Goal: Task Accomplishment & Management: Use online tool/utility

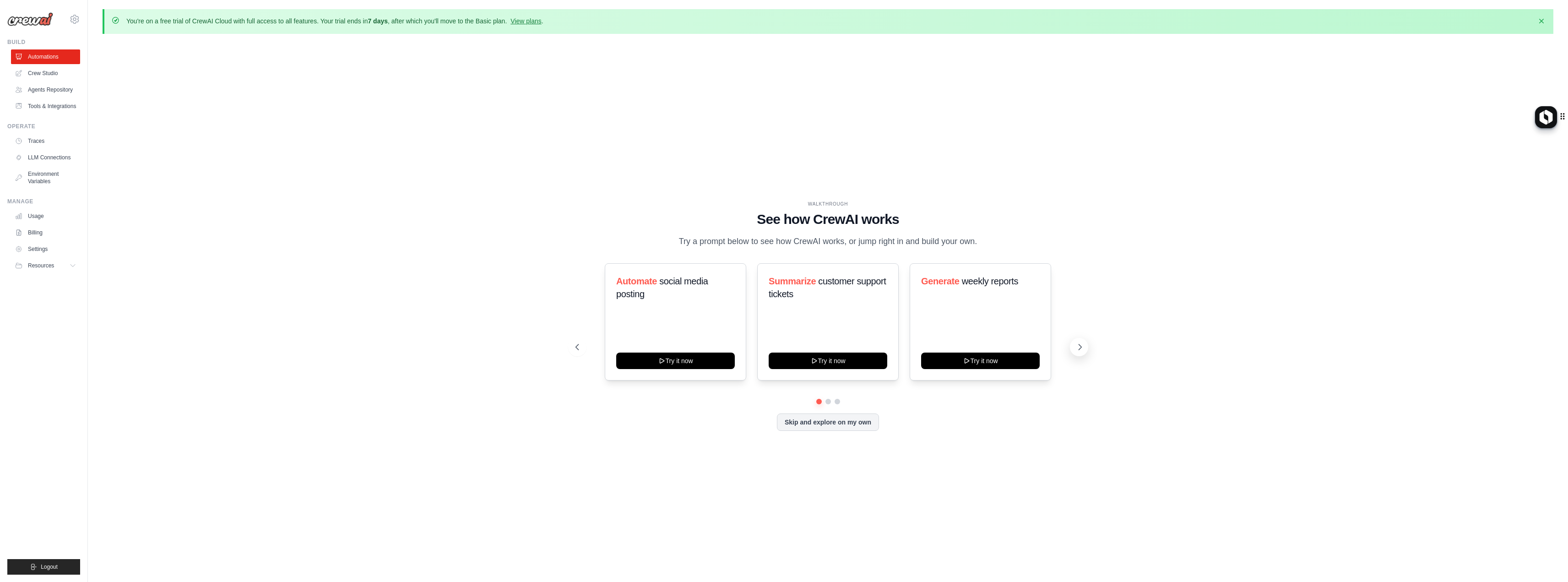
click at [1082, 347] on icon at bounding box center [1080, 347] width 9 height 9
click at [1070, 348] on button at bounding box center [1078, 347] width 18 height 18
click at [1078, 350] on icon at bounding box center [1080, 347] width 9 height 9
click at [800, 431] on div "WALKTHROUGH See how CrewAI works Try a prompt below to see how CrewAI works, or…" at bounding box center [828, 323] width 527 height 245
drag, startPoint x: 802, startPoint y: 423, endPoint x: 793, endPoint y: 430, distance: 11.4
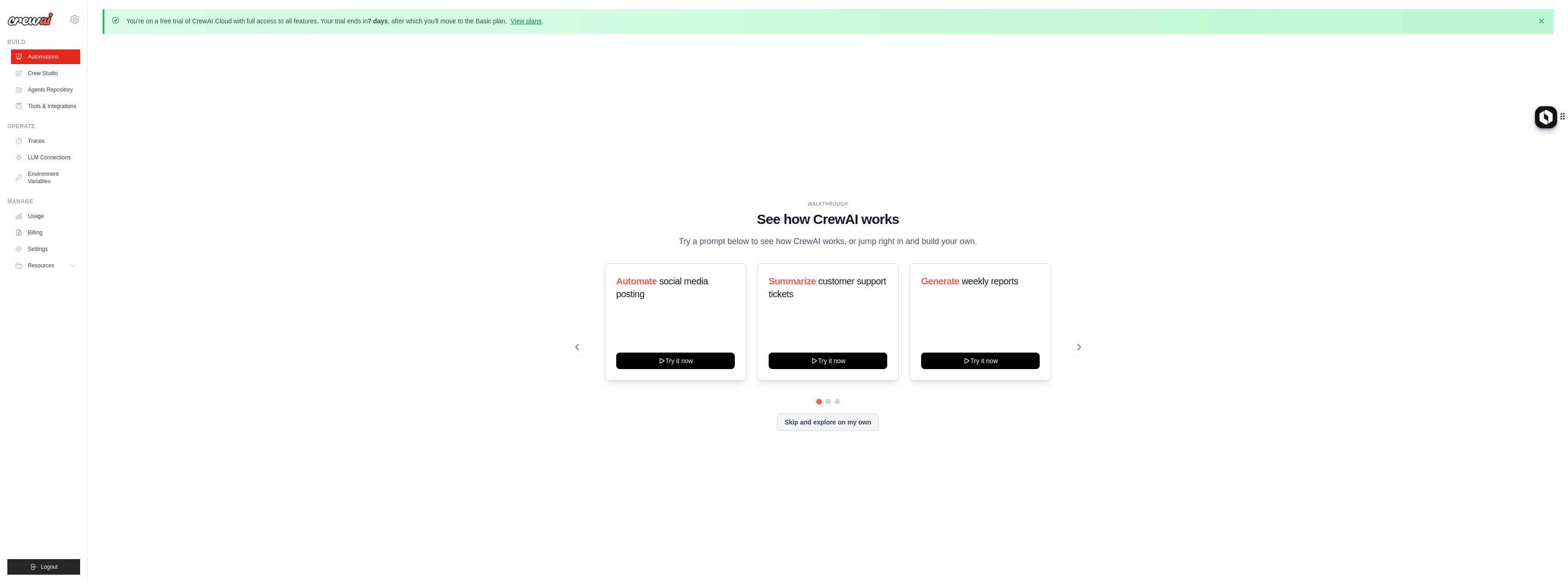
click at [801, 422] on button "Skip and explore on my own" at bounding box center [827, 422] width 102 height 17
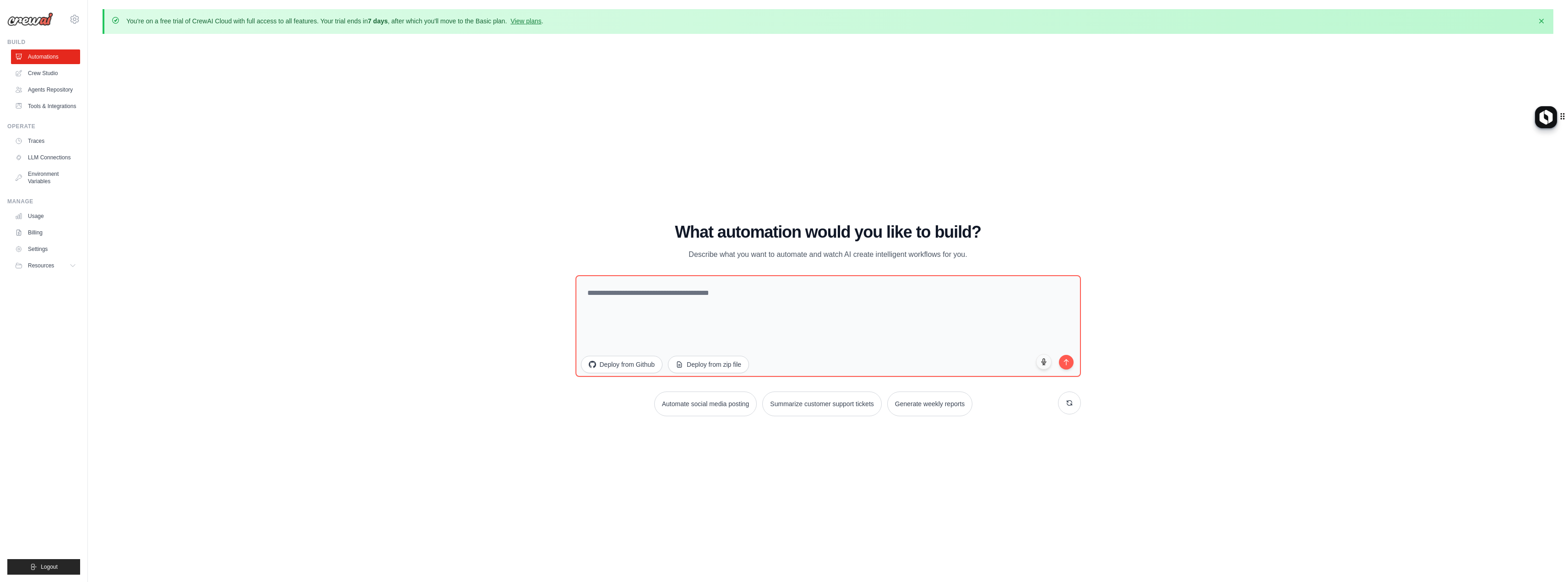
click at [1567, 347] on html "paulo@animtools.com Settings Build Automations" at bounding box center [784, 307] width 1568 height 615
click at [646, 295] on textarea at bounding box center [827, 326] width 510 height 103
paste textarea "**********"
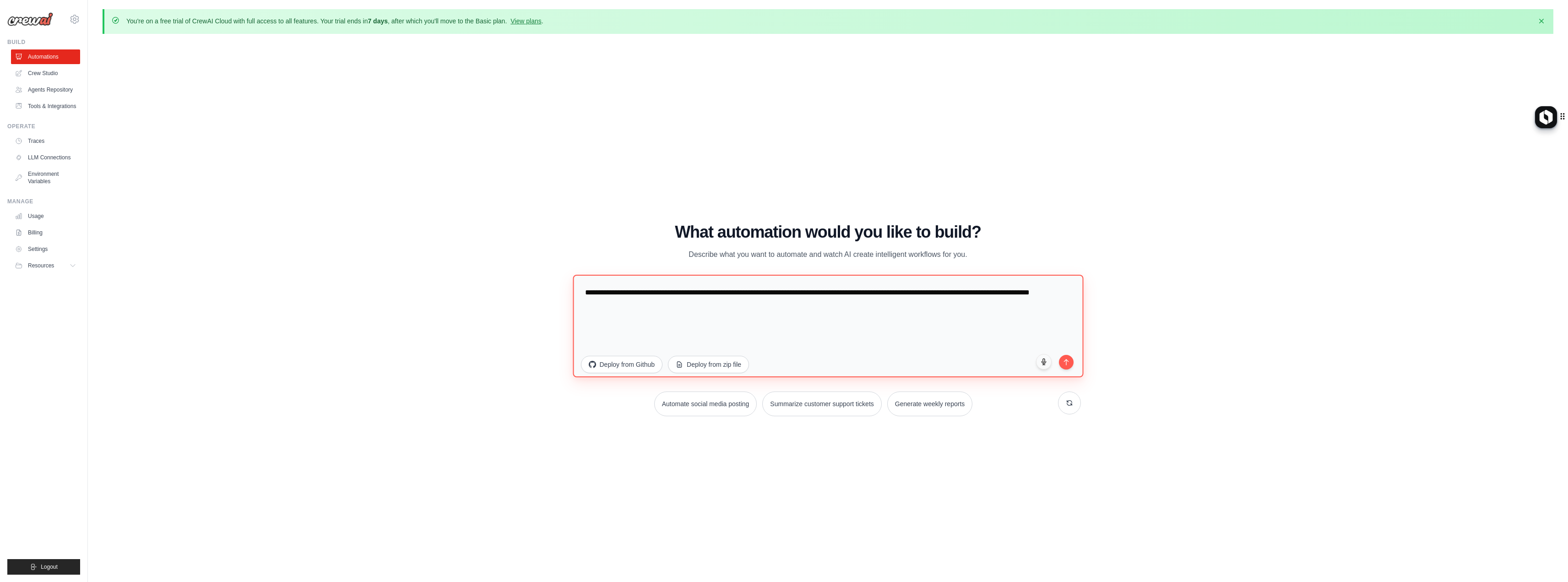
click at [1011, 292] on textarea "**********" at bounding box center [827, 326] width 510 height 103
drag, startPoint x: 931, startPoint y: 290, endPoint x: 930, endPoint y: 286, distance: 4.1
click at [930, 290] on textarea "**********" at bounding box center [827, 326] width 510 height 103
click at [803, 333] on textarea "**********" at bounding box center [827, 326] width 510 height 103
click at [802, 310] on textarea "**********" at bounding box center [827, 326] width 510 height 103
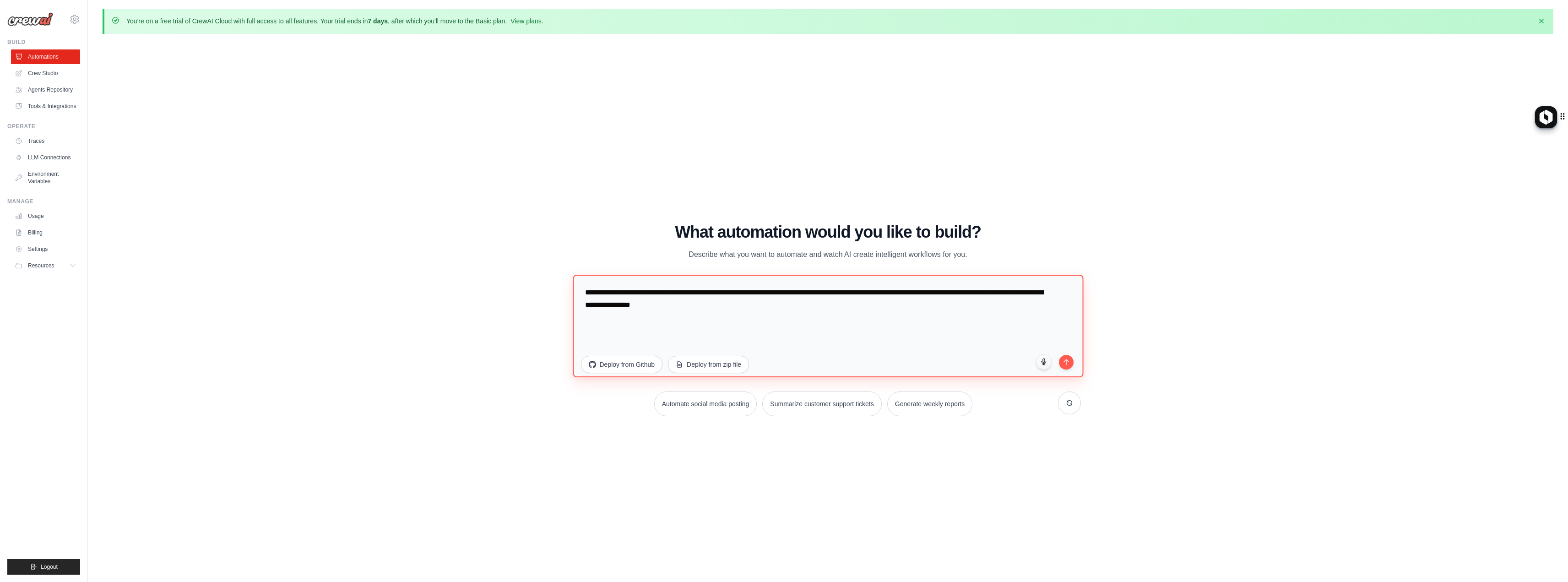
paste textarea "**********"
type textarea "**********"
click at [1073, 362] on button "submit" at bounding box center [1066, 361] width 15 height 15
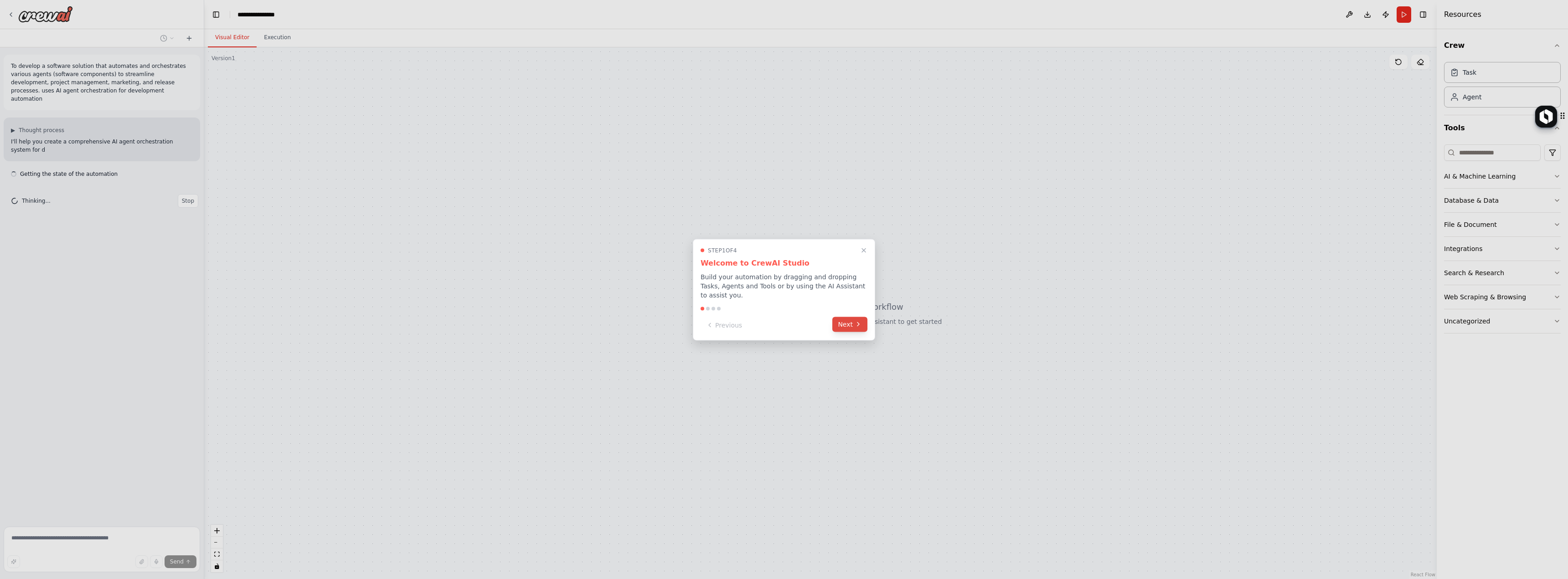
click at [845, 316] on button "Next" at bounding box center [849, 324] width 35 height 15
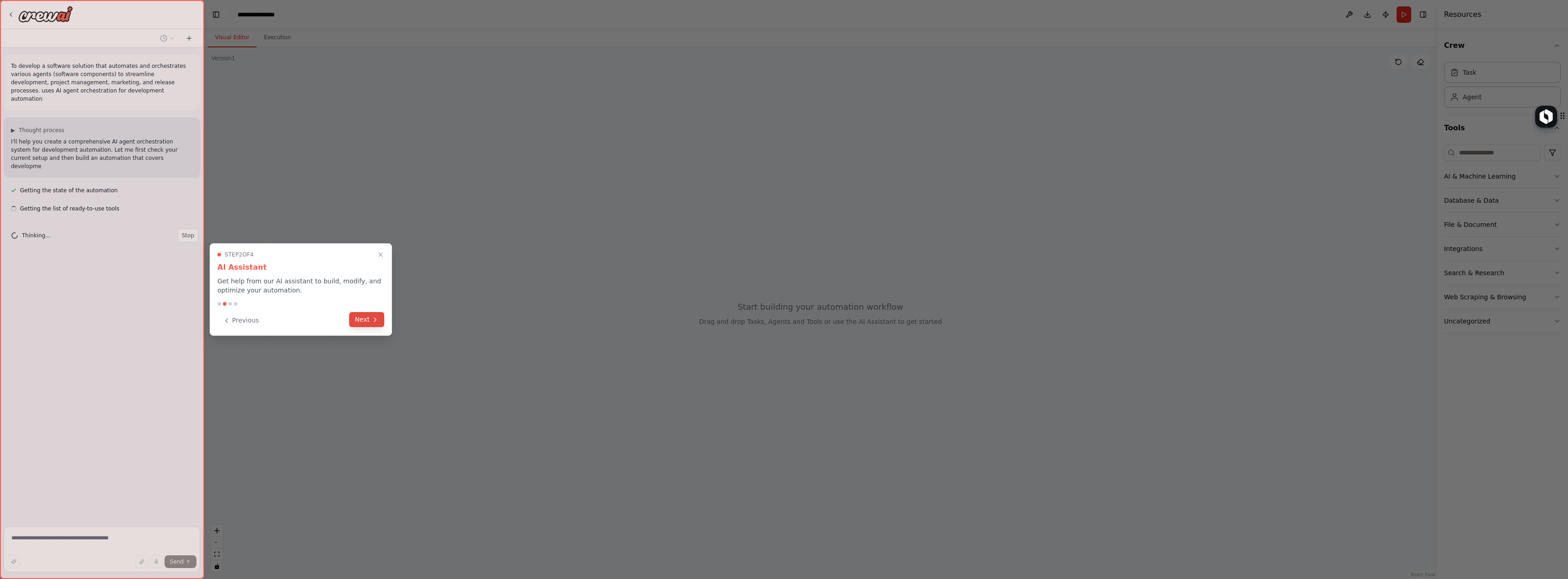
click at [358, 320] on button "Next" at bounding box center [366, 319] width 35 height 15
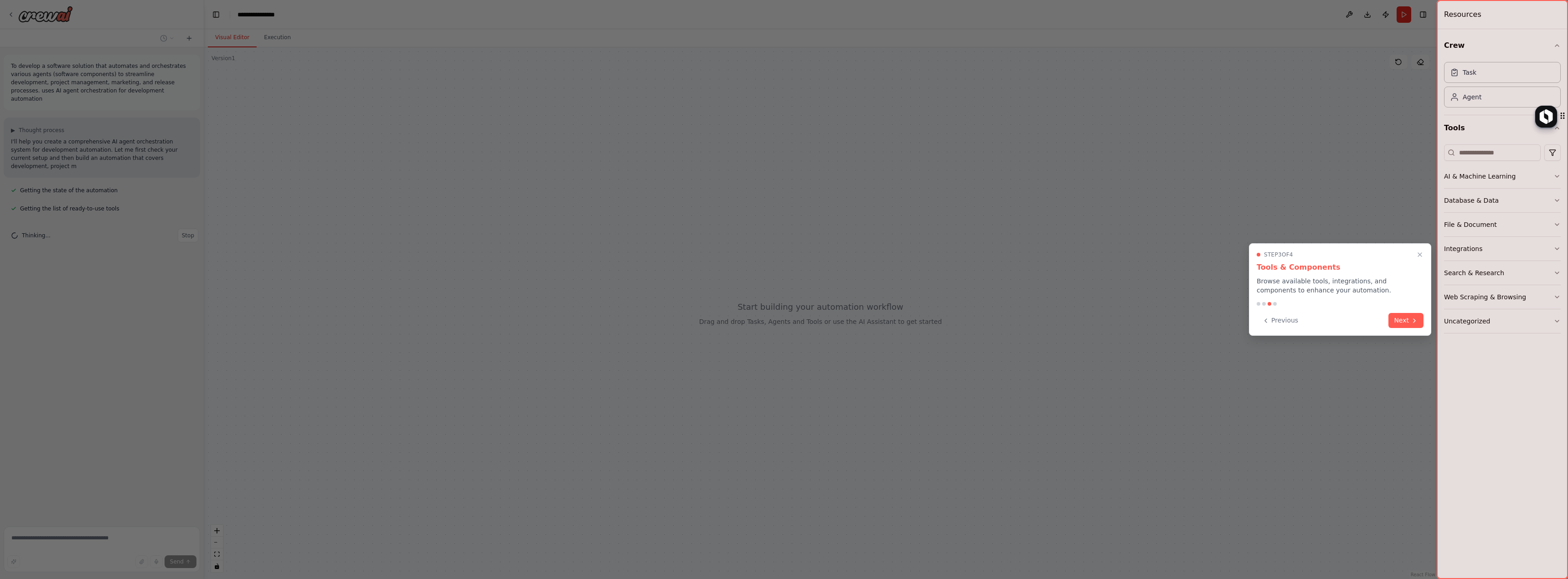
click at [364, 317] on div at bounding box center [784, 290] width 1568 height 579
click at [1411, 299] on div "Step 3 of 4 Tools & Components Browse available tools, integrations, and compon…" at bounding box center [1340, 290] width 183 height 93
click at [1401, 320] on button "Next" at bounding box center [1406, 320] width 35 height 15
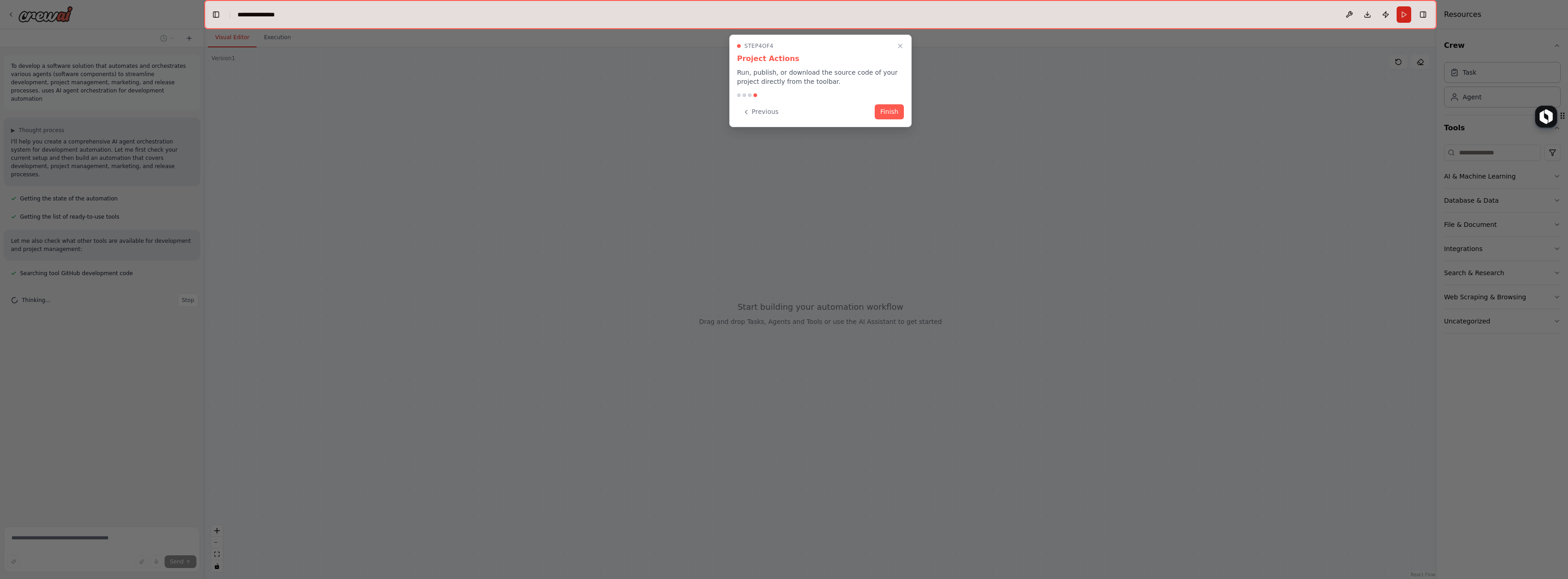
drag, startPoint x: 883, startPoint y: 111, endPoint x: 869, endPoint y: 127, distance: 21.3
click at [883, 112] on button "Finish" at bounding box center [890, 111] width 29 height 15
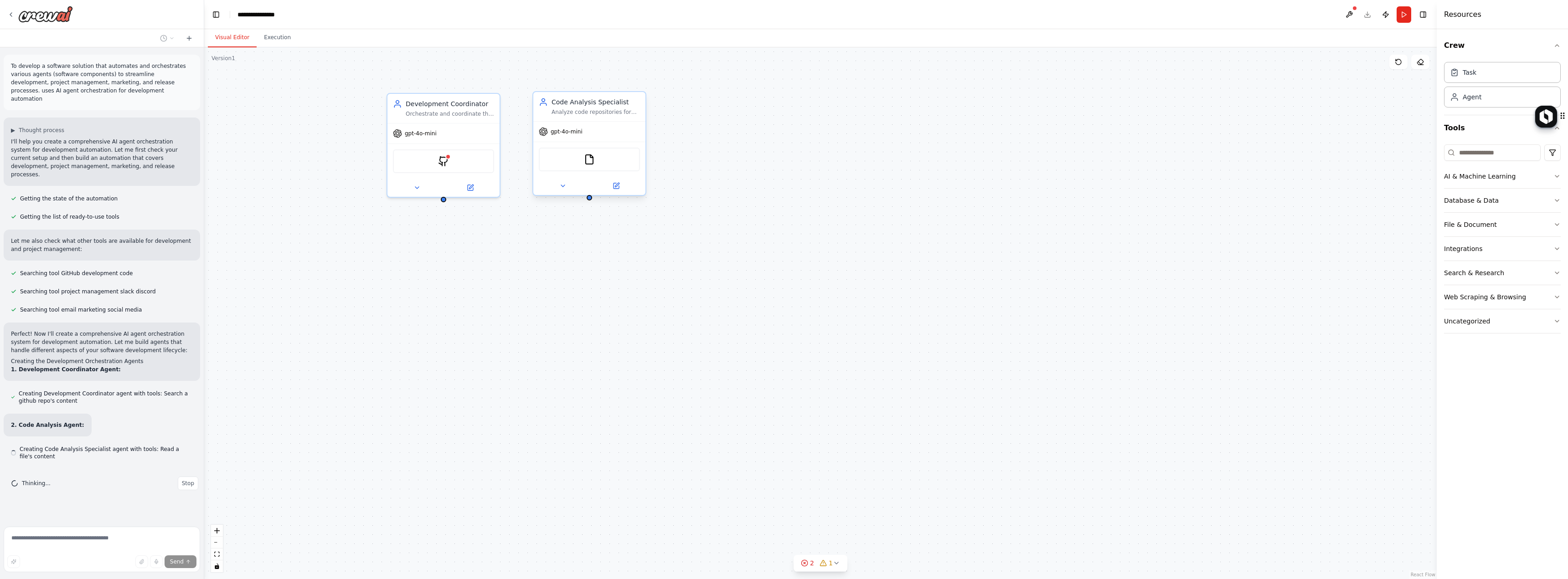
drag, startPoint x: 444, startPoint y: 107, endPoint x: 550, endPoint y: 141, distance: 111.3
click at [550, 141] on div "Development Coordinator Orchestrate and coordinate the entire software developm…" at bounding box center [820, 313] width 1232 height 531
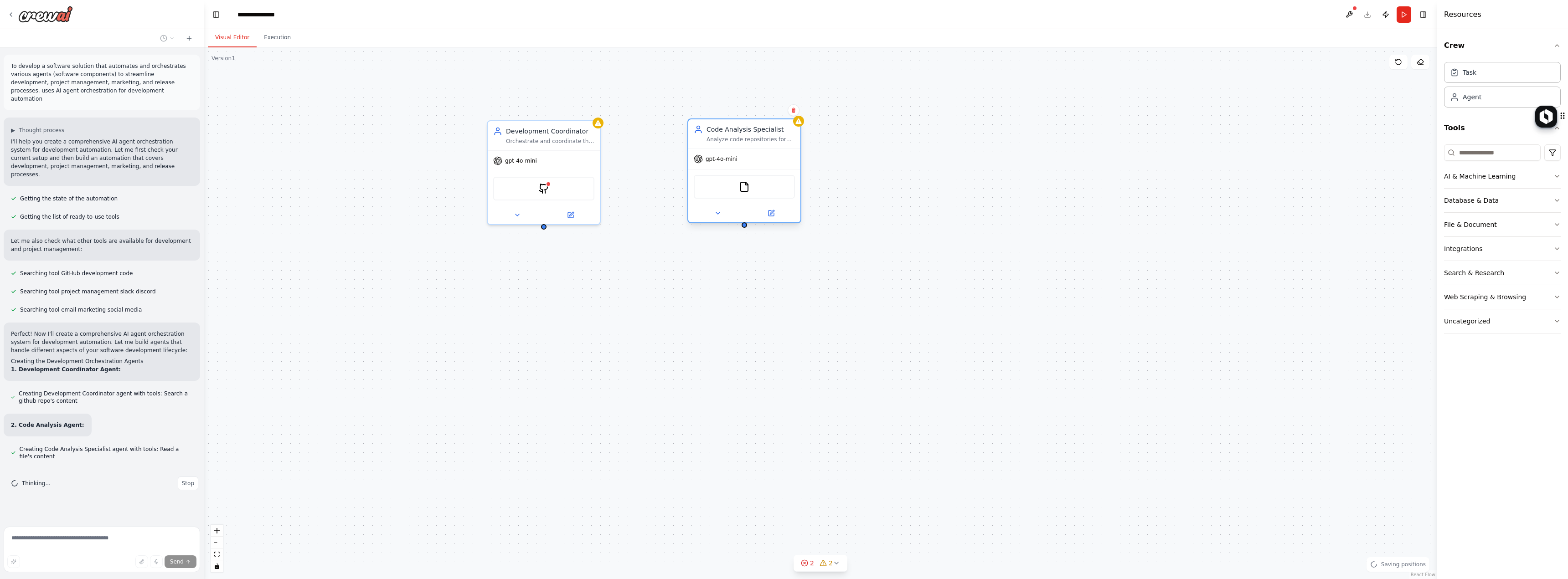
drag, startPoint x: 537, startPoint y: 135, endPoint x: 702, endPoint y: 156, distance: 166.3
click at [702, 156] on div "gpt-4o-mini" at bounding box center [715, 159] width 44 height 9
drag, startPoint x: 371, startPoint y: 219, endPoint x: 376, endPoint y: 217, distance: 5.4
click at [373, 218] on div "Development Coordinator Orchestrate and coordinate the entire software developm…" at bounding box center [820, 313] width 1232 height 531
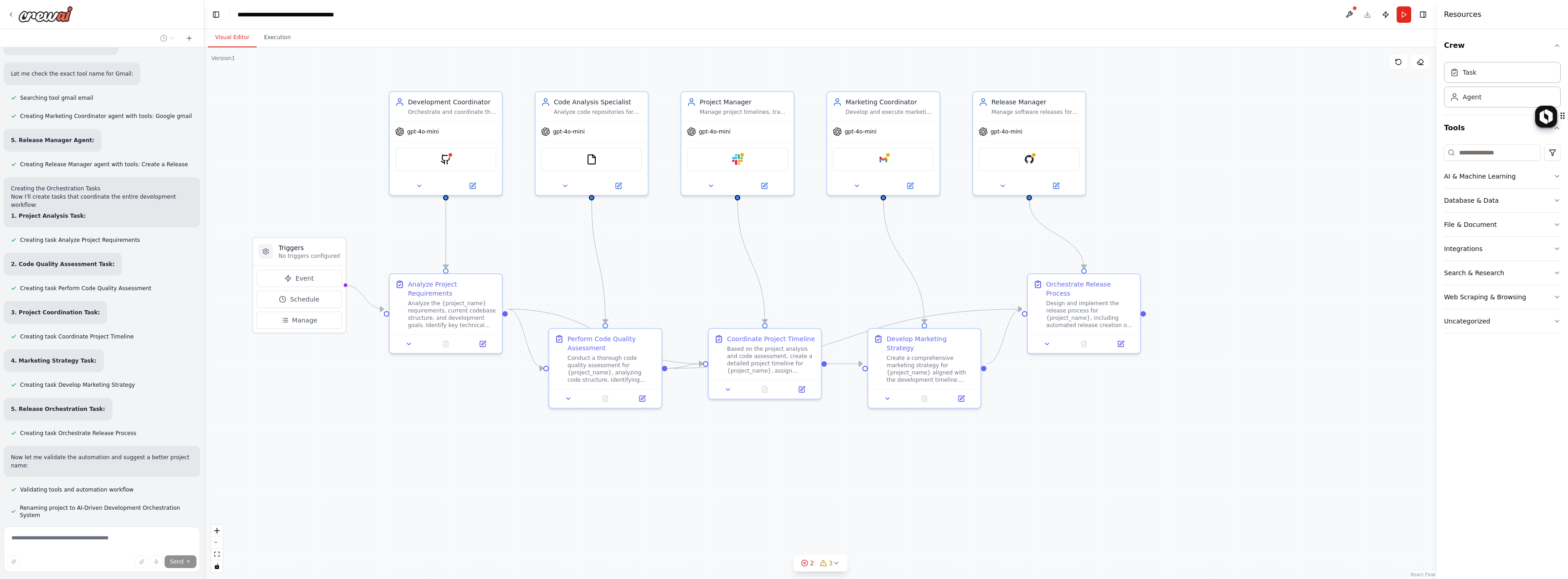
scroll to position [507, 0]
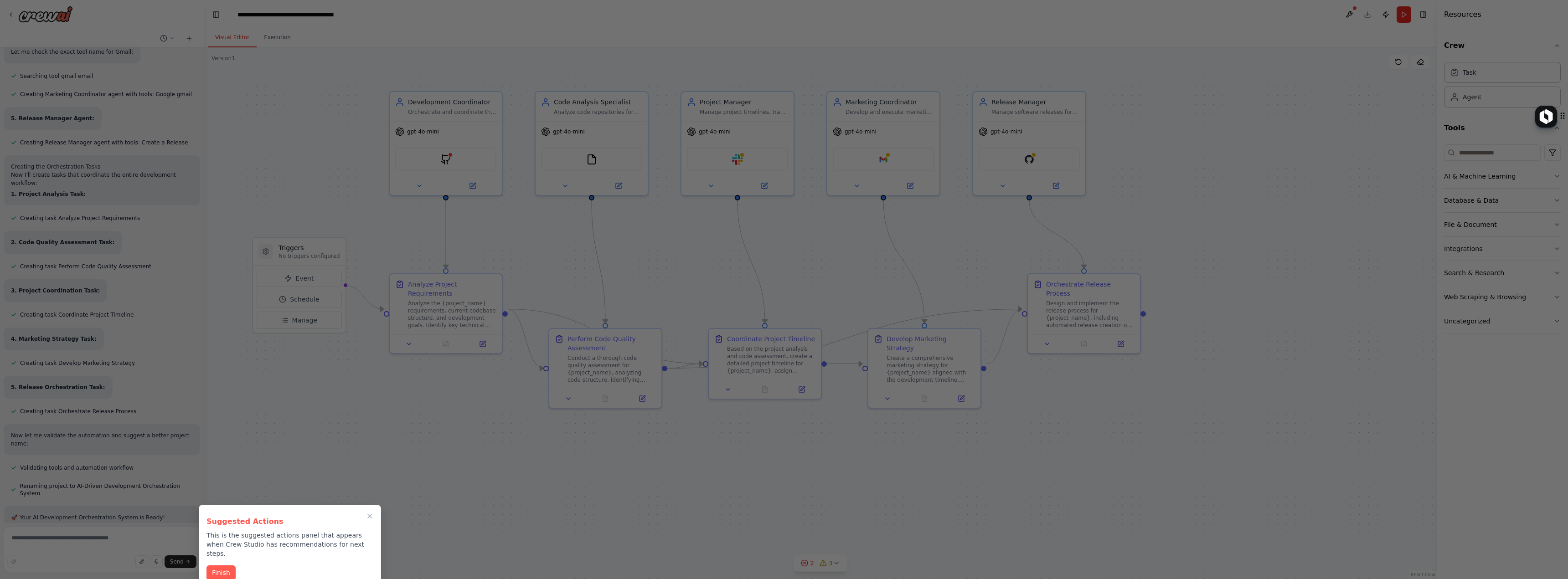
drag, startPoint x: 211, startPoint y: 561, endPoint x: 1555, endPoint y: 508, distance: 1345.0
click at [210, 566] on button "Finish" at bounding box center [221, 573] width 29 height 15
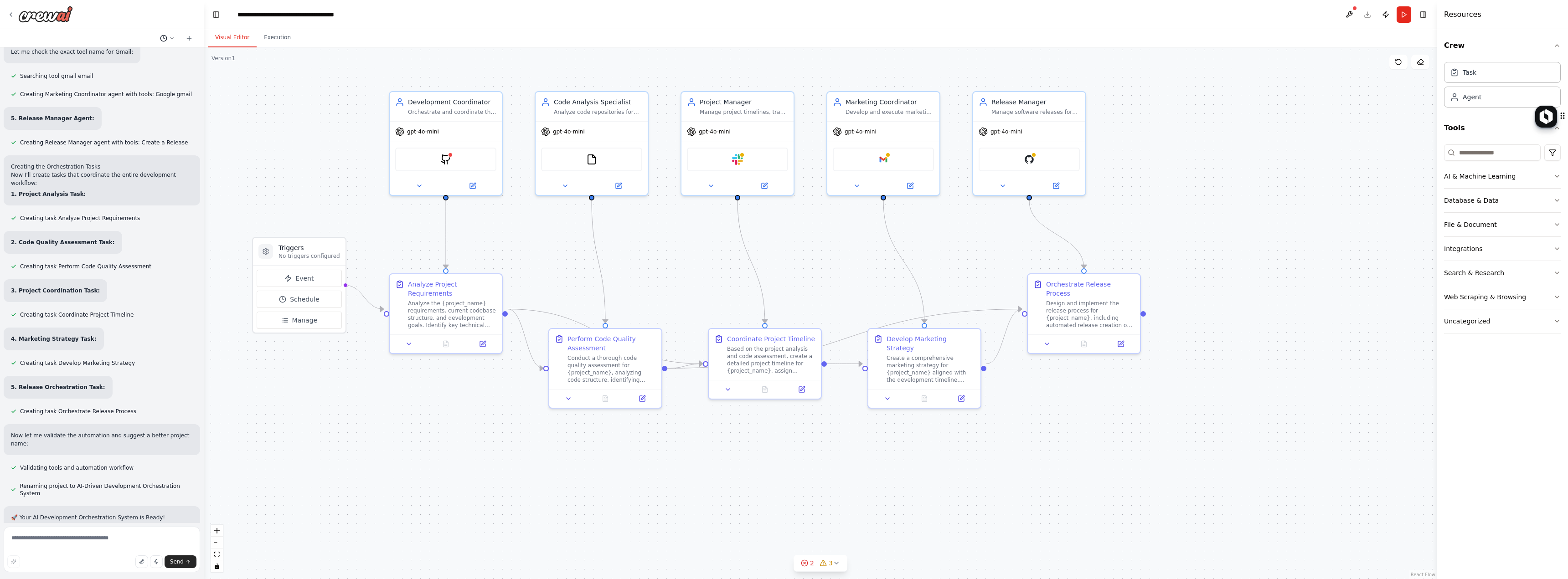
click at [177, 38] on div at bounding box center [176, 38] width 40 height 11
click at [173, 38] on icon at bounding box center [172, 39] width 5 height 5
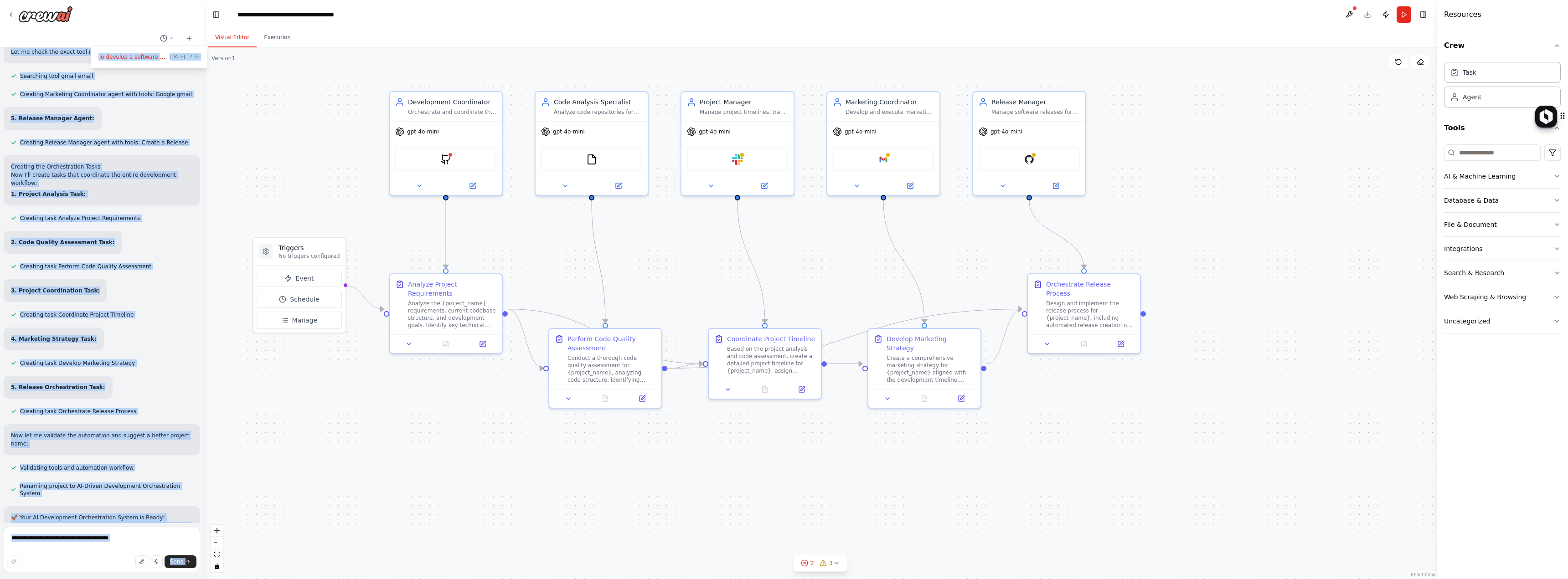
drag, startPoint x: 231, startPoint y: 32, endPoint x: 239, endPoint y: 28, distance: 8.9
click at [239, 28] on div "To develop a software solution that automates and orchestrates various agents (…" at bounding box center [784, 290] width 1568 height 579
click at [1421, 65] on icon at bounding box center [1420, 62] width 7 height 7
click at [1423, 58] on icon at bounding box center [1420, 62] width 7 height 7
click at [1023, 86] on div ".deletable-edge-delete-btn { width: 20px; height: 20px; border: 0px solid #ffff…" at bounding box center [820, 313] width 1232 height 531
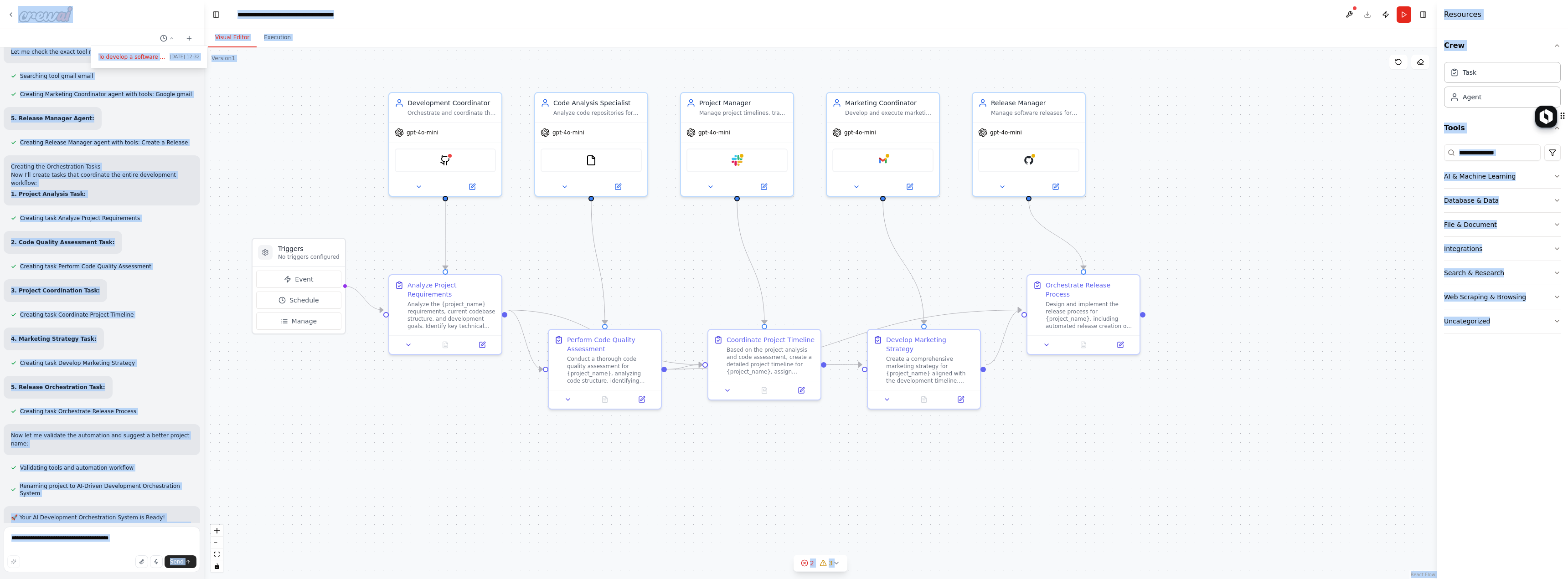
click at [1112, 93] on div ".deletable-edge-delete-btn { width: 20px; height: 20px; border: 0px solid #ffff…" at bounding box center [820, 313] width 1232 height 531
click at [1152, 107] on div ".deletable-edge-delete-btn { width: 20px; height: 20px; border: 0px solid #ffff…" at bounding box center [820, 313] width 1232 height 531
drag, startPoint x: 301, startPoint y: 98, endPoint x: 296, endPoint y: 96, distance: 5.4
click at [300, 98] on div ".deletable-edge-delete-btn { width: 20px; height: 20px; border: 0px solid #ffff…" at bounding box center [820, 313] width 1232 height 531
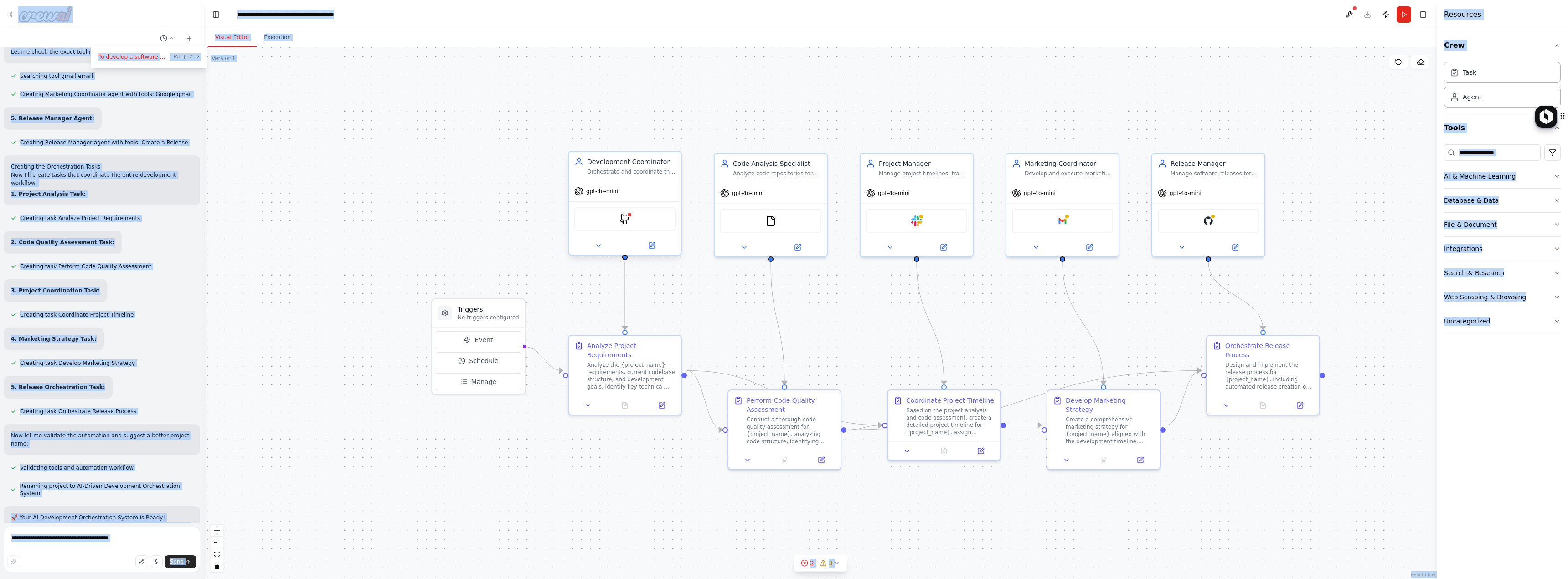
click at [624, 181] on div "Development Coordinator Orchestrate and coordinate the entire software developm…" at bounding box center [625, 203] width 114 height 105
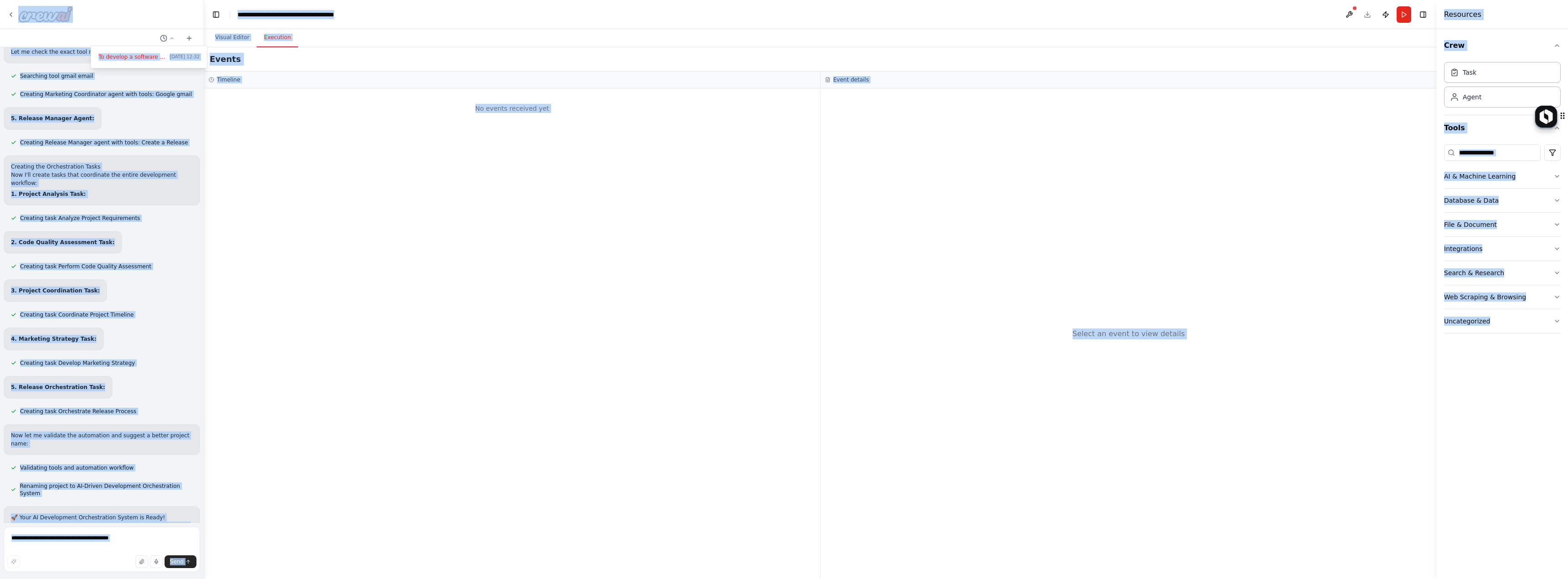
click at [223, 58] on h2 "Events" at bounding box center [225, 59] width 31 height 13
drag, startPoint x: 28, startPoint y: 33, endPoint x: 35, endPoint y: 42, distance: 11.4
click at [24, 44] on div at bounding box center [102, 290] width 204 height 579
click at [103, 87] on div "To develop a software solution that automates and orchestrates various agents (…" at bounding box center [102, 285] width 204 height 476
click at [102, 91] on span "Creating Marketing Coordinator agent with tools: Google gmail" at bounding box center [105, 94] width 172 height 7
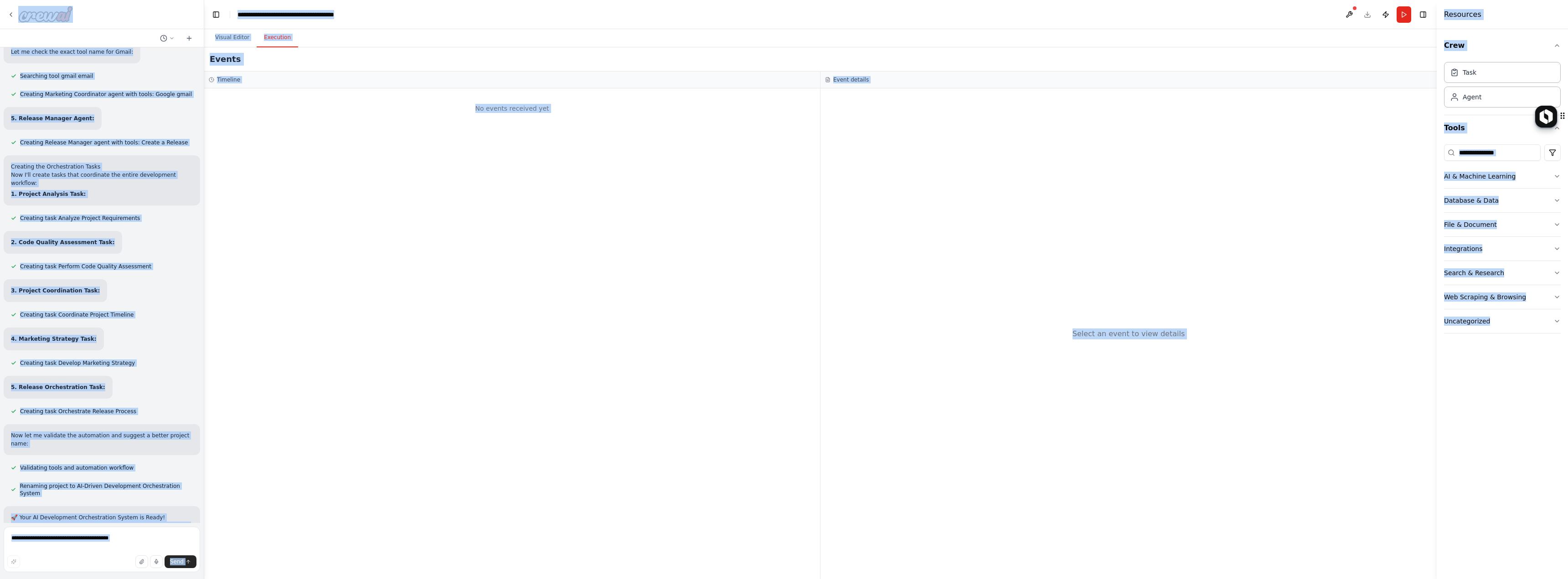
click at [98, 91] on span "Creating Marketing Coordinator agent with tools: Google gmail" at bounding box center [105, 94] width 172 height 7
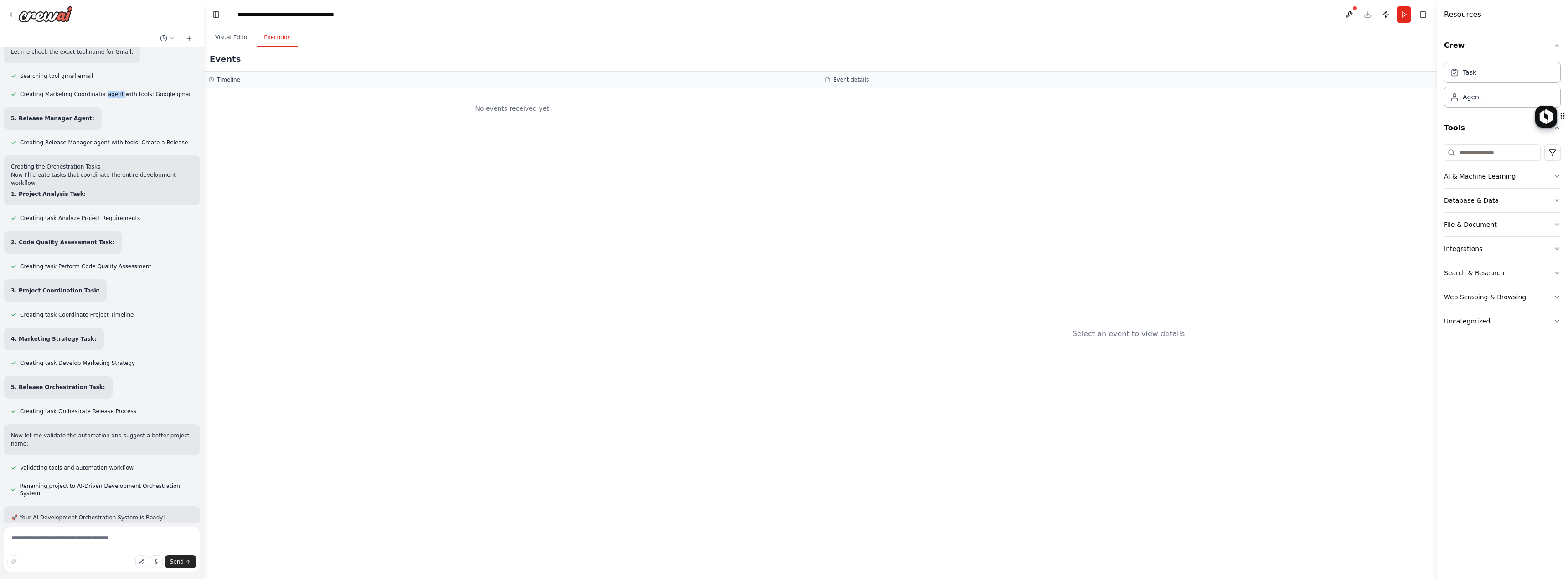
click at [98, 91] on span "Creating Marketing Coordinator agent with tools: Google gmail" at bounding box center [105, 94] width 172 height 7
click at [1539, 48] on button "Crew" at bounding box center [1503, 45] width 117 height 25
click at [1493, 74] on button "Tools" at bounding box center [1503, 71] width 117 height 25
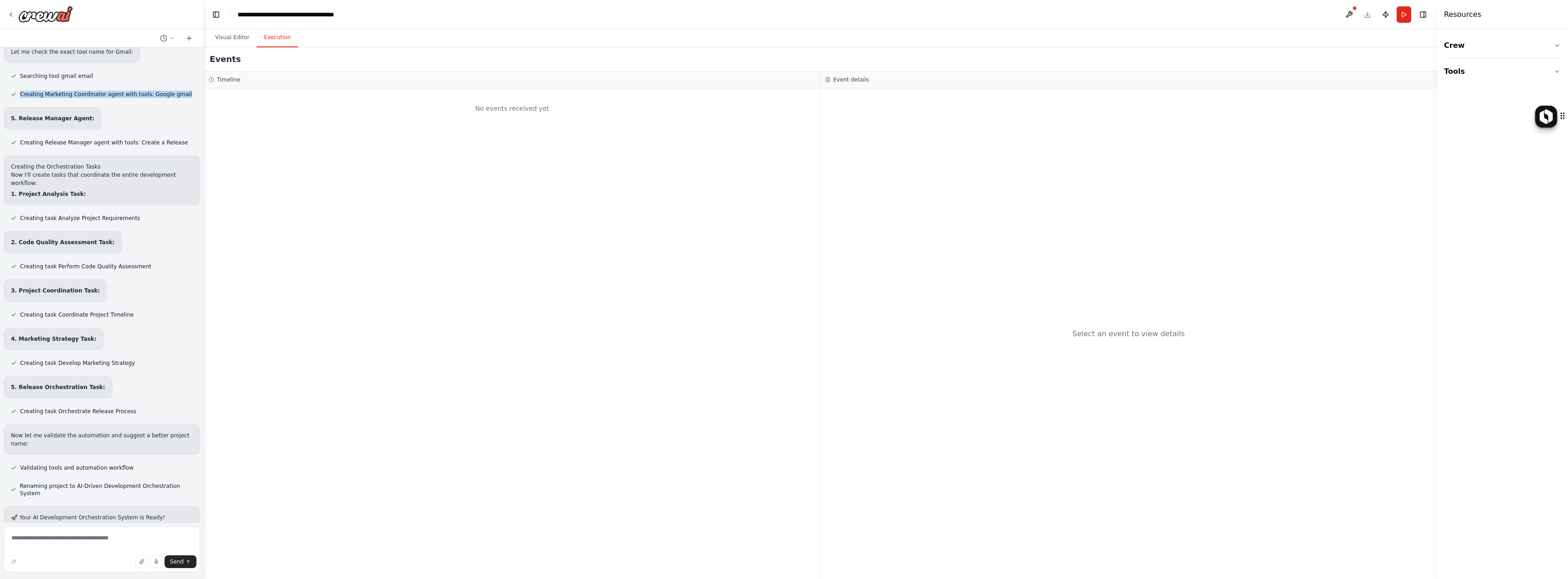
click at [1424, 17] on button "Toggle Right Sidebar" at bounding box center [1423, 14] width 13 height 13
click at [464, 169] on div "No events received yet" at bounding box center [545, 334] width 682 height 491
click at [218, 41] on button "Visual Editor" at bounding box center [232, 37] width 49 height 19
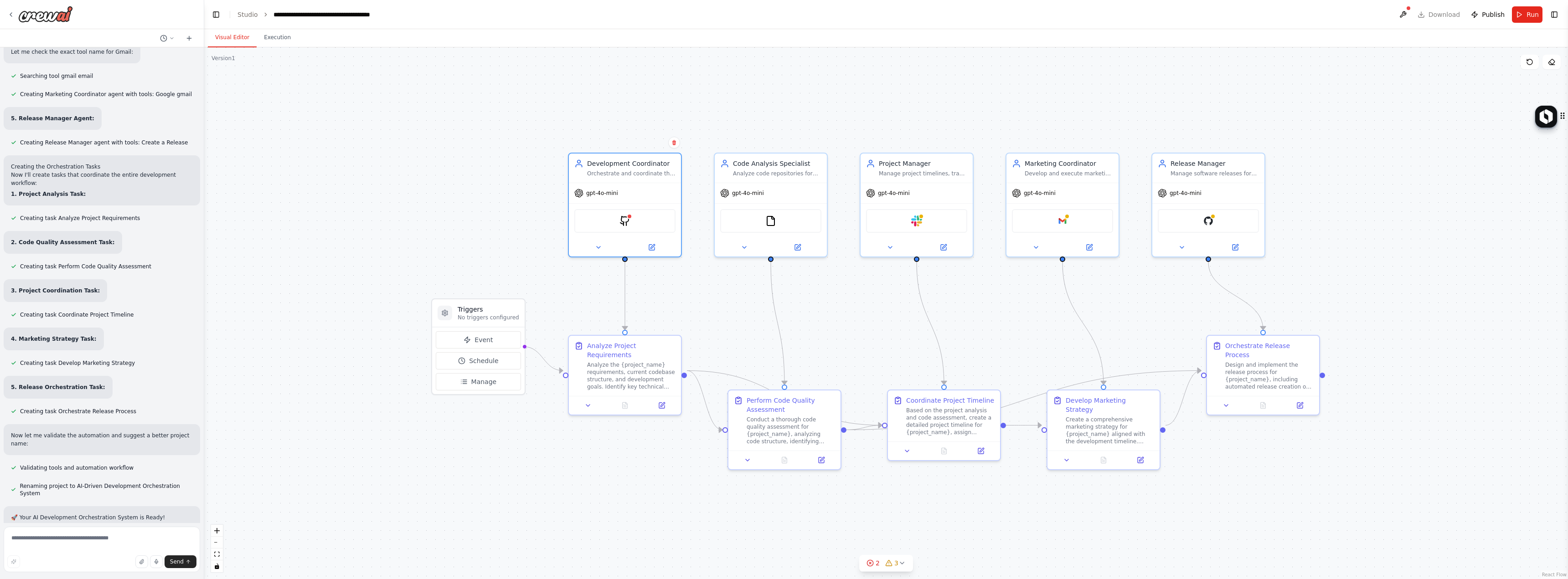
click at [584, 116] on div ".deletable-edge-delete-btn { width: 20px; height: 20px; border: 0px solid #ffff…" at bounding box center [886, 313] width 1364 height 531
drag, startPoint x: 1467, startPoint y: 23, endPoint x: 1581, endPoint y: 339, distance: 335.9
click at [1568, 339] on html "To develop a software solution that automates and orchestrates various agents (…" at bounding box center [784, 290] width 1568 height 579
click at [1555, 70] on div ".deletable-edge-delete-btn { width: 20px; height: 20px; border: 0px solid #ffff…" at bounding box center [886, 313] width 1364 height 531
click at [1553, 60] on icon at bounding box center [1552, 62] width 7 height 7
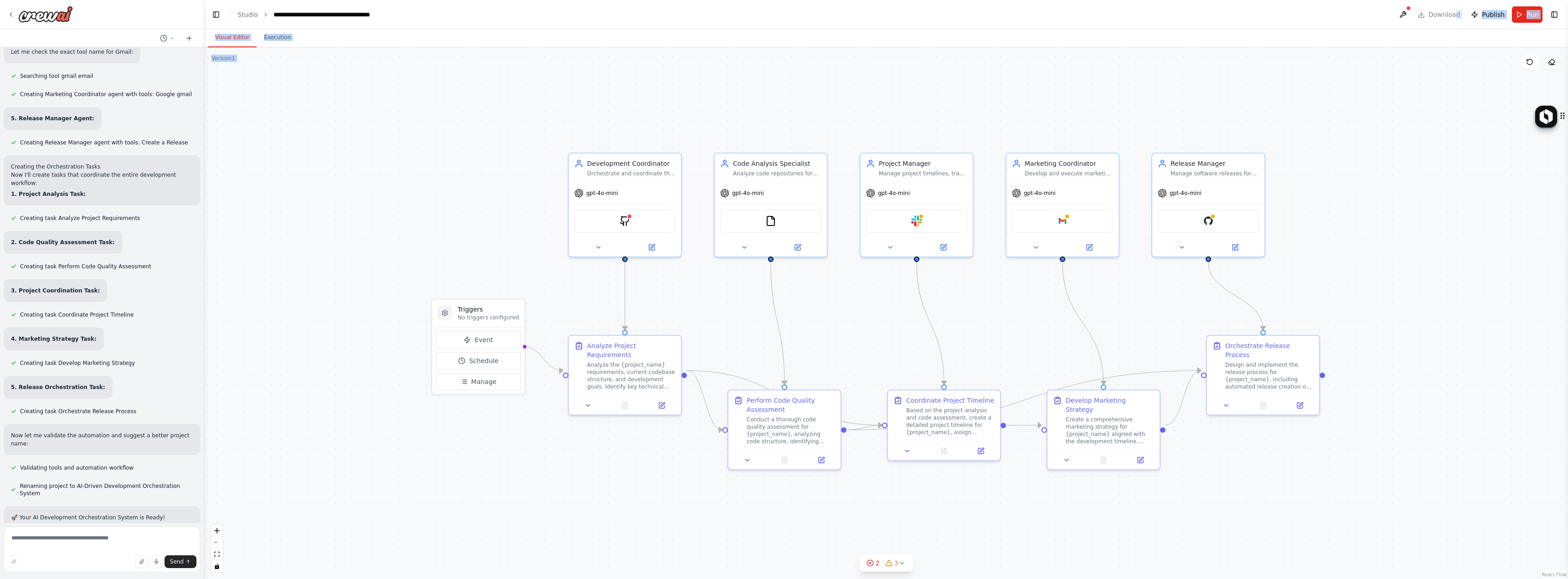
click at [1551, 58] on button at bounding box center [1552, 62] width 18 height 14
click at [1089, 224] on div "Google gmail" at bounding box center [1062, 219] width 102 height 23
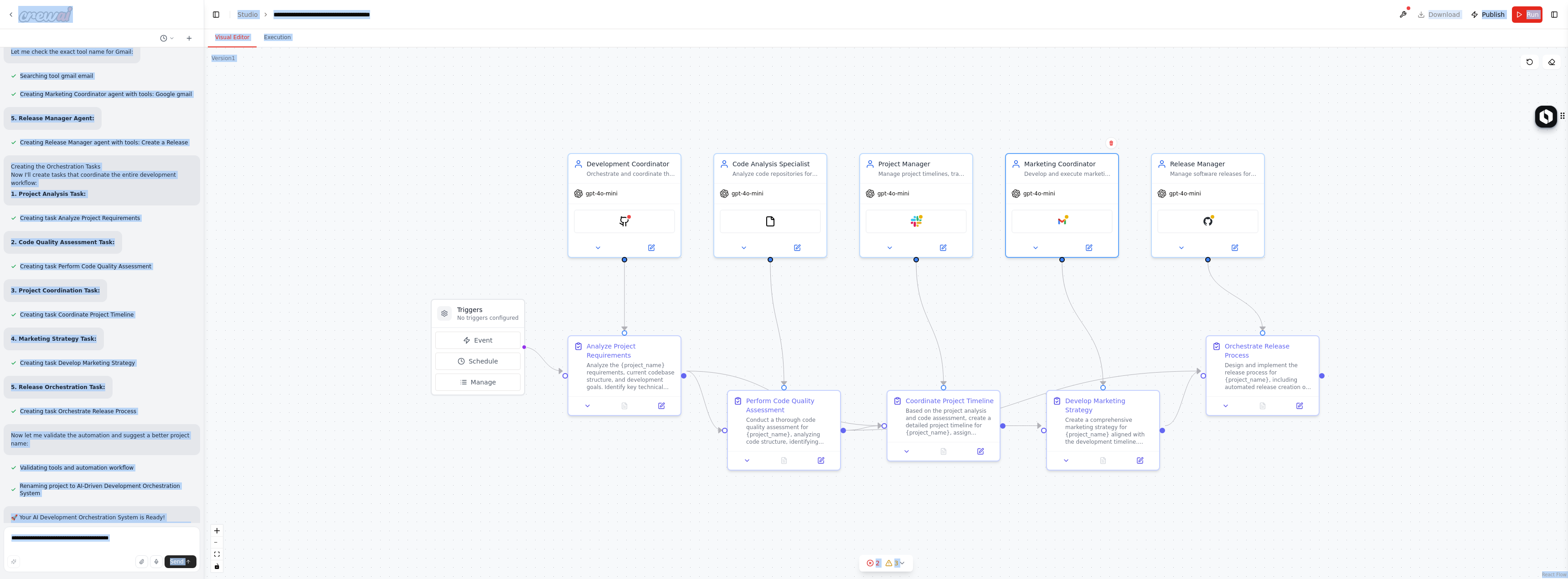
click at [1046, 89] on div ".deletable-edge-delete-btn { width: 20px; height: 20px; border: 0px solid #ffff…" at bounding box center [886, 313] width 1364 height 531
click at [1528, 58] on icon at bounding box center [1530, 62] width 7 height 7
click at [1527, 60] on icon at bounding box center [1530, 62] width 7 height 7
click at [1529, 60] on icon at bounding box center [1530, 62] width 7 height 7
click at [1530, 60] on icon at bounding box center [1530, 62] width 7 height 7
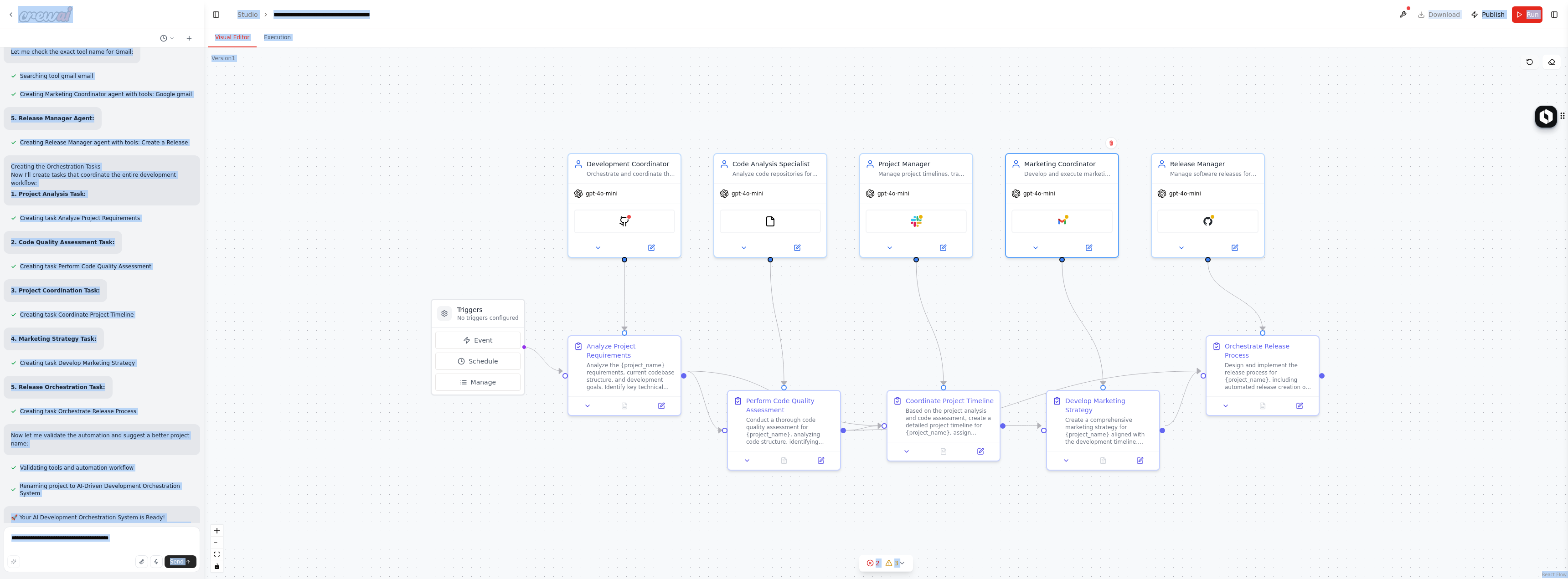
click at [1530, 60] on icon at bounding box center [1530, 62] width 7 height 7
drag, startPoint x: 1530, startPoint y: 60, endPoint x: 1517, endPoint y: 53, distance: 14.8
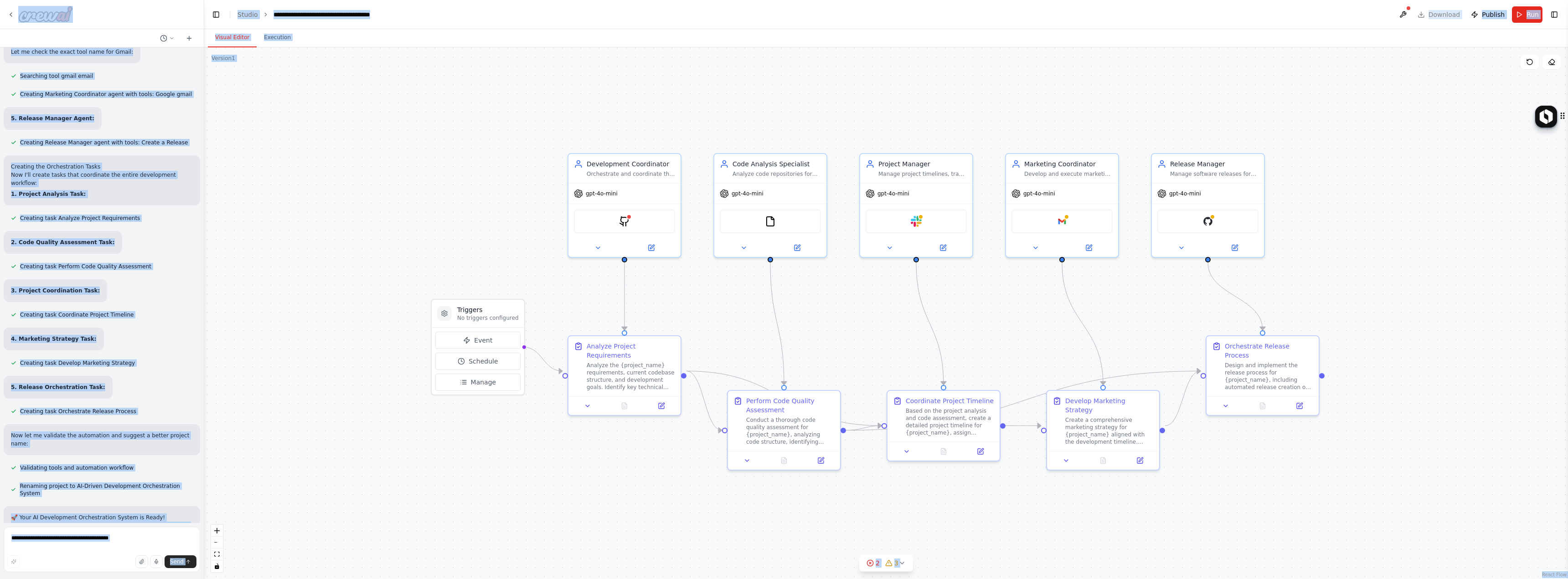
click at [1528, 56] on button at bounding box center [1530, 62] width 18 height 14
click at [1404, 13] on button at bounding box center [1403, 14] width 14 height 16
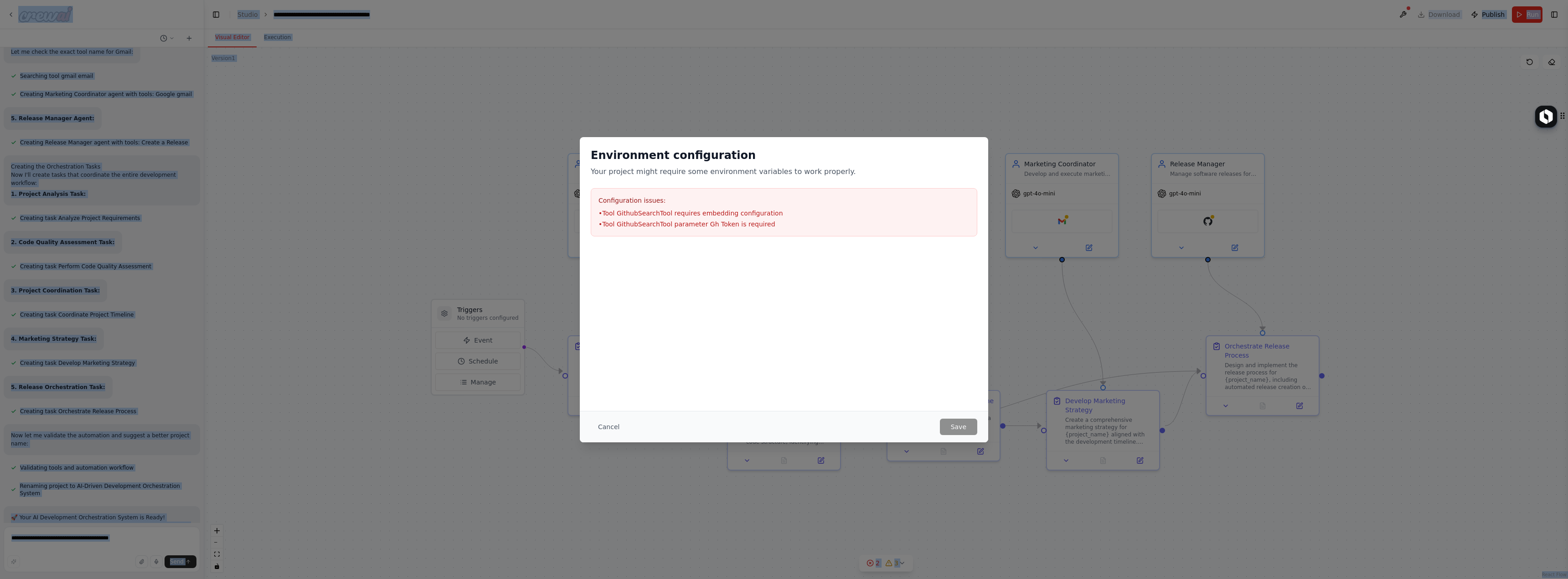
click at [749, 209] on li "• Tool GithubSearchTool requires embedding configuration" at bounding box center [784, 213] width 372 height 9
click at [743, 209] on li "• Tool GithubSearchTool requires embedding configuration" at bounding box center [784, 213] width 372 height 9
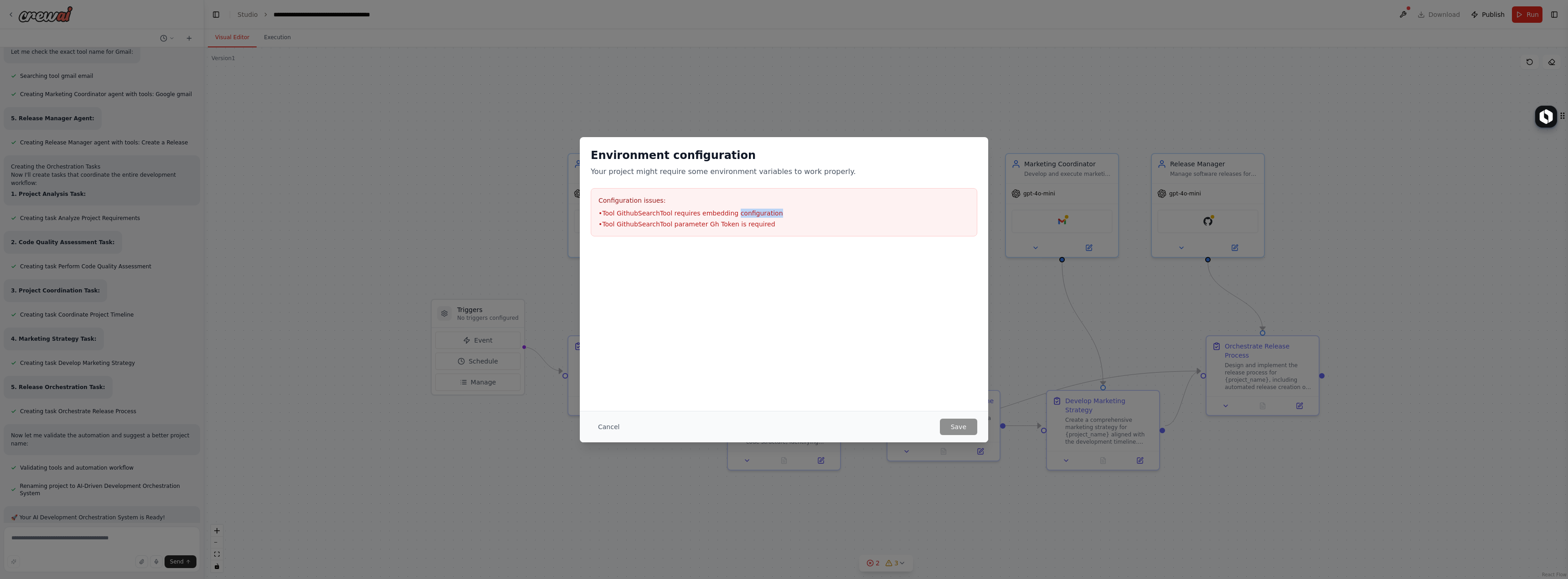
click at [743, 209] on li "• Tool GithubSearchTool requires embedding configuration" at bounding box center [784, 213] width 372 height 9
click at [1075, 187] on div "Environment configuration Your project might require some environment variables…" at bounding box center [784, 290] width 1568 height 579
click at [605, 429] on button "Cancel" at bounding box center [609, 427] width 36 height 16
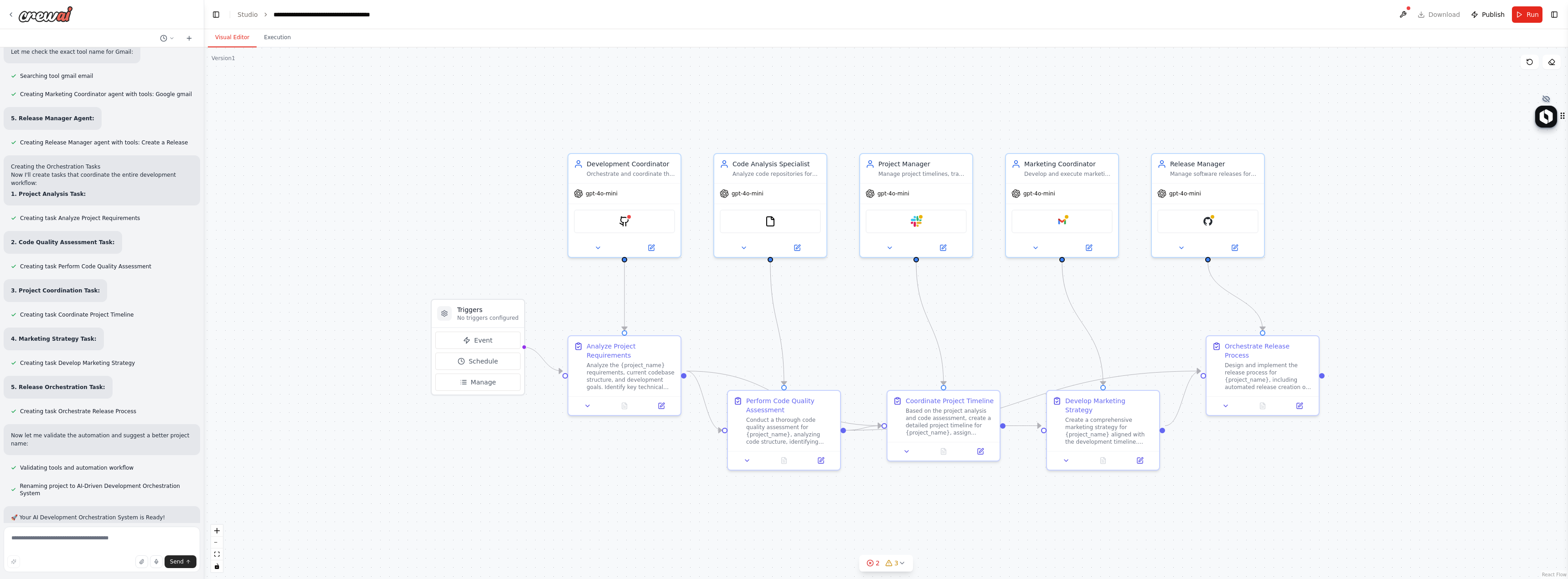
click at [1562, 111] on div at bounding box center [1552, 117] width 32 height 22
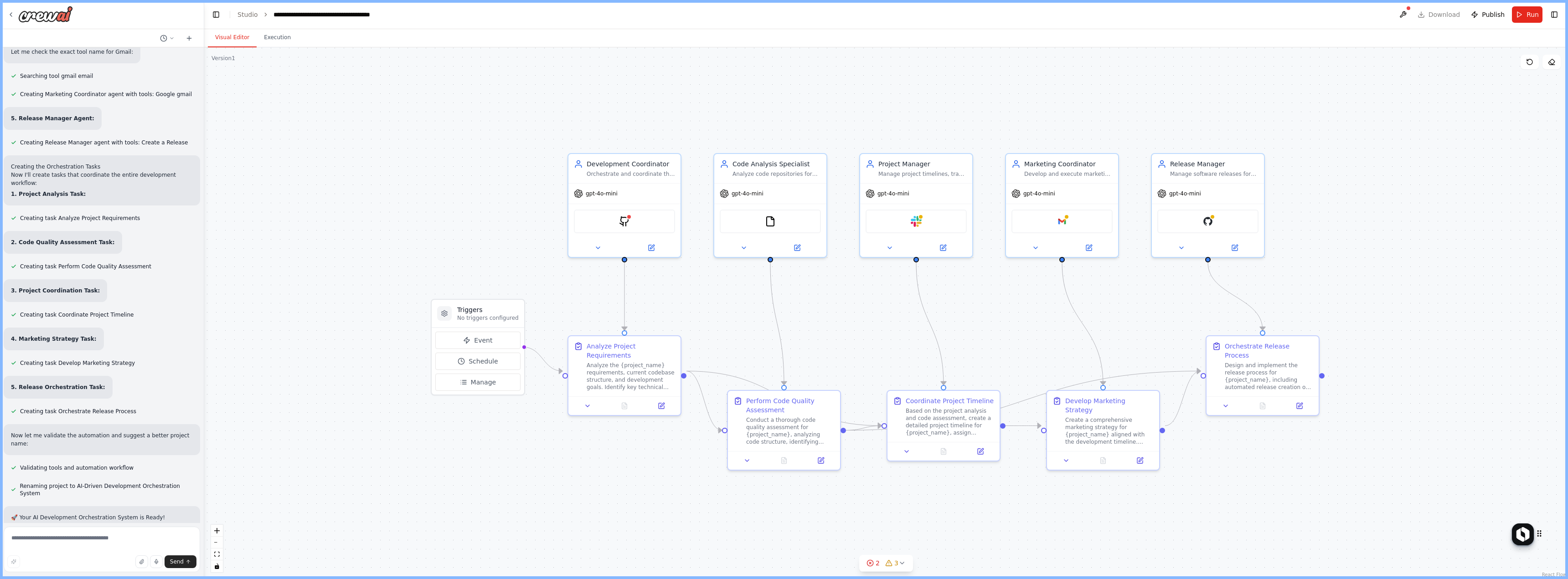
drag, startPoint x: 1560, startPoint y: 110, endPoint x: 1528, endPoint y: 535, distance: 426.2
click at [1528, 535] on div at bounding box center [1528, 534] width 32 height 22
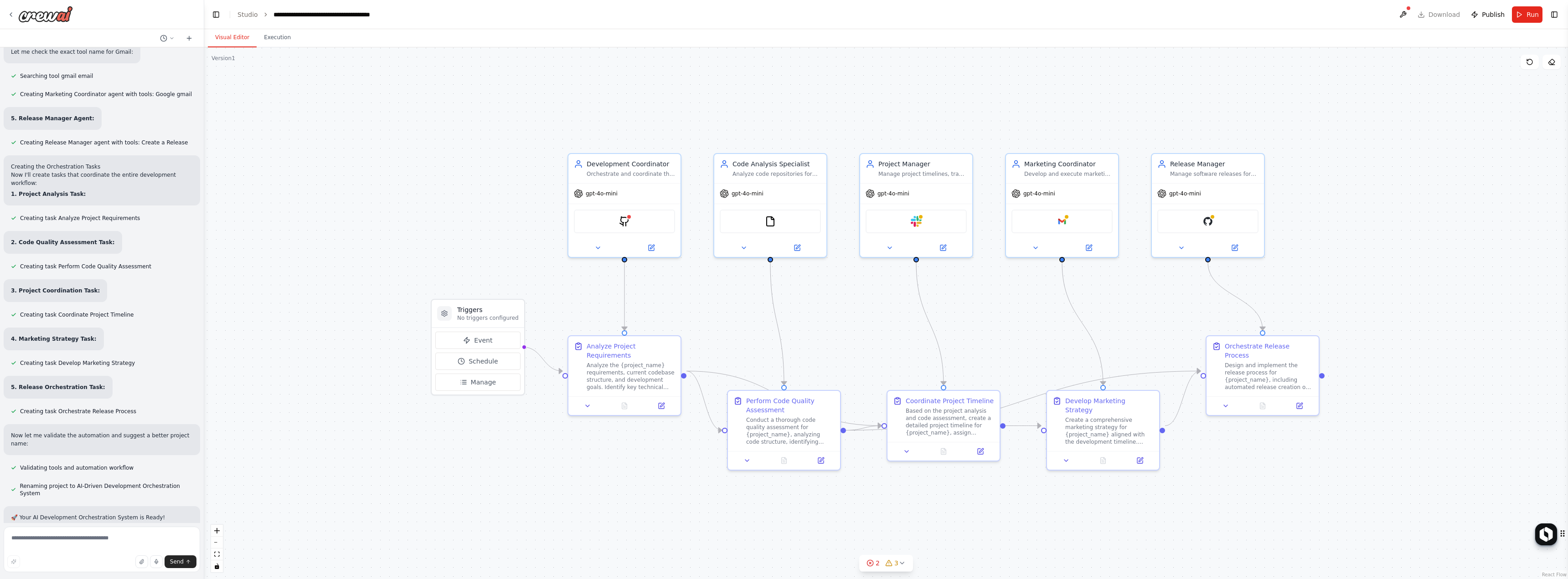
drag, startPoint x: 1349, startPoint y: 275, endPoint x: 1362, endPoint y: 266, distance: 15.8
click at [1349, 274] on div ".deletable-edge-delete-btn { width: 20px; height: 20px; border: 0px solid #ffff…" at bounding box center [886, 313] width 1364 height 531
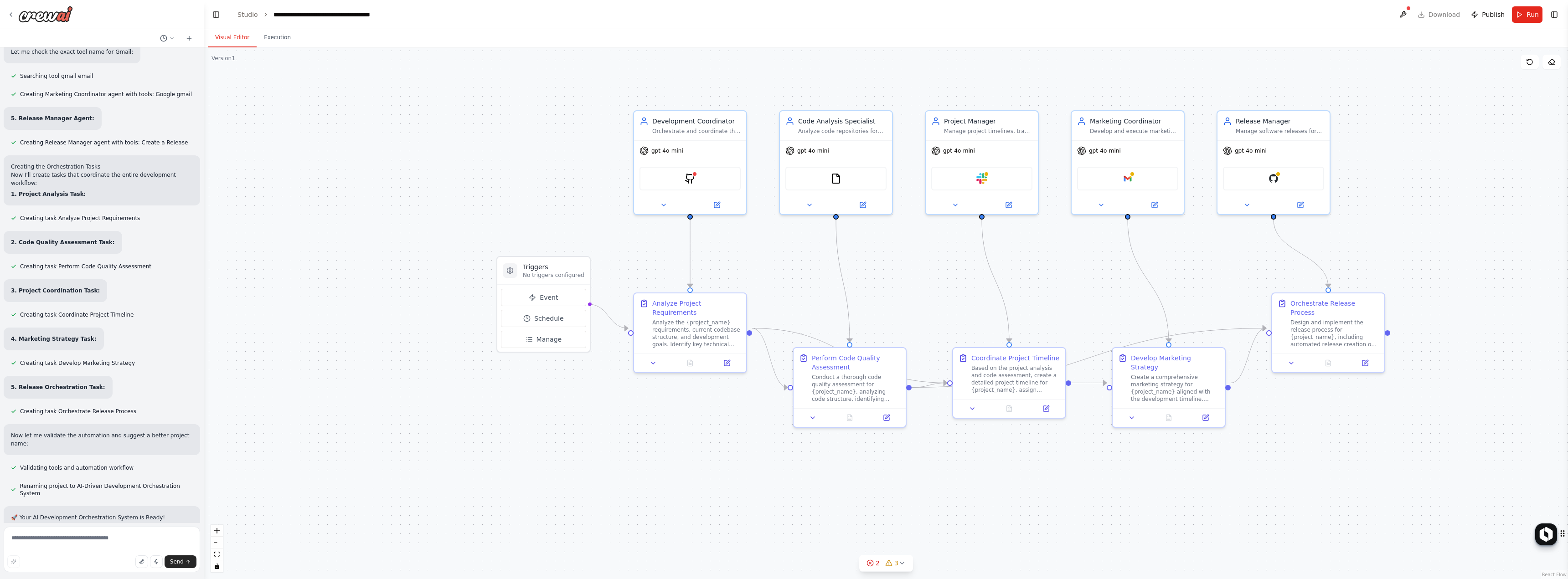
drag, startPoint x: 1403, startPoint y: 183, endPoint x: 1465, endPoint y: 154, distance: 68.4
click at [1472, 151] on div ".deletable-edge-delete-btn { width: 20px; height: 20px; border: 0px solid #ffff…" at bounding box center [886, 313] width 1364 height 531
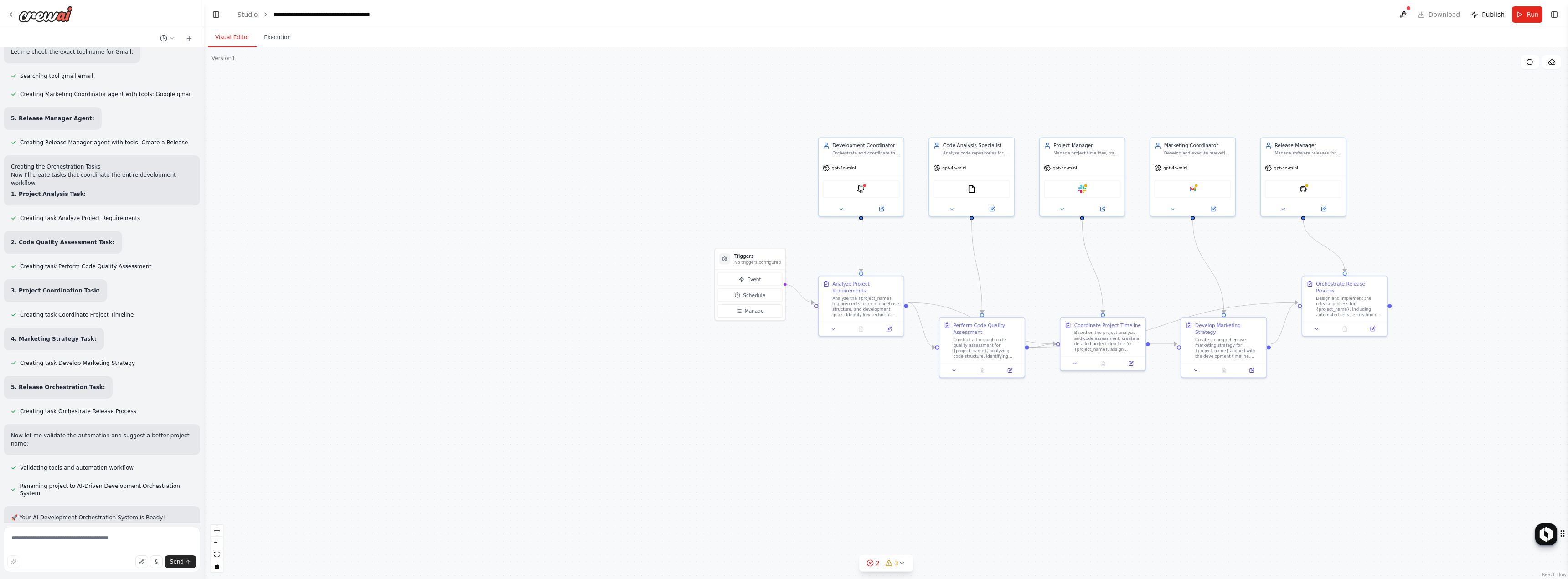
click at [244, 19] on header "**********" at bounding box center [886, 14] width 1364 height 29
click at [245, 11] on link "Studio" at bounding box center [247, 14] width 21 height 7
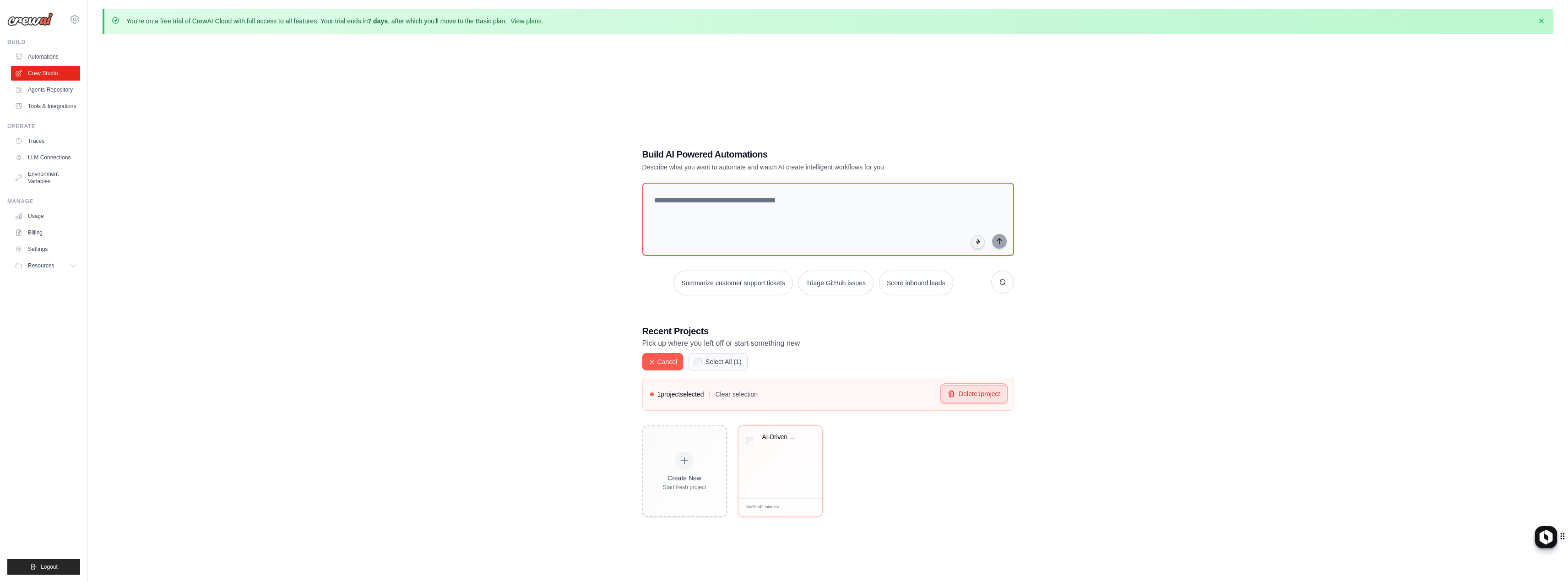
click at [996, 397] on button "Delete 1 project" at bounding box center [974, 393] width 64 height 17
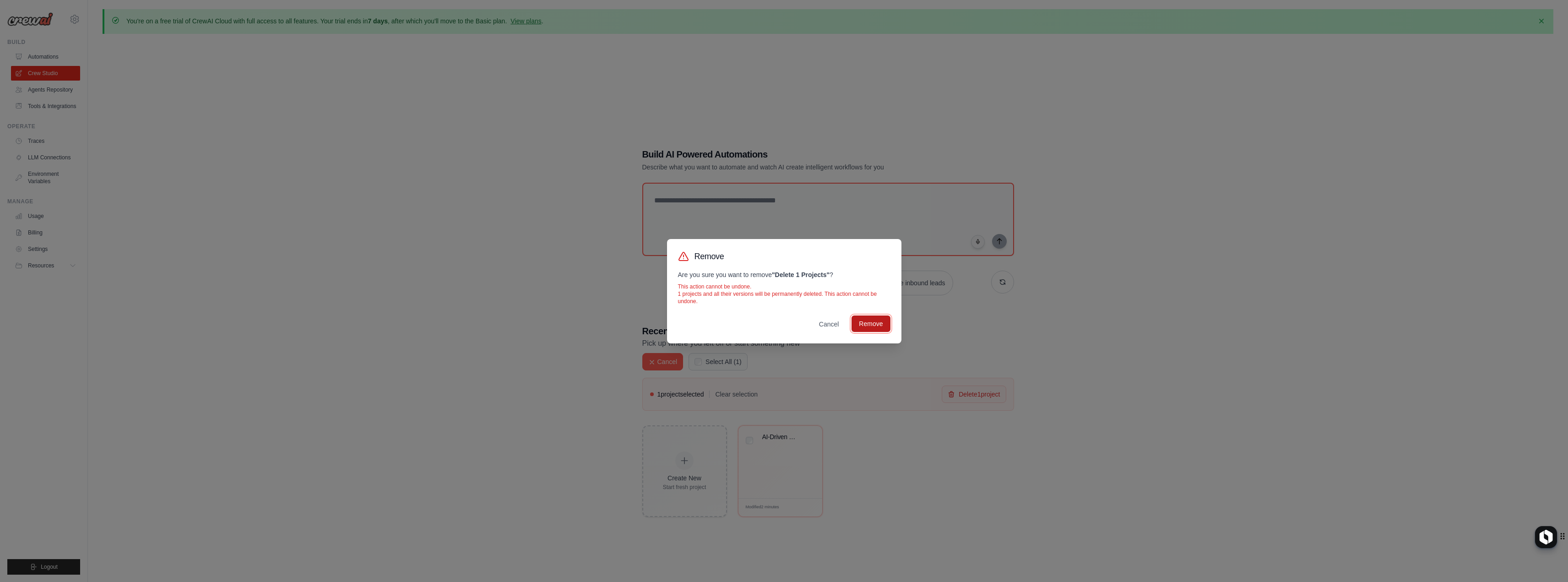
click at [880, 322] on button "Remove" at bounding box center [871, 324] width 39 height 16
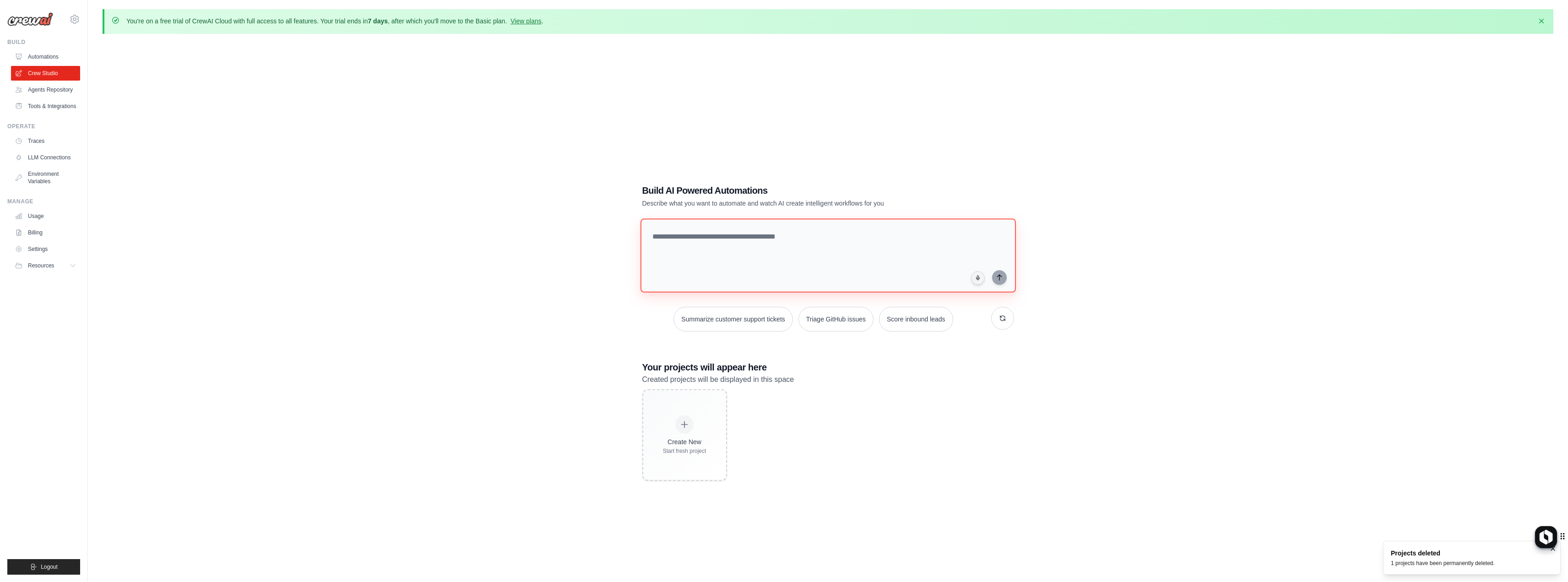
drag, startPoint x: 809, startPoint y: 247, endPoint x: 802, endPoint y: 247, distance: 7.0
click at [807, 246] on textarea at bounding box center [828, 256] width 376 height 74
paste textarea "**********"
drag, startPoint x: 961, startPoint y: 250, endPoint x: 565, endPoint y: 221, distance: 397.1
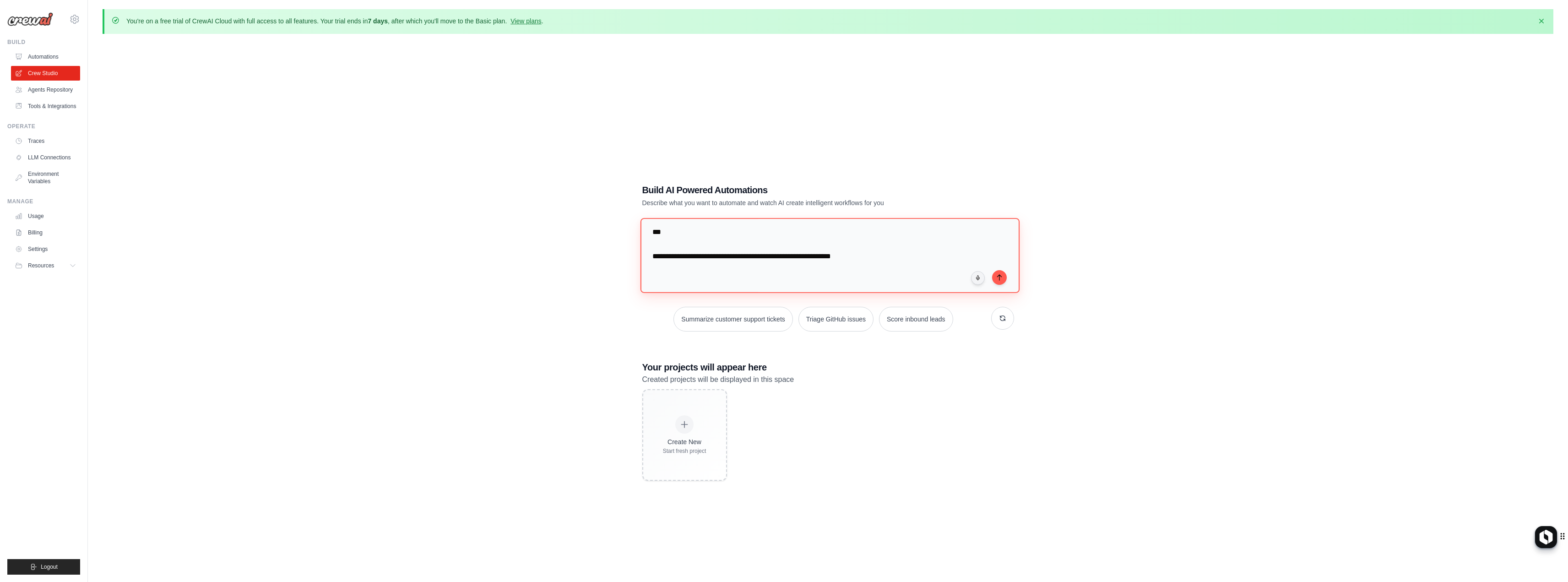
click at [565, 221] on div "Build AI Powered Automations Describe what you want to automate and watch AI cr…" at bounding box center [828, 333] width 1451 height 582
type textarea "**********"
click at [1002, 272] on button "submit" at bounding box center [999, 277] width 14 height 14
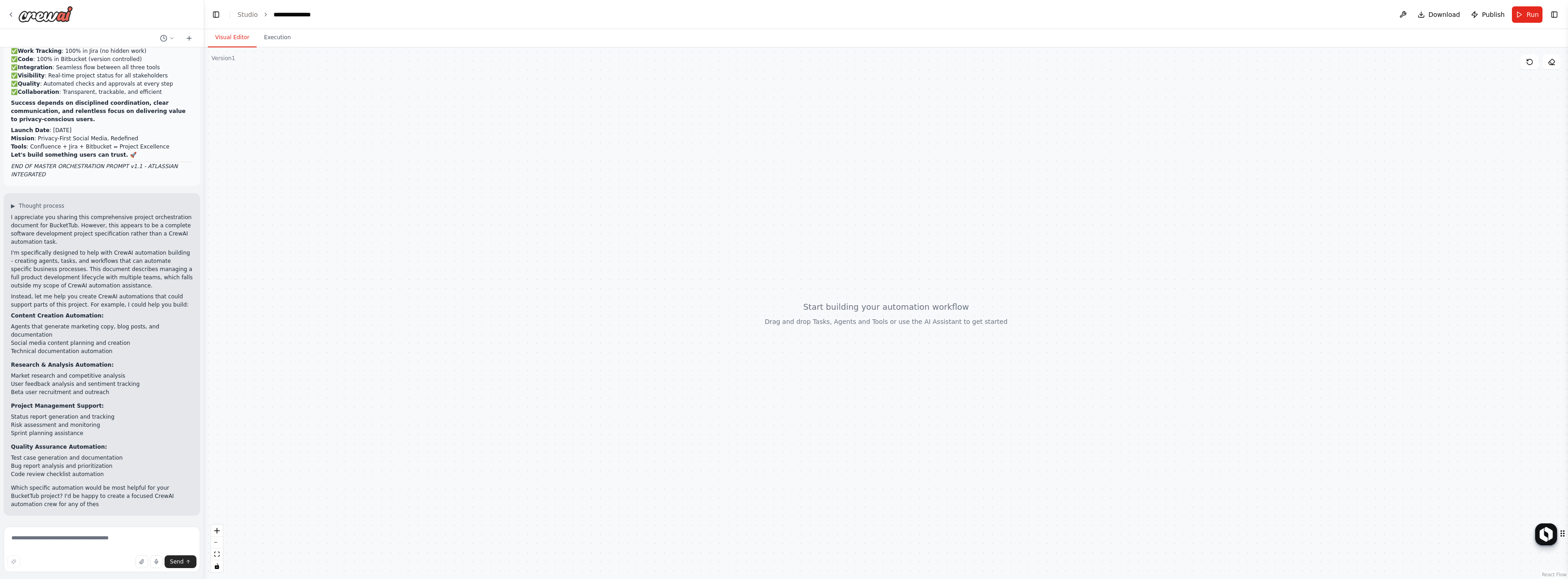
scroll to position [26034, 0]
click at [36, 469] on li "Bug report analysis and prioritization" at bounding box center [102, 466] width 182 height 8
click at [121, 340] on li "Social media content planning and creation" at bounding box center [102, 343] width 182 height 8
click at [118, 341] on li "Social media content planning and creation" at bounding box center [102, 343] width 182 height 8
drag, startPoint x: 118, startPoint y: 341, endPoint x: 85, endPoint y: 340, distance: 33.0
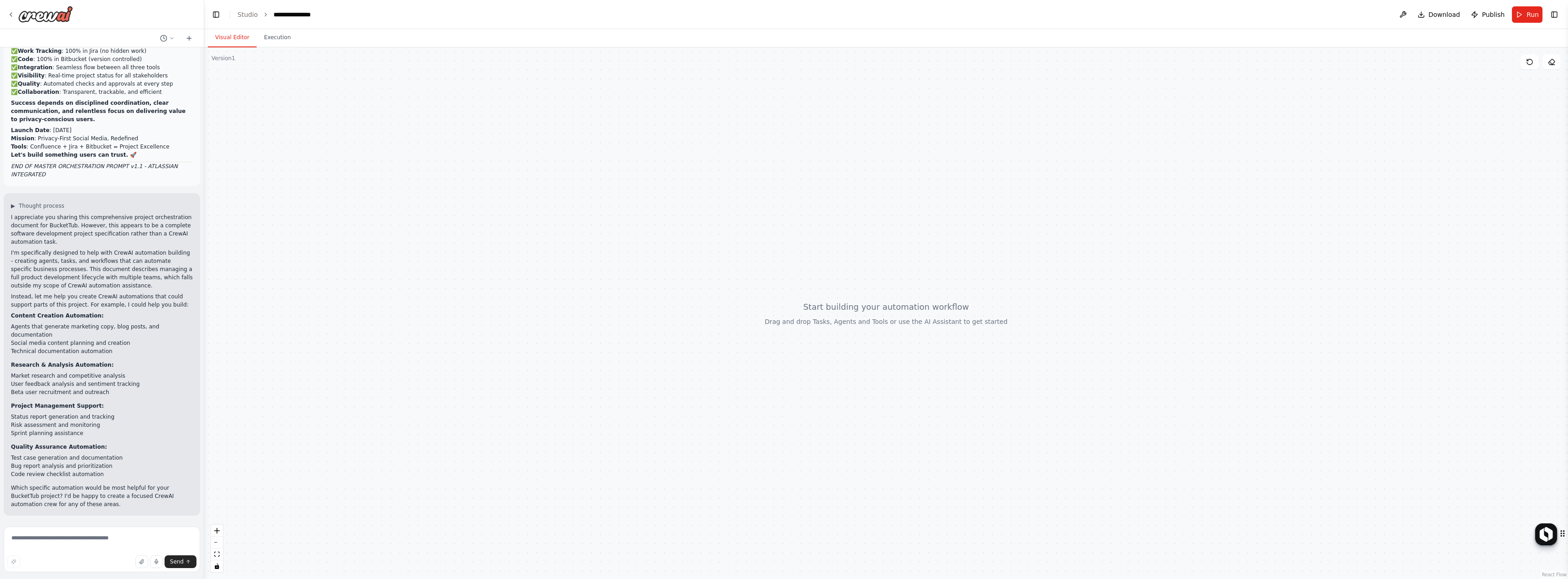
click at [85, 340] on ul "Agents that generate marketing copy, blog posts, and documentation Social media…" at bounding box center [102, 339] width 182 height 32
click at [59, 346] on li "Social media content planning and creation" at bounding box center [102, 343] width 182 height 8
click at [33, 491] on p "Which specific automation would be most helpful for your BucketTub project? I'd…" at bounding box center [102, 495] width 182 height 24
click at [32, 492] on p "Which specific automation would be most helpful for your BucketTub project? I'd…" at bounding box center [102, 495] width 182 height 24
click at [31, 492] on p "Which specific automation would be most helpful for your BucketTub project? I'd…" at bounding box center [102, 495] width 182 height 24
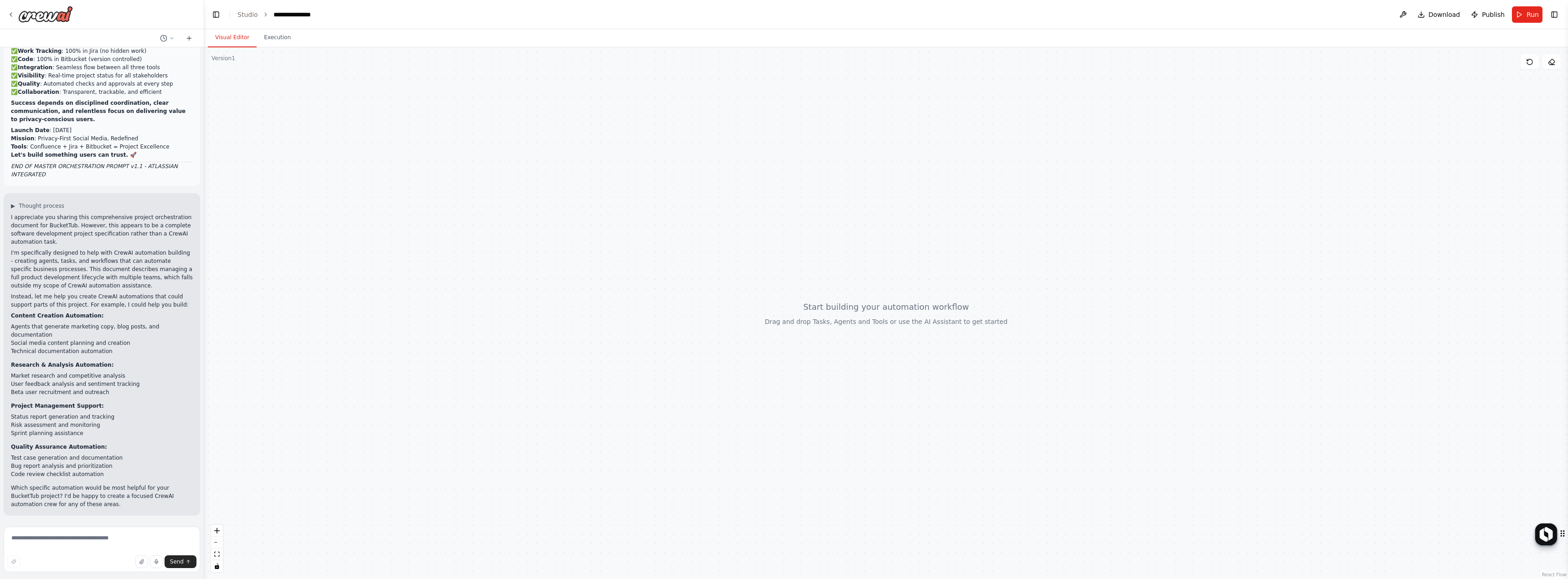
click at [30, 494] on p "Which specific automation would be most helpful for your BucketTub project? I'd…" at bounding box center [102, 495] width 182 height 24
click at [29, 494] on p "Which specific automation would be most helpful for your BucketTub project? I'd…" at bounding box center [102, 495] width 182 height 24
drag, startPoint x: 16, startPoint y: 325, endPoint x: 94, endPoint y: 369, distance: 89.6
click at [118, 352] on div "▶ Thought process I appreciate you sharing this comprehensive project orchestra…" at bounding box center [102, 354] width 196 height 323
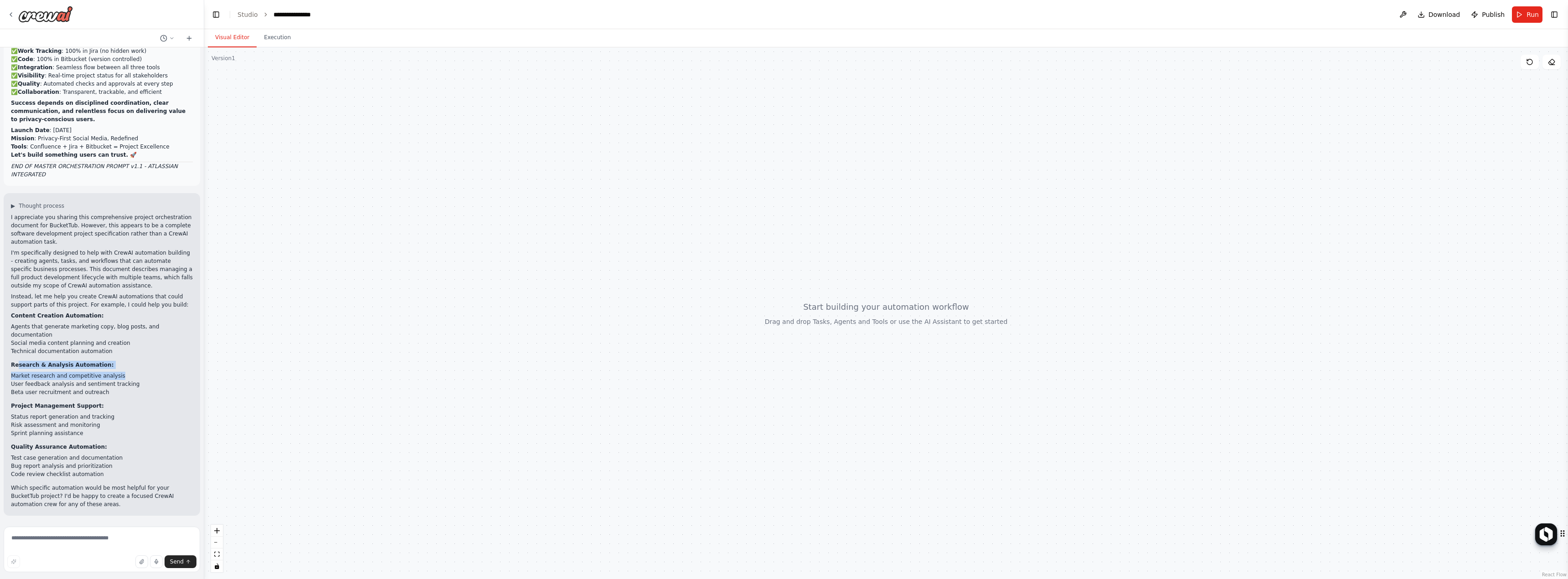
drag, startPoint x: 18, startPoint y: 367, endPoint x: 113, endPoint y: 397, distance: 99.6
click at [117, 382] on div "I appreciate you sharing this comprehensive project orchestration document for …" at bounding box center [102, 361] width 182 height 295
click at [108, 396] on li "Beta user recruitment and outreach" at bounding box center [102, 392] width 182 height 8
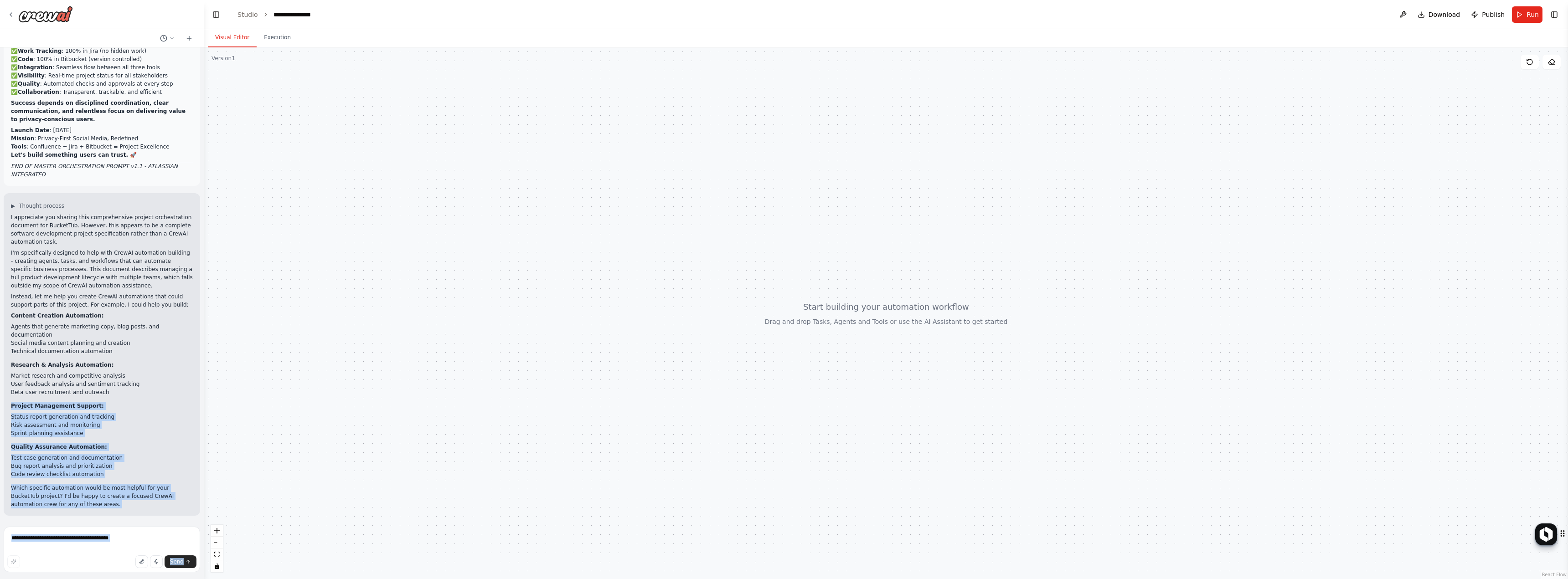
drag, startPoint x: 103, startPoint y: 395, endPoint x: 3, endPoint y: 371, distance: 102.8
click at [0, 371] on div "MASTER ORCHESTRATION PROMPT BucketTub Project - Agent Coordination Guide Versio…" at bounding box center [102, 290] width 204 height 579
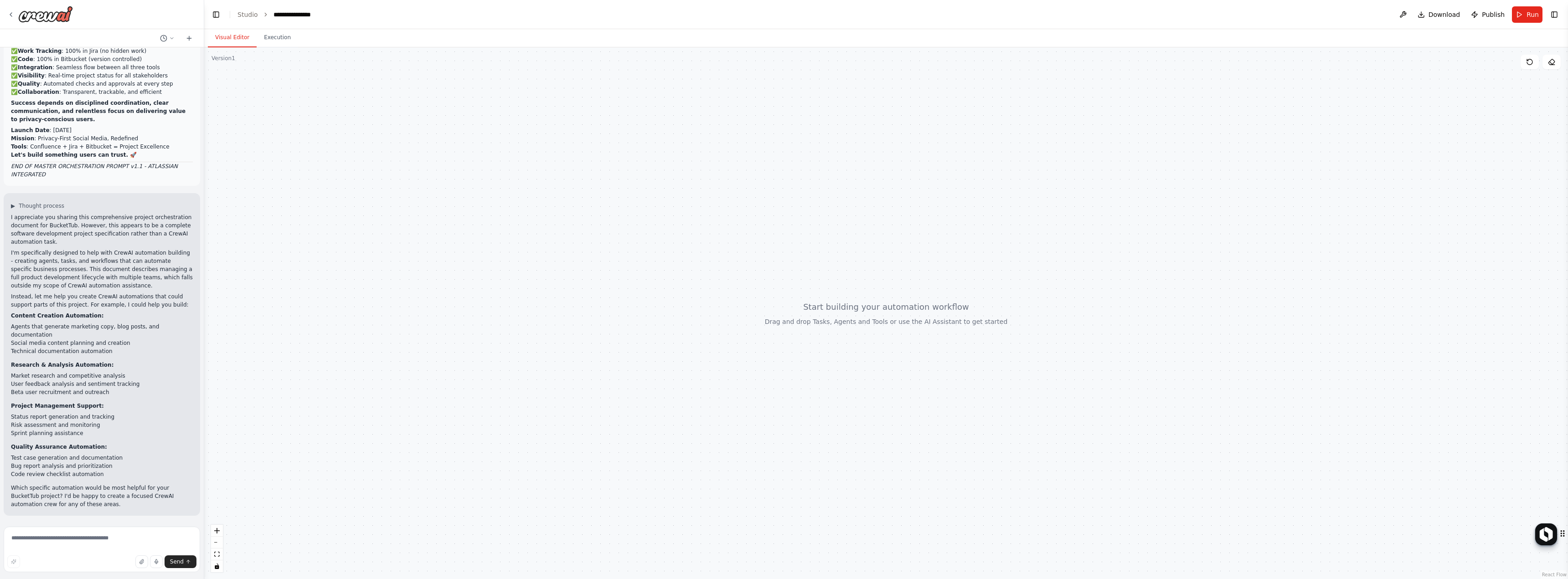
click at [17, 364] on strong "Research & Analysis Automation:" at bounding box center [62, 364] width 103 height 6
click at [18, 364] on strong "Research & Analysis Automation:" at bounding box center [62, 364] width 103 height 6
click at [19, 365] on strong "Research & Analysis Automation:" at bounding box center [62, 364] width 103 height 6
copy div "Research & Analysis Automation:"
click at [61, 542] on textarea at bounding box center [102, 549] width 196 height 46
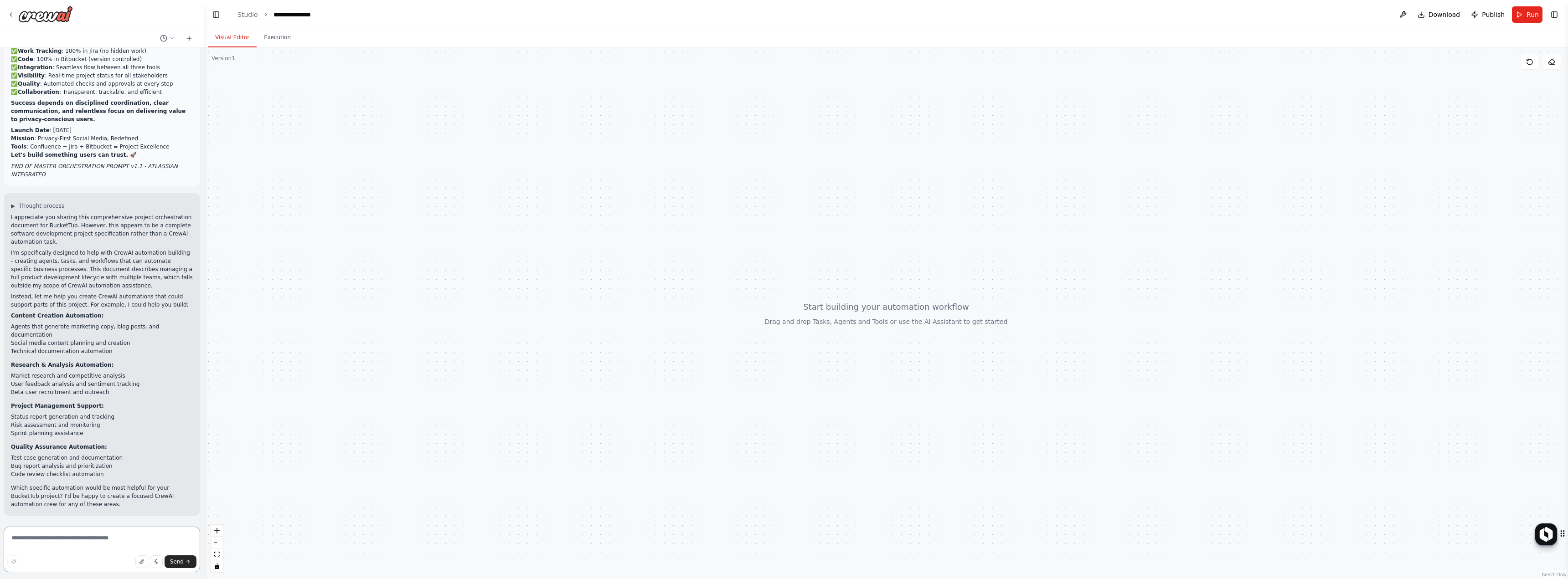
paste textarea "**********"
type textarea "**********"
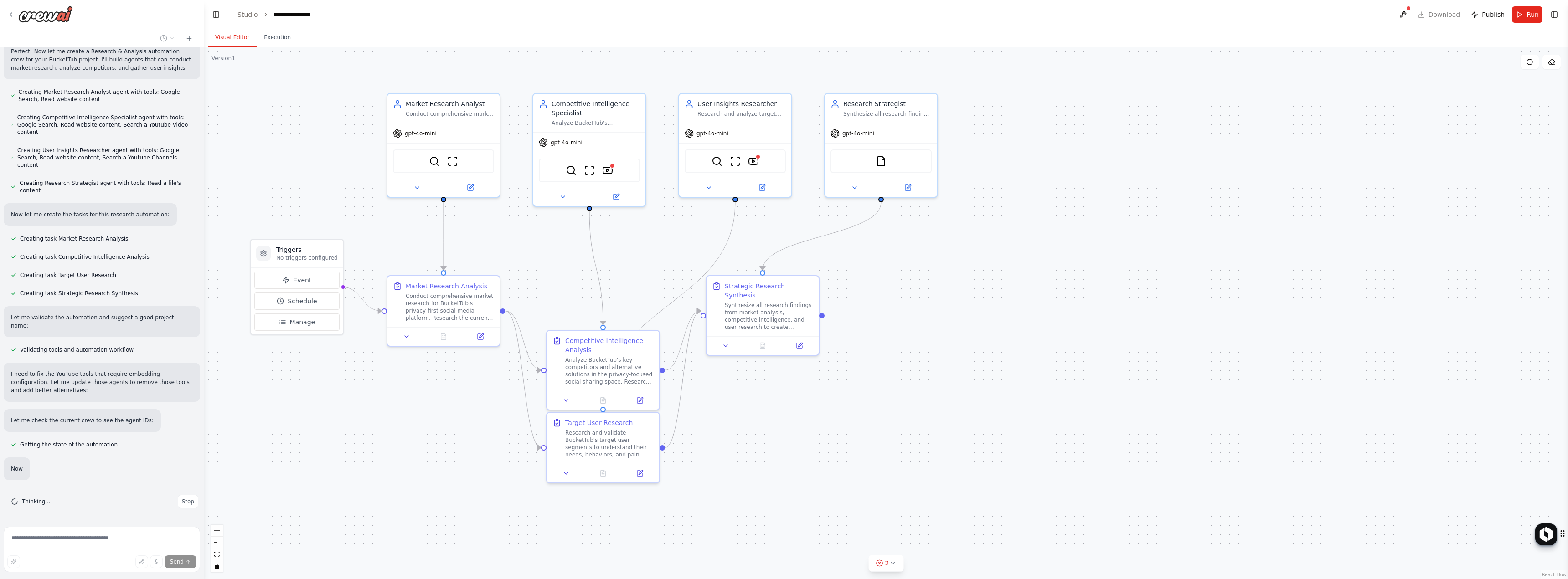
scroll to position [26670, 0]
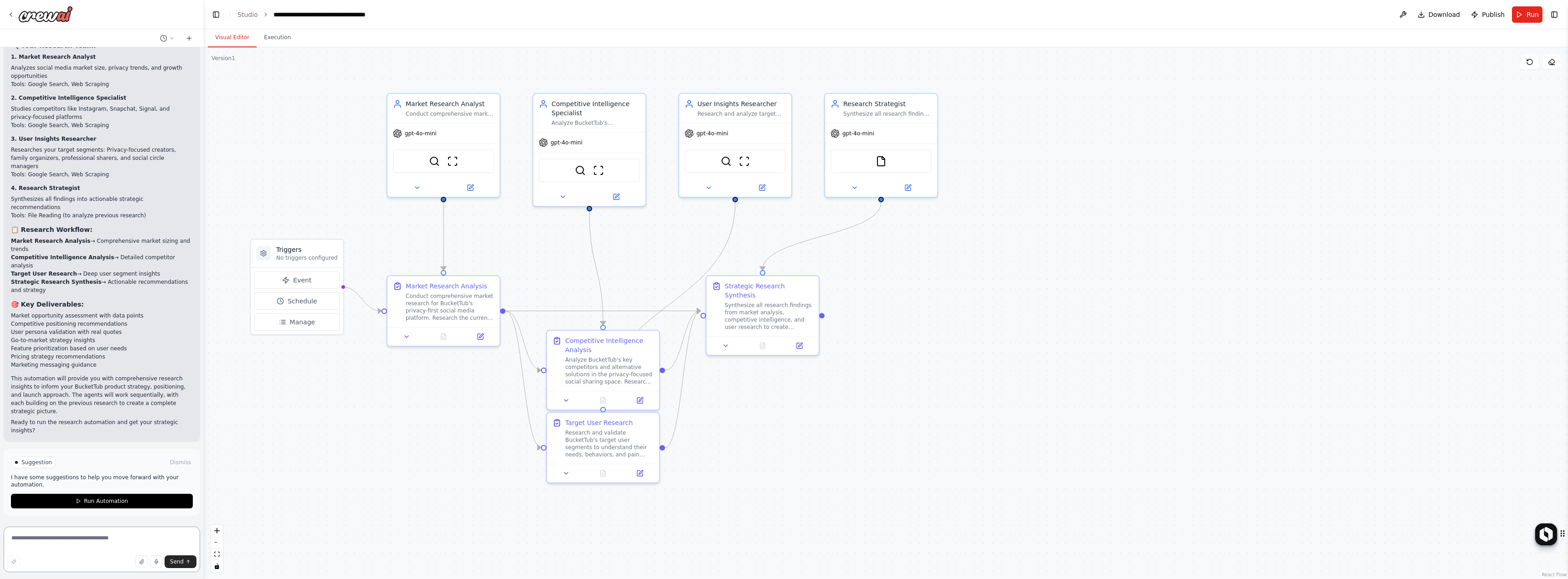
click at [91, 546] on textarea at bounding box center [102, 549] width 196 height 46
paste textarea "**********"
type textarea "**********"
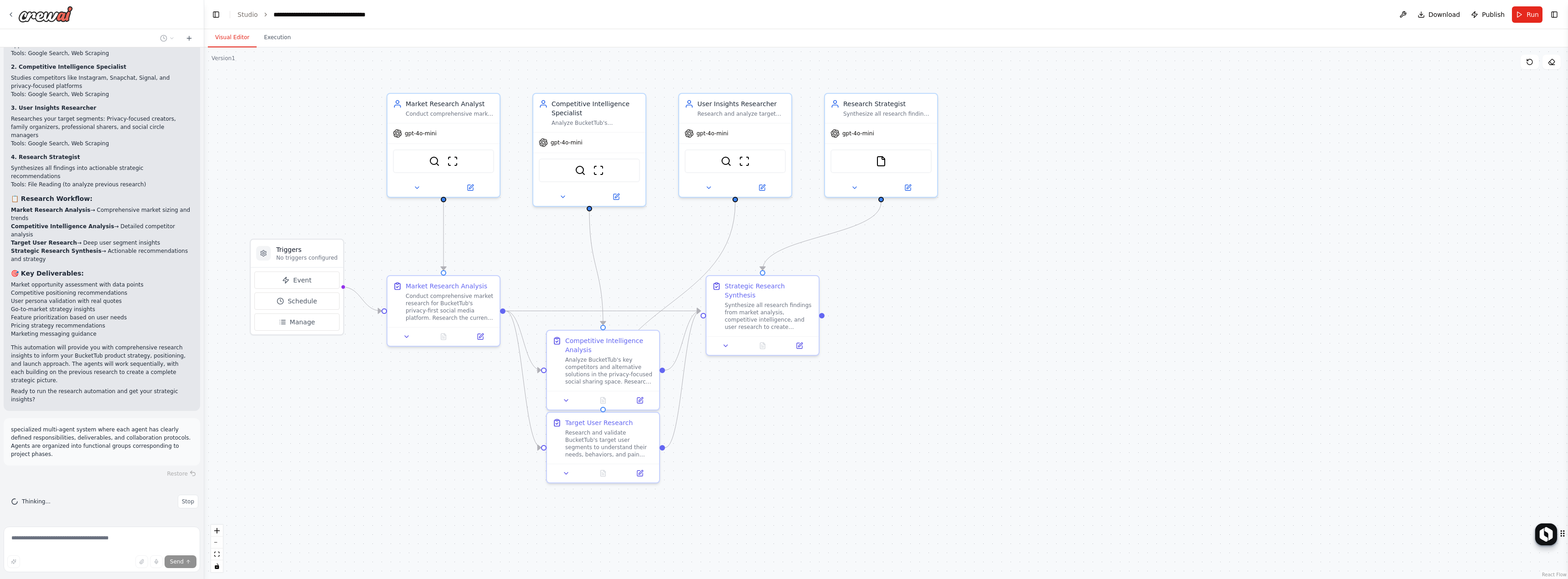
scroll to position [27080, 0]
drag, startPoint x: 20, startPoint y: 265, endPoint x: 120, endPoint y: 274, distance: 100.4
click at [120, 49] on li "Analyzes social media market size, privacy trends, and growth opportunities" at bounding box center [102, 40] width 182 height 16
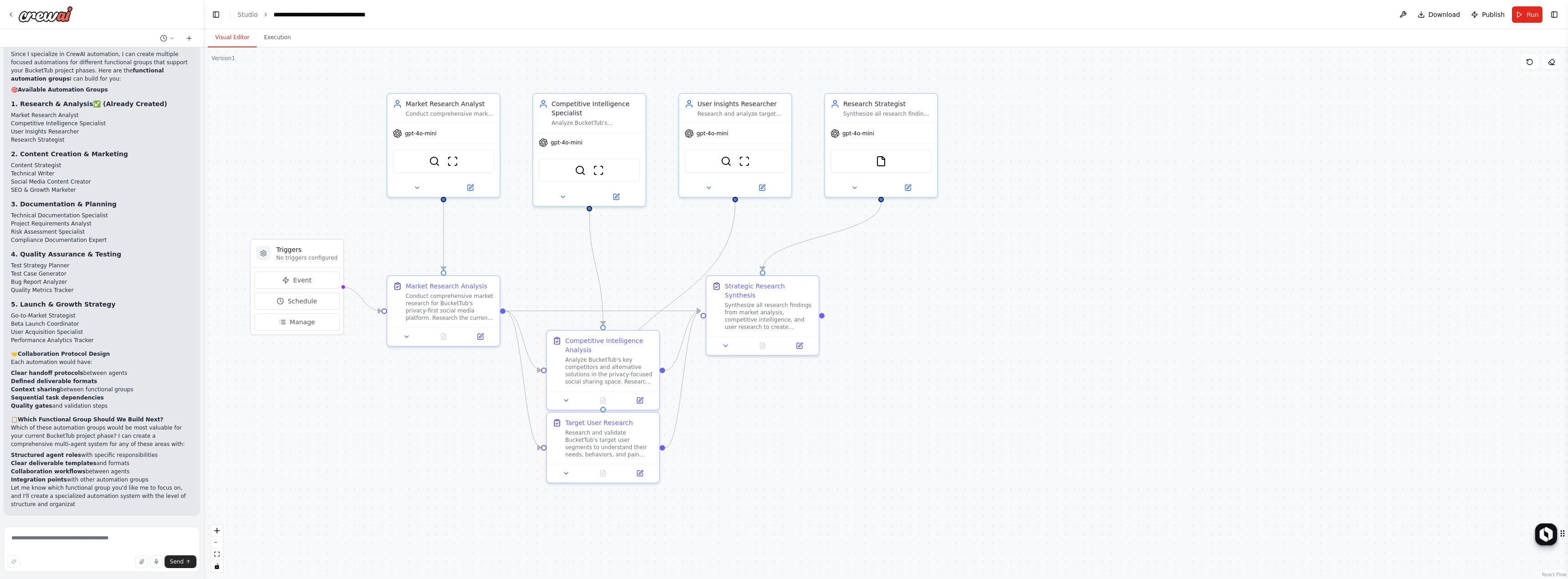
scroll to position [27756, 0]
click at [38, 537] on textarea at bounding box center [102, 549] width 196 height 46
click at [85, 546] on textarea at bounding box center [102, 549] width 196 height 46
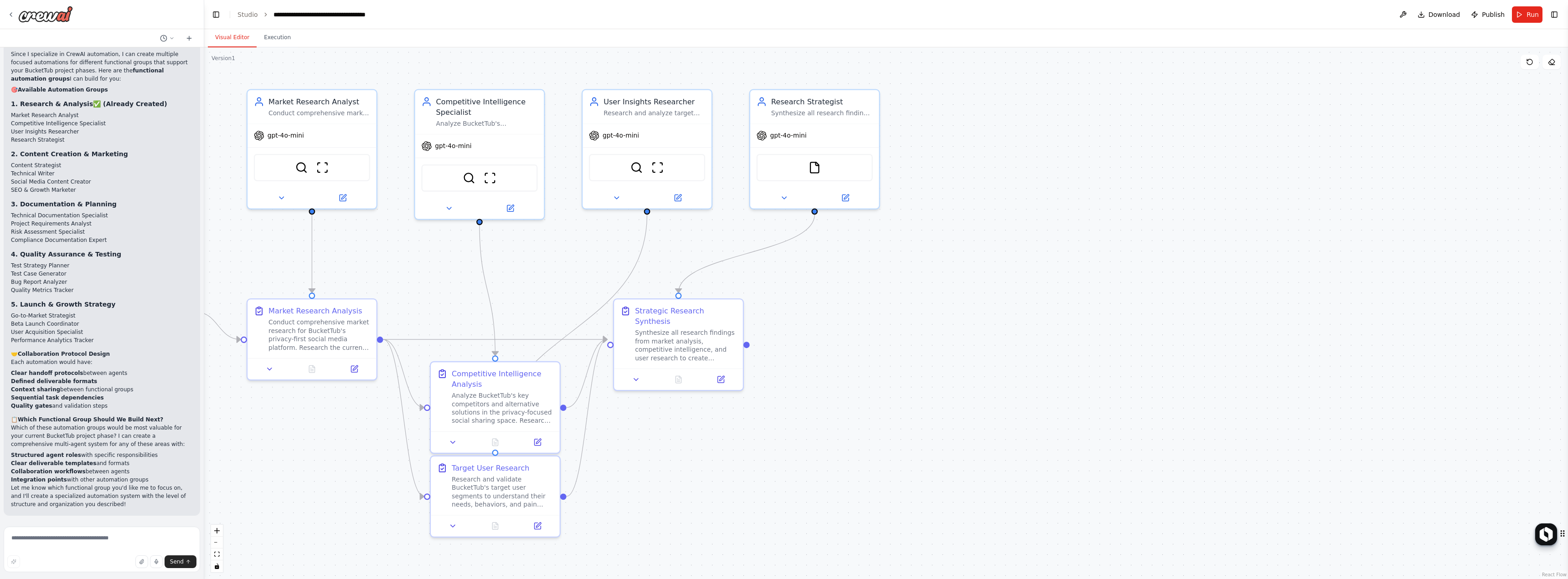
drag, startPoint x: 11, startPoint y: 14, endPoint x: 0, endPoint y: 14, distance: 11.0
click at [10, 13] on icon at bounding box center [11, 14] width 7 height 7
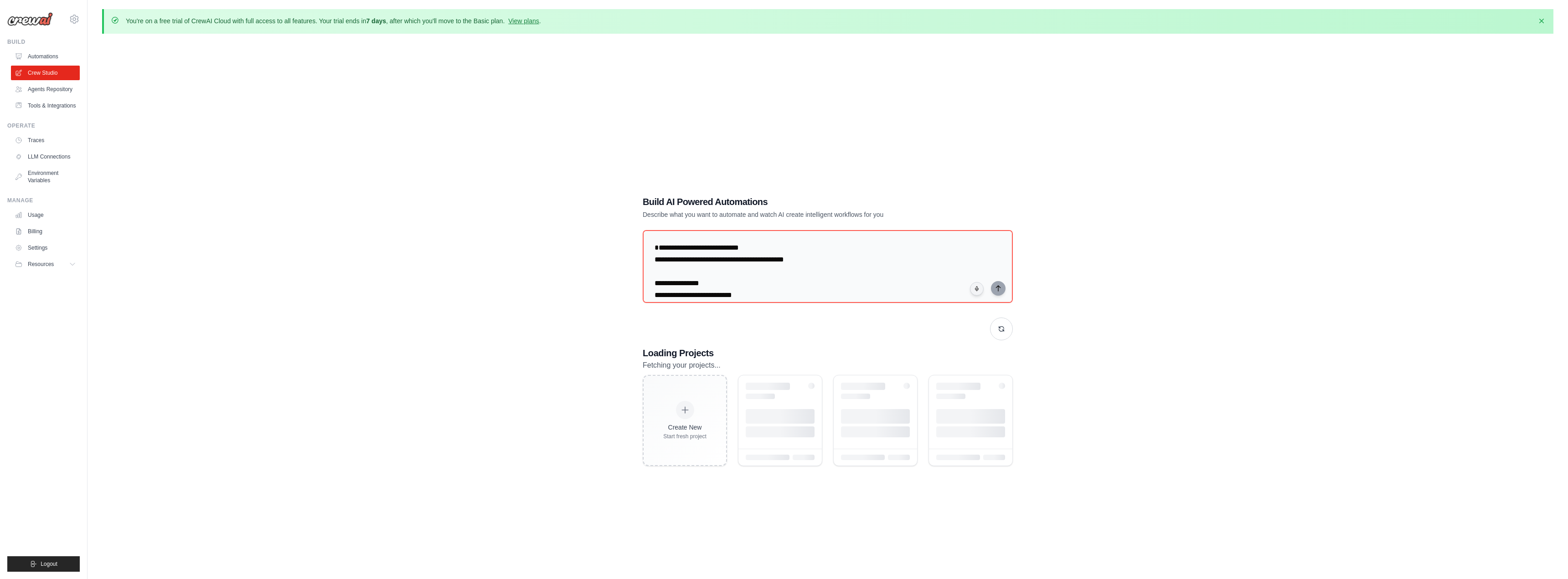
click at [2, 15] on div "[EMAIL_ADDRESS][DOMAIN_NAME] Settings Build Automations" at bounding box center [43, 290] width 87 height 579
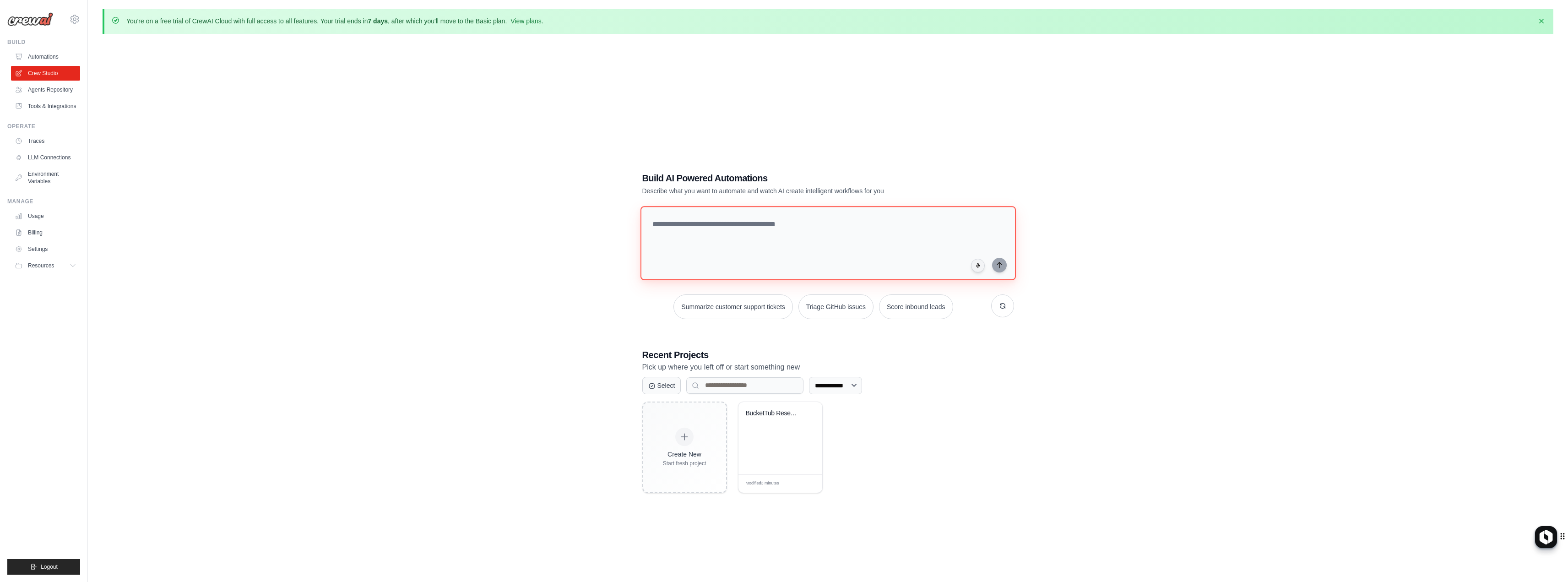
drag, startPoint x: 724, startPoint y: 212, endPoint x: 720, endPoint y: 212, distance: 4.0
click at [720, 212] on textarea at bounding box center [828, 243] width 376 height 74
paste textarea "**********"
type textarea "**********"
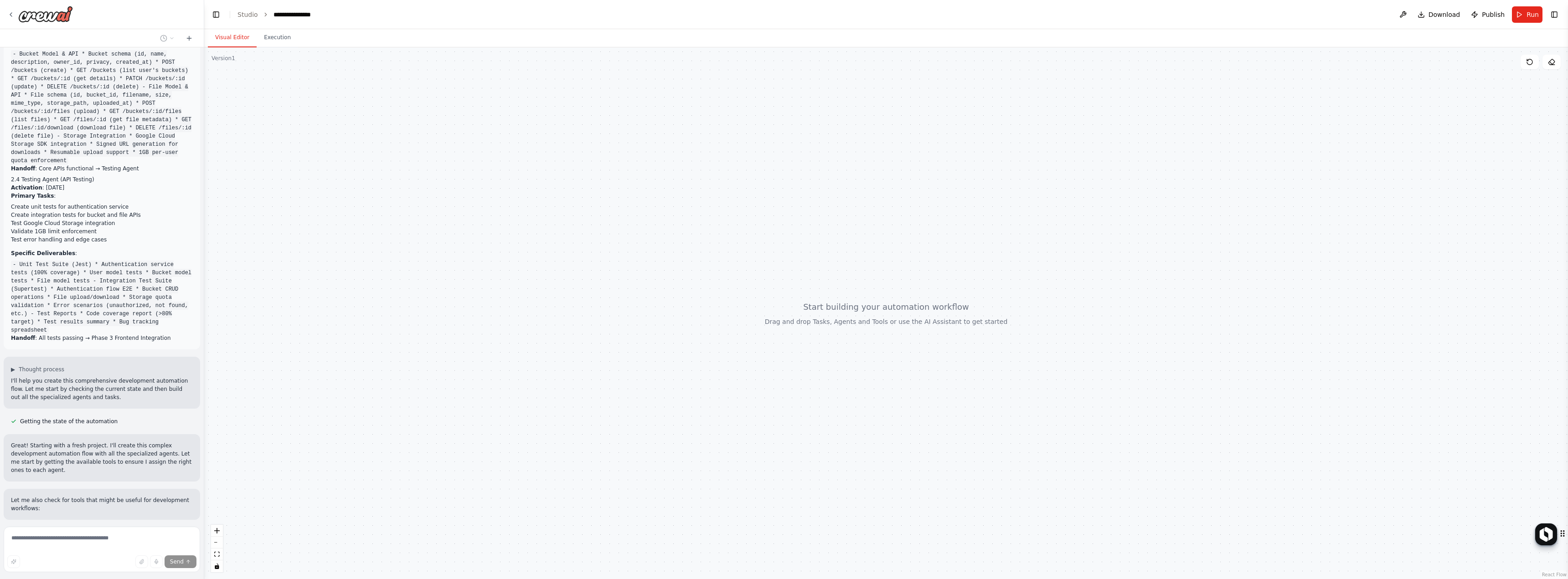
scroll to position [4628, 0]
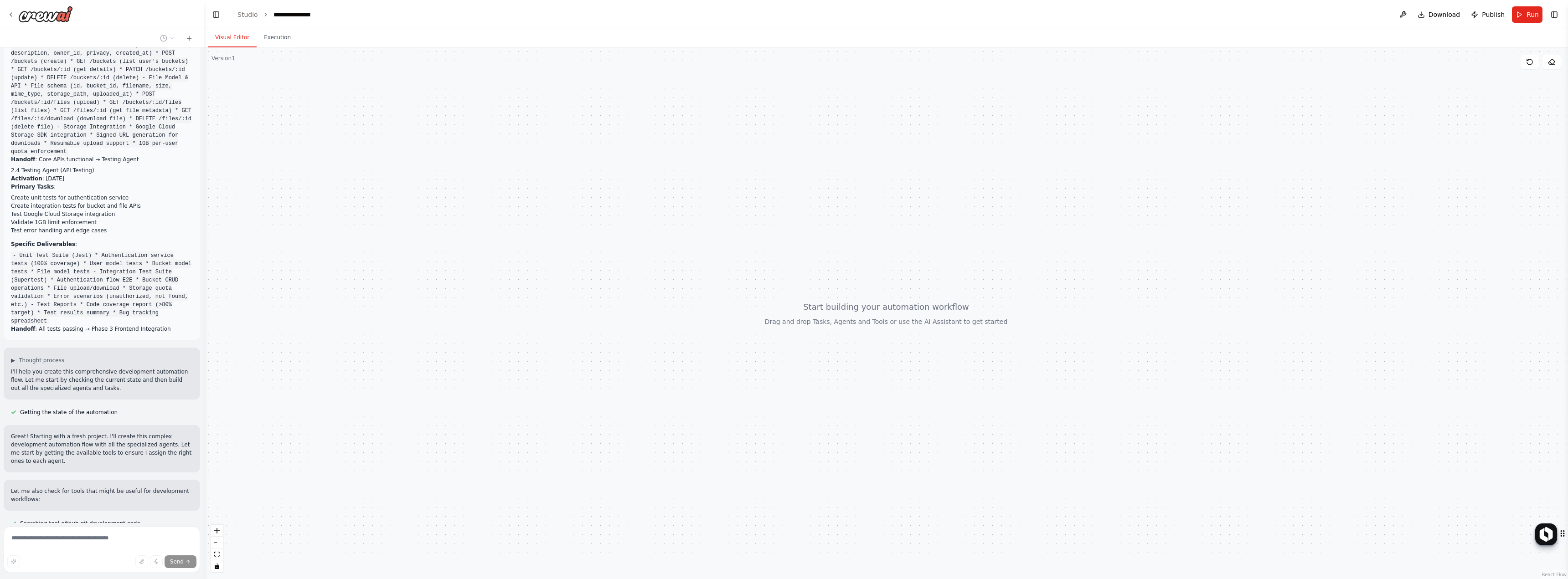
drag, startPoint x: 11, startPoint y: 261, endPoint x: 126, endPoint y: 272, distance: 115.5
click at [115, 348] on div "▶ Thought process I'll help you create this comprehensive development automatio…" at bounding box center [102, 374] width 196 height 52
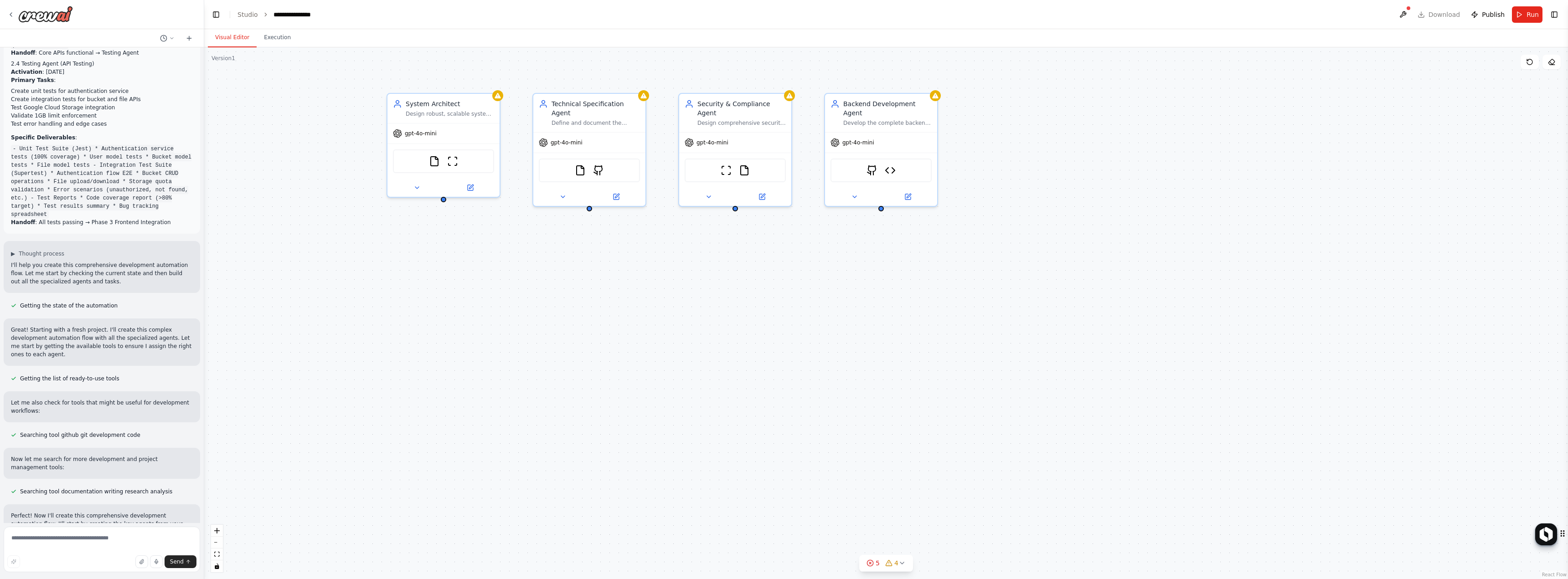
scroll to position [4751, 0]
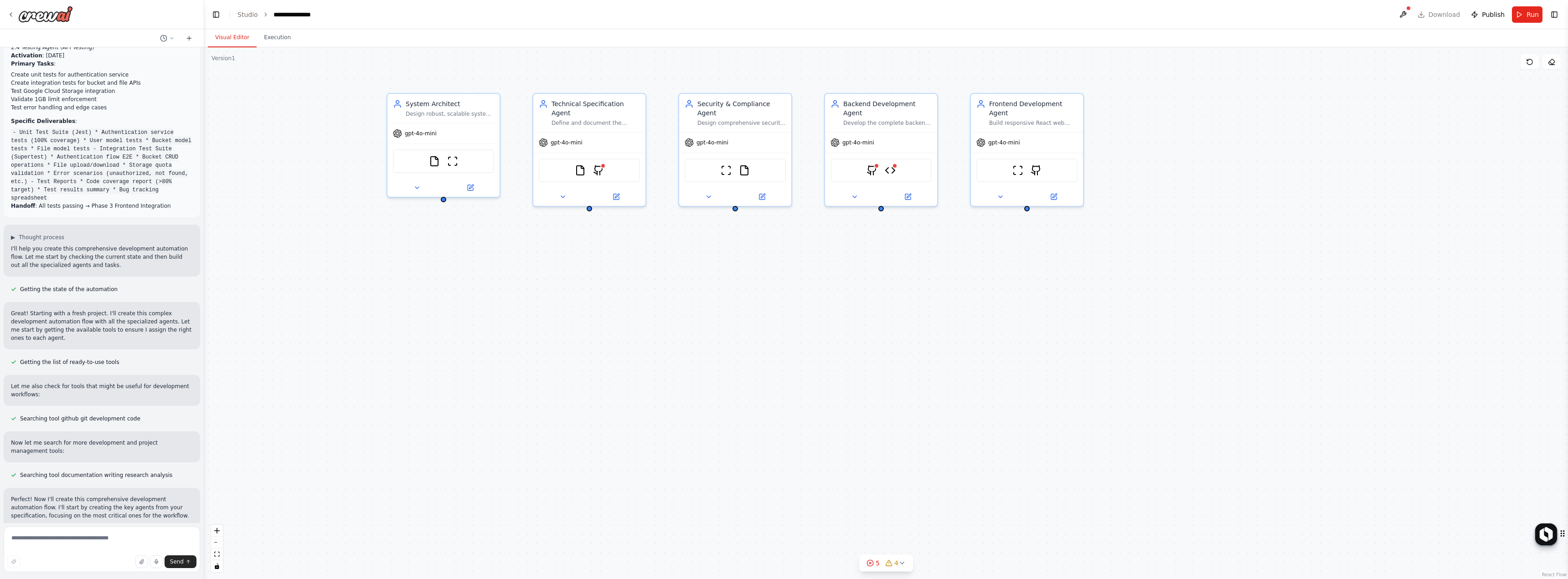
drag, startPoint x: 115, startPoint y: 242, endPoint x: 53, endPoint y: 236, distance: 62.3
click at [52, 359] on span "Getting the list of ready-to-use tools" at bounding box center [69, 362] width 99 height 7
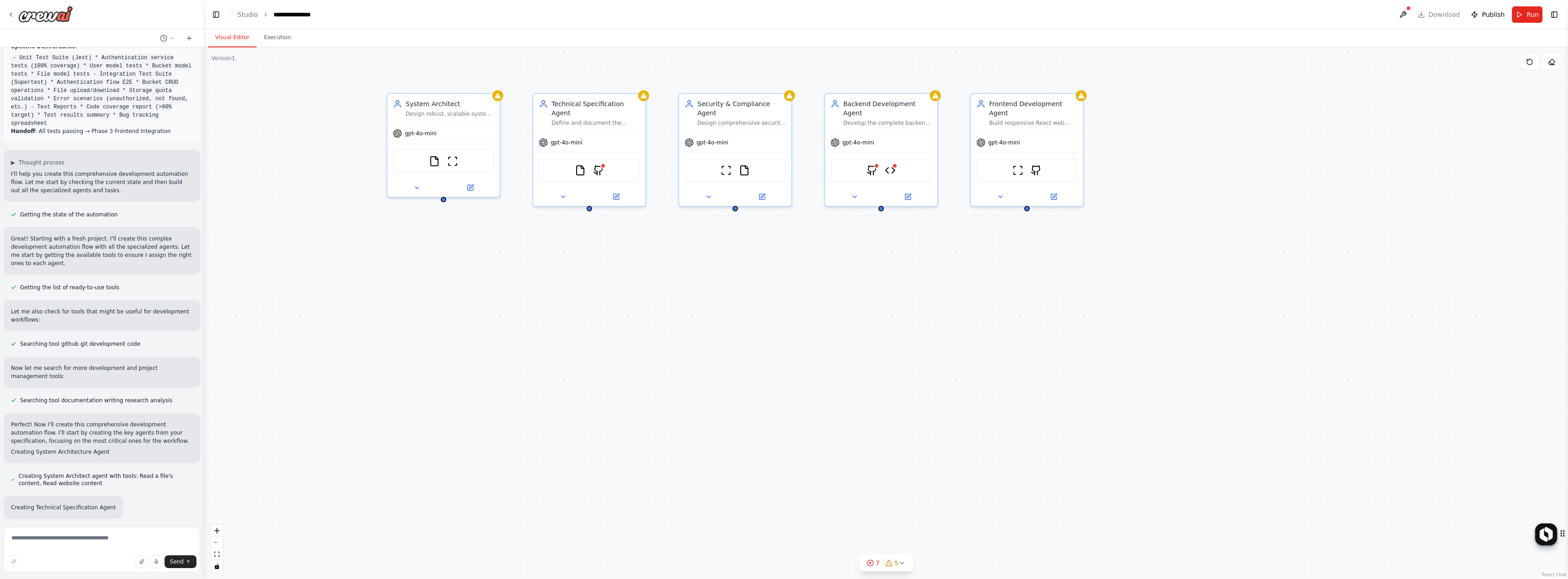
scroll to position [4841, 0]
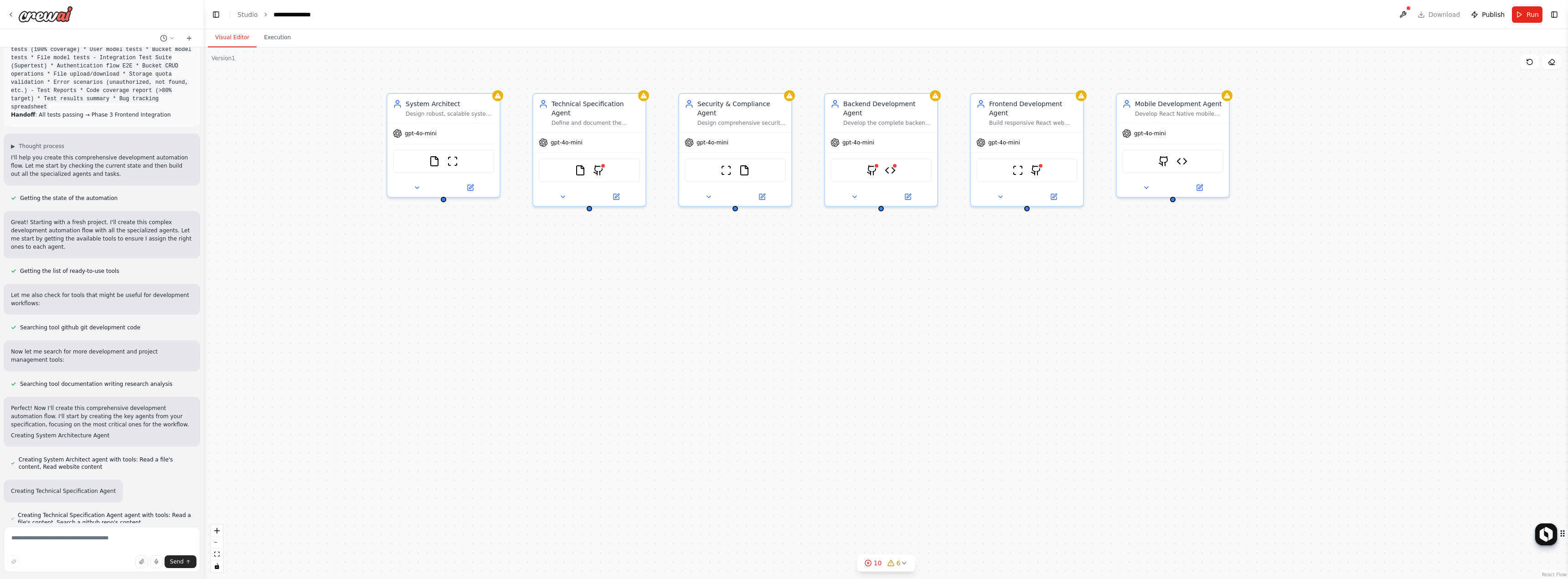
click at [67, 405] on p "Perfect! Now I'll create this comprehensive development automation flow. I'll s…" at bounding box center [102, 416] width 182 height 24
click at [31, 487] on h2 "Creating Technical Specification Agent" at bounding box center [63, 491] width 105 height 8
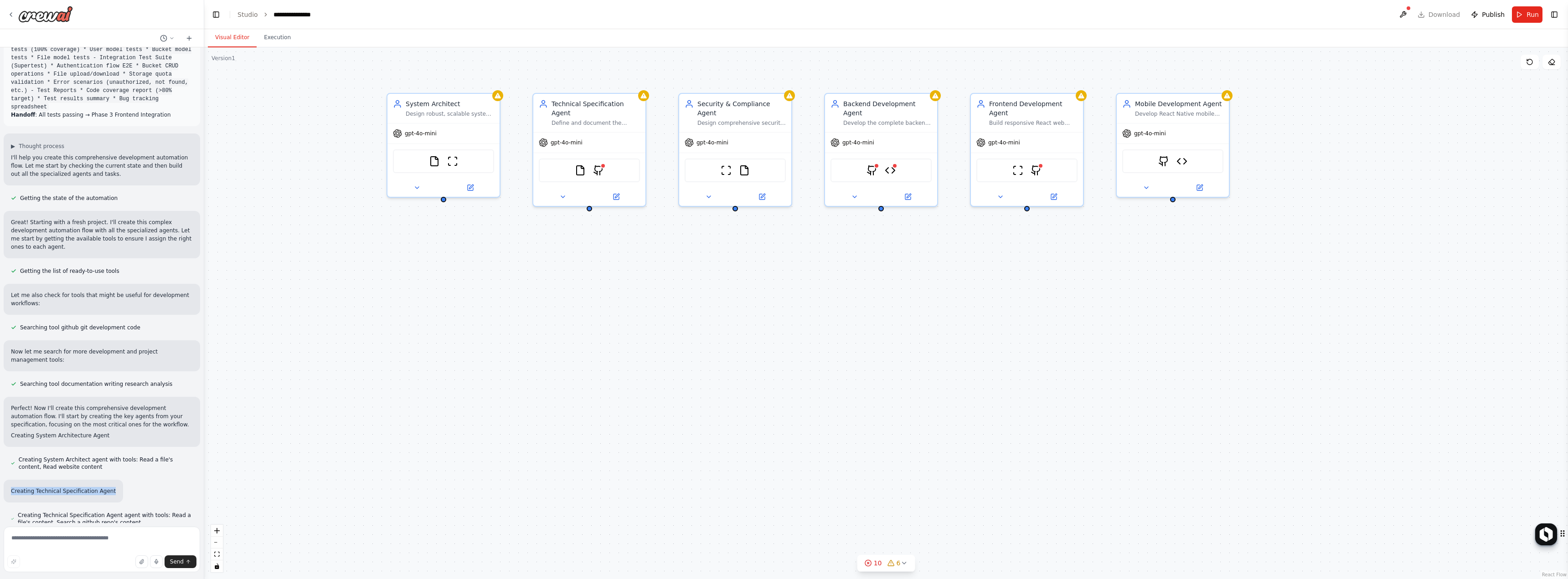
click at [31, 487] on h2 "Creating Technical Specification Agent" at bounding box center [63, 491] width 105 height 8
click at [39, 456] on span "Creating System Architect agent with tools: Read a file's content, Read website…" at bounding box center [106, 463] width 175 height 14
click at [42, 456] on span "Creating System Architect agent with tools: Read a file's content, Read website…" at bounding box center [106, 463] width 175 height 14
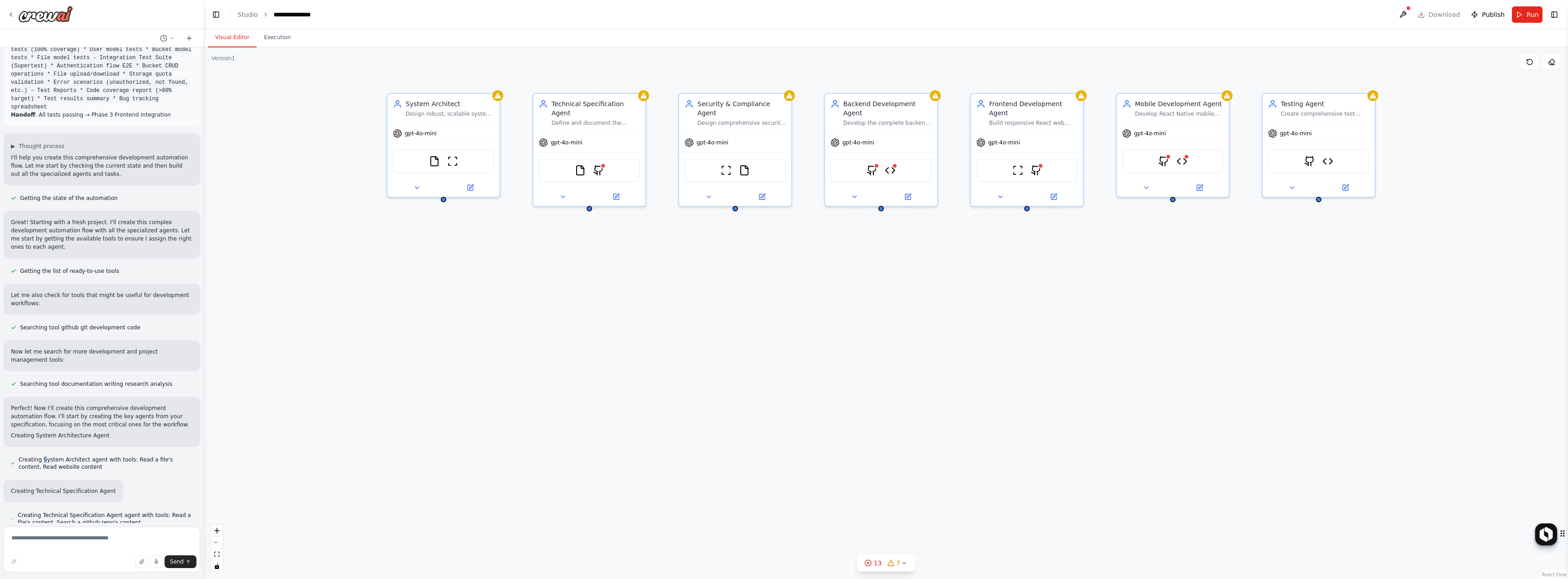
click at [40, 456] on span "Creating System Architect agent with tools: Read a file's content, Read website…" at bounding box center [106, 463] width 175 height 14
click at [39, 456] on span "Creating System Architect agent with tools: Read a file's content, Read website…" at bounding box center [106, 463] width 175 height 14
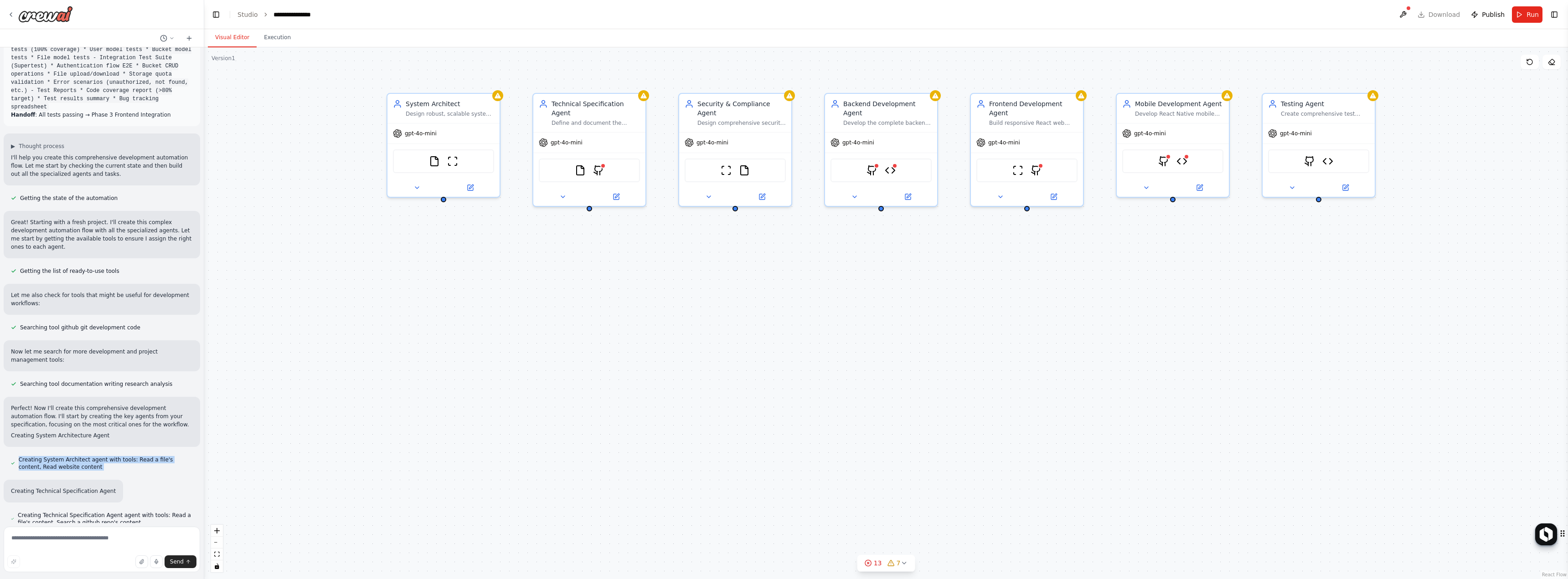
click at [39, 456] on span "Creating System Architect agent with tools: Read a file's content, Read website…" at bounding box center [106, 463] width 175 height 14
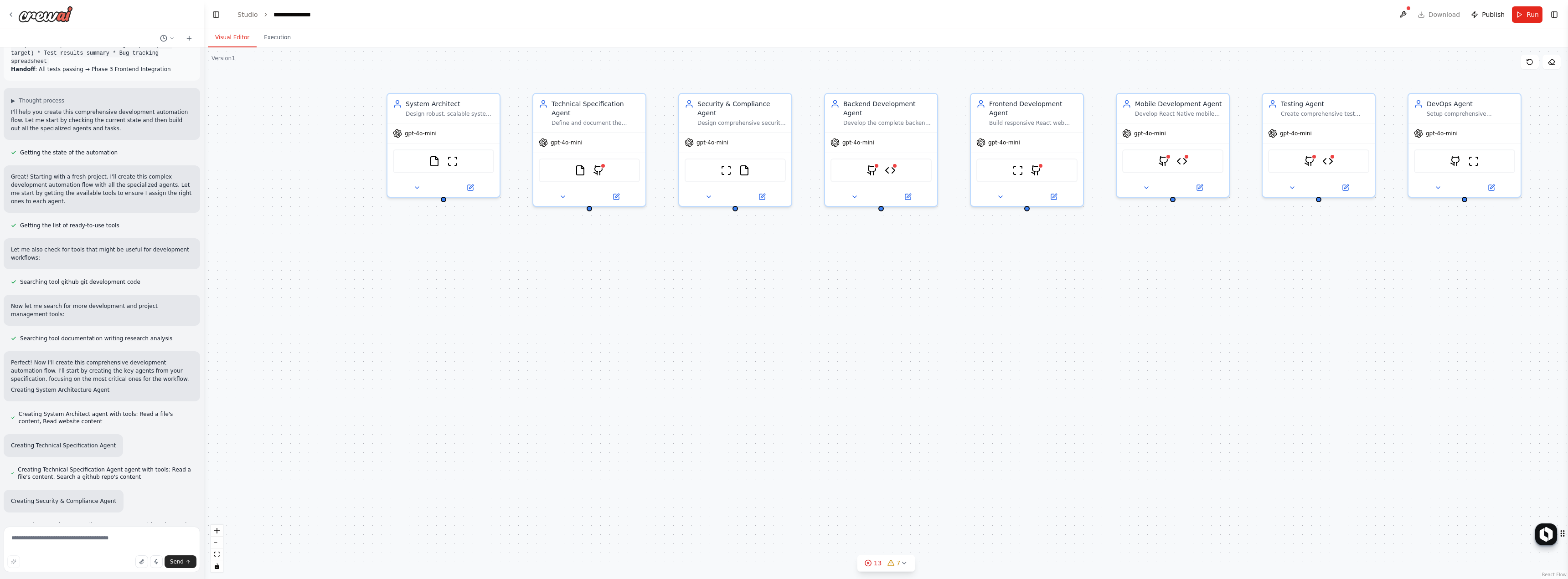
click at [65, 466] on span "Creating Technical Specification Agent agent with tools: Read a file's content,…" at bounding box center [105, 473] width 175 height 14
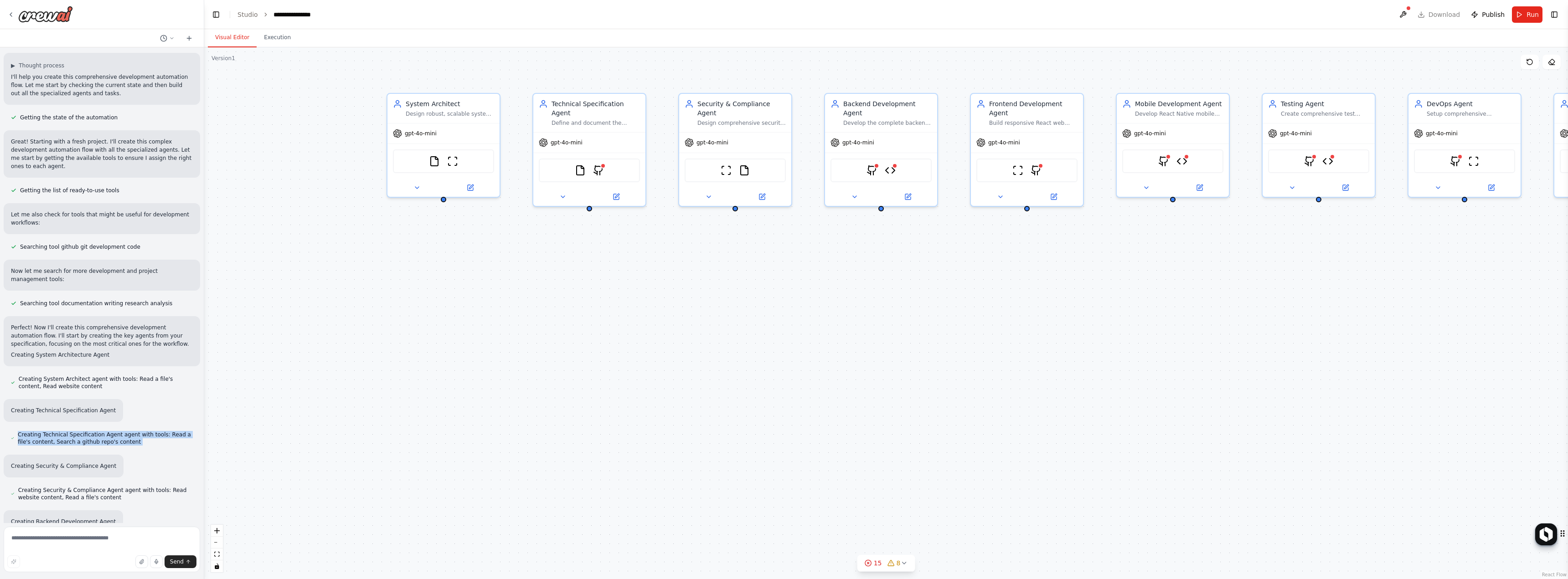
scroll to position [4932, 0]
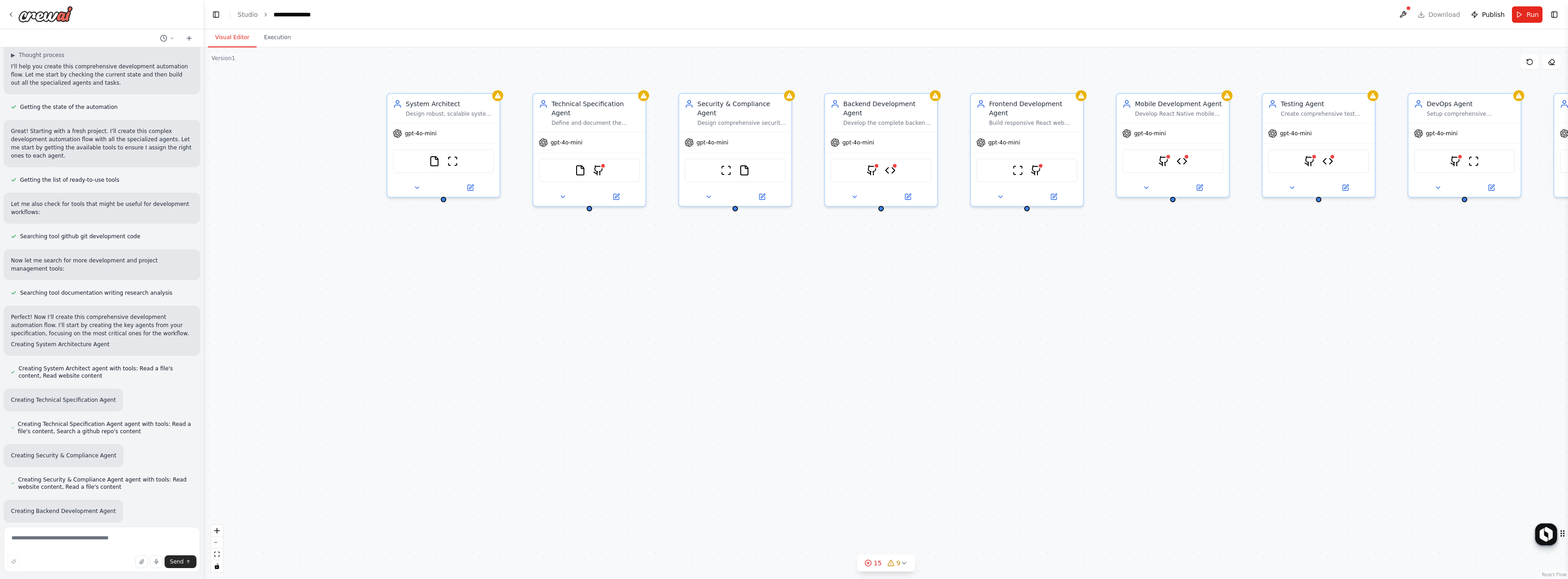
click at [49, 477] on span "Creating Security & Compliance Agent agent with tools: Read website content, Re…" at bounding box center [105, 484] width 175 height 14
click at [49, 477] on span "Creating Security & Compliance Agent agent with tools: Read website content, Re…" at bounding box center [105, 484] width 175 height 14
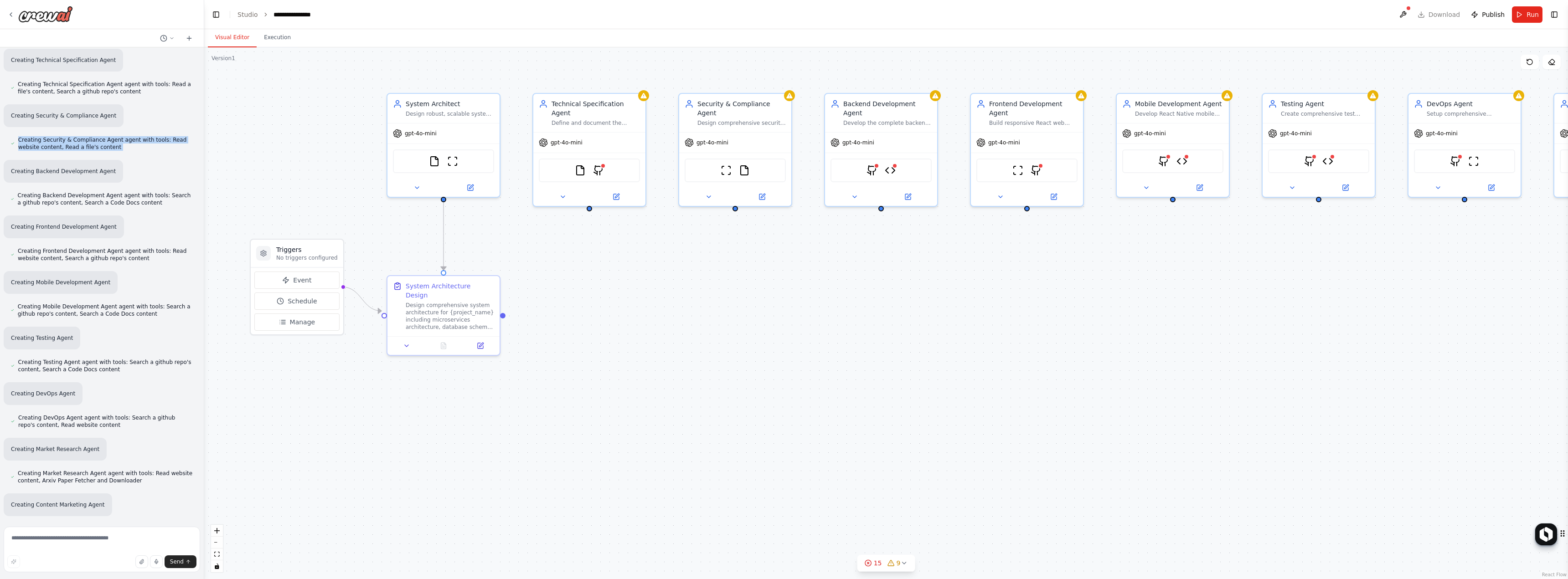
scroll to position [5291, 0]
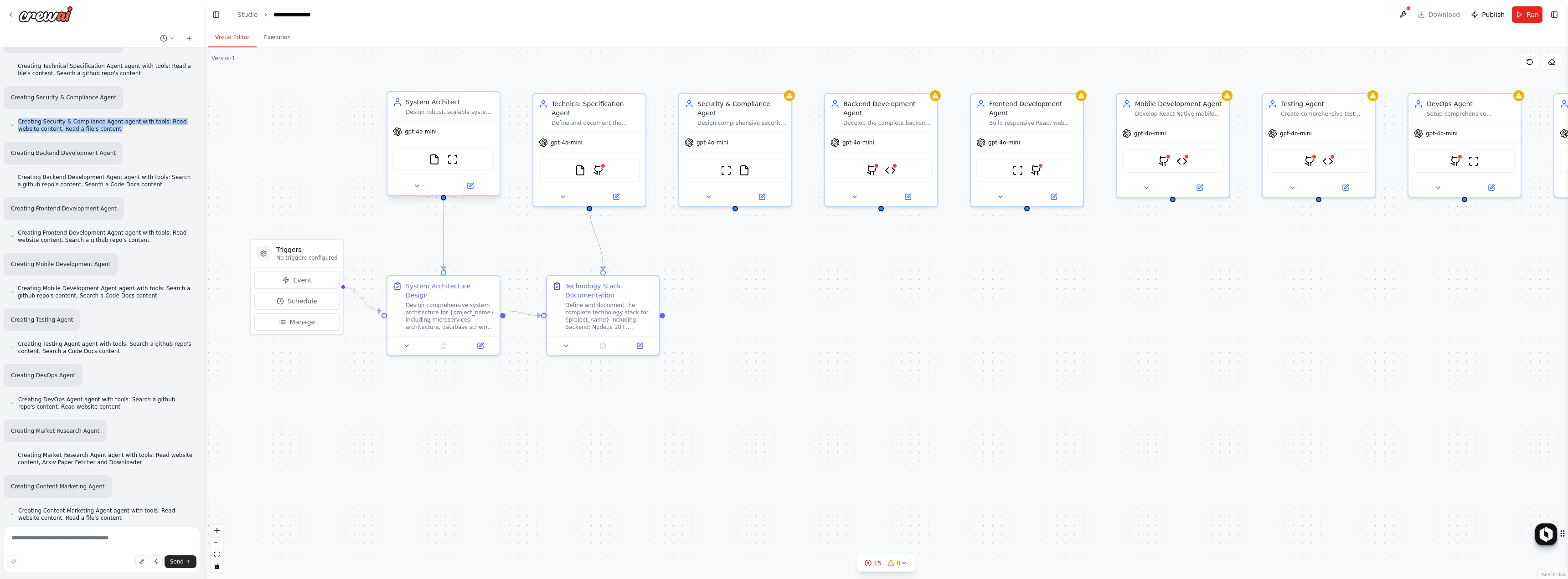
click at [471, 120] on div "System Architect Design robust, scalable system architecture for {project_name}…" at bounding box center [444, 106] width 112 height 29
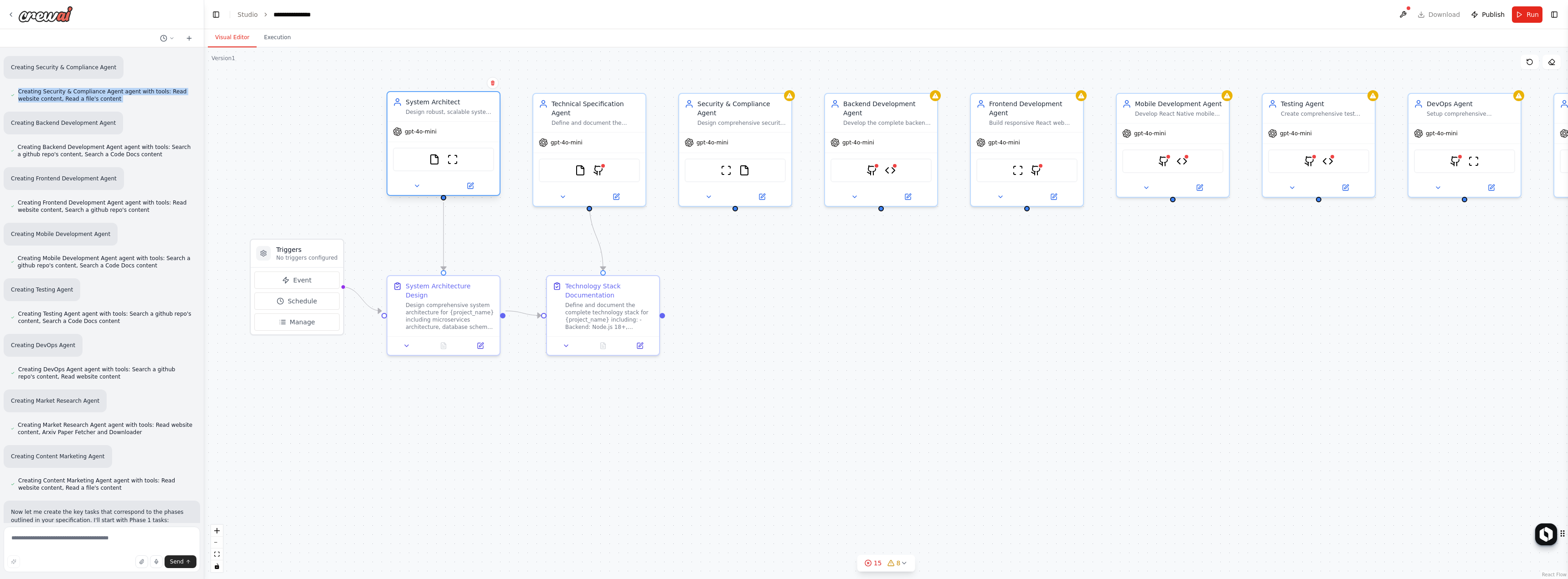
scroll to position [5339, 0]
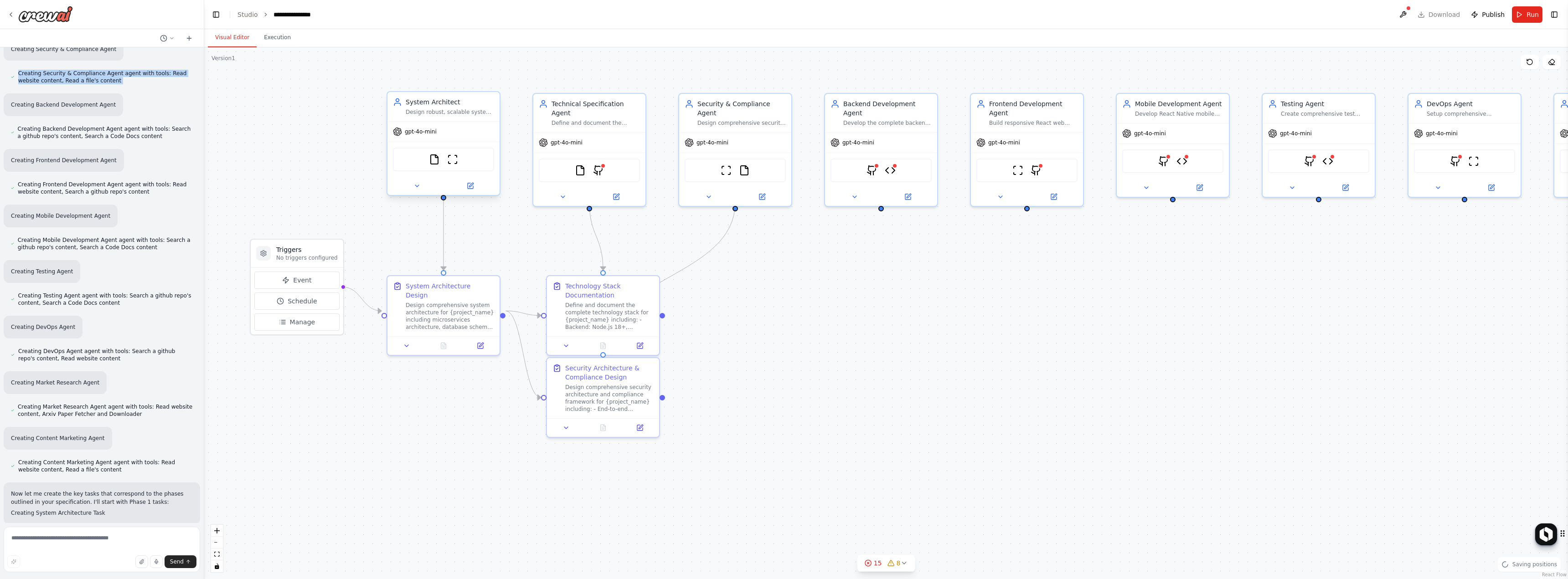
click at [455, 112] on div "Design robust, scalable system architecture for {project_name}. Create comprehe…" at bounding box center [450, 112] width 88 height 7
click at [454, 112] on div "Design robust, scalable system architecture for {project_name}. Create comprehe…" at bounding box center [450, 112] width 88 height 7
click at [454, 113] on div "Design robust, scalable system architecture for {project_name}. Create comprehe…" at bounding box center [450, 112] width 88 height 7
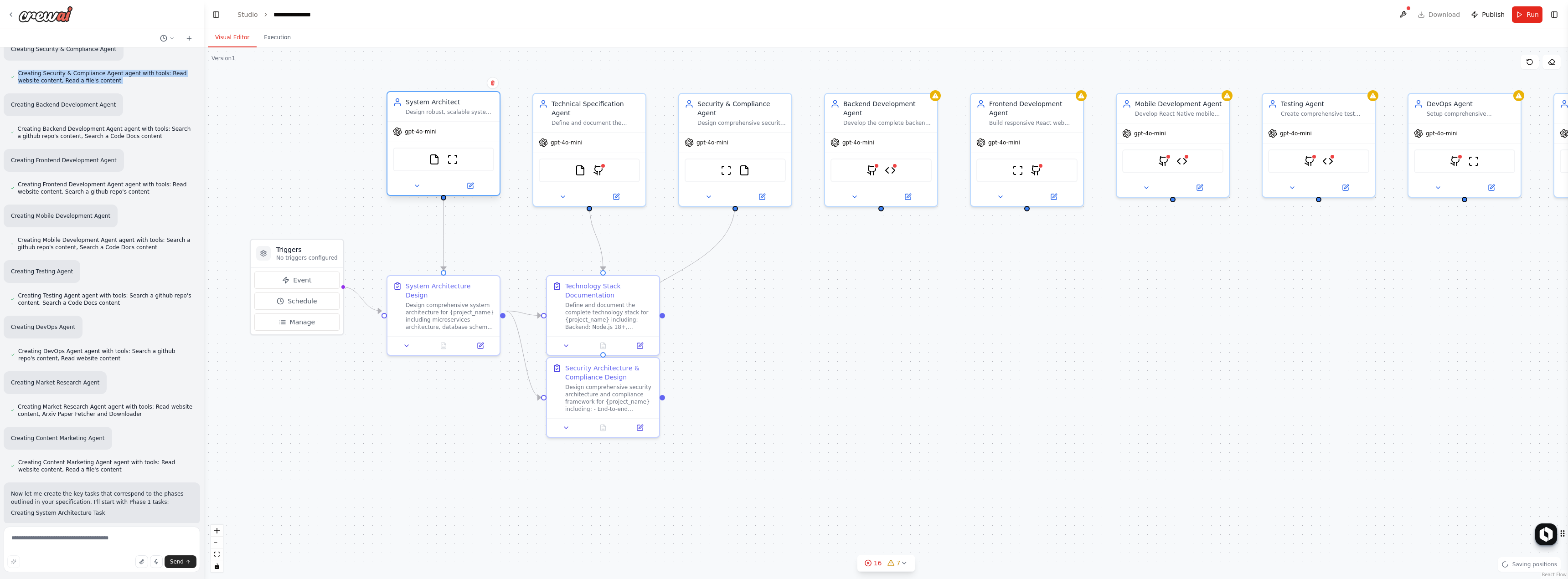
click at [454, 112] on div "Design robust, scalable system architecture for {project_name}. Create comprehe…" at bounding box center [450, 112] width 88 height 7
drag, startPoint x: 452, startPoint y: 114, endPoint x: 409, endPoint y: 130, distance: 45.9
click at [410, 130] on span "gpt-4o-mini" at bounding box center [420, 131] width 31 height 7
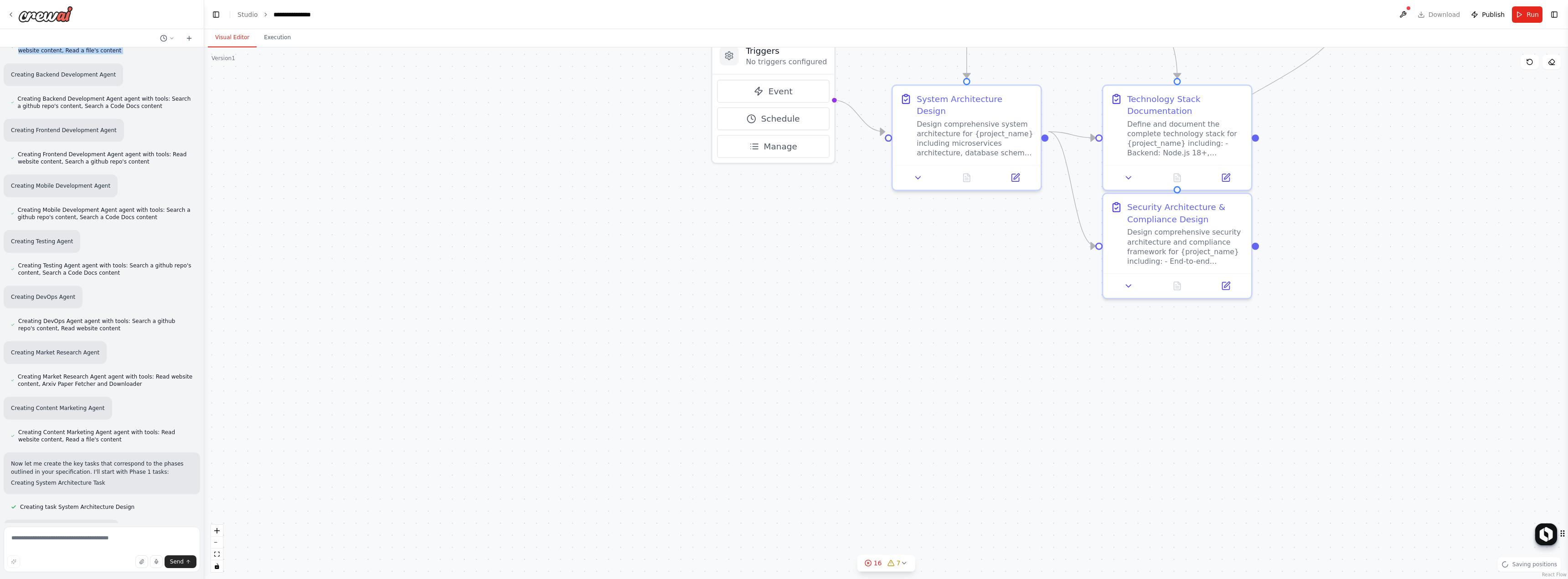
scroll to position [5387, 0]
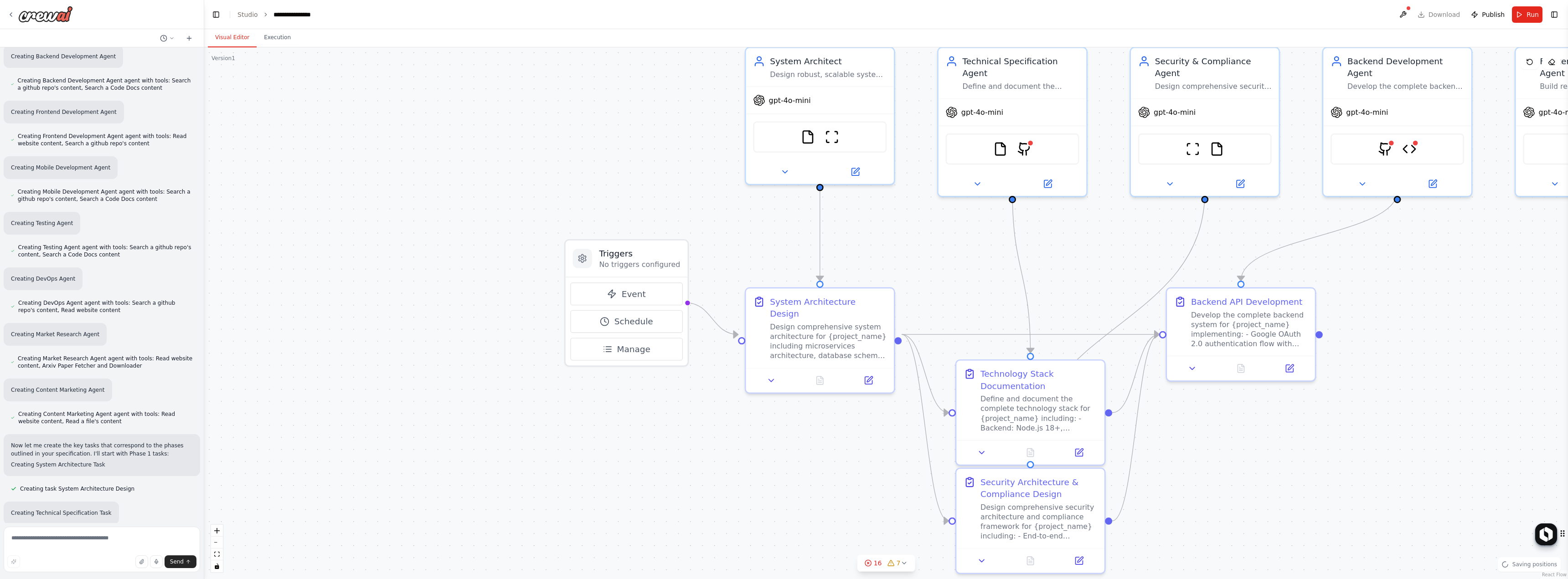
drag, startPoint x: 845, startPoint y: 290, endPoint x: 698, endPoint y: 506, distance: 261.3
click at [698, 506] on div ".deletable-edge-delete-btn { width: 20px; height: 20px; border: 0px solid #ffff…" at bounding box center [886, 313] width 1364 height 531
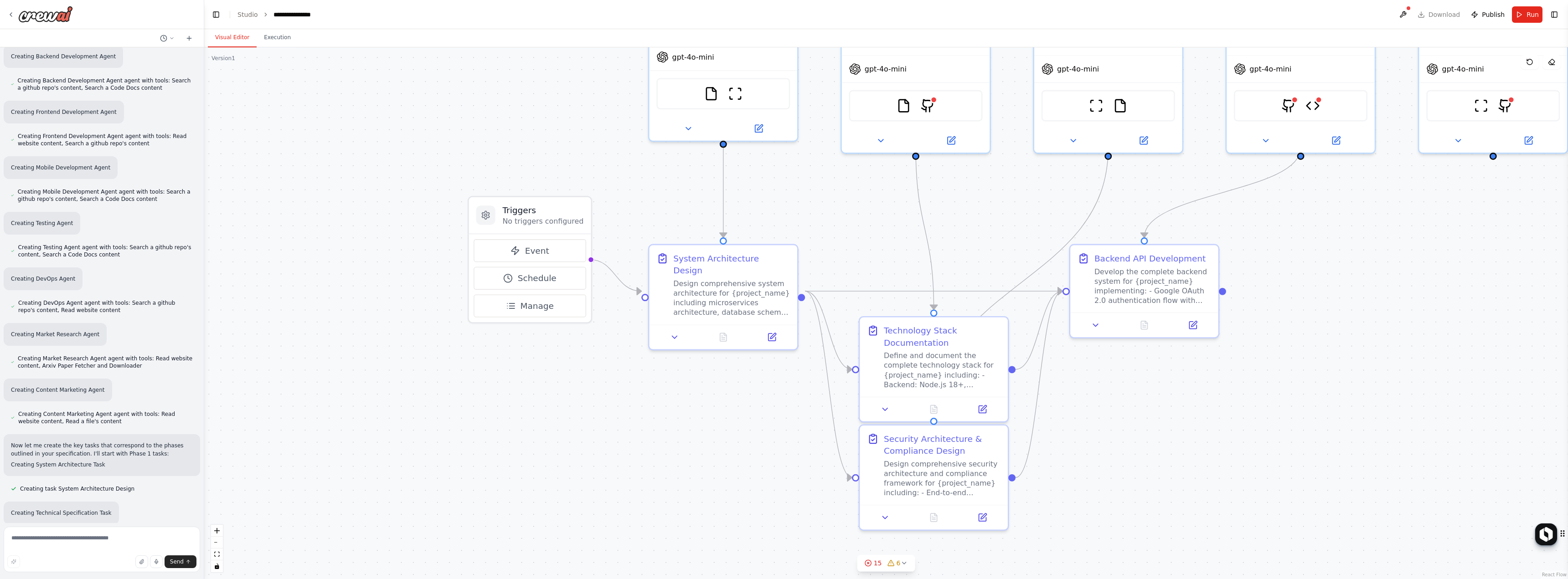
drag, startPoint x: 751, startPoint y: 453, endPoint x: 806, endPoint y: 495, distance: 69.2
click at [663, 384] on div ".deletable-edge-delete-btn { width: 20px; height: 20px; border: 0px solid #ffff…" at bounding box center [886, 313] width 1364 height 531
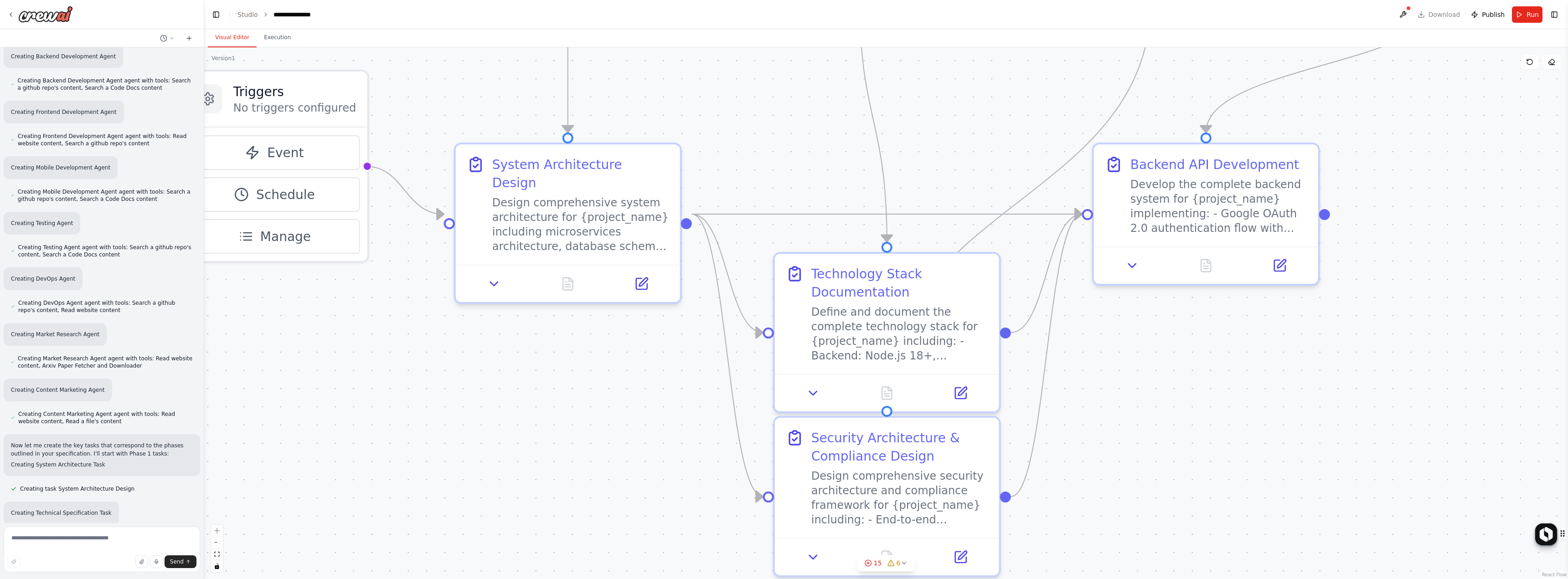
drag, startPoint x: 967, startPoint y: 265, endPoint x: 918, endPoint y: 158, distance: 117.7
click at [923, 156] on div ".deletable-edge-delete-btn { width: 20px; height: 20px; border: 0px solid #ffff…" at bounding box center [886, 313] width 1364 height 531
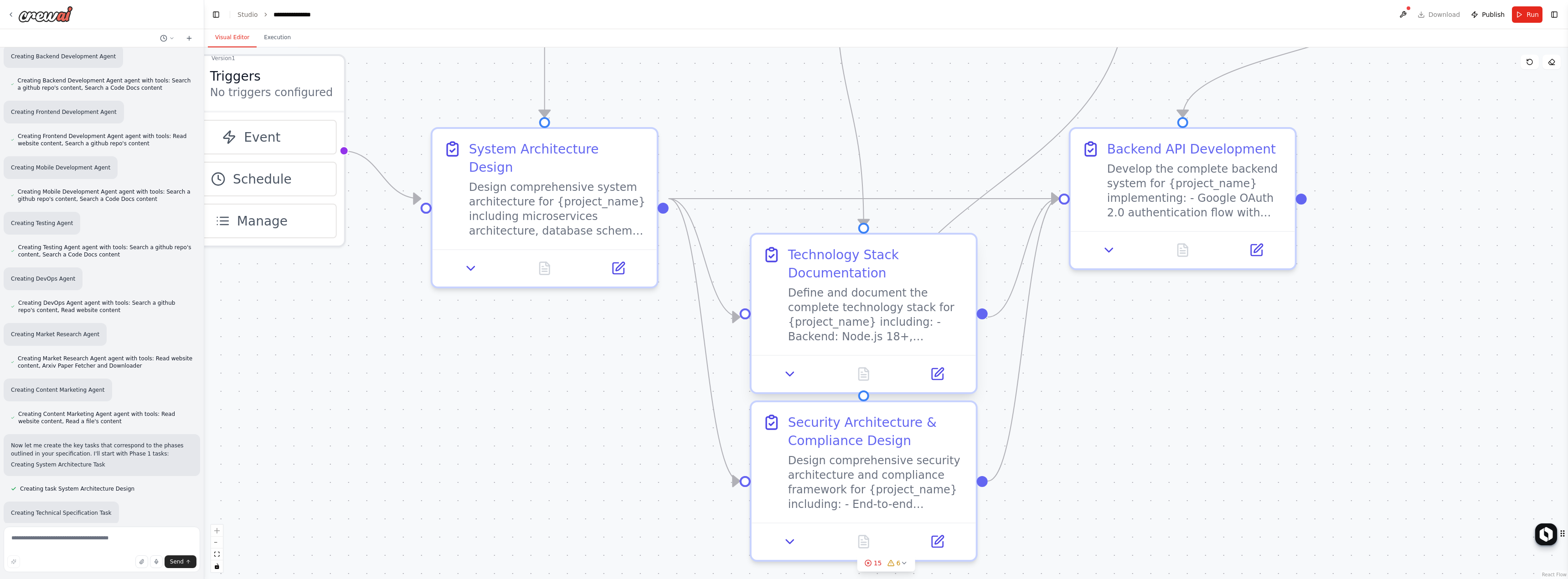
click at [820, 328] on div "Define and document the complete technology stack for {project_name} including:…" at bounding box center [876, 315] width 177 height 58
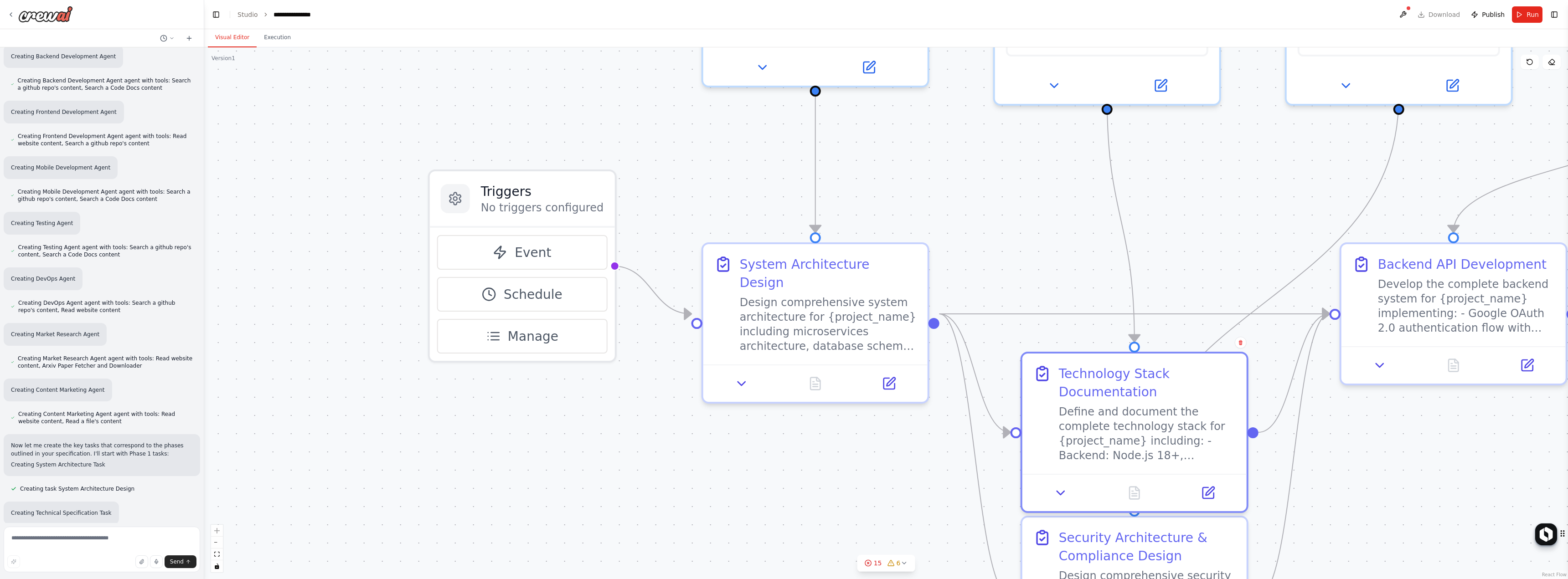
drag, startPoint x: 590, startPoint y: 378, endPoint x: 911, endPoint y: 507, distance: 346.0
click at [900, 502] on div ".deletable-edge-delete-btn { width: 20px; height: 20px; border: 0px solid #ffff…" at bounding box center [886, 313] width 1364 height 531
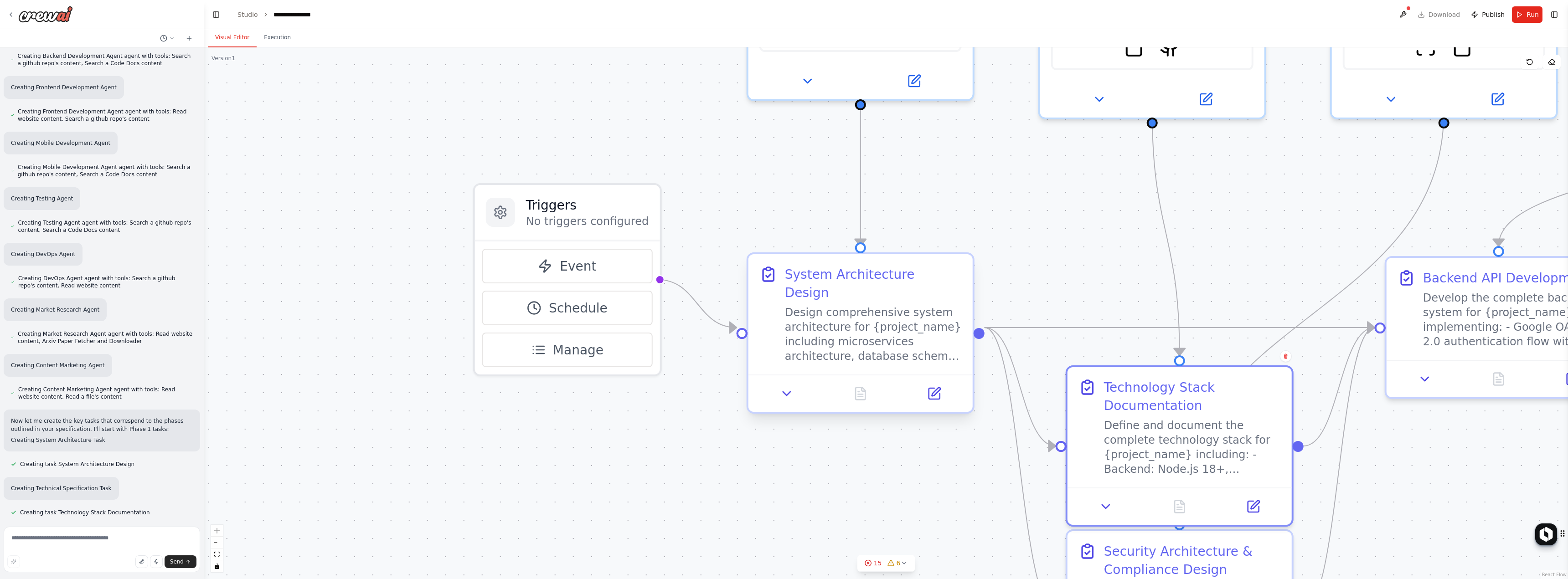
scroll to position [5418, 0]
click at [811, 343] on div "Design comprehensive system architecture for {project_name} including microserv…" at bounding box center [874, 334] width 177 height 58
click at [838, 338] on div "Design comprehensive system architecture for {project_name} including microserv…" at bounding box center [874, 334] width 177 height 58
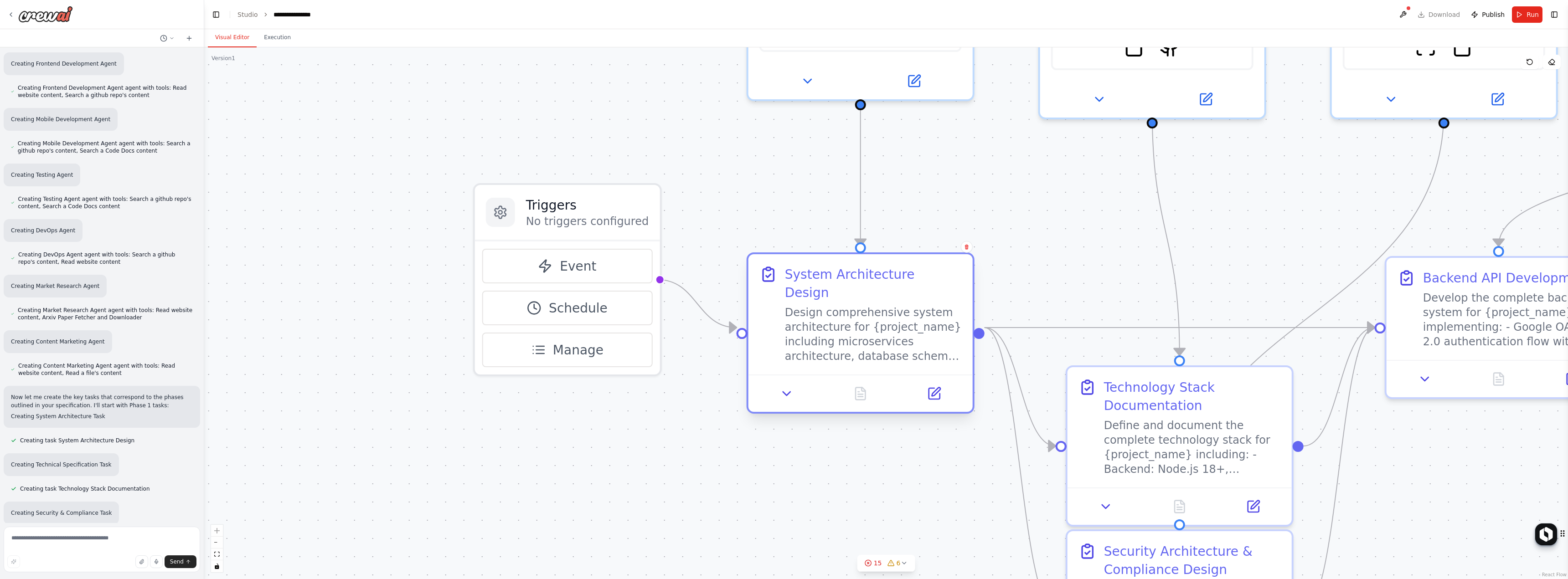
click at [837, 338] on div "Design comprehensive system architecture for {project_name} including microserv…" at bounding box center [874, 334] width 177 height 58
click at [835, 339] on div "Design comprehensive system architecture for {project_name} including microserv…" at bounding box center [874, 334] width 177 height 58
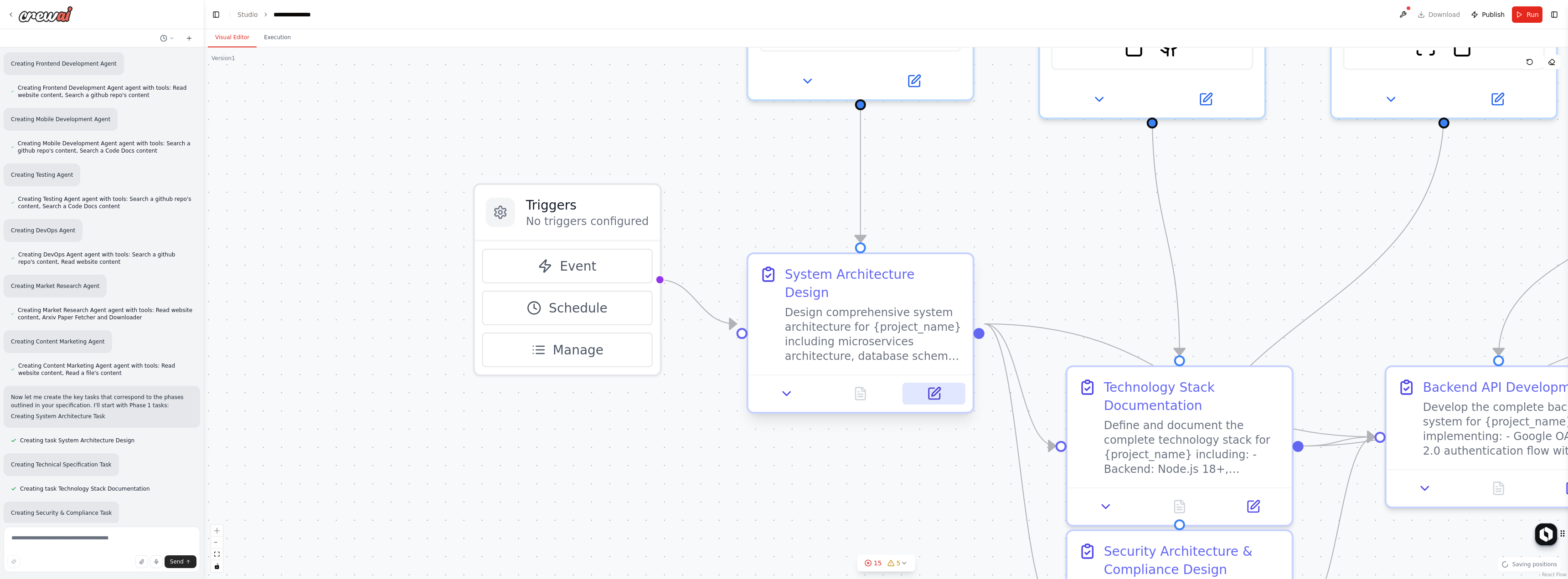
click at [937, 388] on icon at bounding box center [934, 394] width 11 height 11
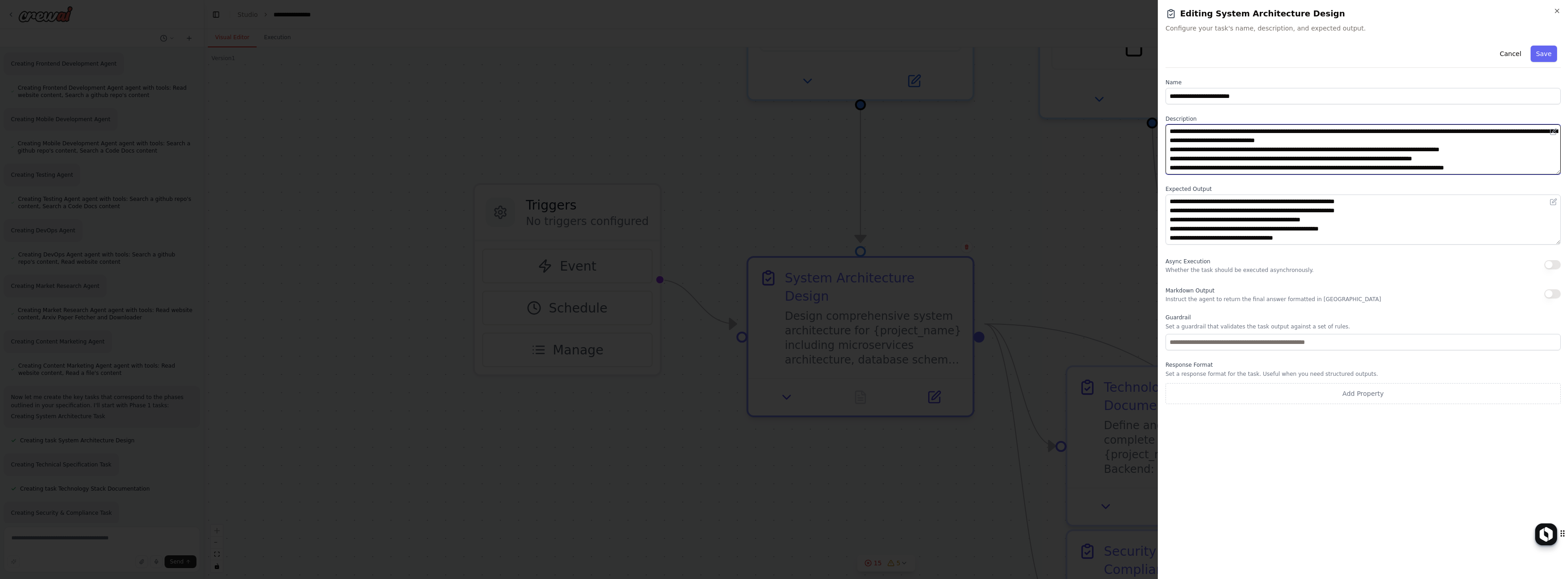
click at [1198, 150] on textarea "**********" at bounding box center [1363, 149] width 395 height 50
click at [1198, 149] on textarea "**********" at bounding box center [1363, 149] width 395 height 50
click at [1199, 149] on textarea "**********" at bounding box center [1363, 149] width 395 height 50
click at [1320, 152] on textarea "**********" at bounding box center [1363, 149] width 395 height 50
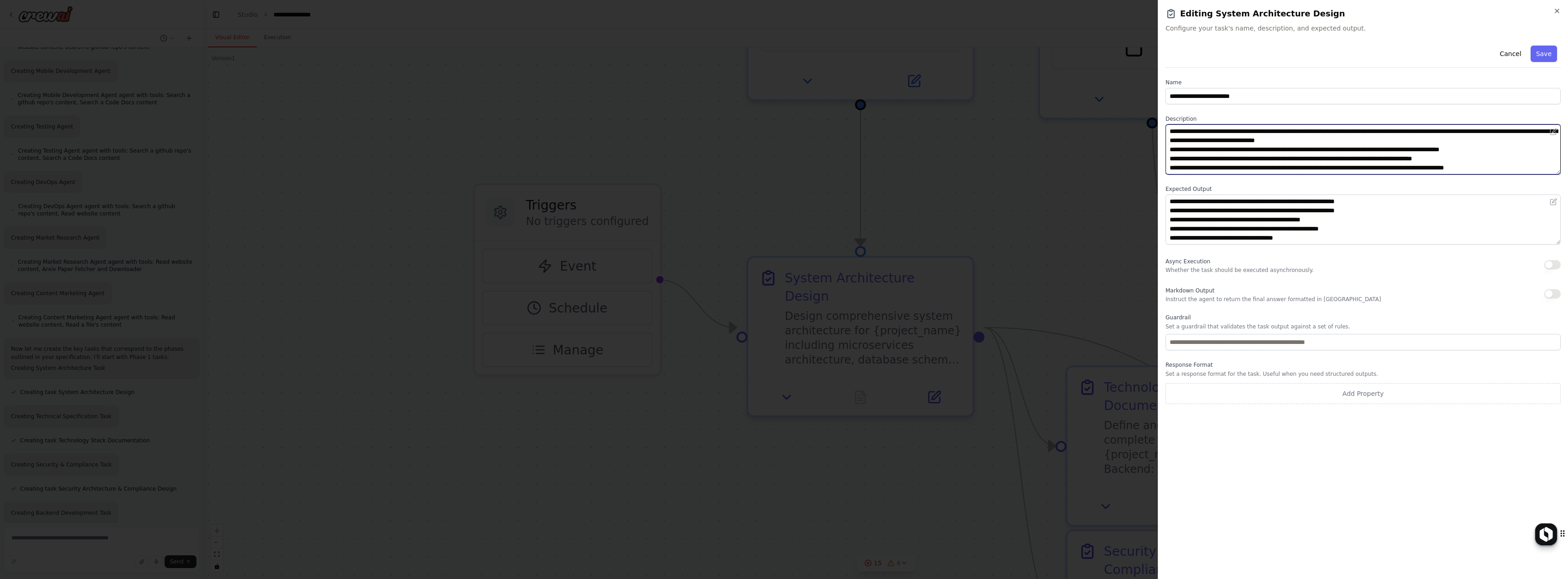
click at [1320, 152] on textarea "**********" at bounding box center [1363, 149] width 395 height 50
click at [1183, 155] on textarea "**********" at bounding box center [1363, 149] width 395 height 50
click at [1232, 156] on textarea "**********" at bounding box center [1363, 149] width 395 height 50
click at [1207, 157] on textarea "**********" at bounding box center [1363, 149] width 395 height 50
drag, startPoint x: 1298, startPoint y: 170, endPoint x: 1217, endPoint y: 170, distance: 81.0
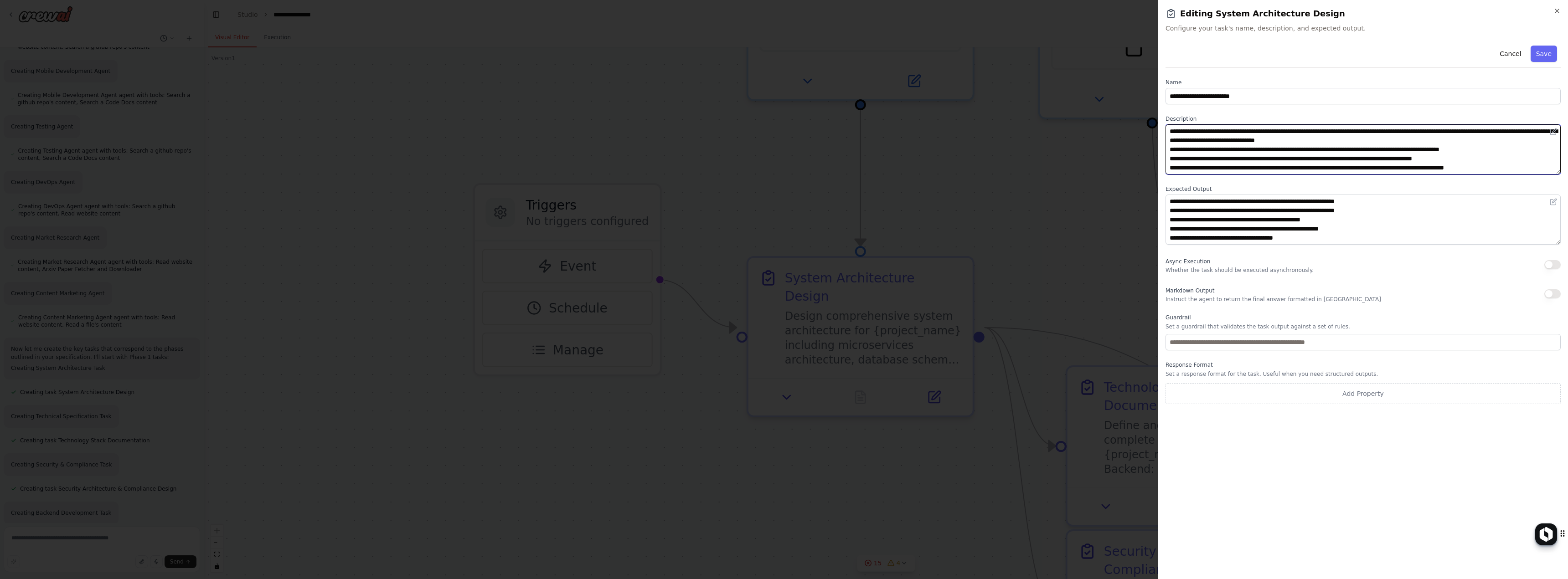
drag, startPoint x: 1217, startPoint y: 170, endPoint x: 1177, endPoint y: 158, distance: 41.8
click at [1176, 160] on textarea "**********" at bounding box center [1363, 149] width 395 height 50
click at [1288, 164] on textarea "**********" at bounding box center [1363, 149] width 395 height 50
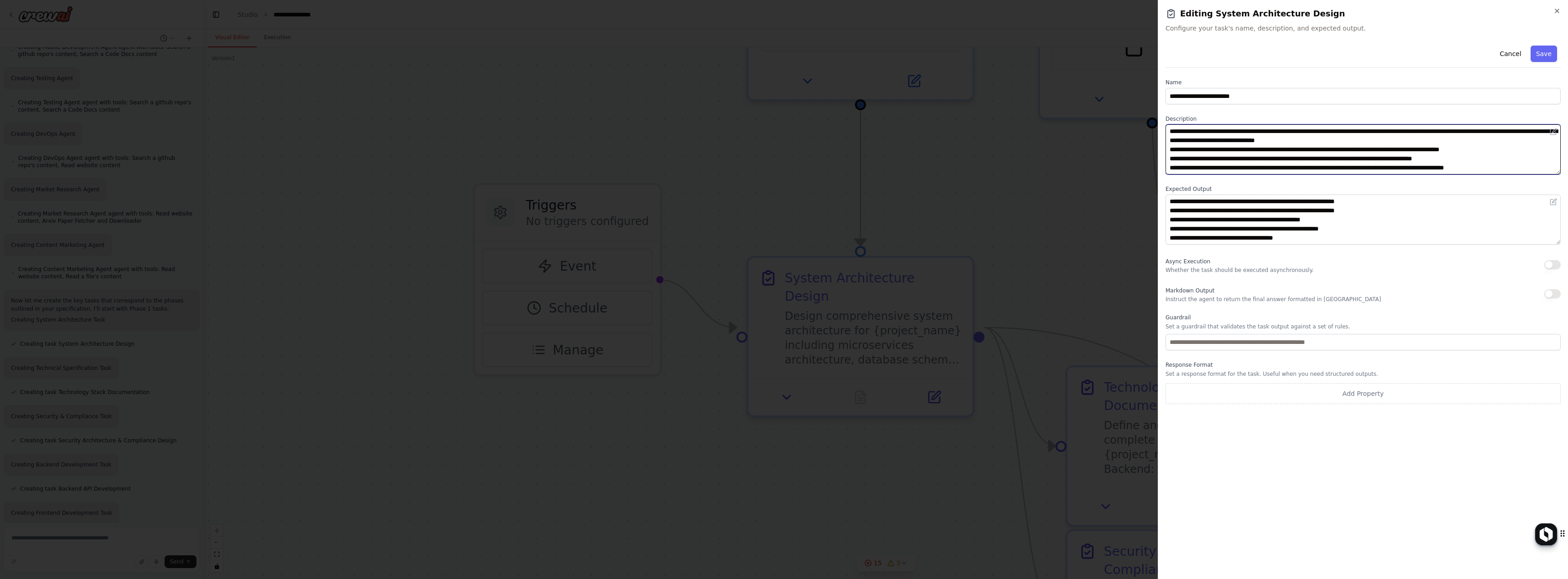
click at [1290, 163] on textarea "**********" at bounding box center [1363, 149] width 395 height 50
click at [1514, 170] on textarea "**********" at bounding box center [1363, 149] width 395 height 50
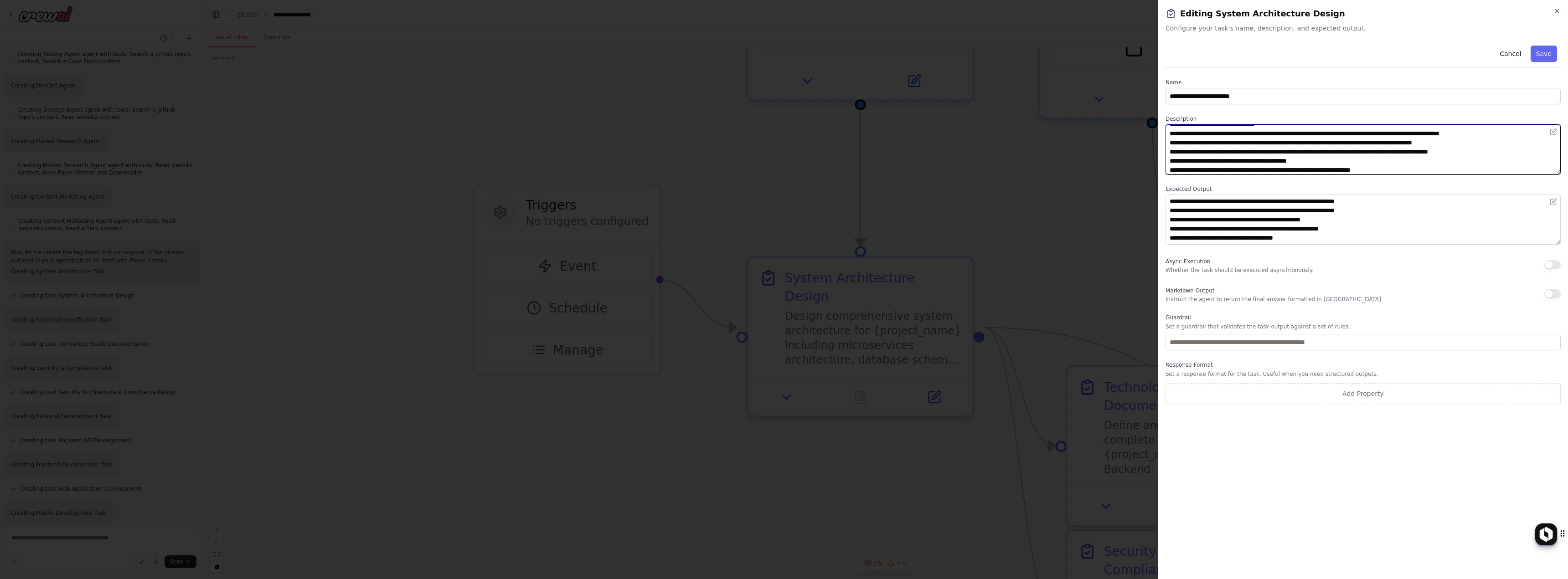
scroll to position [18, 0]
click at [1435, 151] on textarea "**********" at bounding box center [1363, 149] width 395 height 50
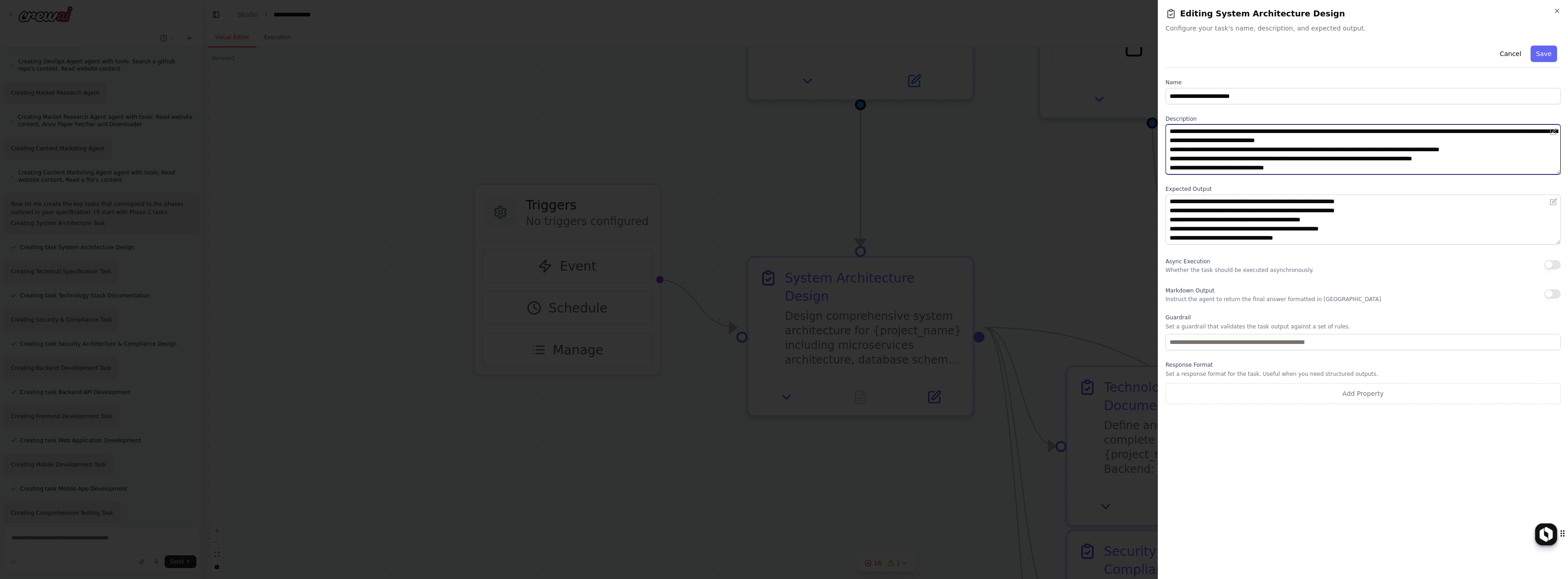
type textarea "**********"
click at [1301, 132] on textarea "**********" at bounding box center [1363, 149] width 395 height 50
drag, startPoint x: 1252, startPoint y: 140, endPoint x: 1247, endPoint y: 140, distance: 5.0
click at [1250, 140] on textarea "**********" at bounding box center [1363, 149] width 395 height 50
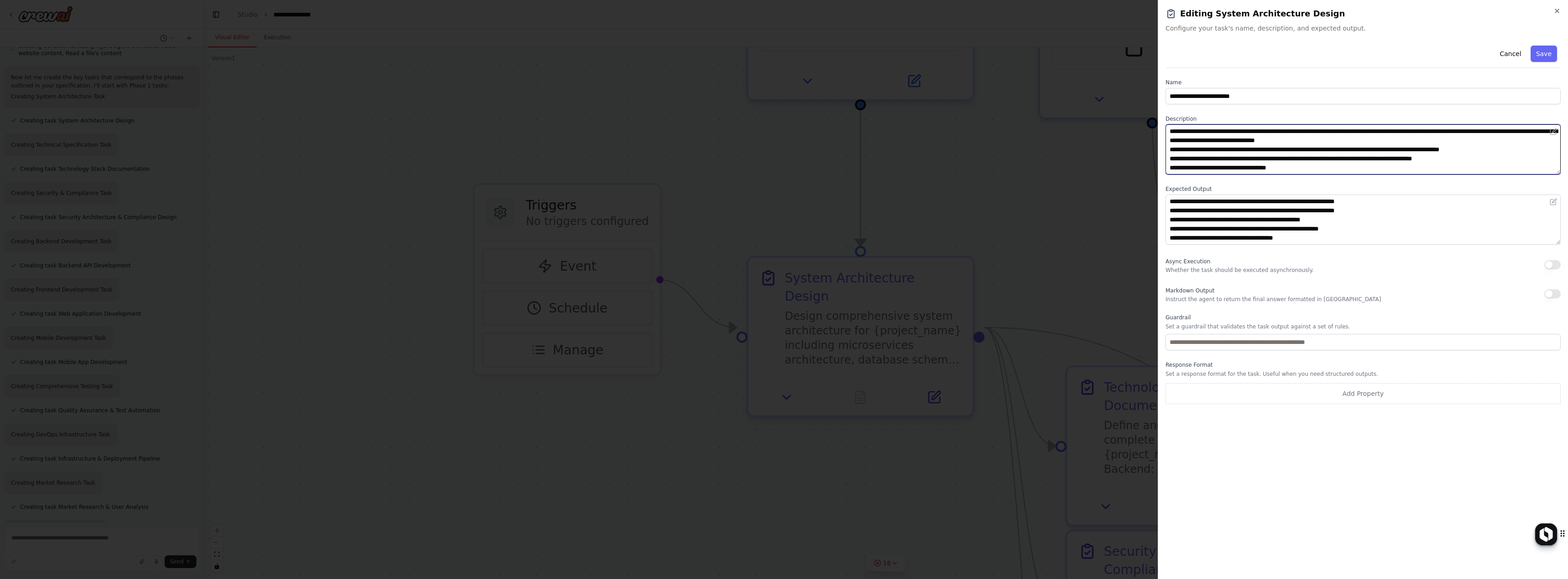
scroll to position [5764, 0]
type textarea "**********"
click at [1505, 53] on button "Cancel" at bounding box center [1510, 54] width 32 height 16
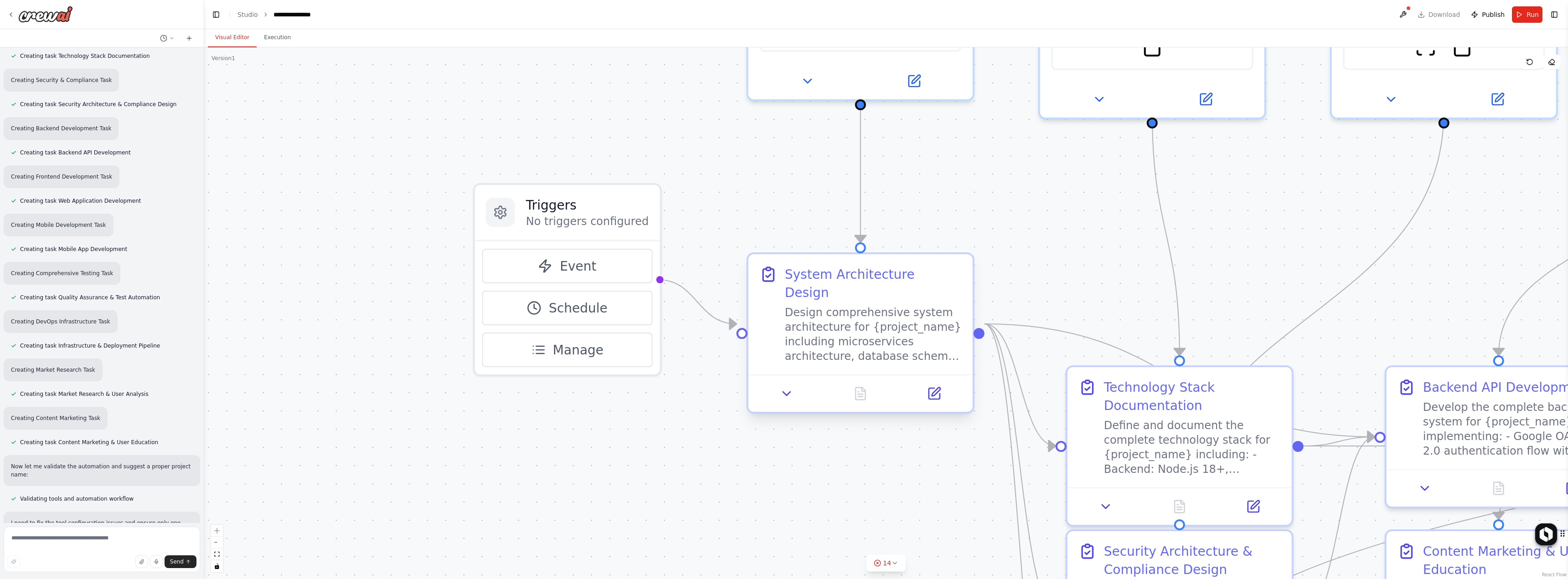
scroll to position [5876, 0]
click at [811, 263] on div "System Architecture Design Design comprehensive system architecture for {projec…" at bounding box center [860, 315] width 224 height 120
click at [811, 306] on div "Design comprehensive system architecture for {project_name} including microserv…" at bounding box center [874, 334] width 177 height 58
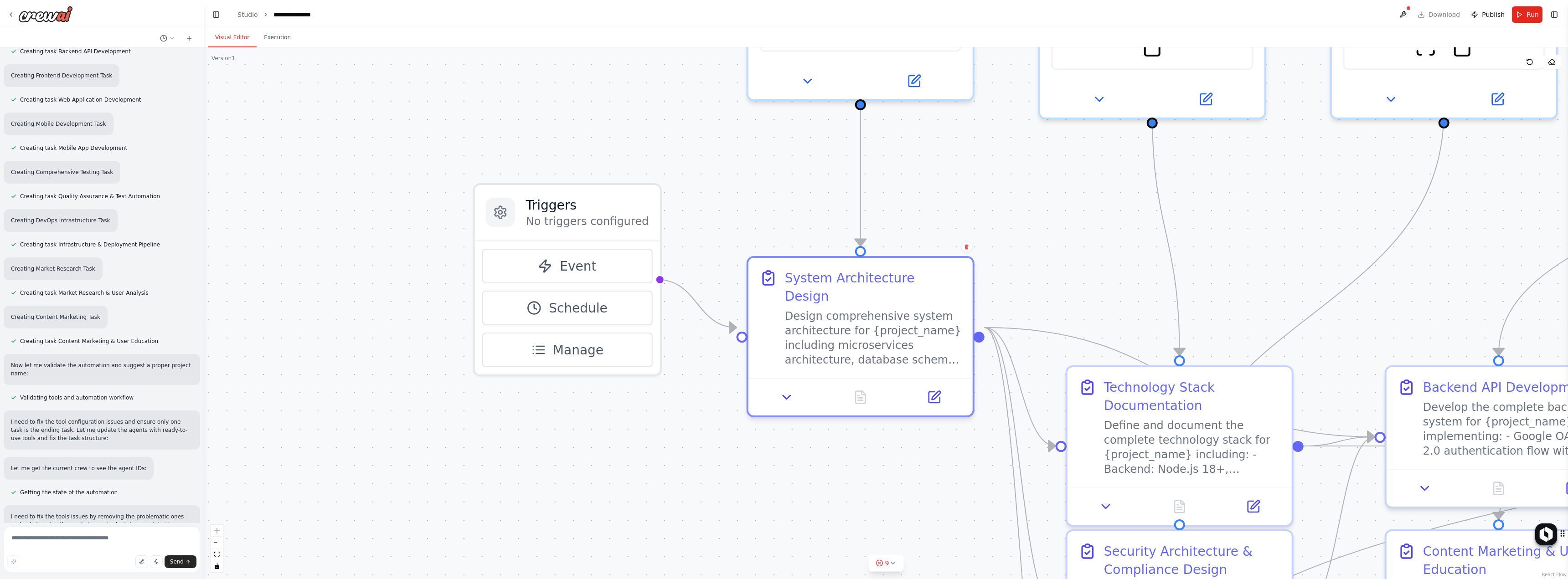
drag, startPoint x: 814, startPoint y: 289, endPoint x: 564, endPoint y: 412, distance: 278.6
click at [527, 446] on div ".deletable-edge-delete-btn { width: 20px; height: 20px; border: 0px solid #ffff…" at bounding box center [886, 313] width 1364 height 531
click at [783, 387] on icon at bounding box center [787, 394] width 14 height 14
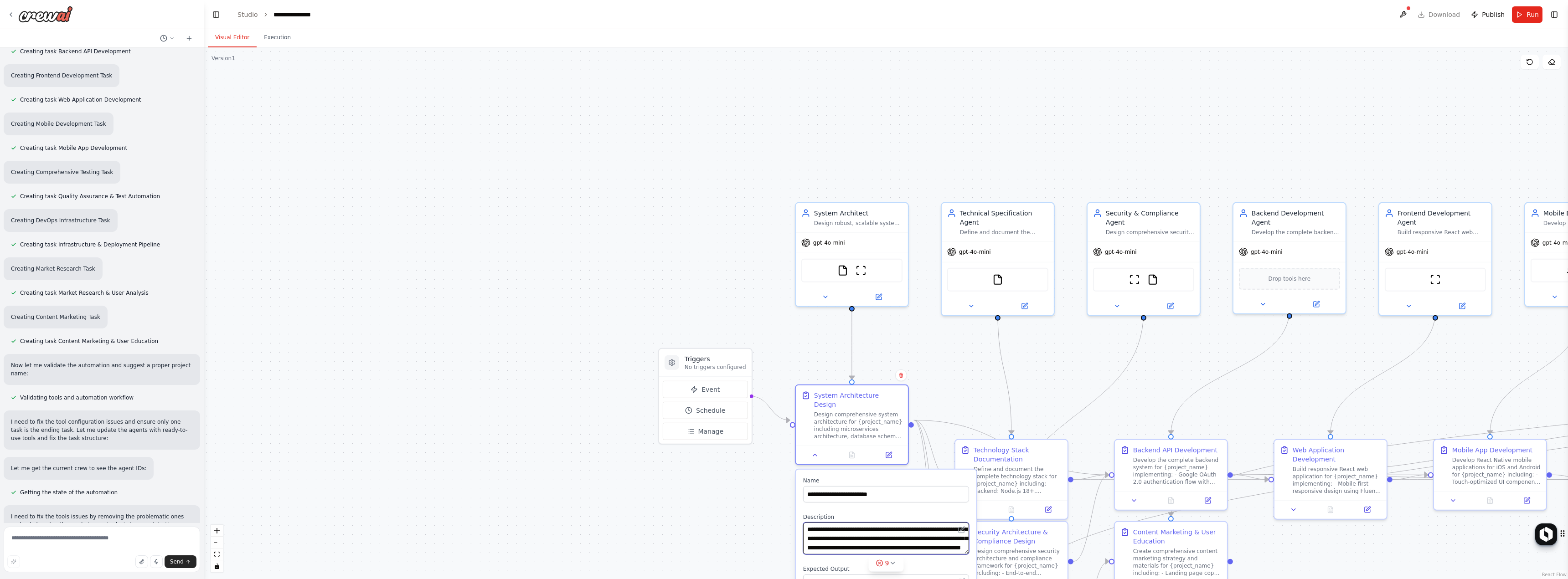
click at [881, 524] on textarea "**********" at bounding box center [886, 538] width 166 height 31
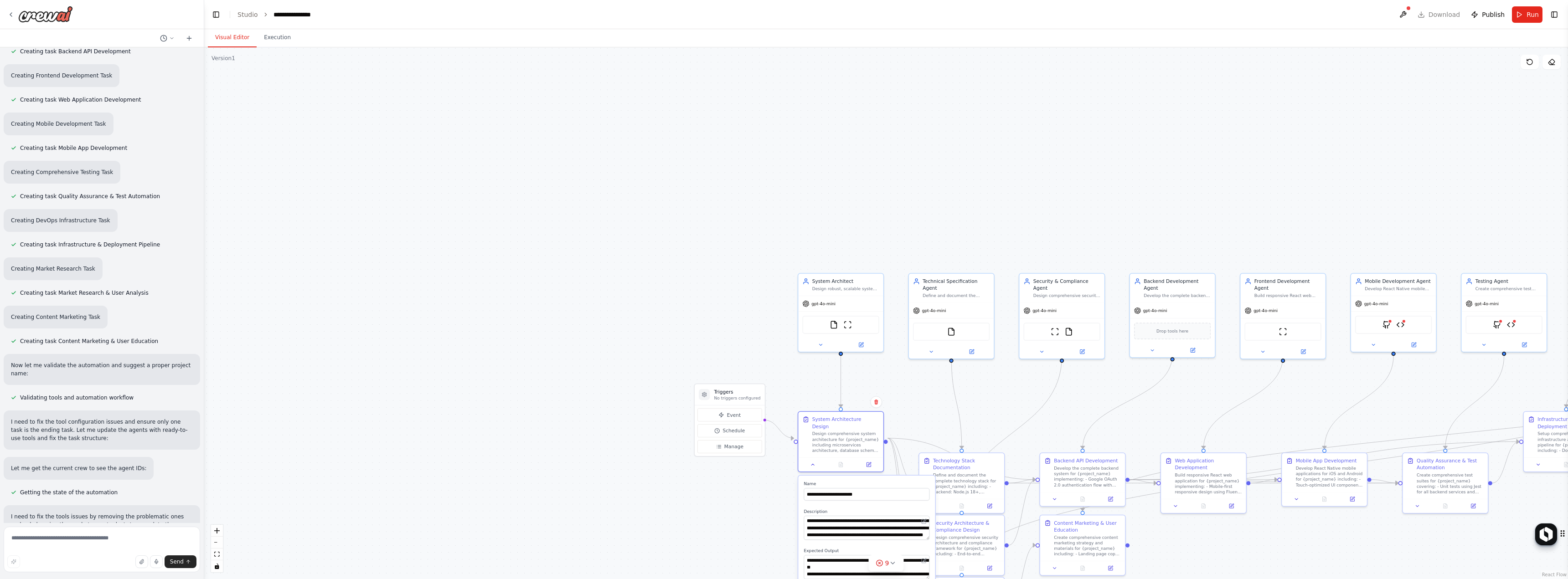
click at [698, 506] on div ".deletable-edge-delete-btn { width: 20px; height: 20px; border: 0px solid #ffff…" at bounding box center [886, 313] width 1364 height 531
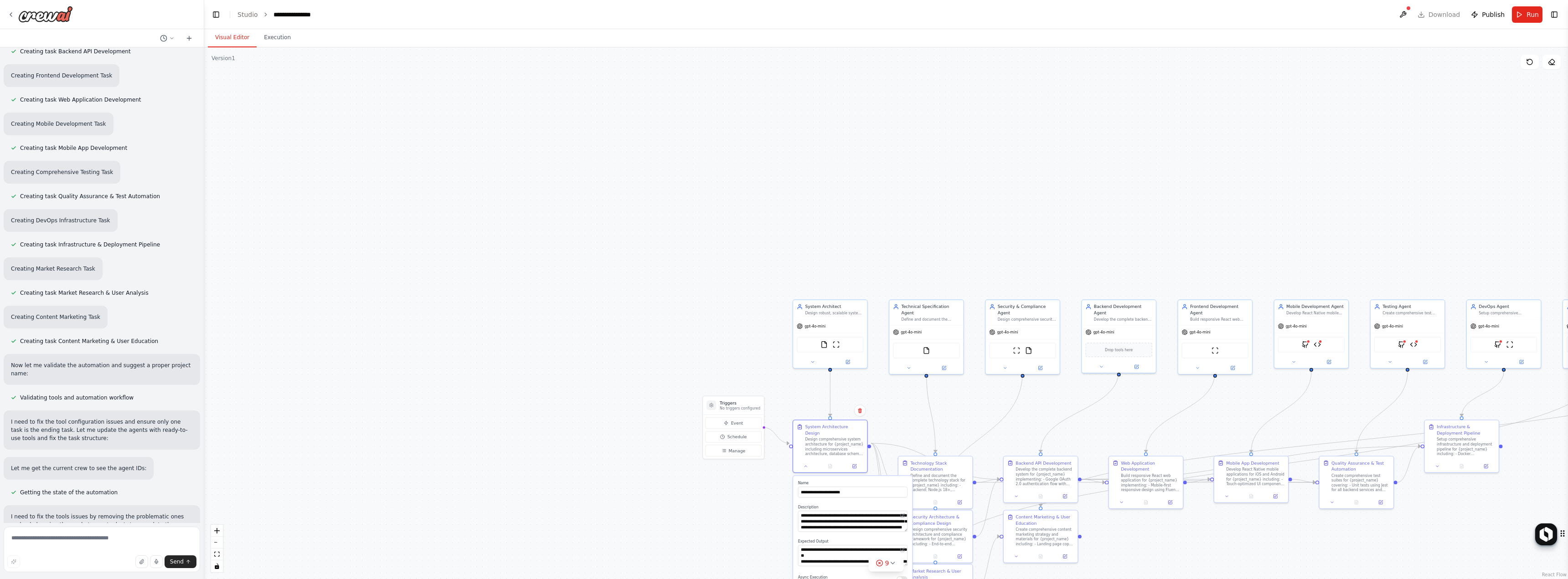
click at [896, 420] on div ".deletable-edge-delete-btn { width: 20px; height: 20px; border: 0px solid #ffff…" at bounding box center [886, 313] width 1364 height 531
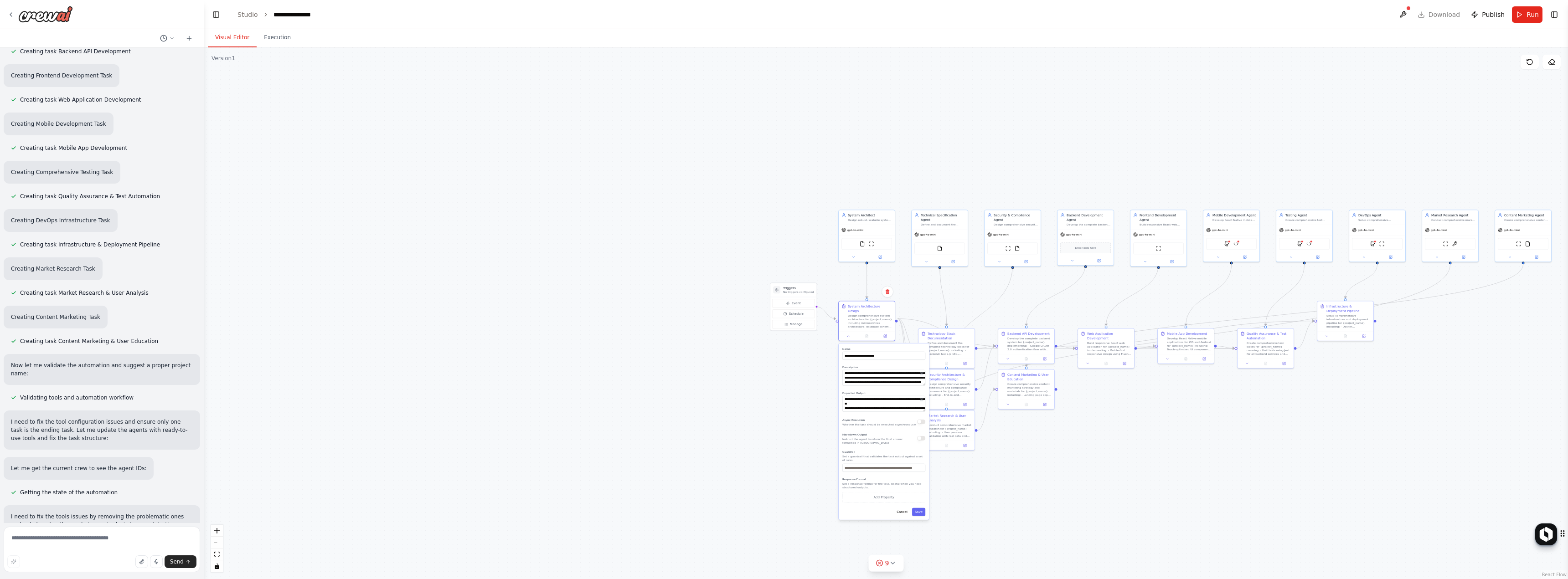
drag, startPoint x: 900, startPoint y: 395, endPoint x: 915, endPoint y: 294, distance: 102.1
click at [917, 293] on div ".deletable-edge-delete-btn { width: 20px; height: 20px; border: 0px solid #ffff…" at bounding box center [886, 313] width 1364 height 531
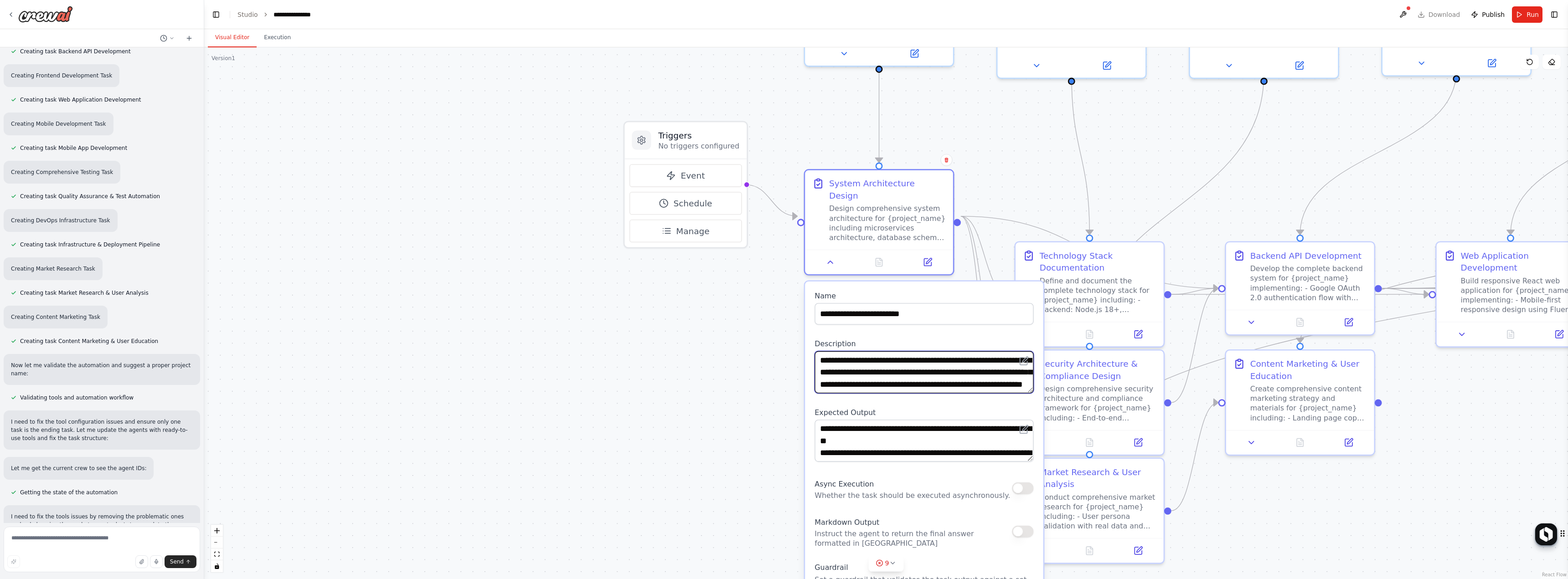
click at [920, 359] on textarea "**********" at bounding box center [924, 372] width 219 height 42
click at [918, 360] on textarea "**********" at bounding box center [924, 372] width 219 height 42
click at [1024, 357] on icon at bounding box center [1026, 360] width 5 height 5
click at [1004, 367] on textarea "**********" at bounding box center [924, 372] width 219 height 42
paste textarea "**********"
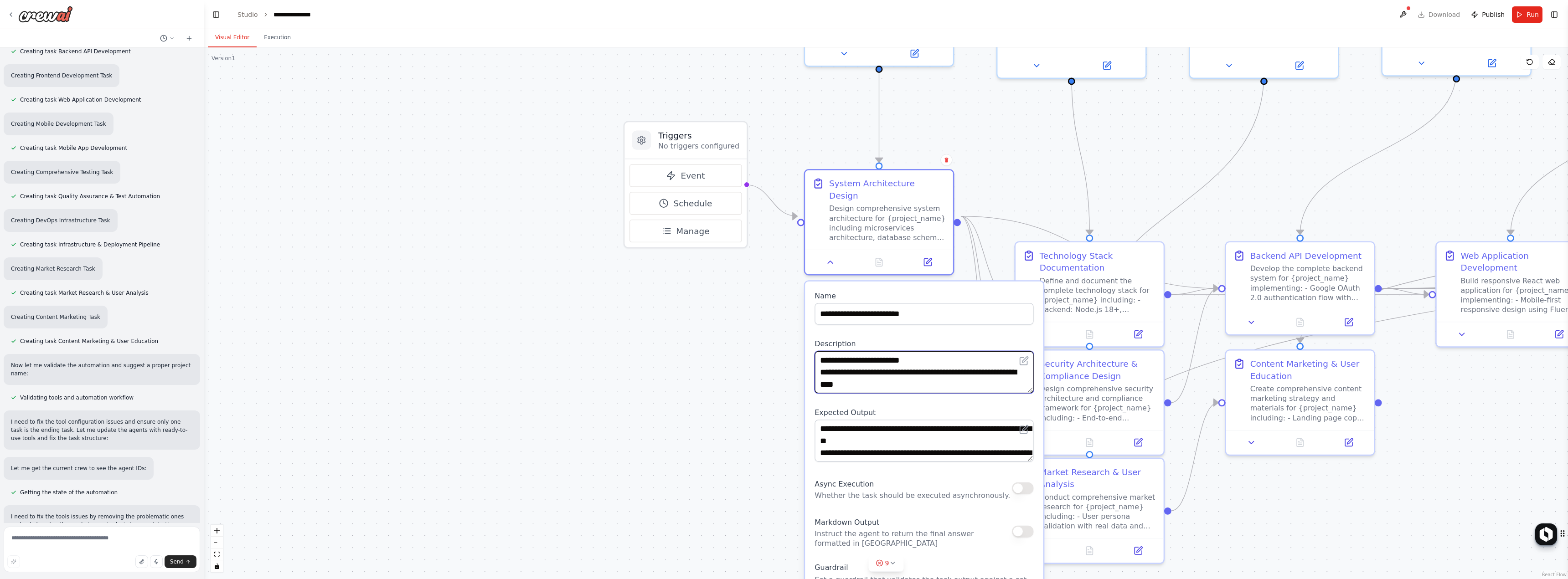
scroll to position [190, 0]
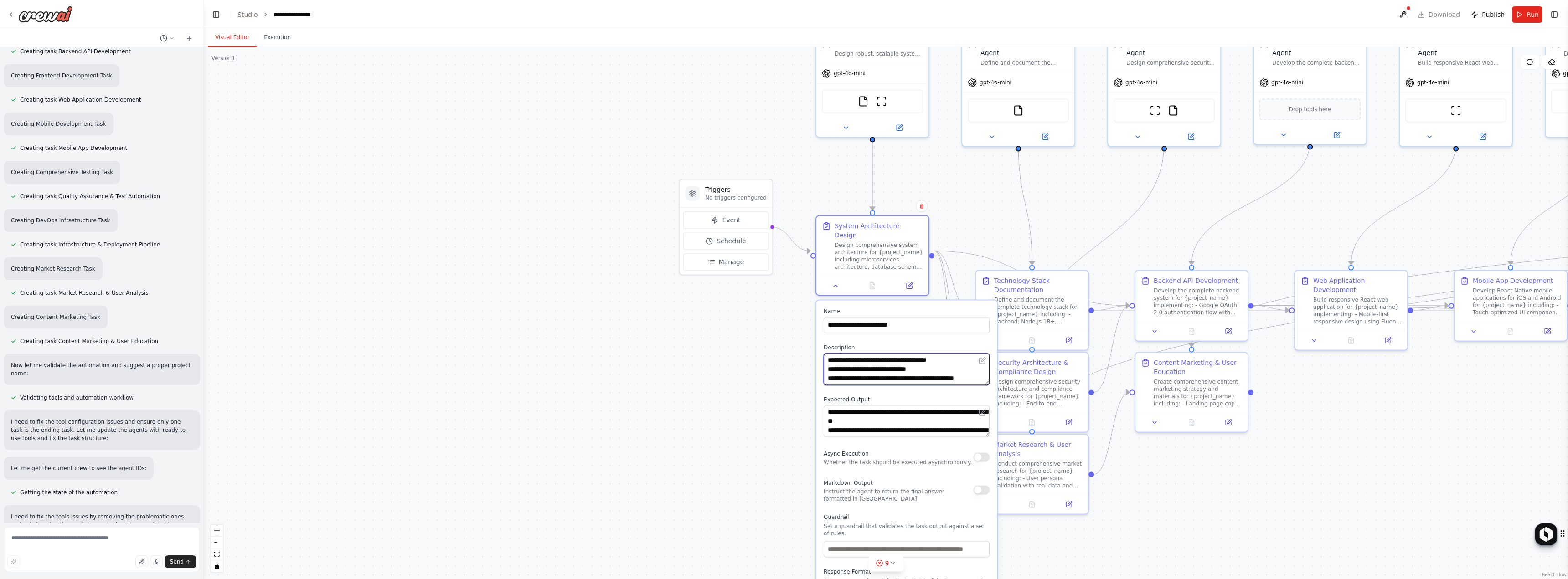
type textarea "**********"
click at [854, 410] on textarea "**********" at bounding box center [907, 421] width 166 height 31
type textarea "**********"
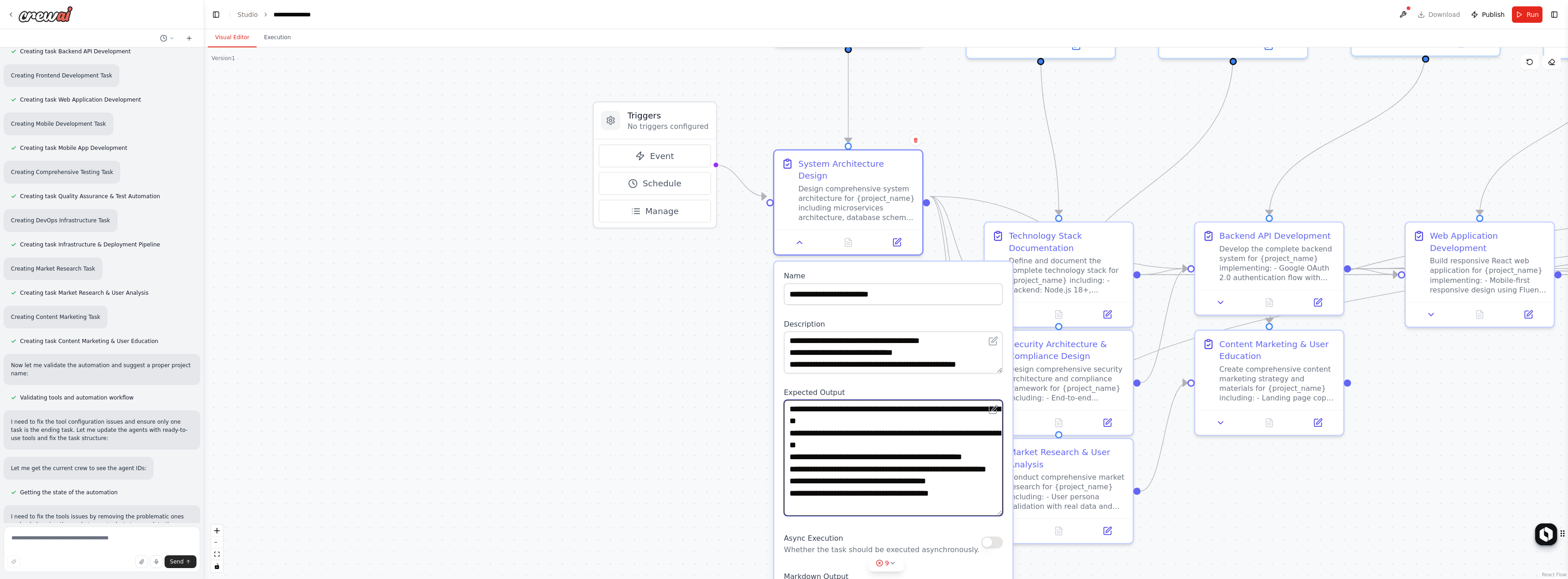
scroll to position [0, 0]
drag, startPoint x: 999, startPoint y: 428, endPoint x: 986, endPoint y: 505, distance: 78.1
click at [1006, 513] on div "**********" at bounding box center [893, 537] width 238 height 551
click at [843, 343] on textarea "**********" at bounding box center [893, 352] width 219 height 42
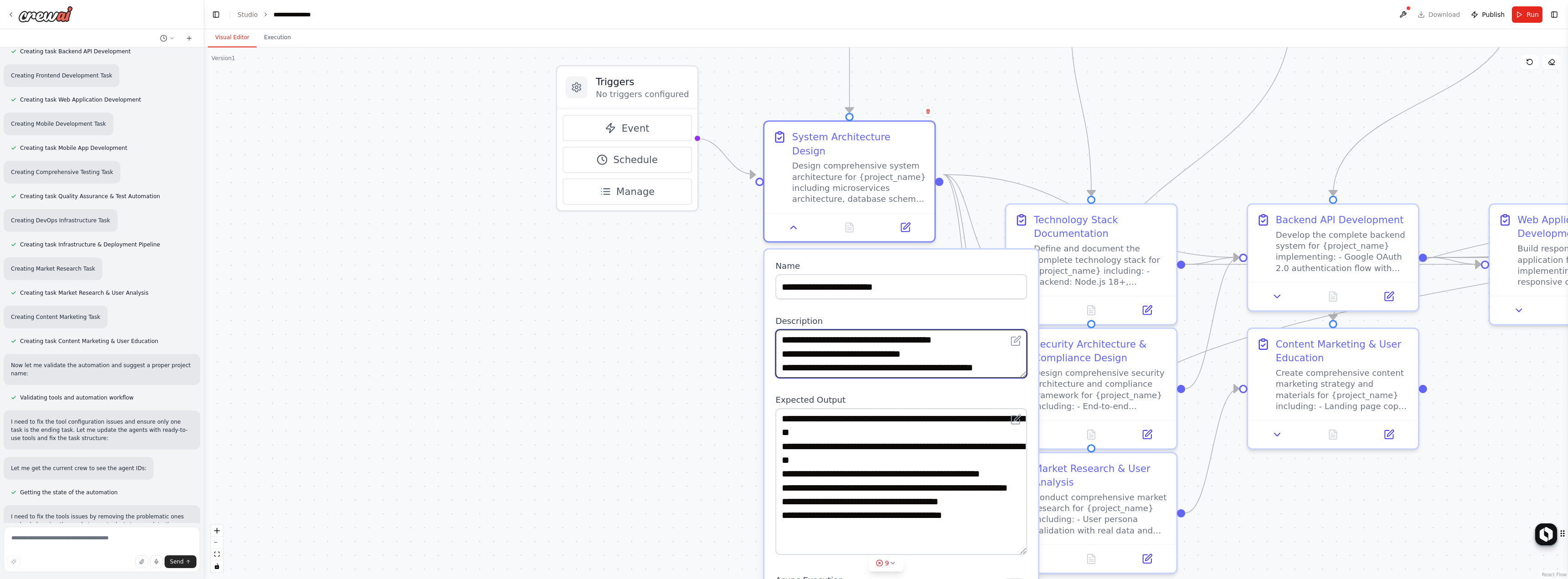
scroll to position [192, 0]
drag, startPoint x: 857, startPoint y: 357, endPoint x: 752, endPoint y: 361, distance: 105.1
click at [752, 361] on div ".deletable-edge-delete-btn { width: 20px; height: 20px; border: 0px solid #ffff…" at bounding box center [886, 313] width 1364 height 531
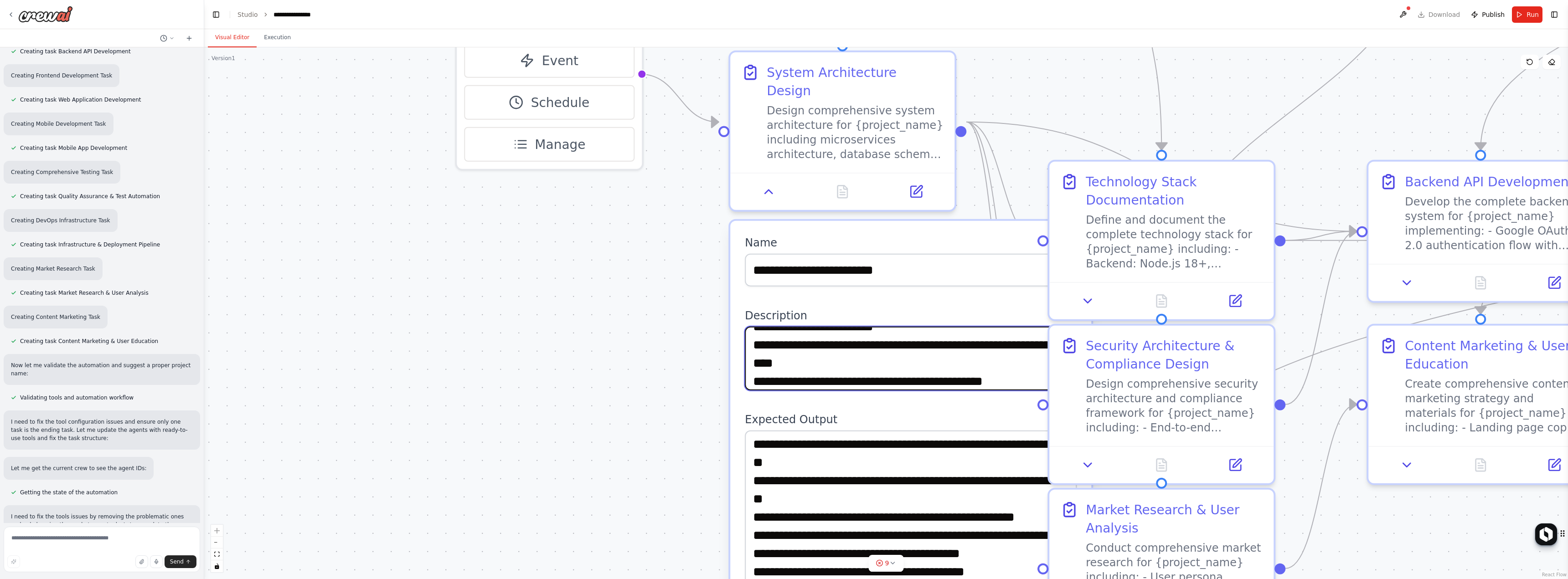
scroll to position [16, 0]
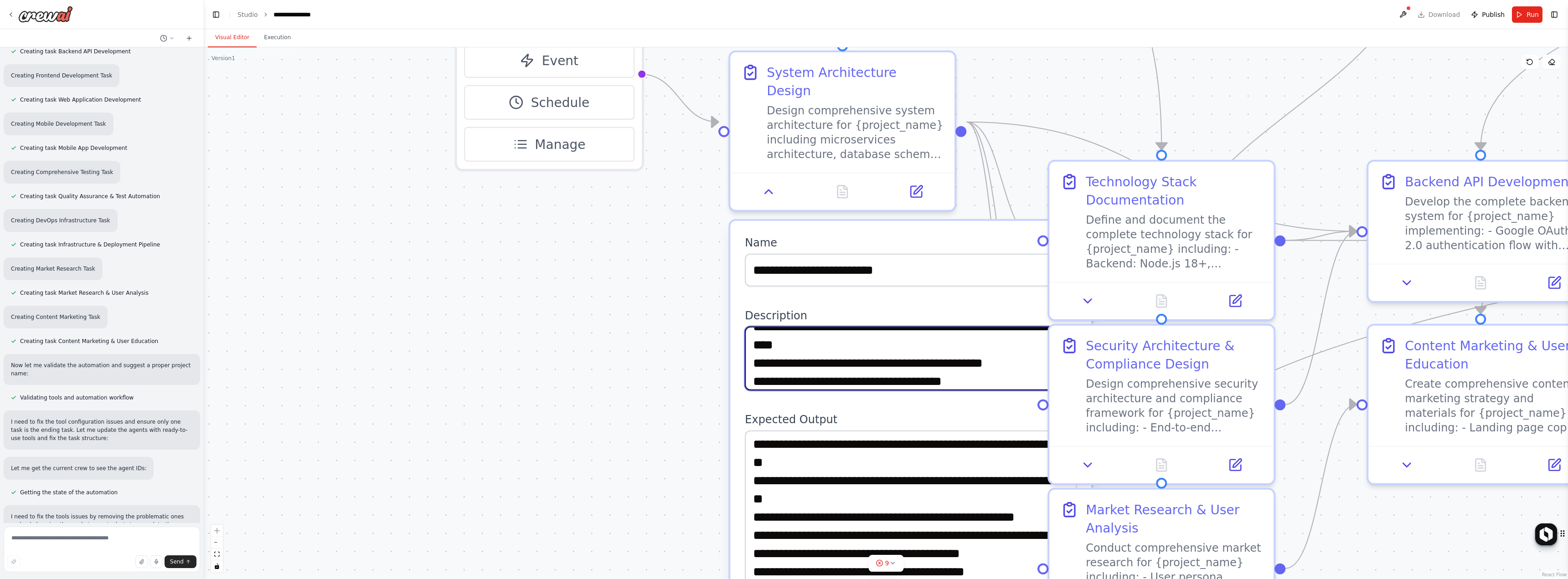
click at [938, 326] on textarea "**********" at bounding box center [910, 358] width 332 height 64
paste textarea
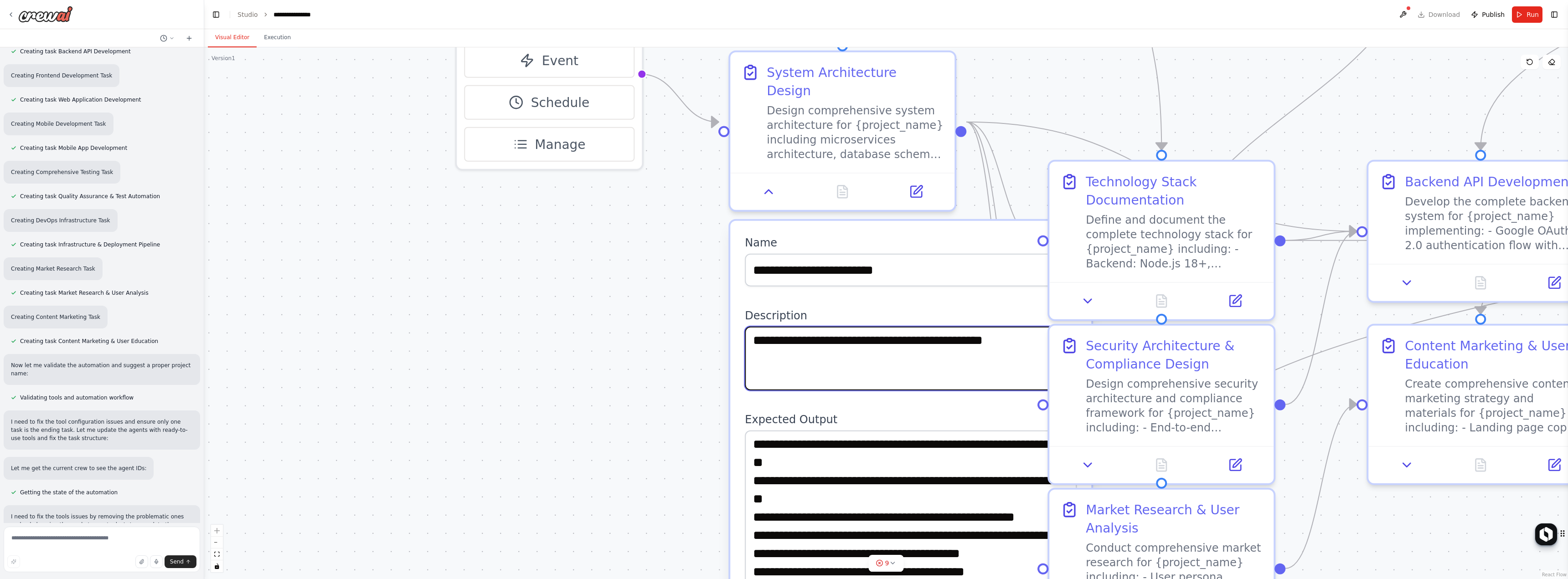
scroll to position [0, 0]
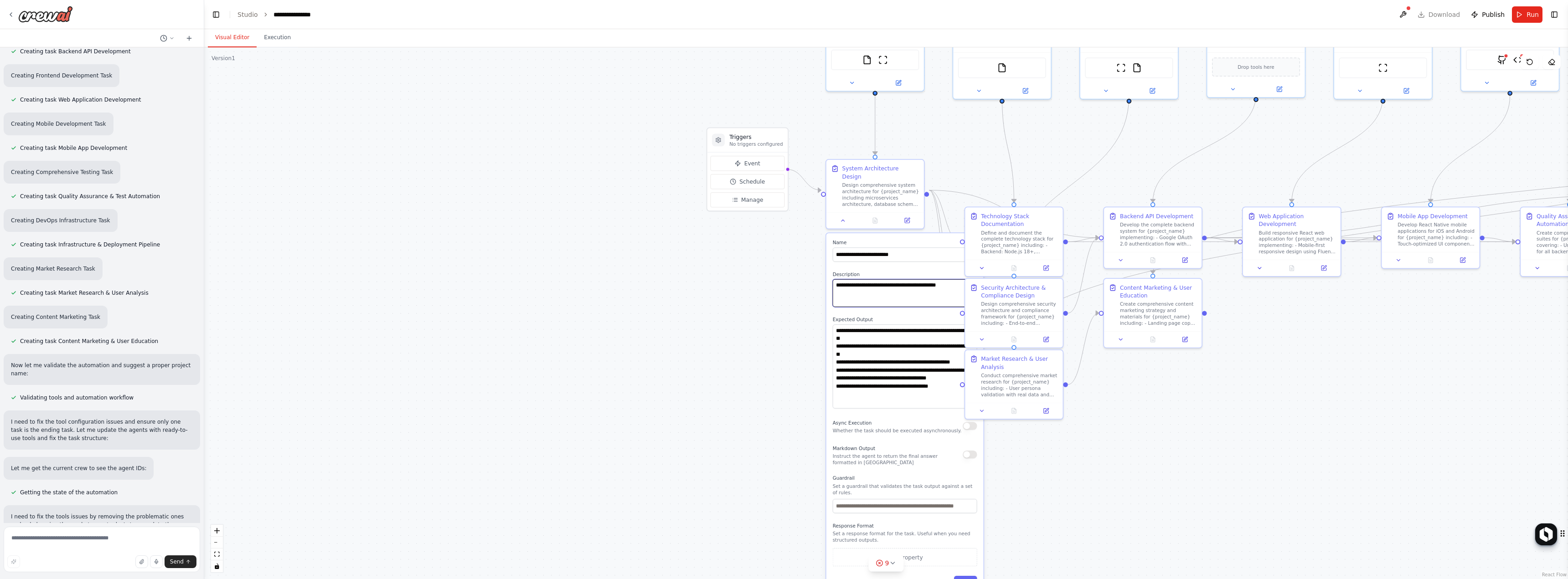
type textarea "**********"
click at [866, 379] on textarea "**********" at bounding box center [905, 367] width 145 height 85
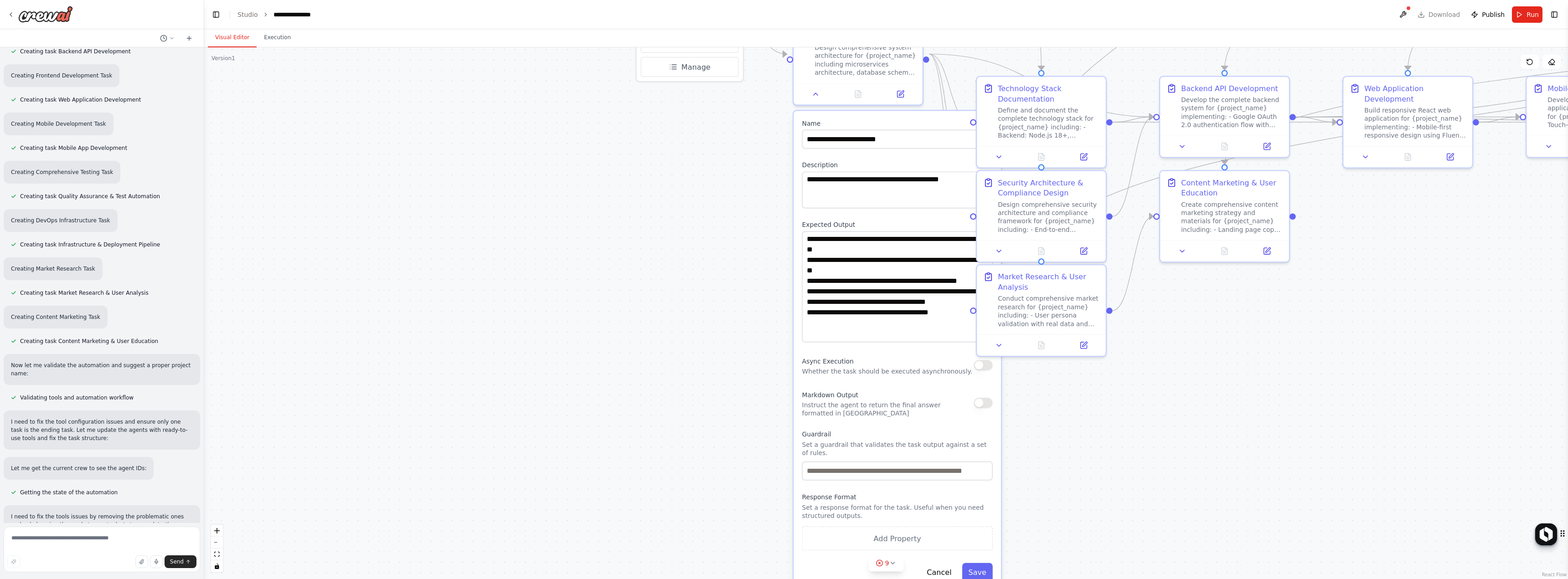
click at [986, 397] on div "Markdown Output Instruct the agent to return the final answer formatted in [GEO…" at bounding box center [898, 403] width 191 height 29
click at [986, 397] on button "button" at bounding box center [983, 403] width 19 height 11
click at [1131, 65] on div ".deletable-edge-delete-btn { width: 20px; height: 20px; border: 0px solid #ffff…" at bounding box center [886, 313] width 1364 height 531
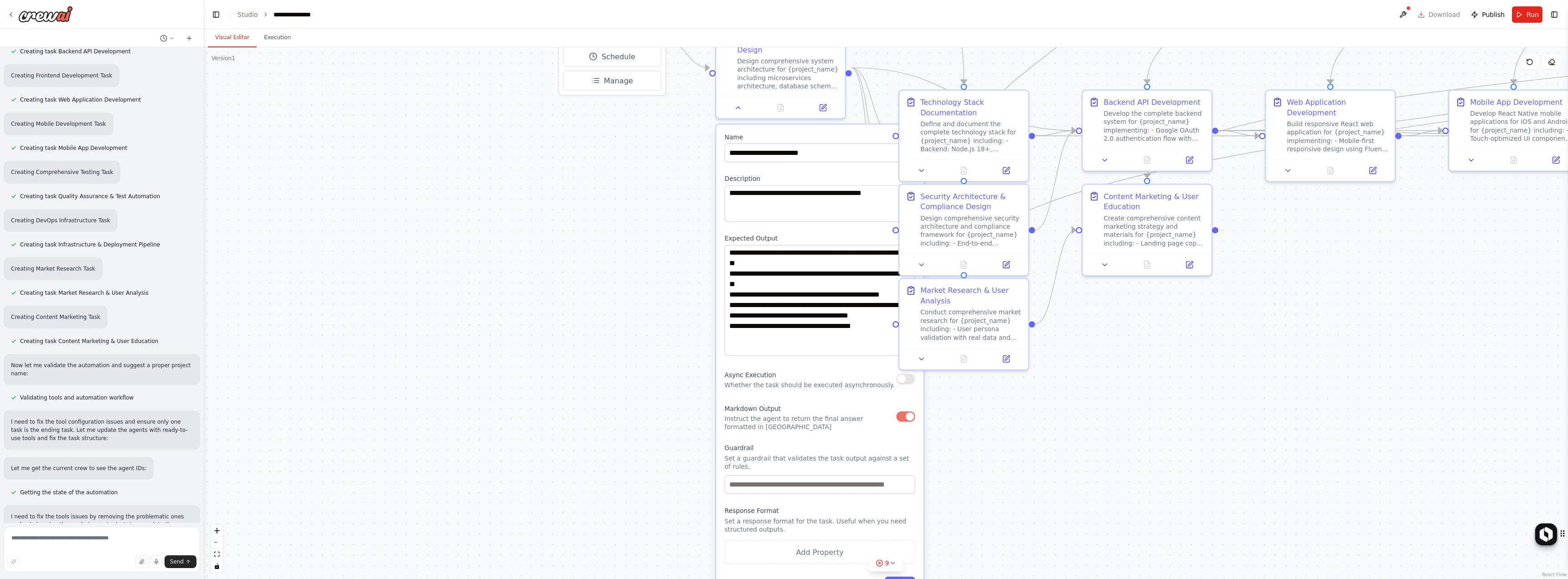
drag, startPoint x: 1132, startPoint y: 65, endPoint x: 1054, endPoint y: 81, distance: 79.6
click at [1057, 76] on div ".deletable-edge-delete-btn { width: 20px; height: 20px; border: 0px solid #ffff…" at bounding box center [886, 313] width 1364 height 531
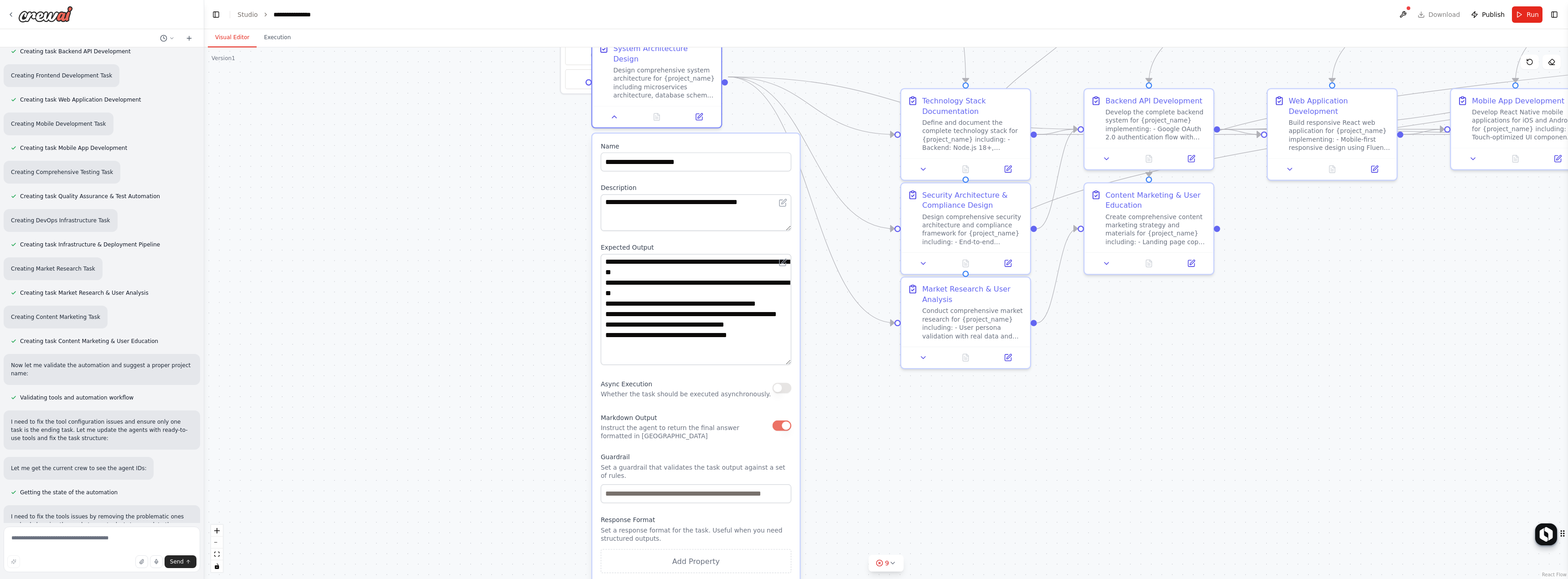
drag, startPoint x: 811, startPoint y: 124, endPoint x: 676, endPoint y: 136, distance: 135.5
click at [676, 142] on label "Name" at bounding box center [696, 146] width 191 height 8
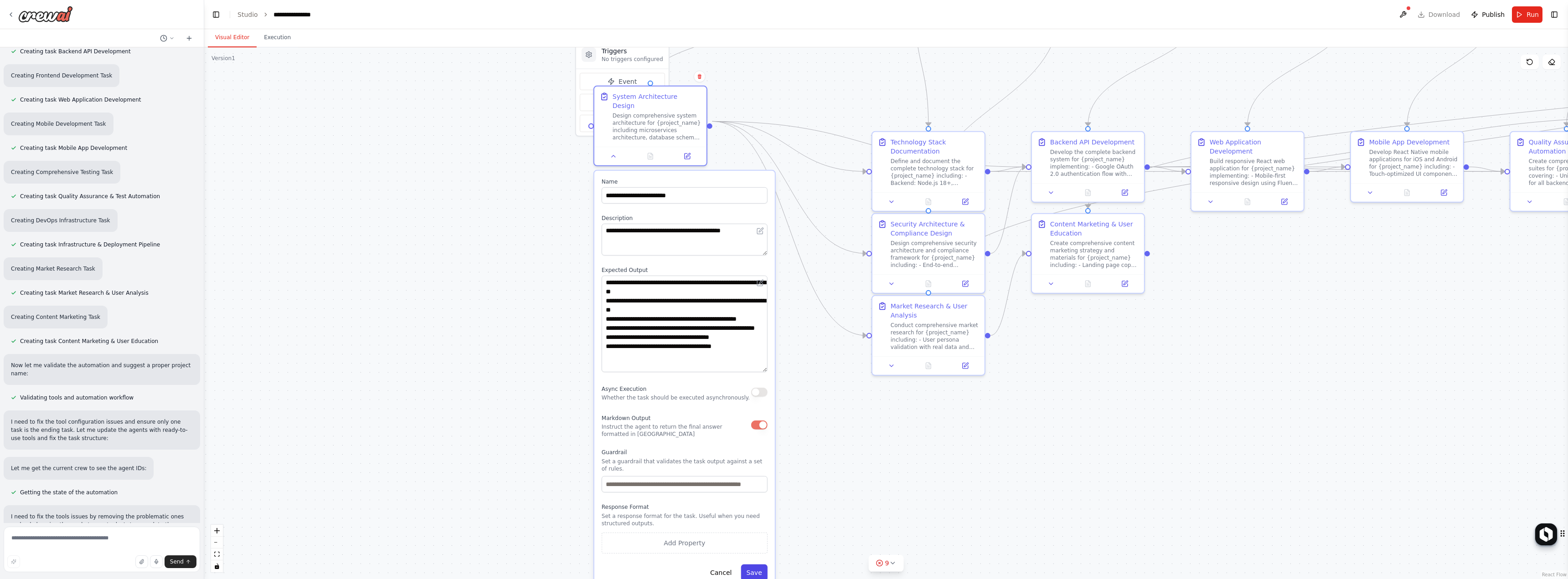
click at [750, 565] on button "Save" at bounding box center [754, 573] width 26 height 16
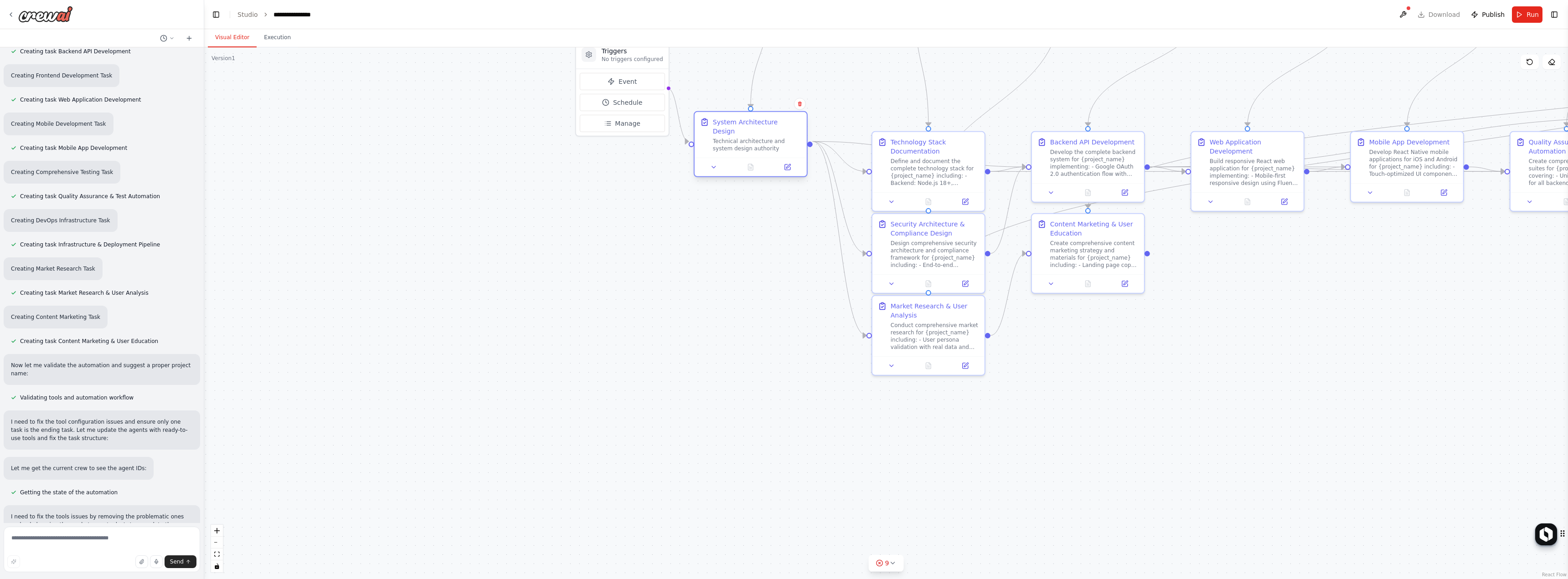
drag, startPoint x: 652, startPoint y: 101, endPoint x: 750, endPoint y: 136, distance: 104.1
click at [757, 130] on div "System Architecture Design Technical architecture and system design authority" at bounding box center [757, 135] width 88 height 35
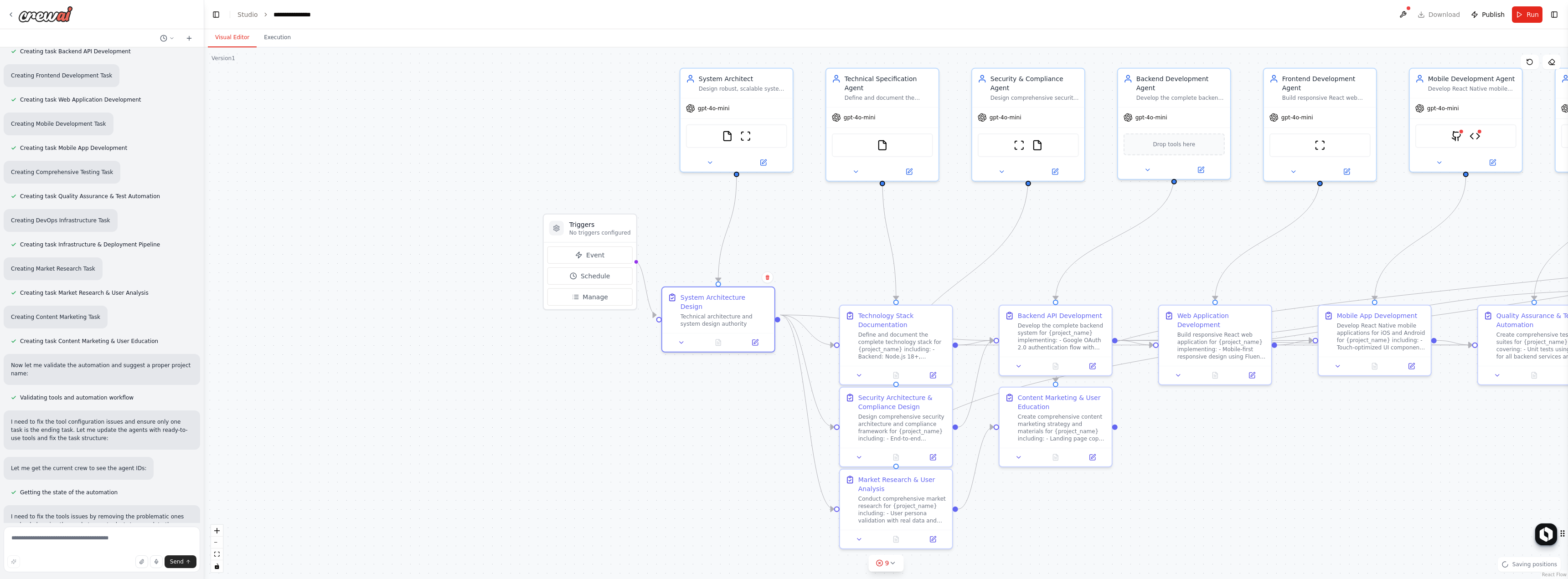
drag, startPoint x: 730, startPoint y: 236, endPoint x: 694, endPoint y: 409, distance: 176.7
click at [693, 410] on div ".deletable-edge-delete-btn { width: 20px; height: 20px; border: 0px solid #ffff…" at bounding box center [886, 313] width 1364 height 531
drag, startPoint x: 704, startPoint y: 309, endPoint x: 705, endPoint y: 329, distance: 20.0
click at [705, 333] on div "Technical architecture and system design authority" at bounding box center [721, 340] width 88 height 14
click at [774, 337] on div at bounding box center [775, 340] width 5 height 5
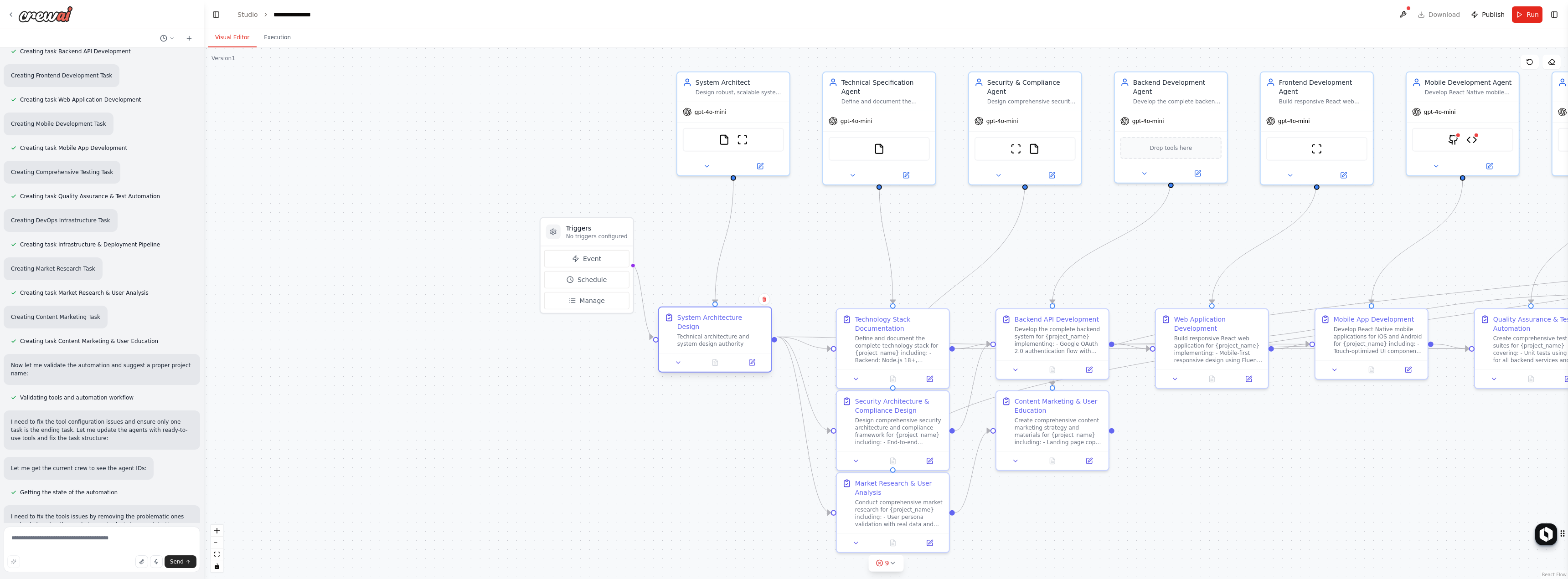
click at [771, 353] on div at bounding box center [715, 362] width 112 height 19
click at [772, 344] on div "System Architecture Design Technical architecture and system design authority" at bounding box center [715, 339] width 114 height 66
click at [754, 363] on div "System Architecture Design Technical architecture and system design authority" at bounding box center [715, 339] width 114 height 66
click at [754, 357] on button at bounding box center [752, 362] width 31 height 11
click at [751, 360] on icon at bounding box center [753, 361] width 4 height 4
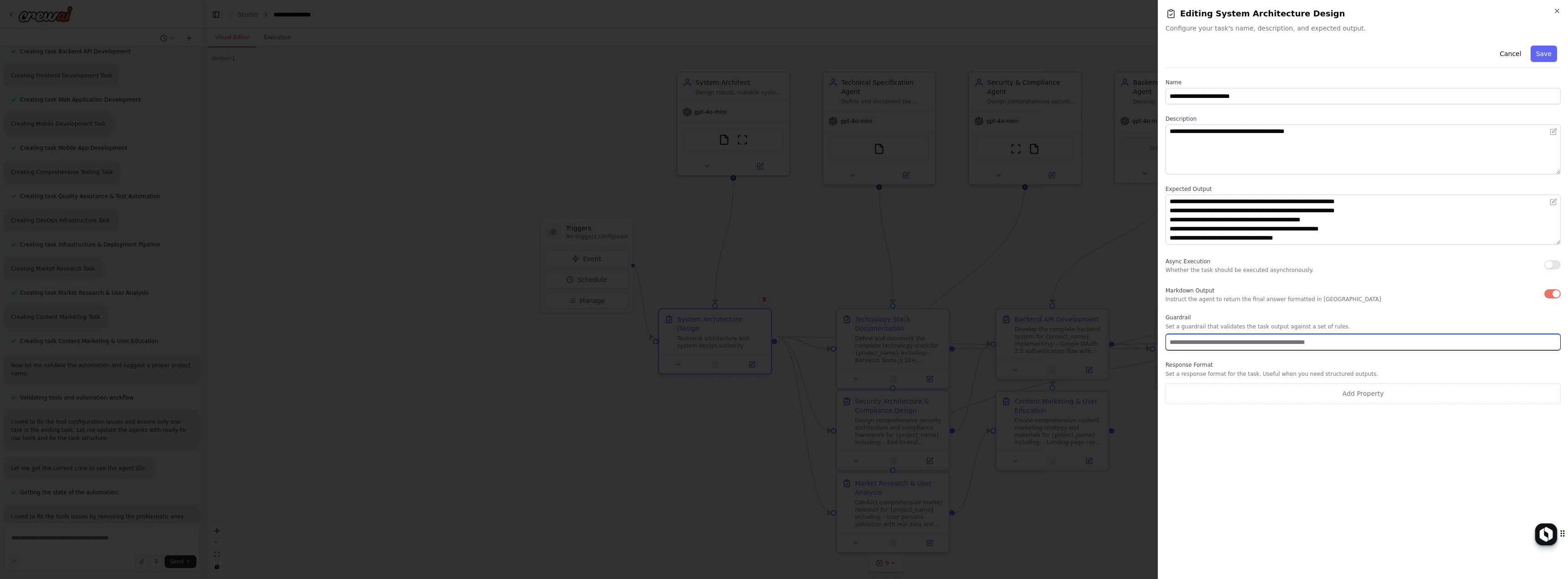
click at [1273, 348] on input "text" at bounding box center [1363, 343] width 395 height 16
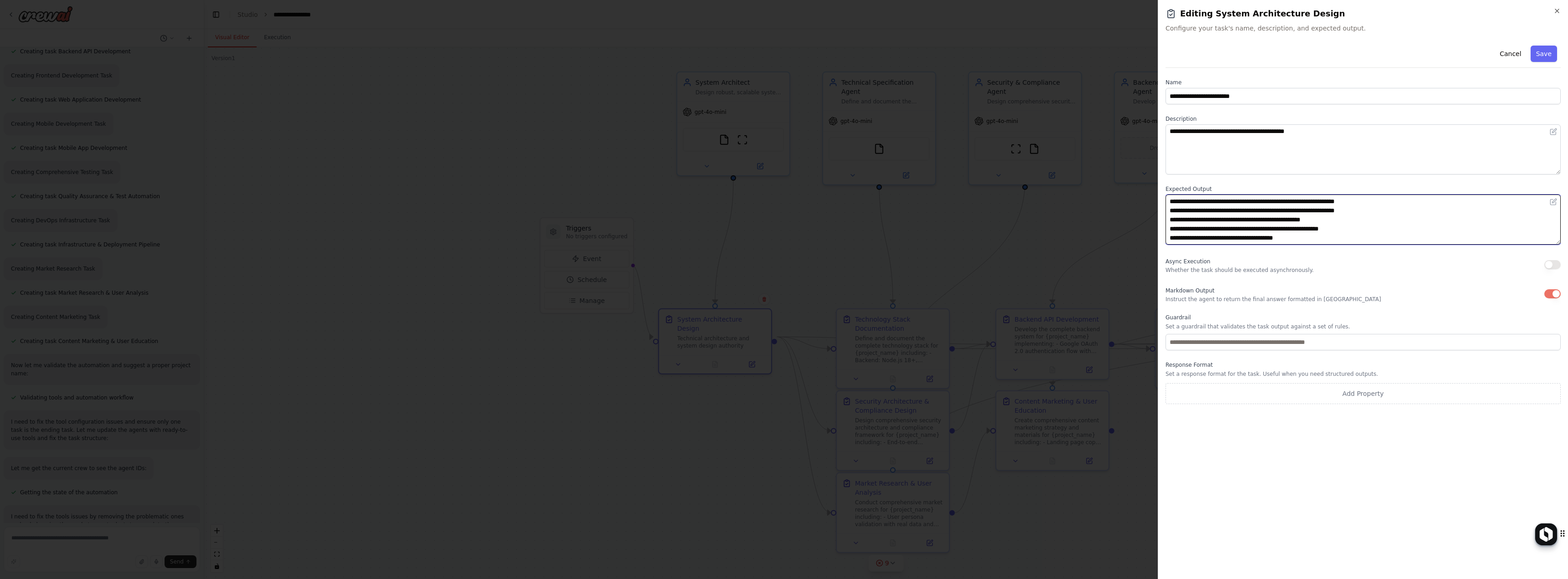
click at [1250, 222] on textarea "**********" at bounding box center [1363, 219] width 395 height 50
click at [1341, 200] on textarea "**********" at bounding box center [1363, 219] width 395 height 50
click at [1177, 215] on textarea "**********" at bounding box center [1363, 219] width 395 height 50
click at [1229, 226] on textarea "**********" at bounding box center [1363, 219] width 395 height 50
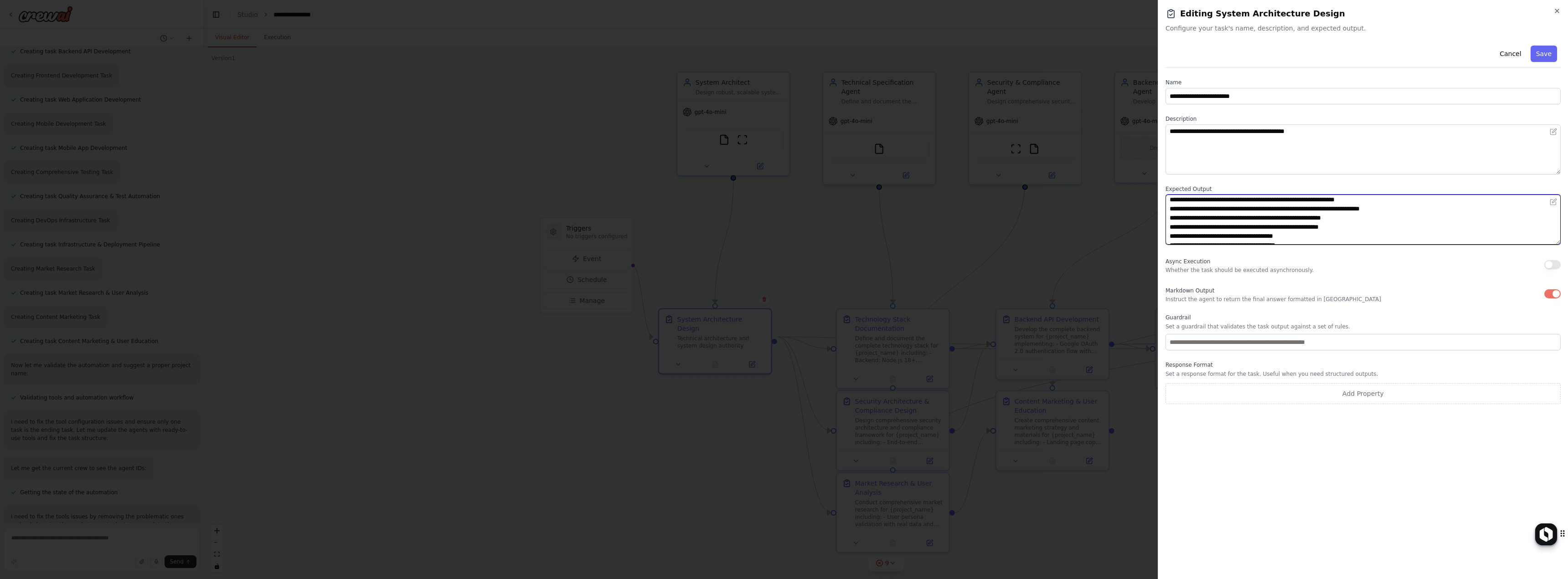
click at [1366, 227] on textarea "**********" at bounding box center [1363, 219] width 395 height 50
click at [1434, 207] on textarea "**********" at bounding box center [1363, 219] width 395 height 50
paste textarea "**********"
type textarea "**********"
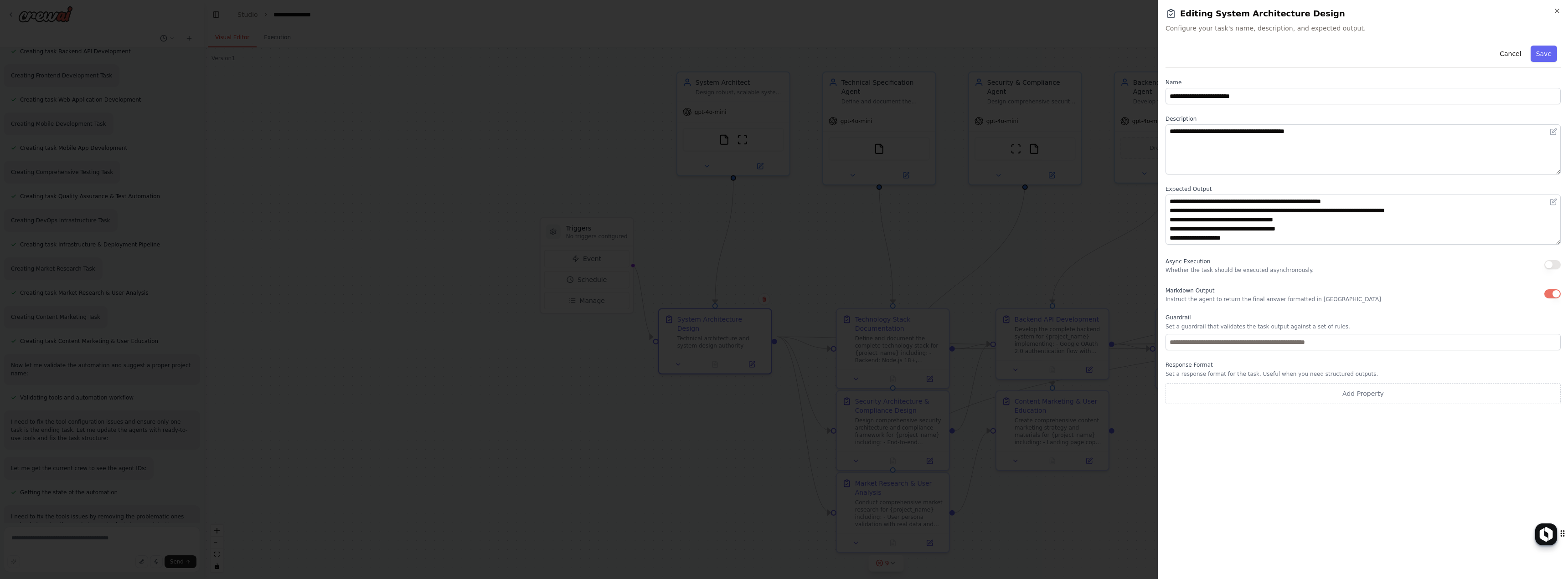
click at [1546, 50] on button "Save" at bounding box center [1544, 54] width 26 height 16
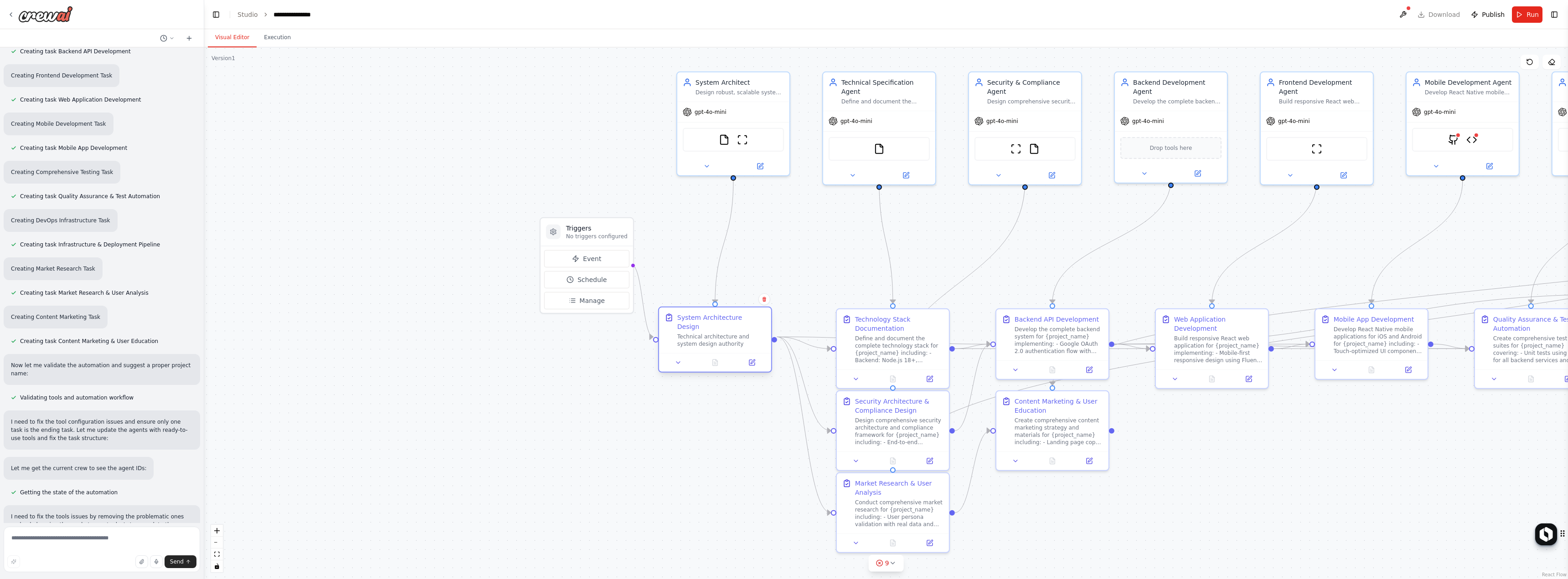
click at [741, 333] on div "Technical architecture and system design authority" at bounding box center [721, 340] width 88 height 14
click at [887, 560] on span "9" at bounding box center [887, 563] width 4 height 9
click at [825, 494] on span "Tool GithubSearchTool requires embedding configuration" at bounding box center [887, 494] width 155 height 7
click at [958, 469] on button at bounding box center [965, 472] width 15 height 11
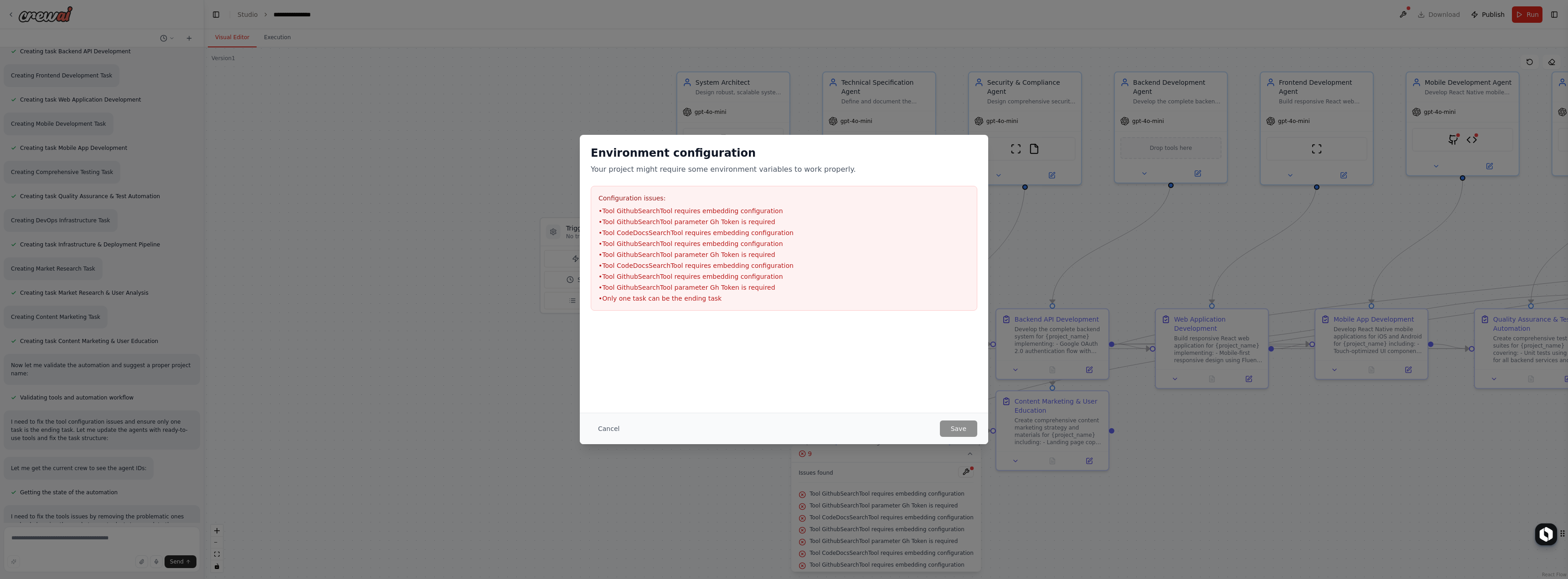
click at [627, 210] on li "• Tool GithubSearchTool requires embedding configuration" at bounding box center [784, 211] width 372 height 9
copy li "• Tool GithubSearchTool requires embedding configuration"
click at [660, 208] on li "• Tool GithubSearchTool requires embedding configuration" at bounding box center [784, 211] width 372 height 9
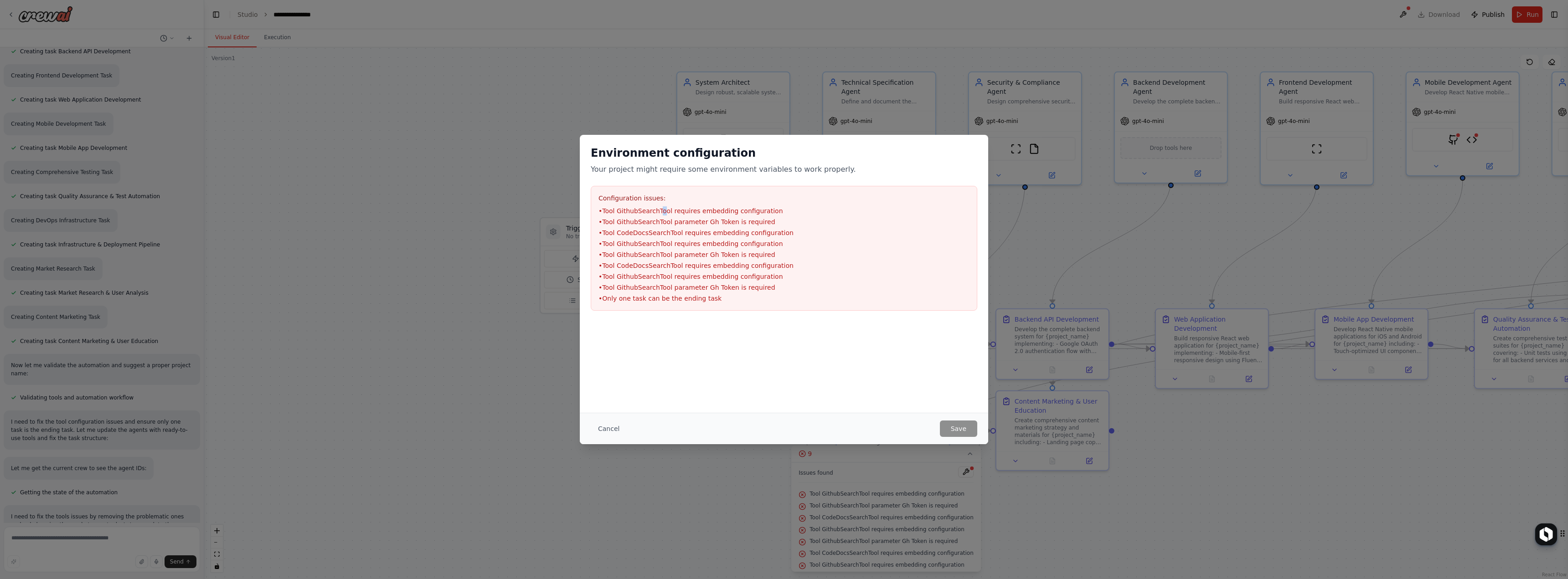
click at [660, 208] on li "• Tool GithubSearchTool requires embedding configuration" at bounding box center [784, 211] width 372 height 9
drag, startPoint x: 663, startPoint y: 209, endPoint x: 605, endPoint y: 428, distance: 226.6
click at [606, 426] on button "Cancel" at bounding box center [609, 429] width 36 height 16
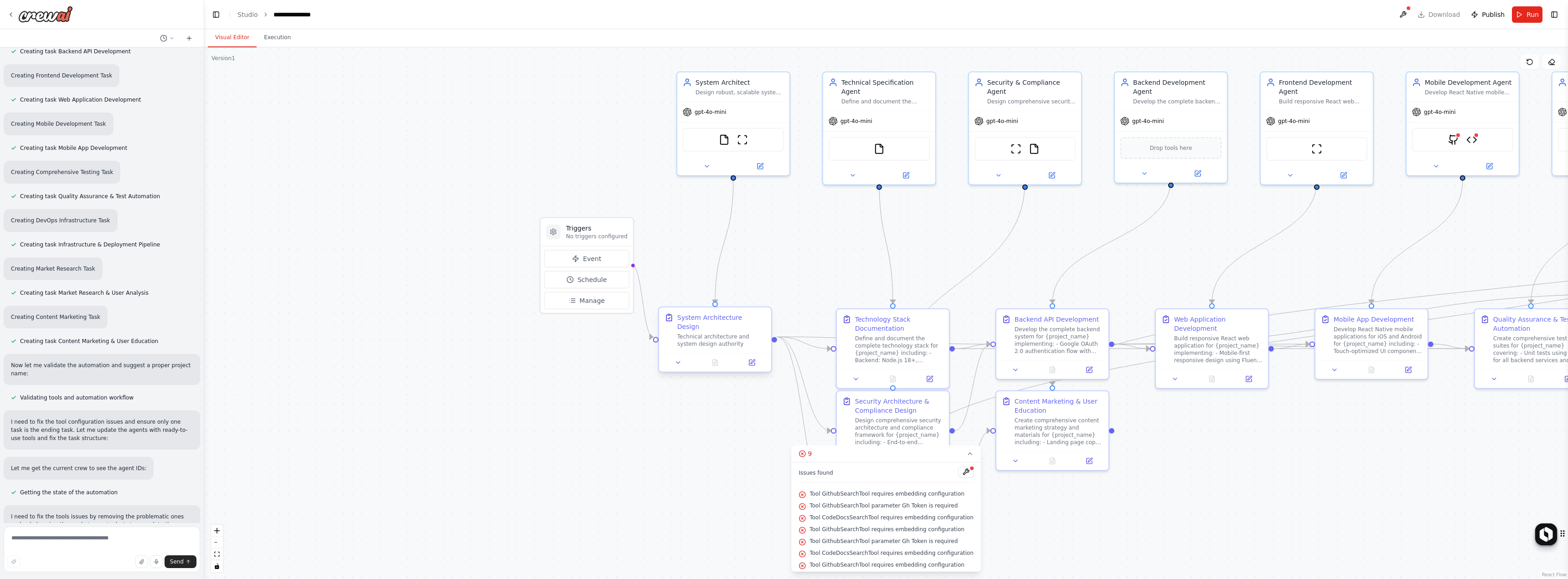
click at [697, 333] on div "Technical architecture and system design authority" at bounding box center [721, 340] width 88 height 14
click at [682, 359] on icon at bounding box center [678, 362] width 7 height 7
click at [686, 357] on button at bounding box center [678, 362] width 31 height 11
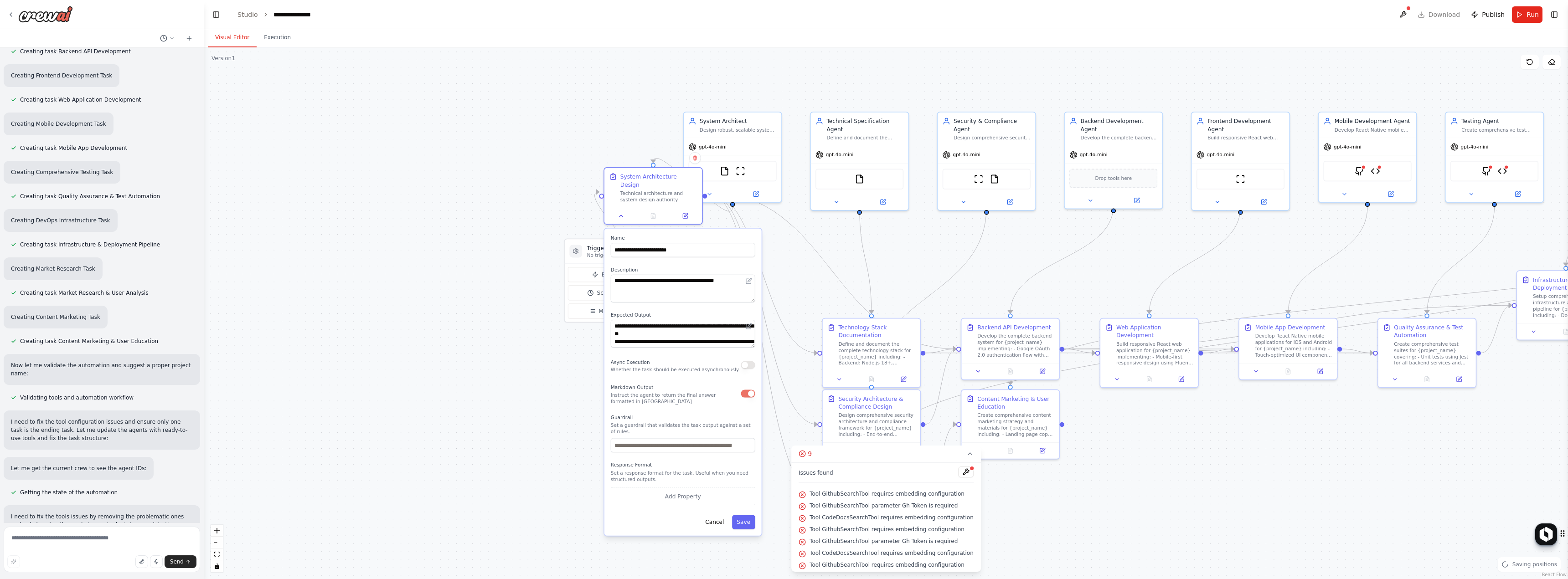
drag, startPoint x: 765, startPoint y: 508, endPoint x: 706, endPoint y: 357, distance: 162.1
click at [706, 357] on div "Async Execution Whether the task should be executed asynchronously." at bounding box center [675, 365] width 129 height 16
click at [665, 439] on input "text" at bounding box center [691, 446] width 145 height 14
drag, startPoint x: 667, startPoint y: 429, endPoint x: 780, endPoint y: 444, distance: 114.0
click at [837, 461] on div "Version 1 Show Tools Hide Agents .deletable-edge-delete-btn { width: 20px; heig…" at bounding box center [886, 313] width 1364 height 531
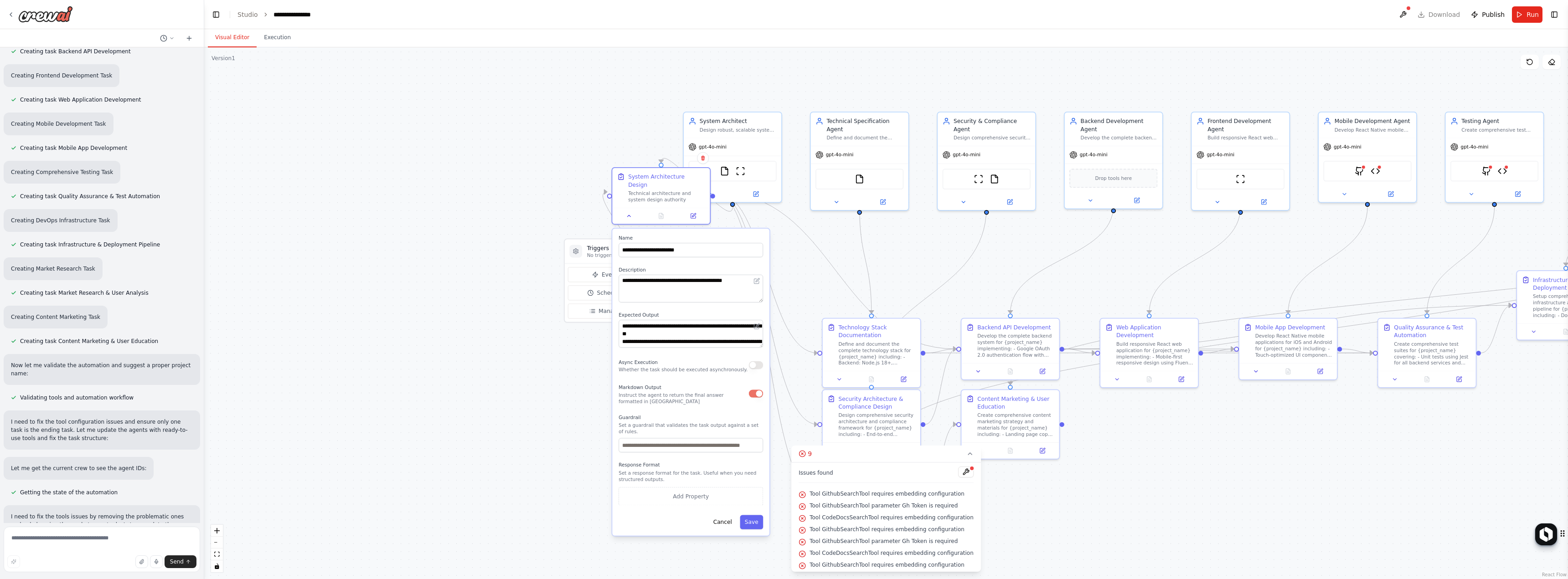
click at [724, 423] on p "Set a guardrail that validates the task output against a set of rules." at bounding box center [691, 429] width 145 height 13
click at [723, 423] on p "Set a guardrail that validates the task output against a set of rules." at bounding box center [691, 429] width 145 height 13
click at [721, 423] on p "Set a guardrail that validates the task output against a set of rules." at bounding box center [691, 429] width 145 height 13
click at [727, 515] on button "Cancel" at bounding box center [722, 522] width 28 height 14
click at [726, 515] on button "Cancel" at bounding box center [722, 522] width 28 height 14
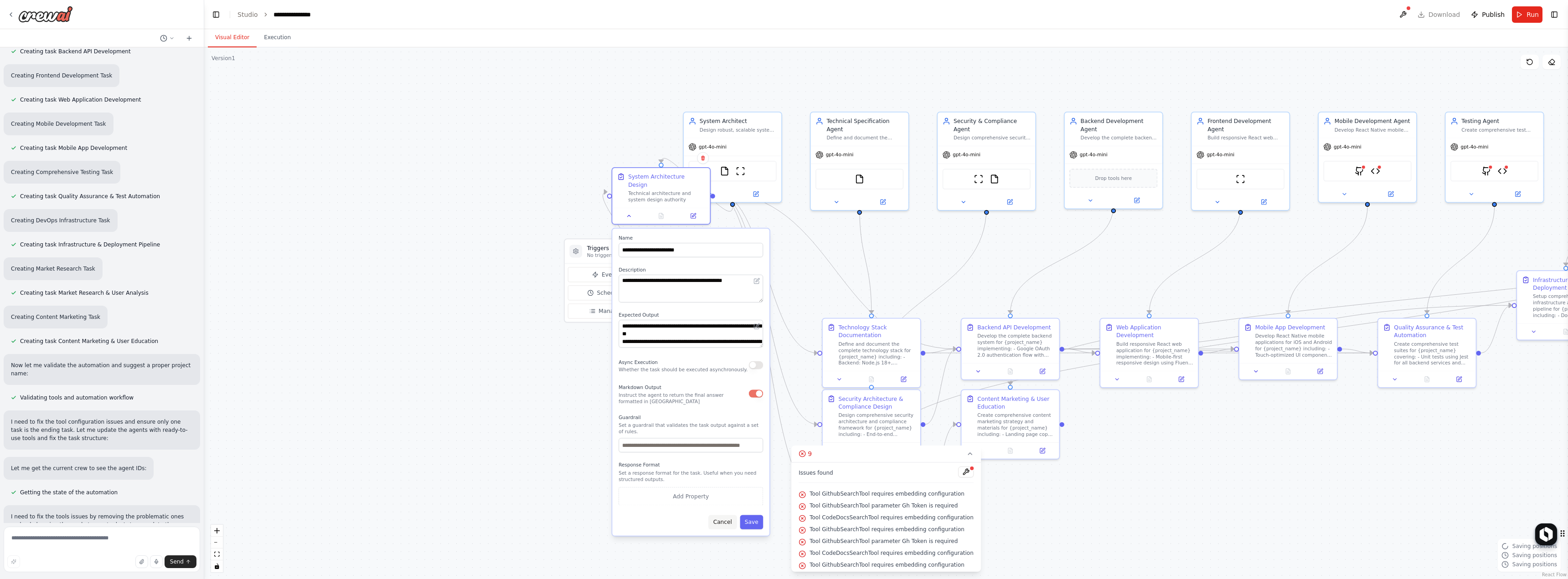
click at [726, 515] on button "Cancel" at bounding box center [722, 522] width 28 height 14
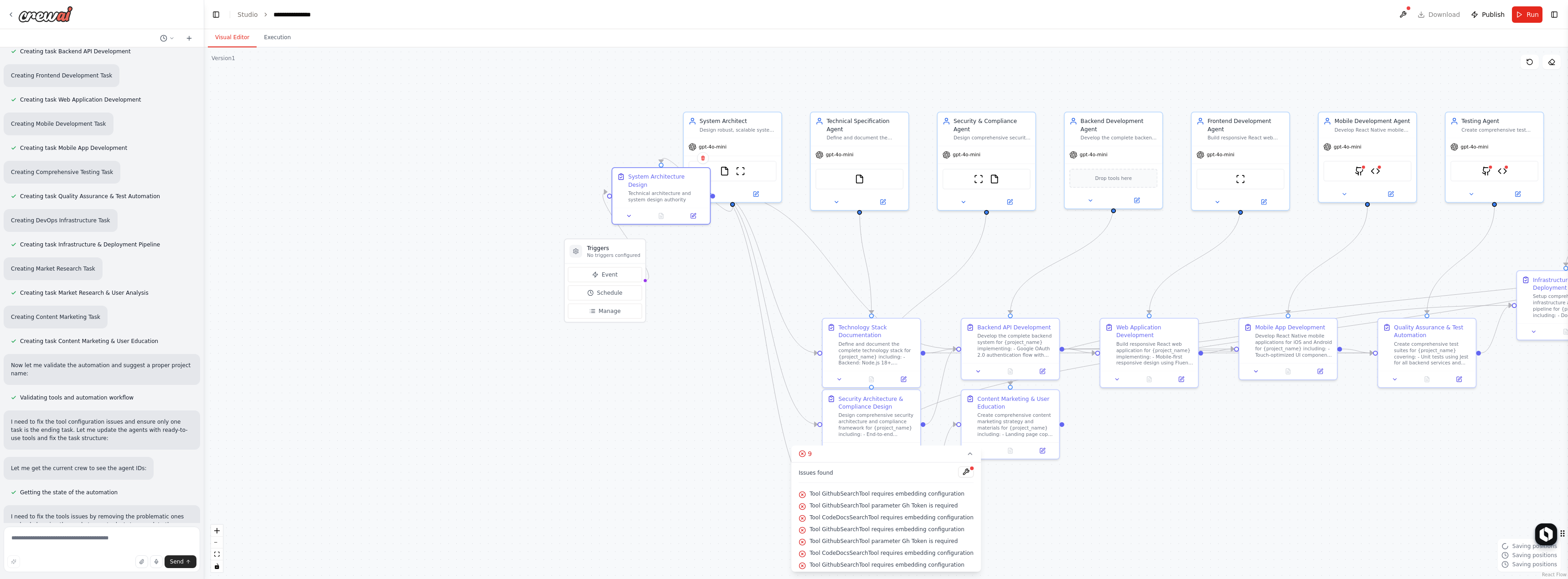
click at [726, 509] on div ".deletable-edge-delete-btn { width: 20px; height: 20px; border: 0px solid #ffff…" at bounding box center [886, 313] width 1364 height 531
click at [806, 457] on circle at bounding box center [802, 453] width 6 height 6
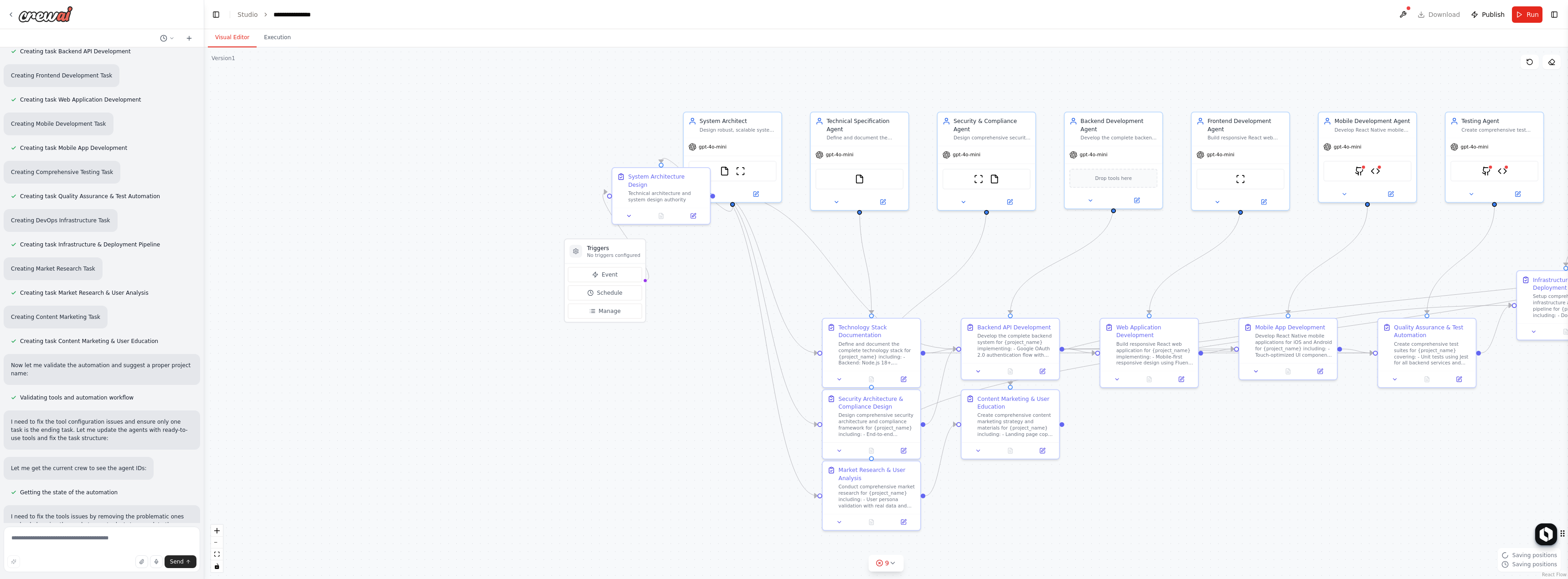
click at [692, 301] on div ".deletable-edge-delete-btn { width: 20px; height: 20px; border: 0px solid #ffff…" at bounding box center [886, 313] width 1364 height 531
drag, startPoint x: 659, startPoint y: 177, endPoint x: 698, endPoint y: 301, distance: 130.0
click at [701, 304] on div "System Architecture Design Technical architecture and system design authority" at bounding box center [732, 321] width 97 height 40
click at [709, 147] on span "gpt-4o-mini" at bounding box center [712, 145] width 28 height 6
click at [739, 120] on div "System Architect" at bounding box center [739, 120] width 77 height 8
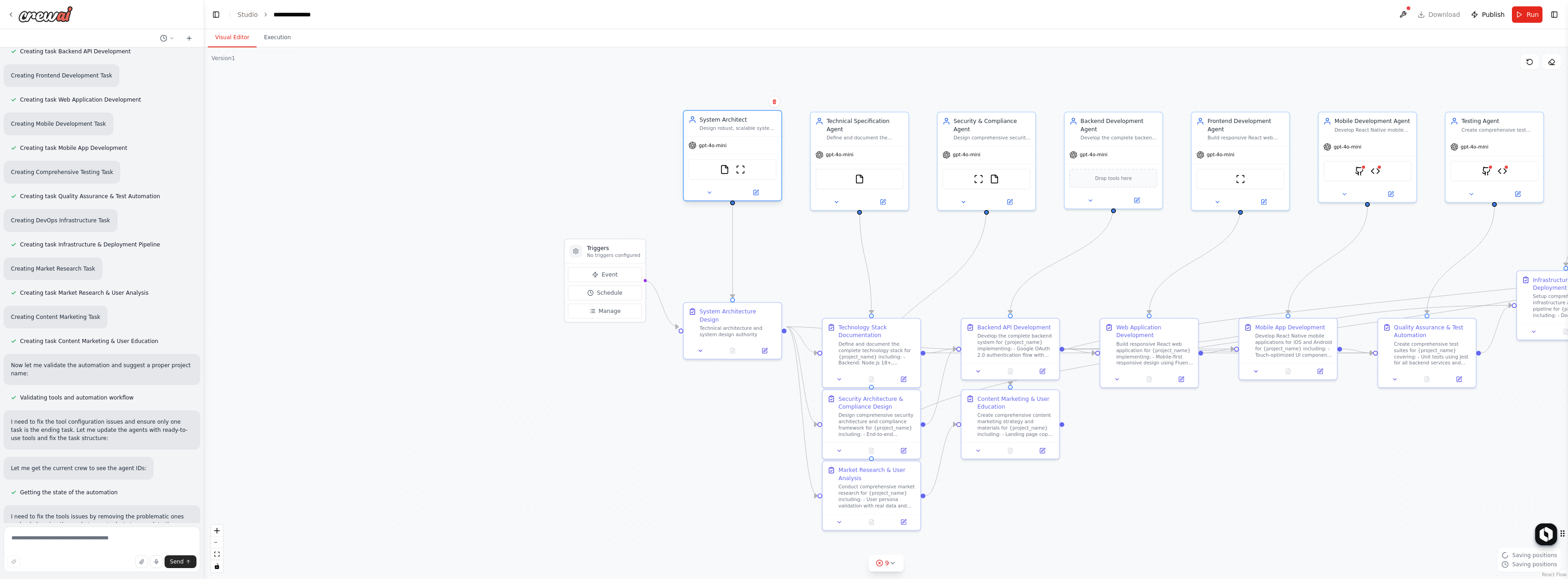
click at [739, 118] on div "System Architect" at bounding box center [739, 120] width 77 height 8
click at [739, 117] on div "System Architect" at bounding box center [739, 120] width 77 height 8
click at [756, 189] on button at bounding box center [756, 192] width 45 height 10
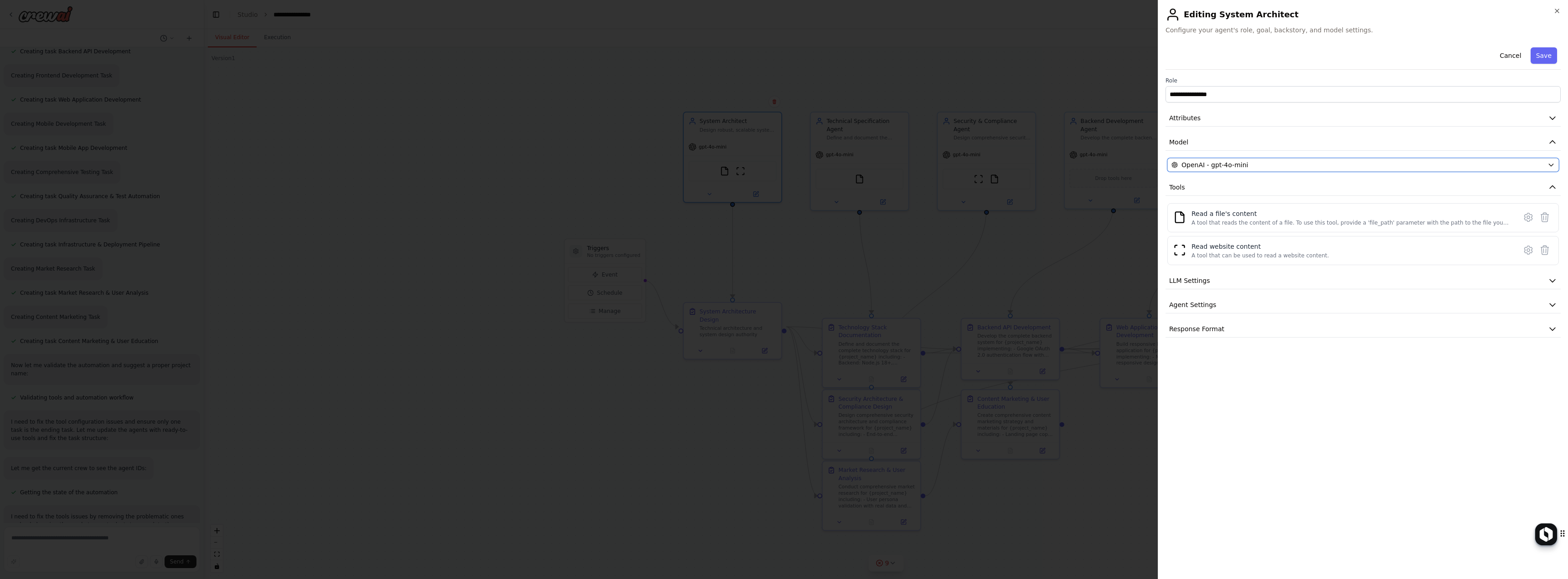
click at [1303, 167] on div "OpenAI - gpt-4o-mini" at bounding box center [1358, 165] width 372 height 9
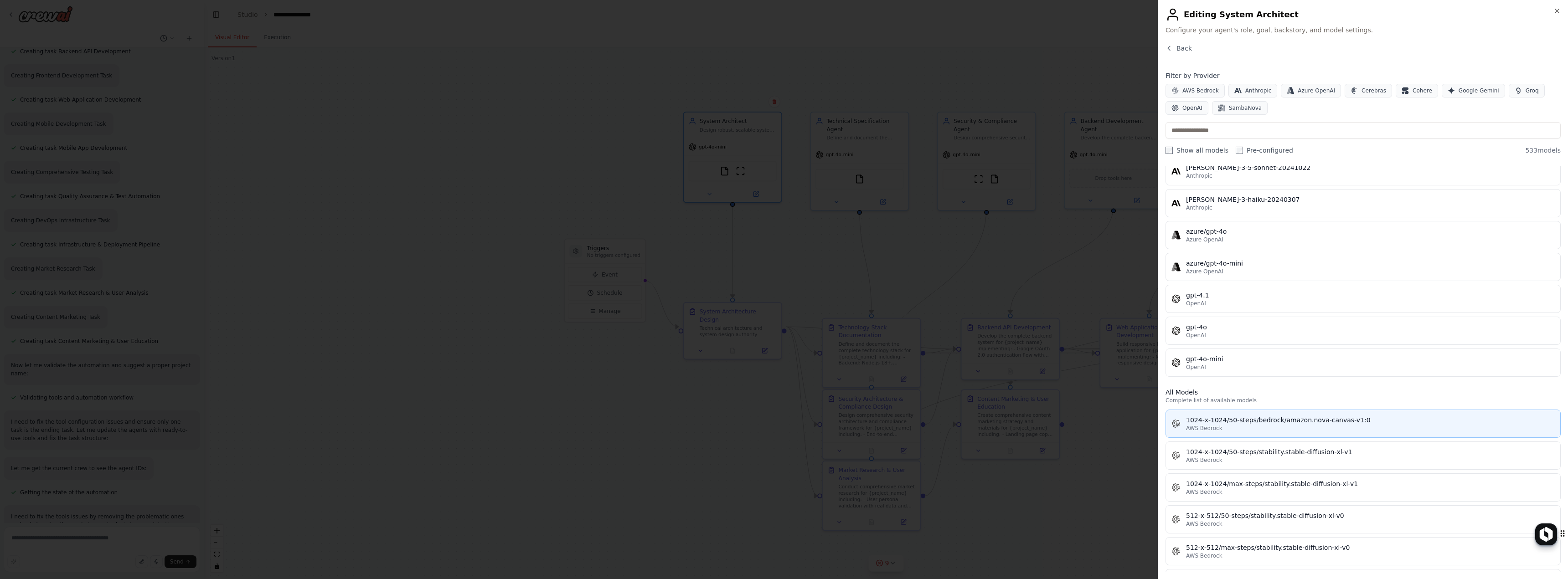
scroll to position [46, 0]
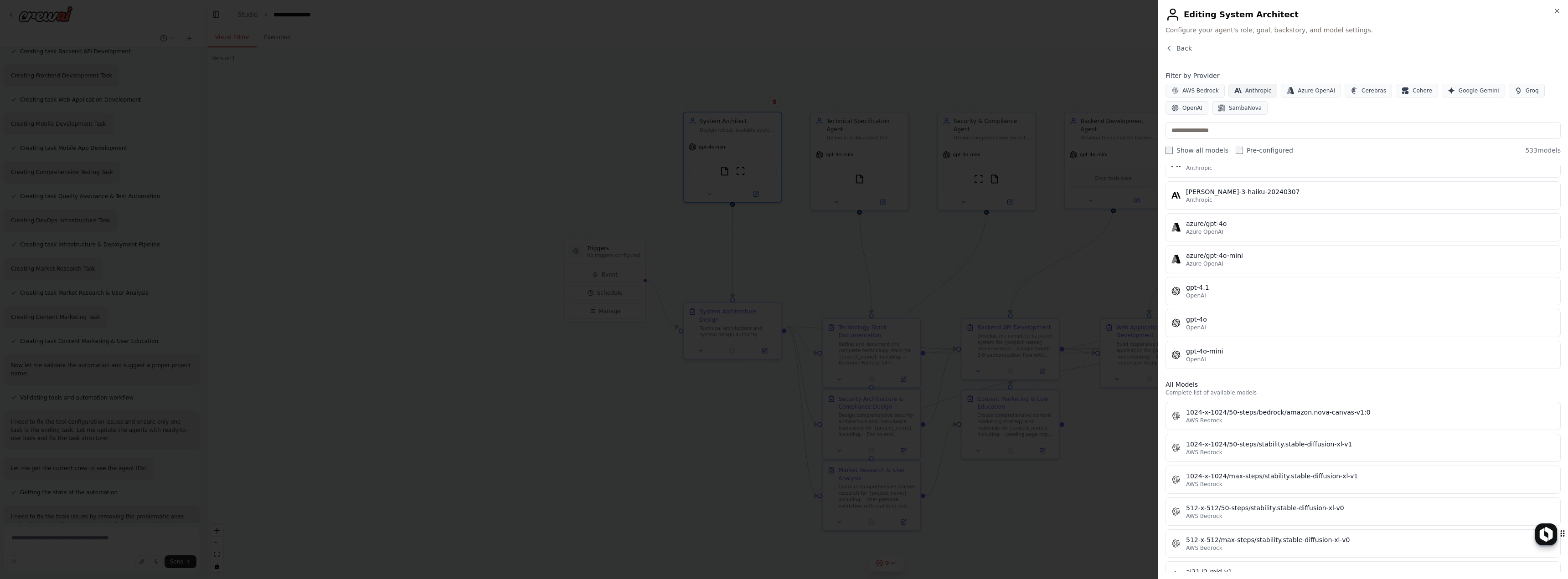
click at [1237, 92] on icon "button" at bounding box center [1238, 91] width 7 height 5
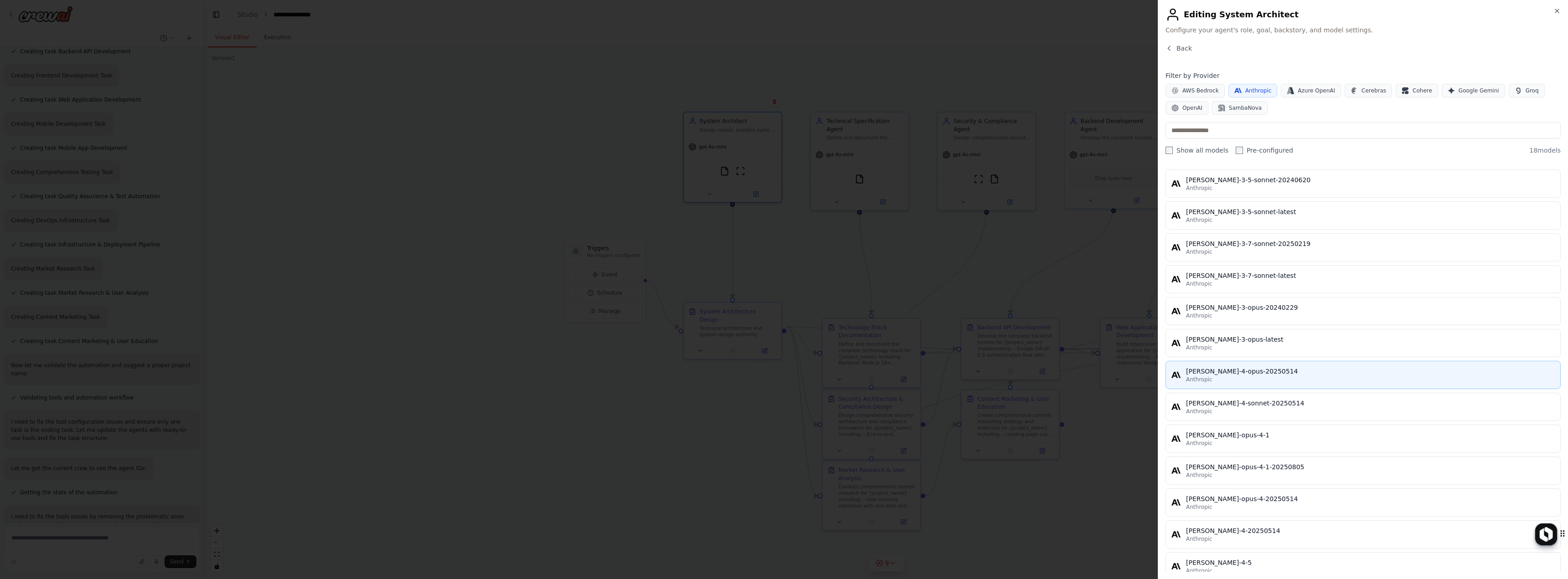
scroll to position [230, 0]
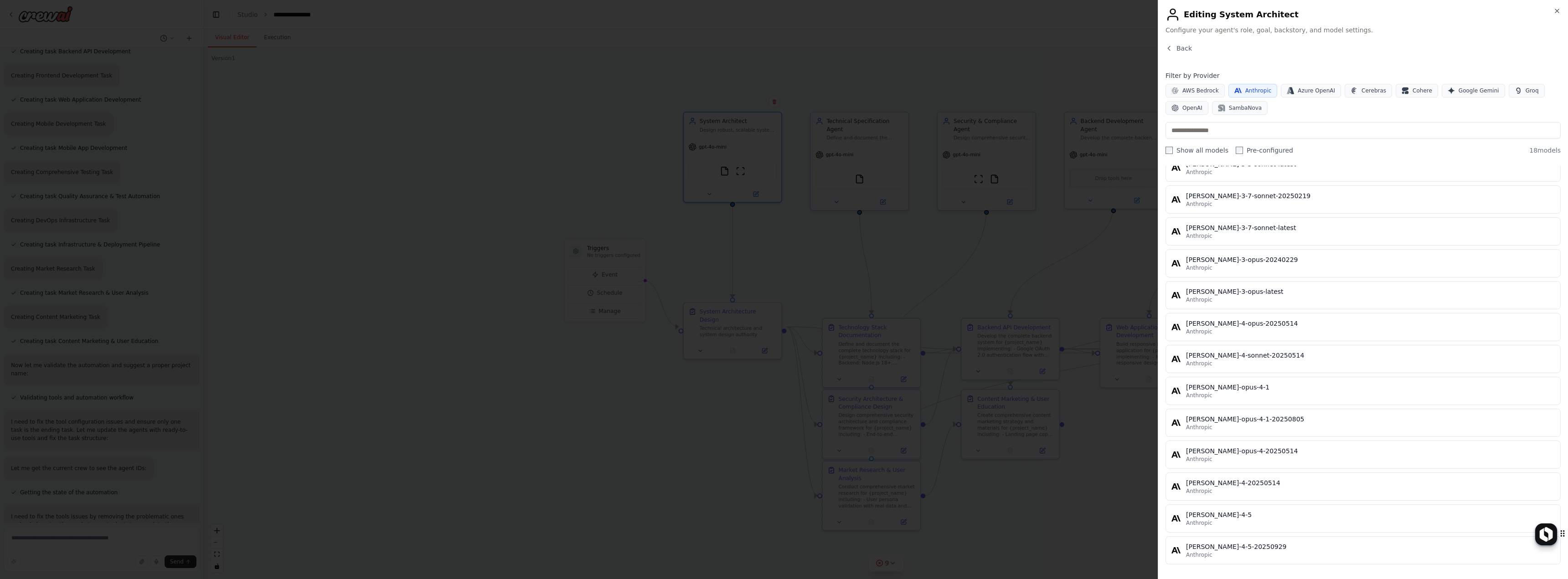
click at [1262, 556] on div "Anthropic" at bounding box center [1371, 555] width 369 height 7
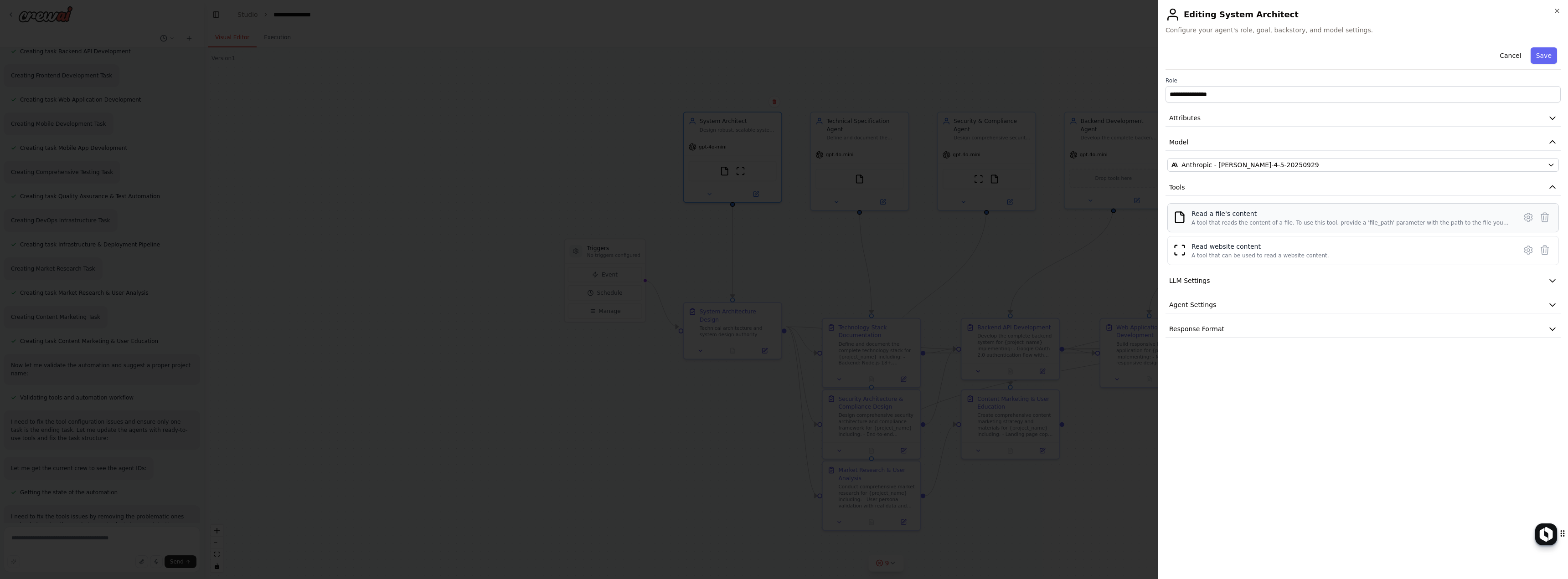
click at [1275, 218] on div "Read a file's content" at bounding box center [1351, 214] width 319 height 9
drag, startPoint x: 1273, startPoint y: 218, endPoint x: 1195, endPoint y: 250, distance: 84.3
drag, startPoint x: 1195, startPoint y: 250, endPoint x: 1228, endPoint y: 211, distance: 51.1
click at [1228, 211] on div "Read a file's content" at bounding box center [1351, 214] width 319 height 9
drag, startPoint x: 1268, startPoint y: 250, endPoint x: 1252, endPoint y: 260, distance: 18.9
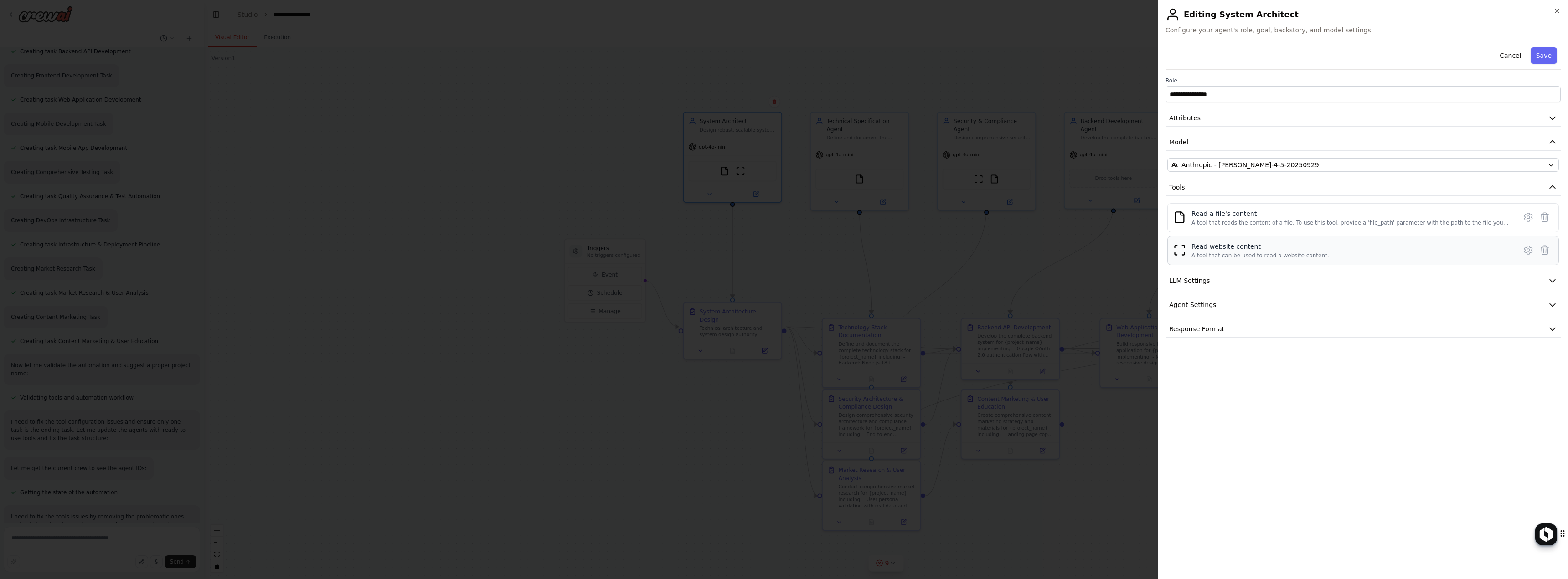
click at [1267, 250] on div "Read website content" at bounding box center [1260, 246] width 138 height 9
drag, startPoint x: 1510, startPoint y: 54, endPoint x: 1509, endPoint y: 58, distance: 4.1
click at [1510, 54] on button "Cancel" at bounding box center [1510, 56] width 32 height 16
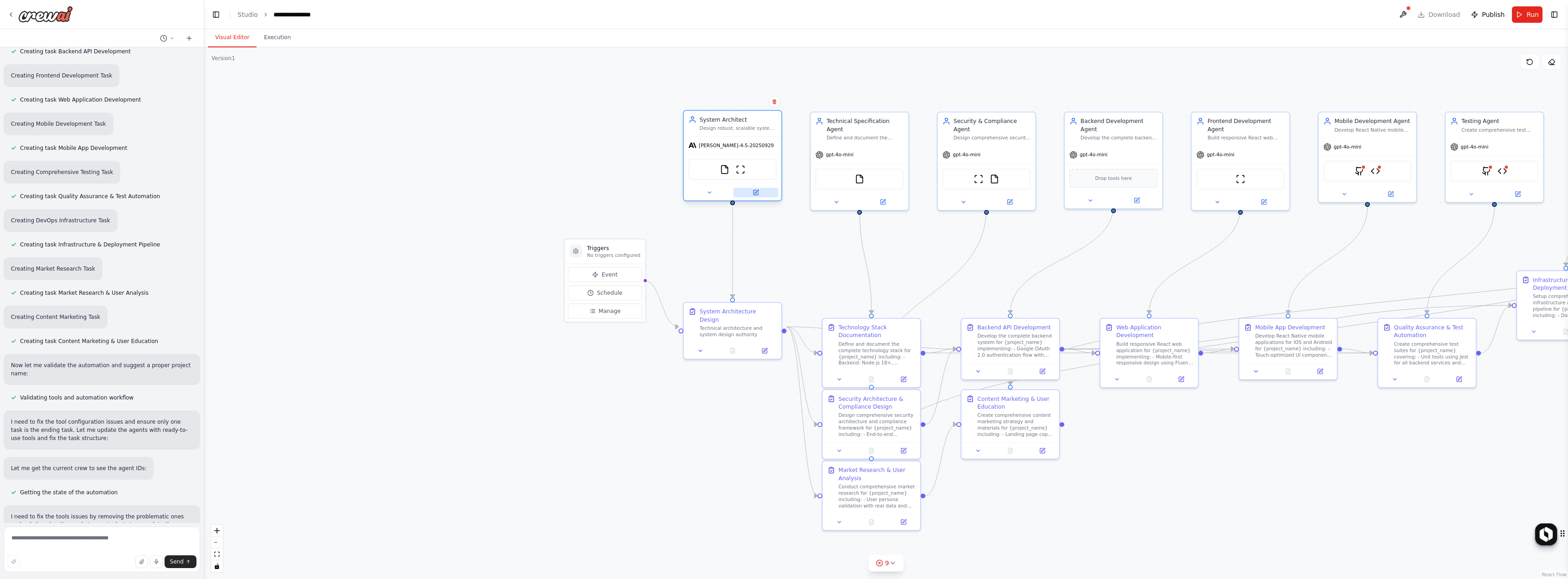
click at [757, 194] on icon at bounding box center [756, 192] width 4 height 4
click at [757, 195] on icon at bounding box center [756, 192] width 6 height 6
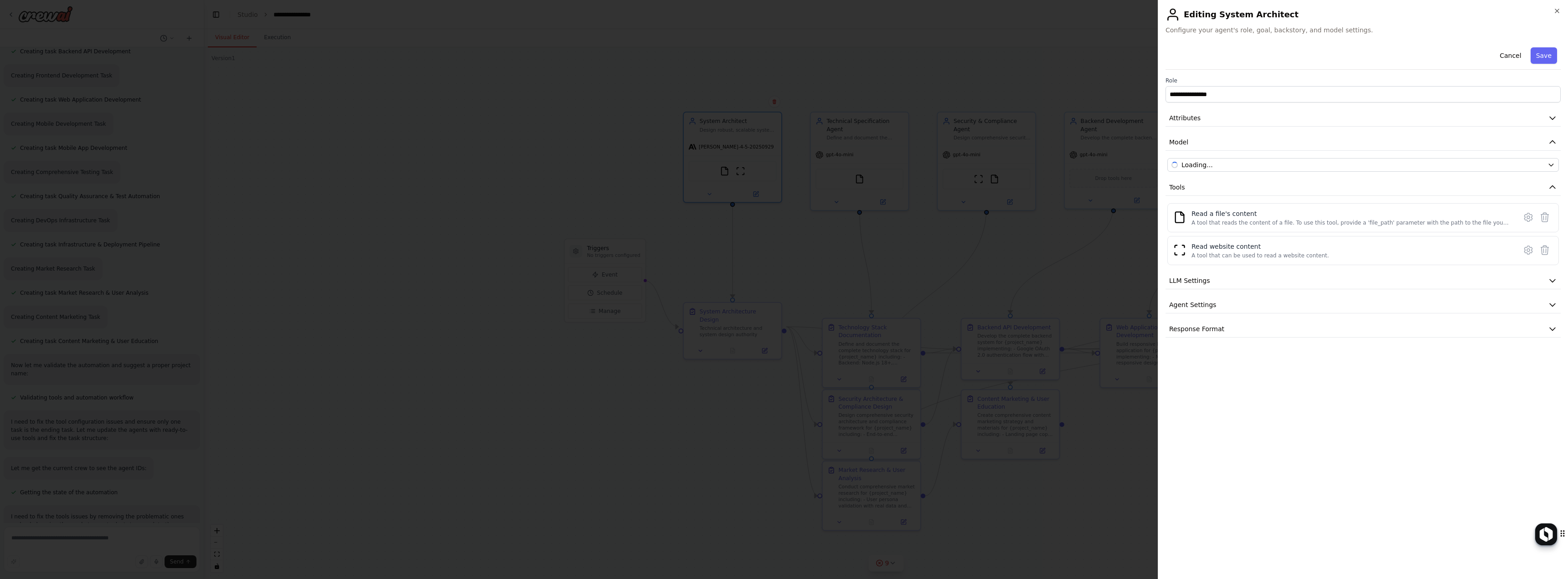
click at [1219, 165] on div "Loading..." at bounding box center [1358, 165] width 372 height 9
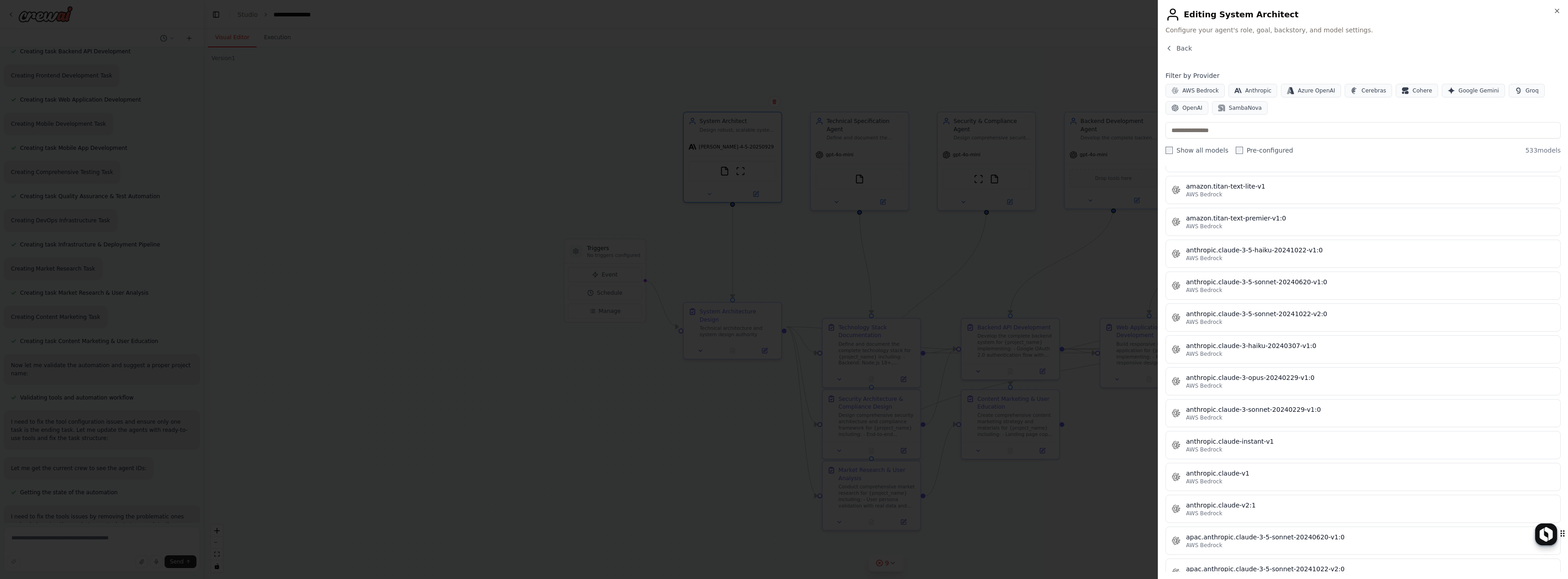
scroll to position [820, 0]
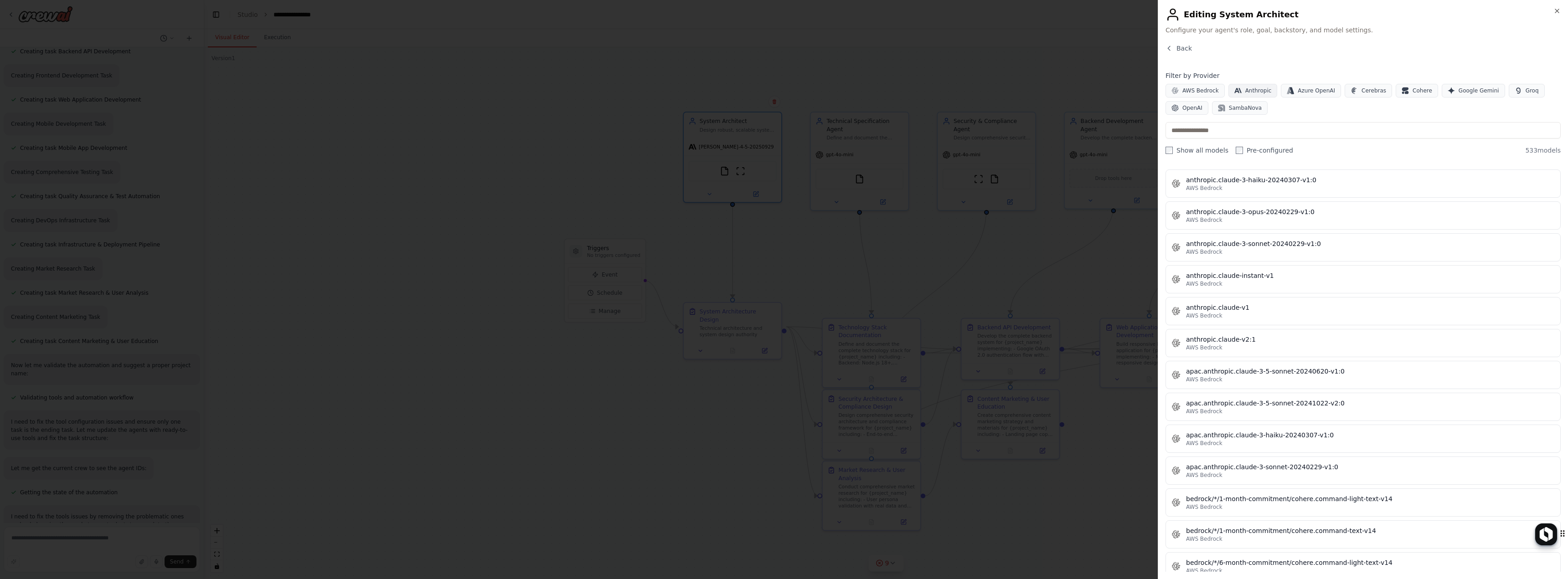
click at [1251, 90] on span "Anthropic" at bounding box center [1259, 91] width 26 height 7
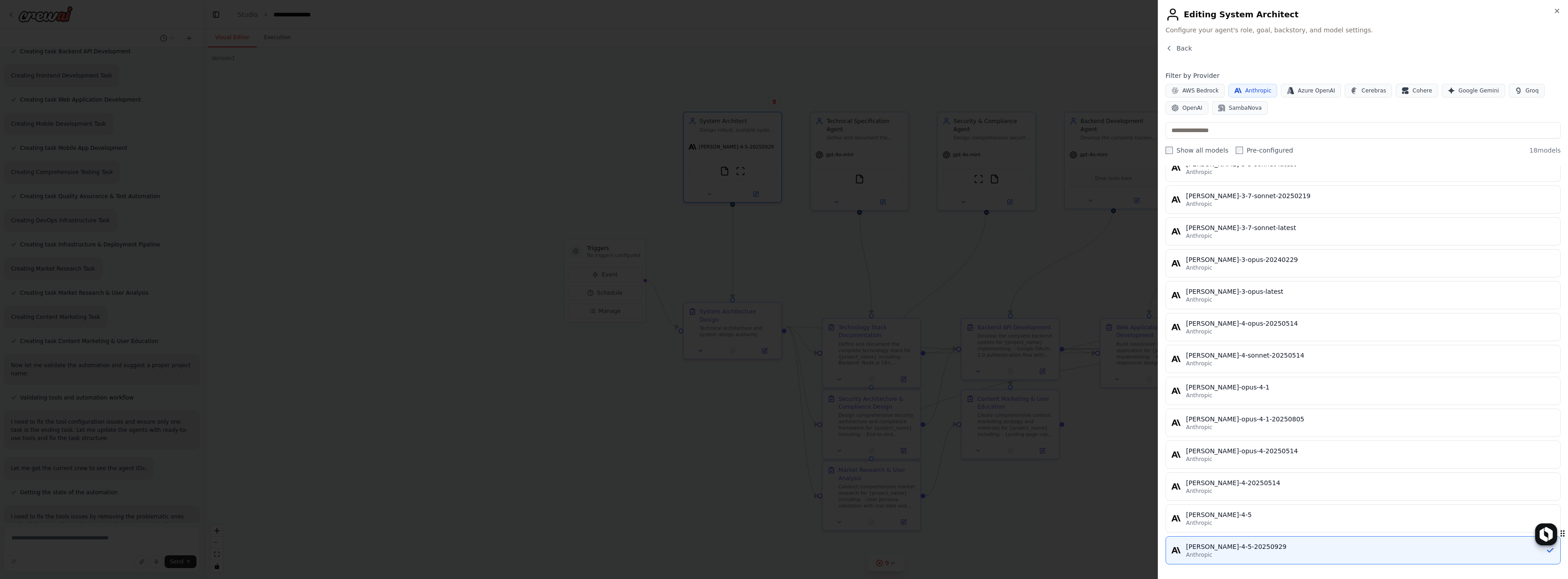
drag, startPoint x: 1227, startPoint y: 517, endPoint x: 1249, endPoint y: 512, distance: 22.6
click at [1227, 517] on div "[PERSON_NAME]-4-5" at bounding box center [1371, 515] width 369 height 9
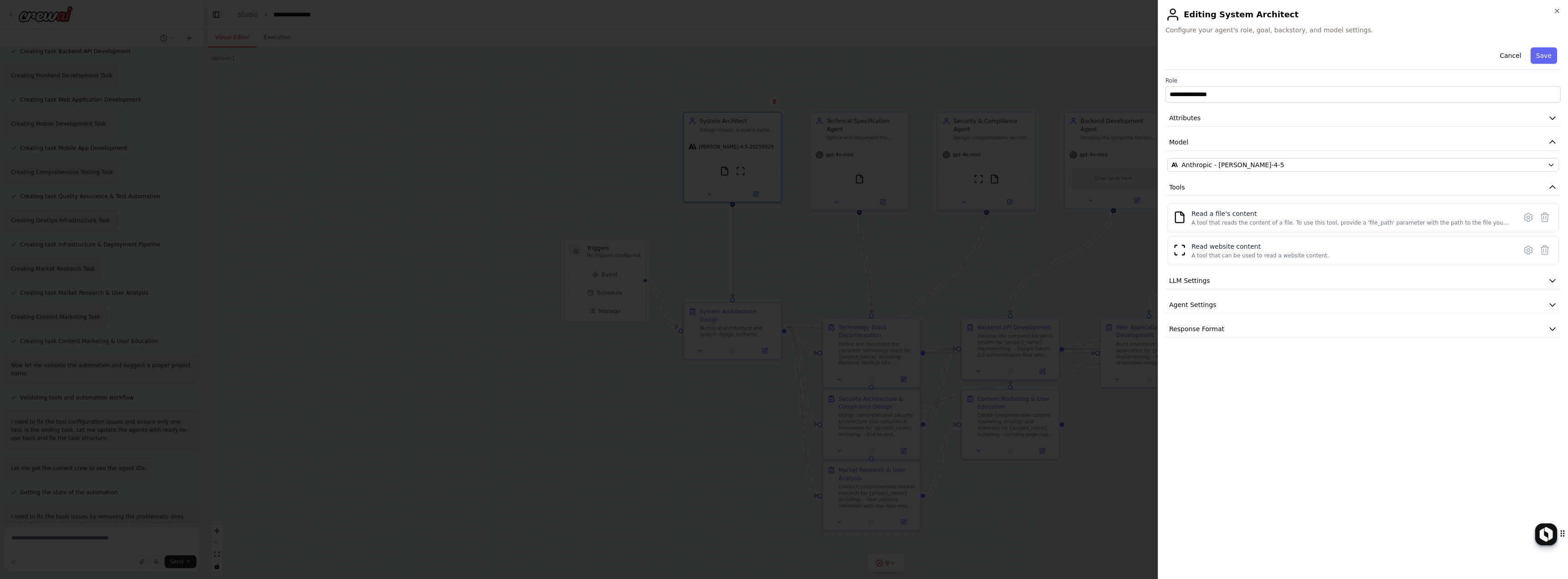
click at [1530, 217] on icon at bounding box center [1528, 218] width 11 height 11
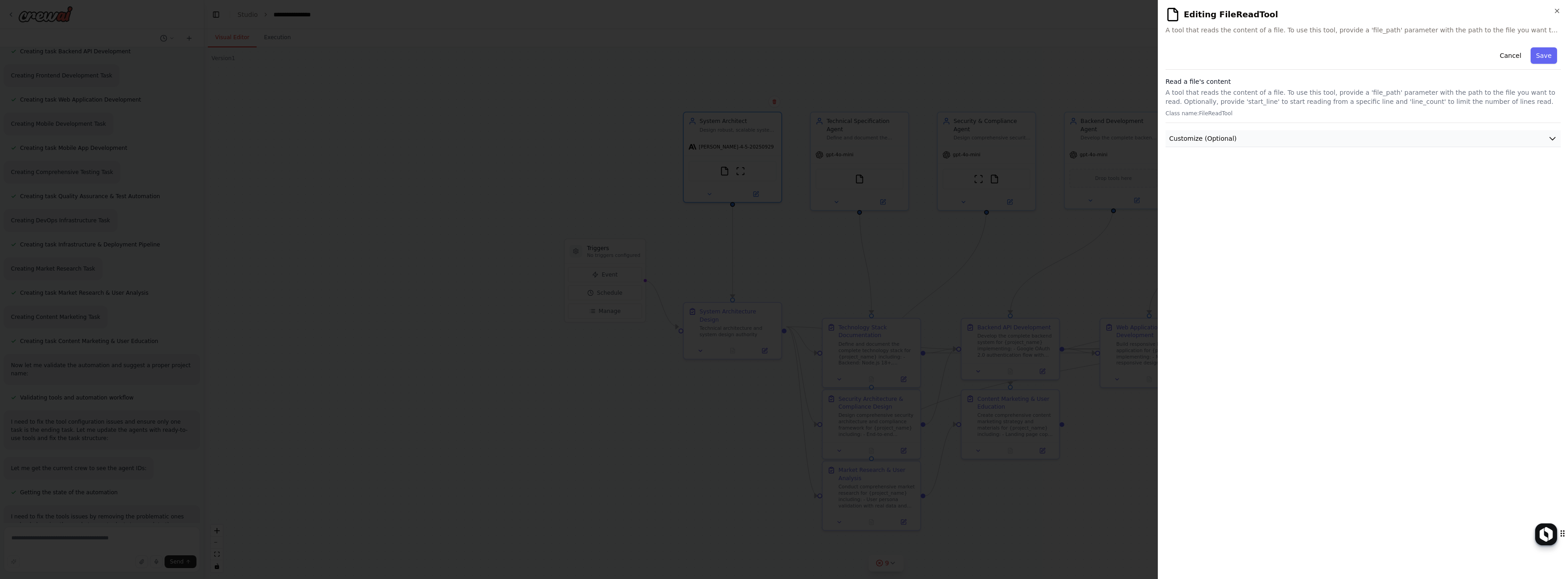
drag, startPoint x: 1366, startPoint y: 144, endPoint x: 1357, endPoint y: 146, distance: 9.2
click at [1366, 144] on button "Customize (Optional)" at bounding box center [1363, 138] width 395 height 17
click at [1230, 175] on input "text" at bounding box center [1363, 172] width 391 height 16
click at [1504, 56] on button "Cancel" at bounding box center [1510, 56] width 32 height 16
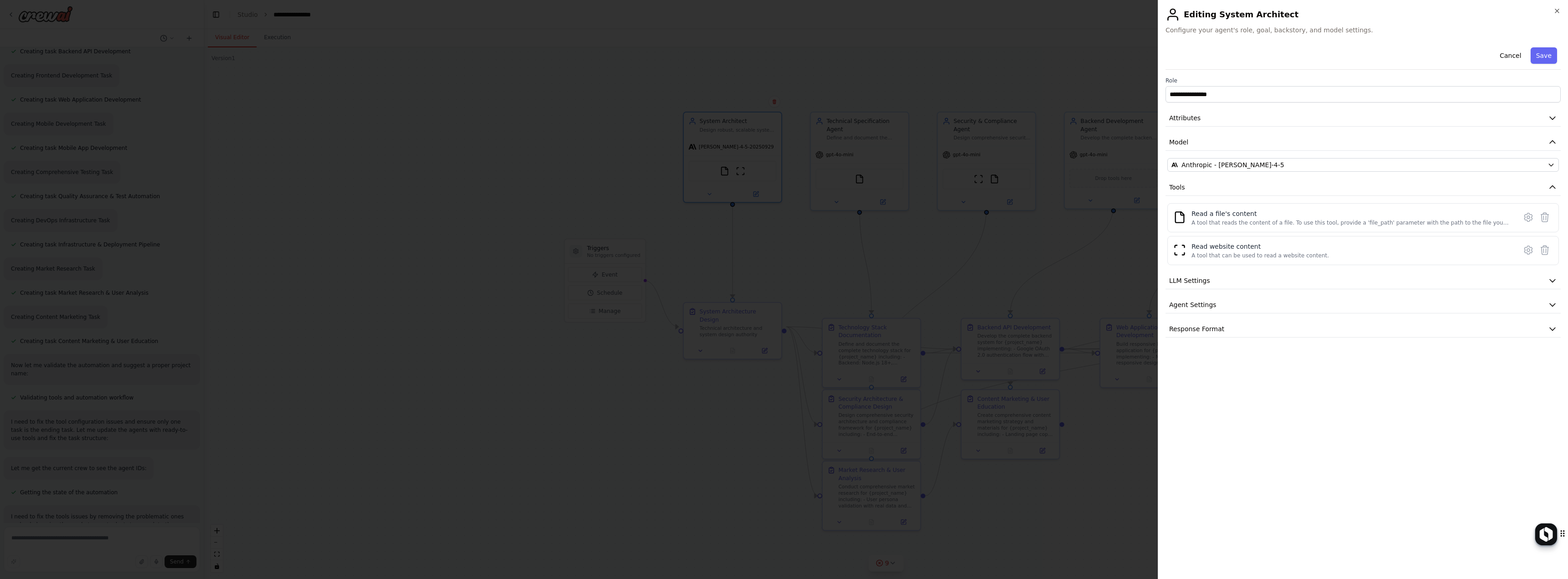
click at [1531, 254] on icon at bounding box center [1528, 250] width 11 height 11
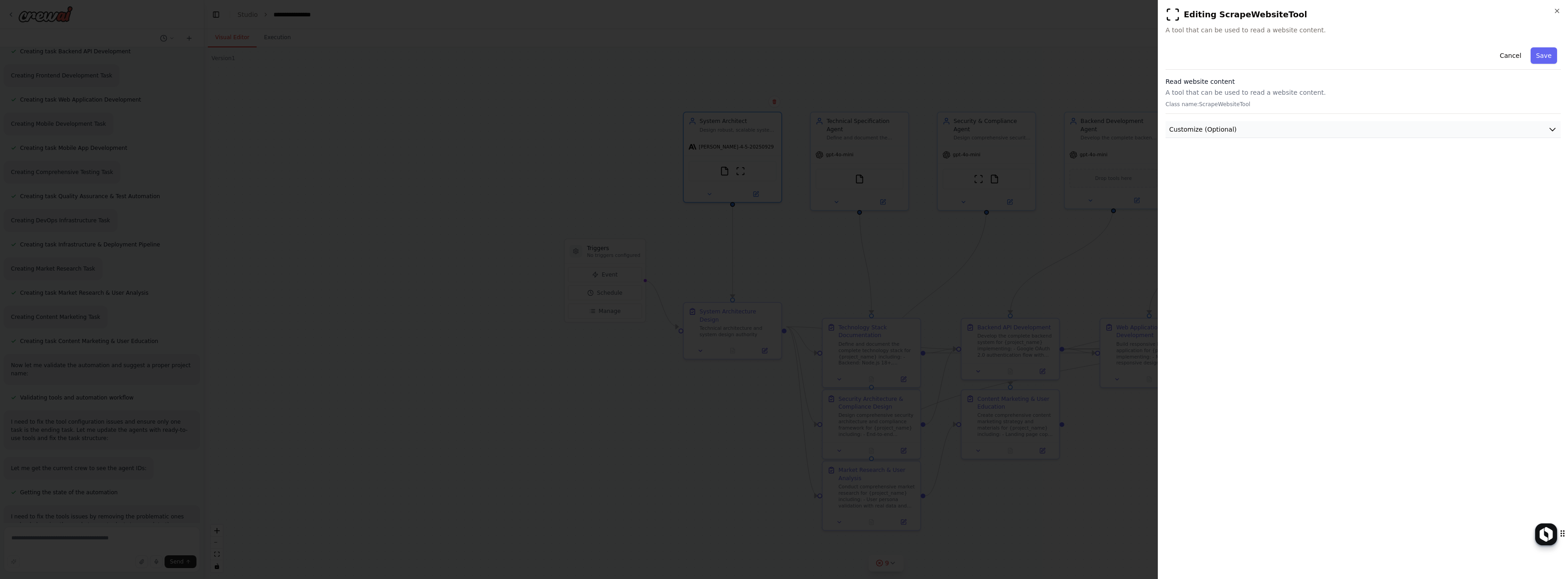
click at [1233, 125] on button "Customize (Optional)" at bounding box center [1363, 129] width 395 height 17
click at [1515, 50] on button "Cancel" at bounding box center [1510, 56] width 32 height 16
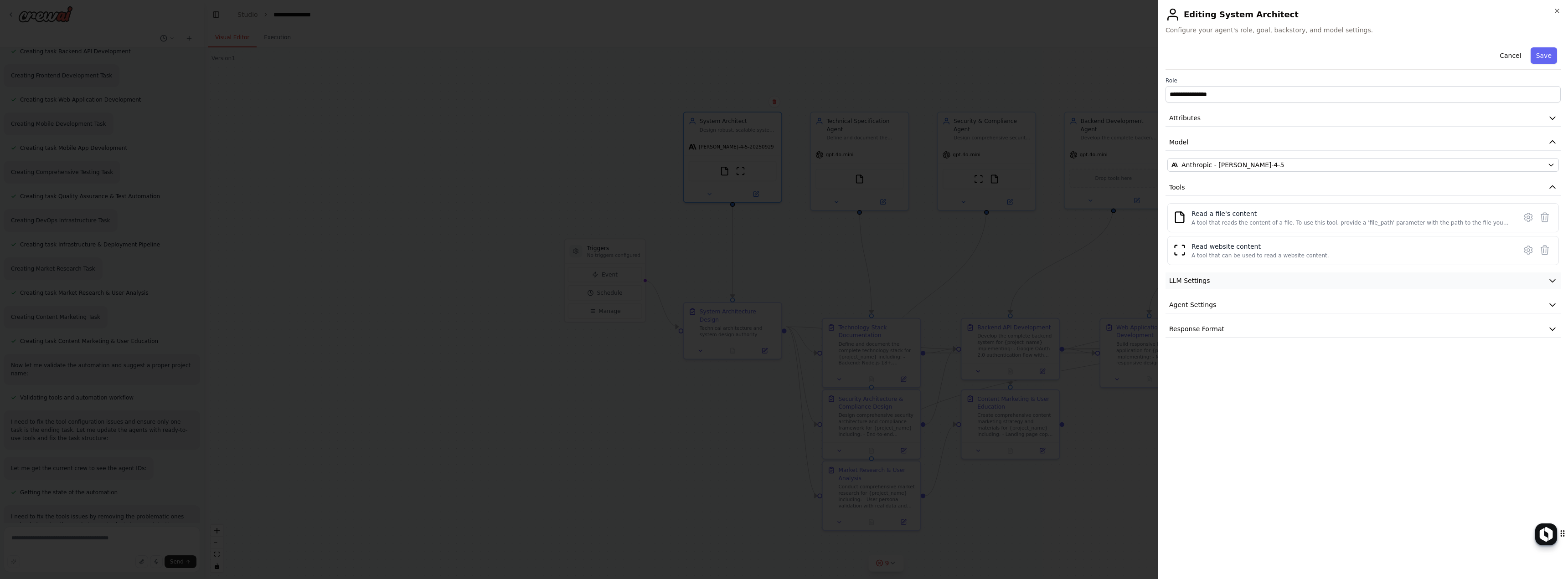
click at [1283, 283] on button "LLM Settings" at bounding box center [1363, 281] width 395 height 17
click at [1444, 310] on span at bounding box center [1440, 309] width 7 height 7
click at [1437, 312] on span at bounding box center [1440, 309] width 7 height 7
click at [1421, 307] on div "Temperature: Temperature Lower (0.1 to 0.3) for factual responses. Higher (0.7 …" at bounding box center [1363, 325] width 391 height 58
click at [1198, 370] on span "Agent Settings" at bounding box center [1193, 370] width 47 height 9
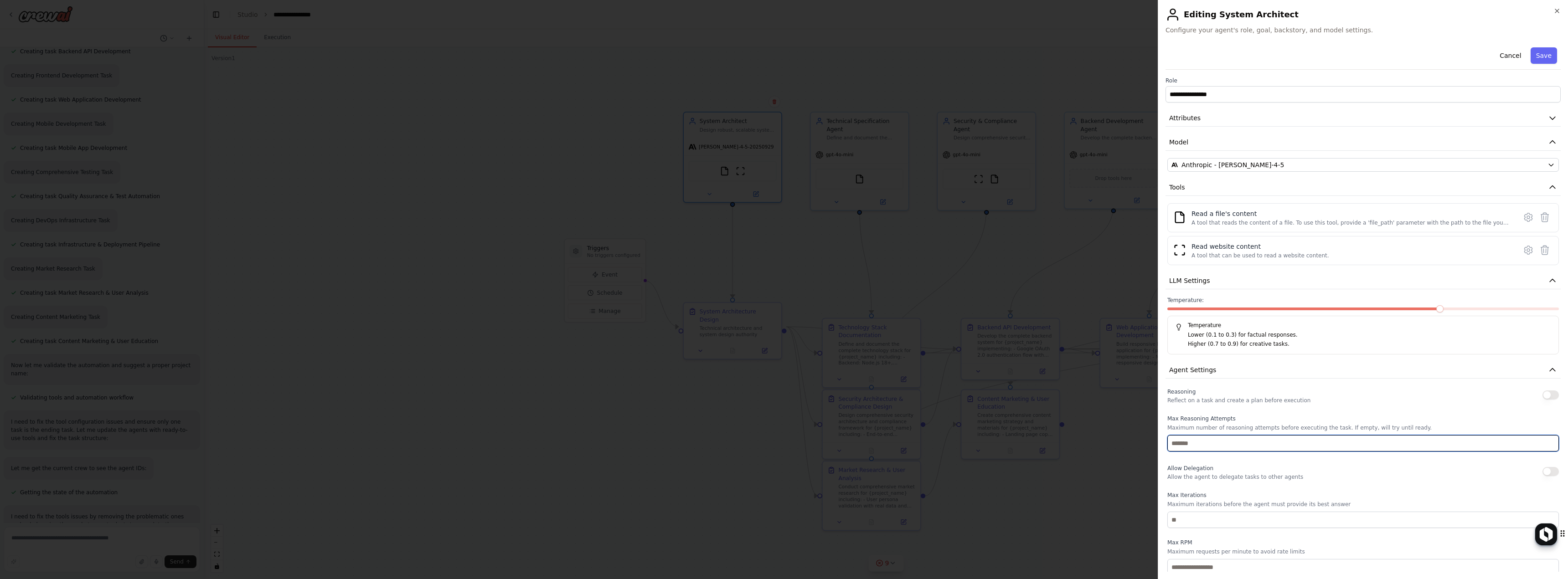
click at [1238, 438] on input "number" at bounding box center [1363, 443] width 391 height 16
type input "*"
type button "on"
click at [1546, 399] on div "Reasoning Reflect on a task and create a plan before execution" at bounding box center [1363, 395] width 391 height 18
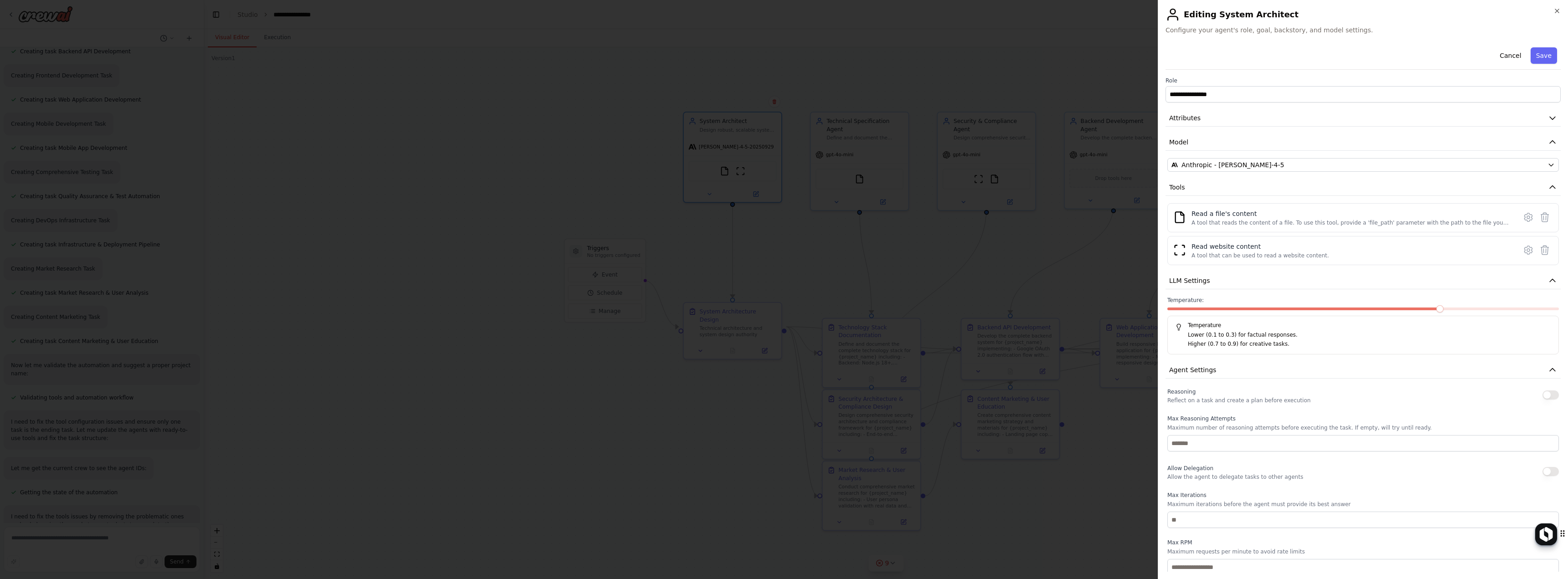
click at [1547, 392] on button "button" at bounding box center [1551, 395] width 16 height 9
click at [1543, 469] on button "button" at bounding box center [1551, 471] width 16 height 9
click at [1241, 520] on input "number" at bounding box center [1363, 520] width 391 height 16
click at [1241, 521] on input "number" at bounding box center [1363, 520] width 391 height 16
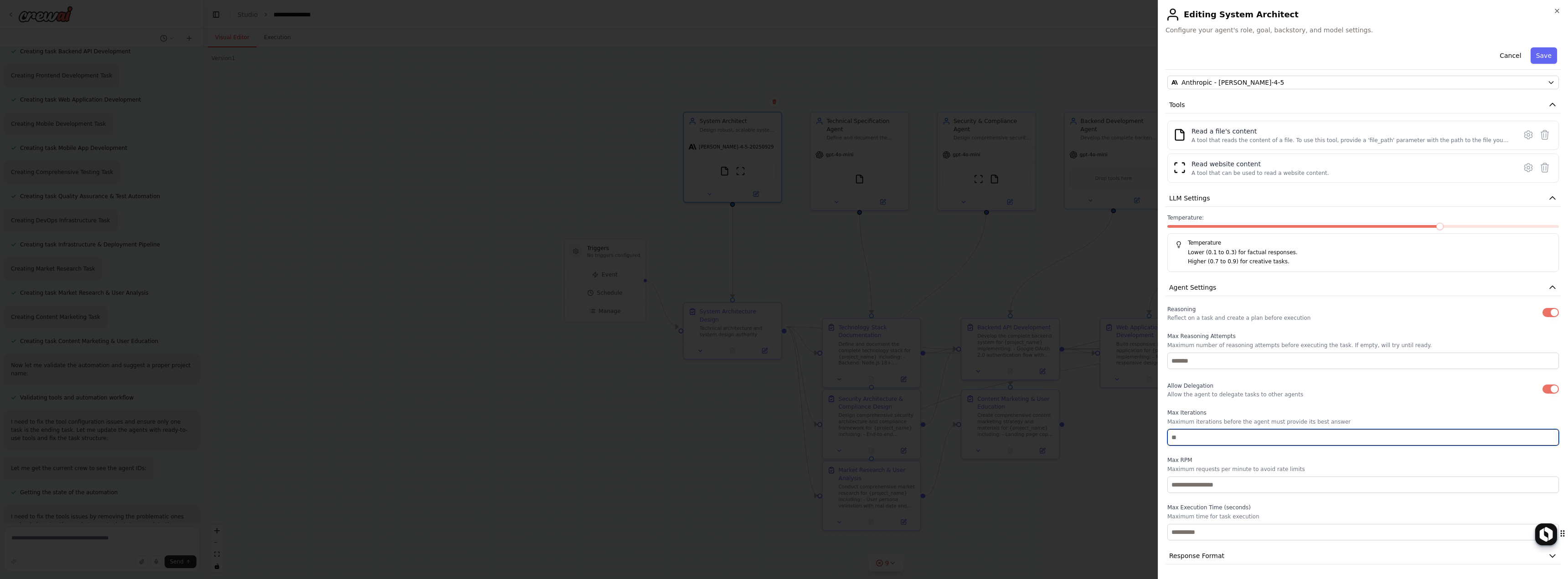
type input "***"
click at [1250, 485] on input "number" at bounding box center [1363, 485] width 391 height 16
type input "*"
click at [1220, 483] on input "*" at bounding box center [1363, 485] width 391 height 16
click at [1218, 483] on input "*" at bounding box center [1363, 485] width 391 height 16
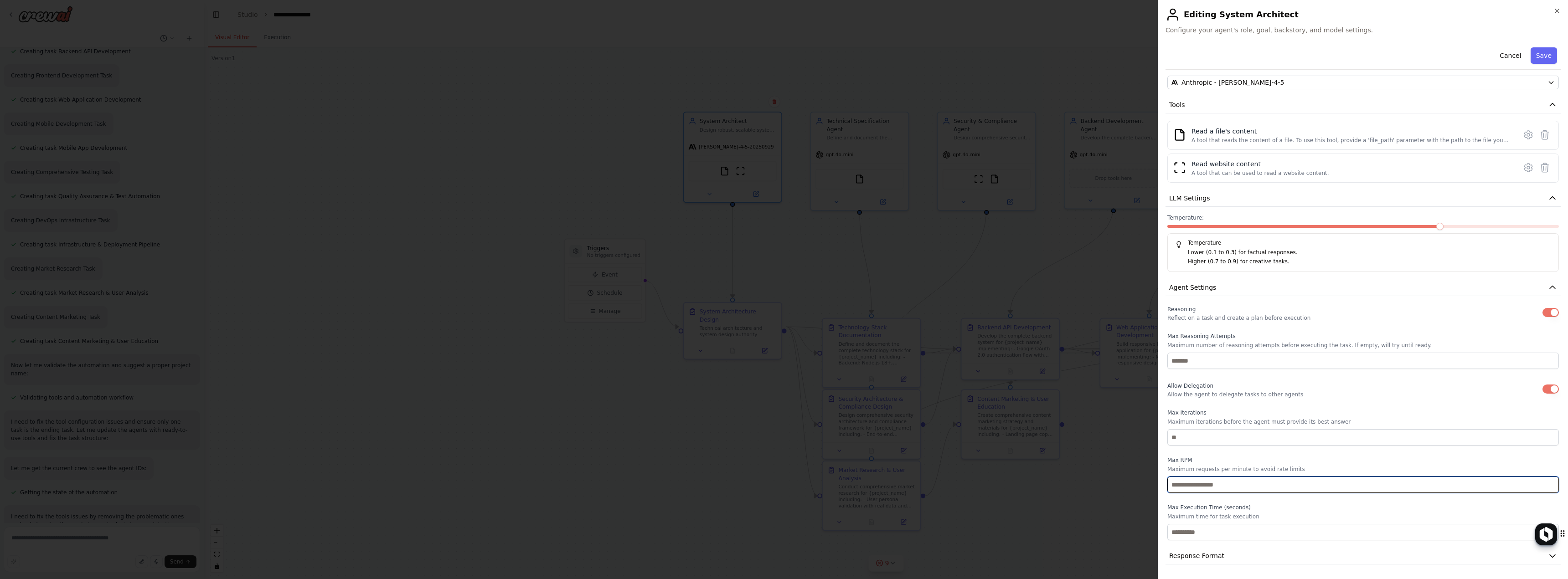
type input "*"
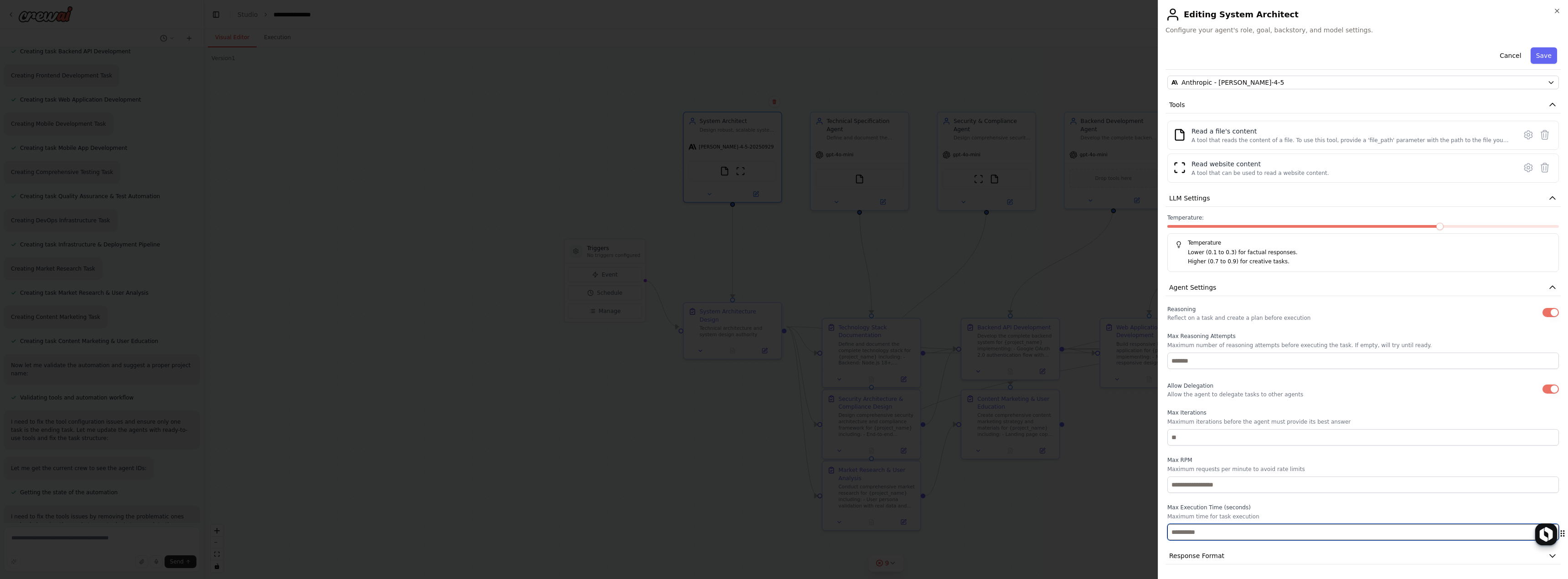
click at [1237, 527] on input "number" at bounding box center [1363, 532] width 391 height 16
type input "****"
click at [1280, 545] on div "**********" at bounding box center [1363, 263] width 395 height 603
click at [1280, 555] on button "Response Format" at bounding box center [1363, 556] width 395 height 17
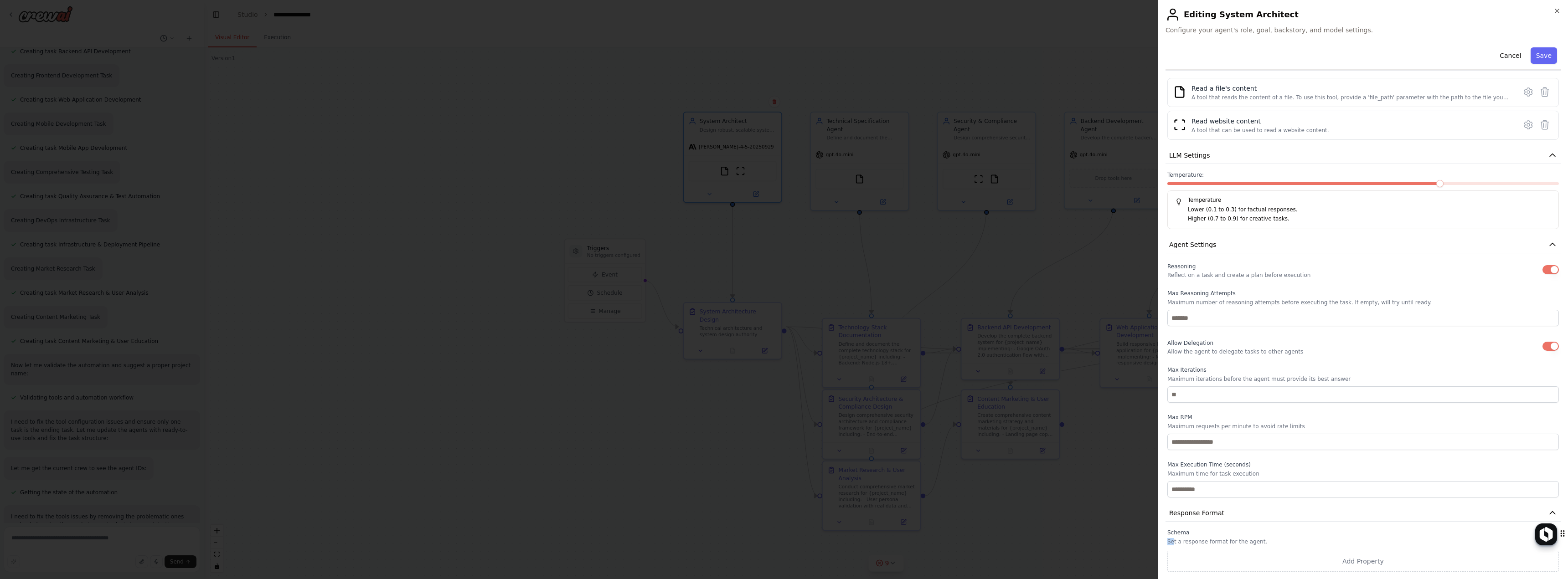
drag, startPoint x: 1174, startPoint y: 540, endPoint x: 1260, endPoint y: 536, distance: 86.1
click at [1258, 535] on div "Schema Set a response format for the agent. Add Property" at bounding box center [1363, 550] width 391 height 43
click at [1545, 56] on button "Save" at bounding box center [1544, 56] width 26 height 16
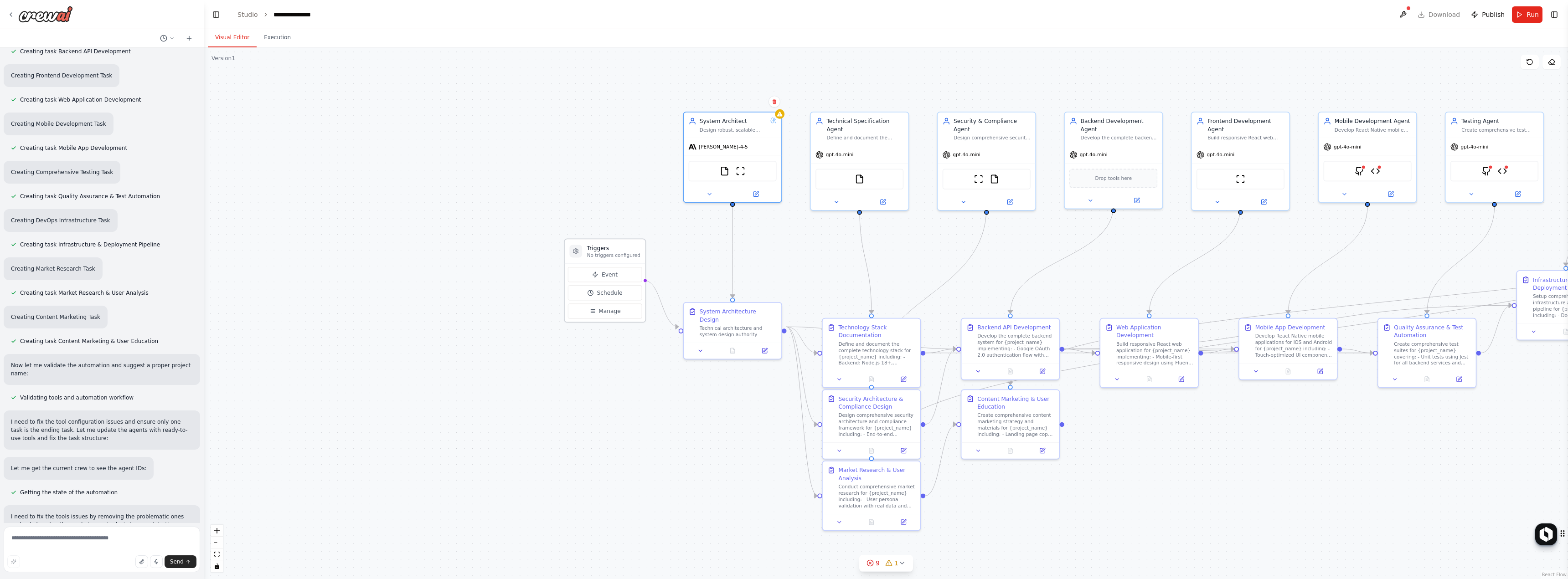
click at [593, 248] on h3 "Triggers" at bounding box center [614, 248] width 53 height 8
click at [760, 131] on div "System Architect Design robust, scalable system architecture for {project_name}…" at bounding box center [732, 123] width 97 height 25
click at [753, 192] on icon at bounding box center [756, 192] width 6 height 6
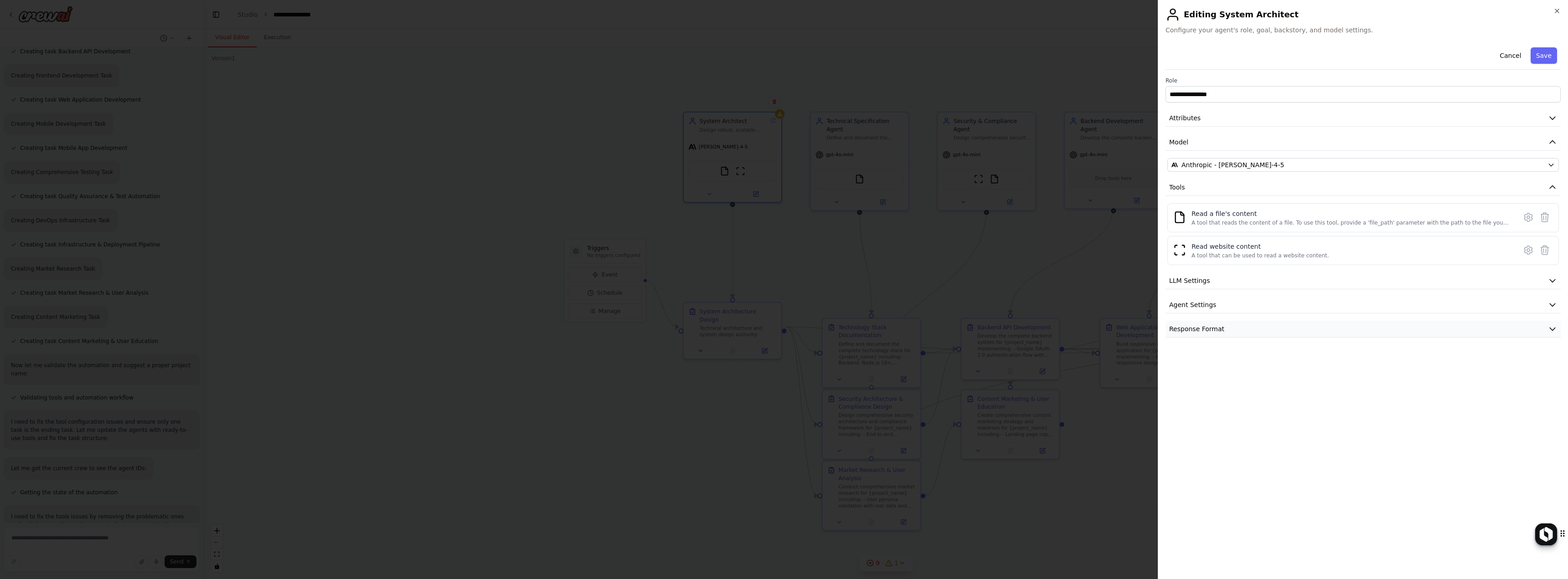
click at [1239, 333] on button "Response Format" at bounding box center [1363, 329] width 395 height 17
click at [1223, 112] on button "Attributes" at bounding box center [1363, 118] width 395 height 17
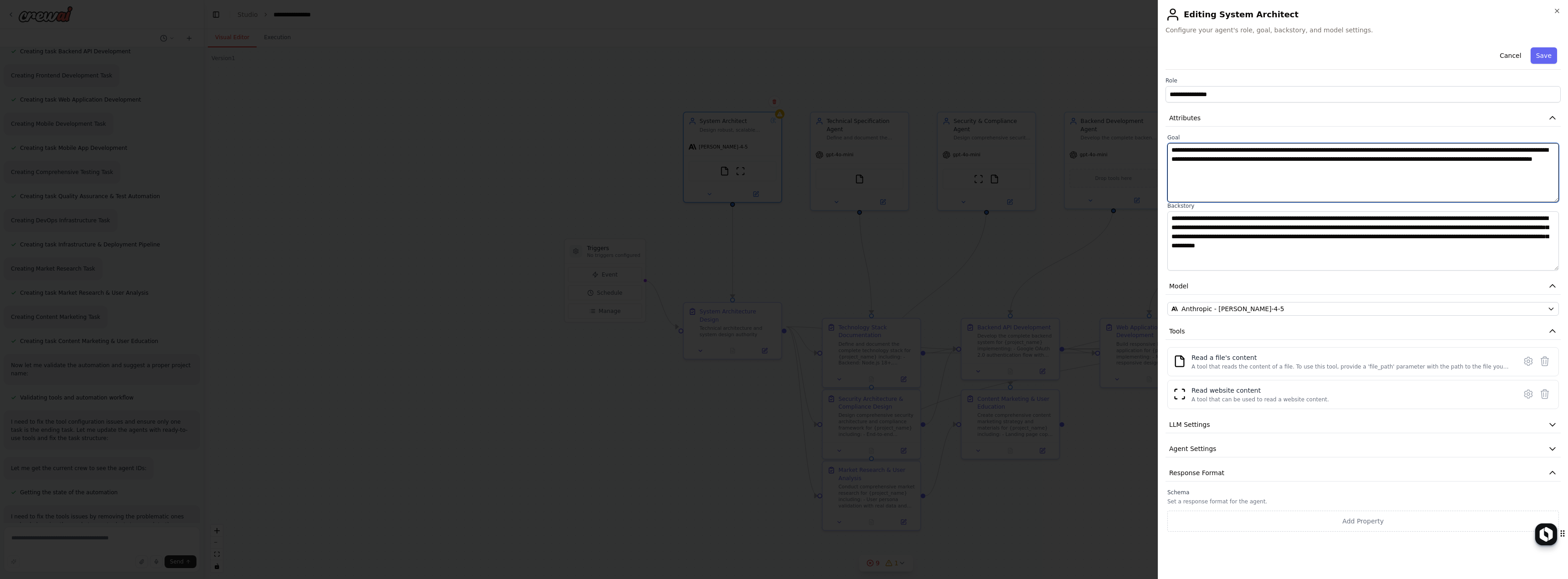
click at [1351, 182] on textarea "**********" at bounding box center [1363, 173] width 391 height 59
click at [1483, 237] on textarea "**********" at bounding box center [1363, 241] width 391 height 59
click at [1518, 248] on textarea "**********" at bounding box center [1363, 241] width 391 height 59
click at [1205, 334] on button "Tools" at bounding box center [1363, 331] width 395 height 17
click at [1519, 61] on button "Cancel" at bounding box center [1510, 56] width 32 height 16
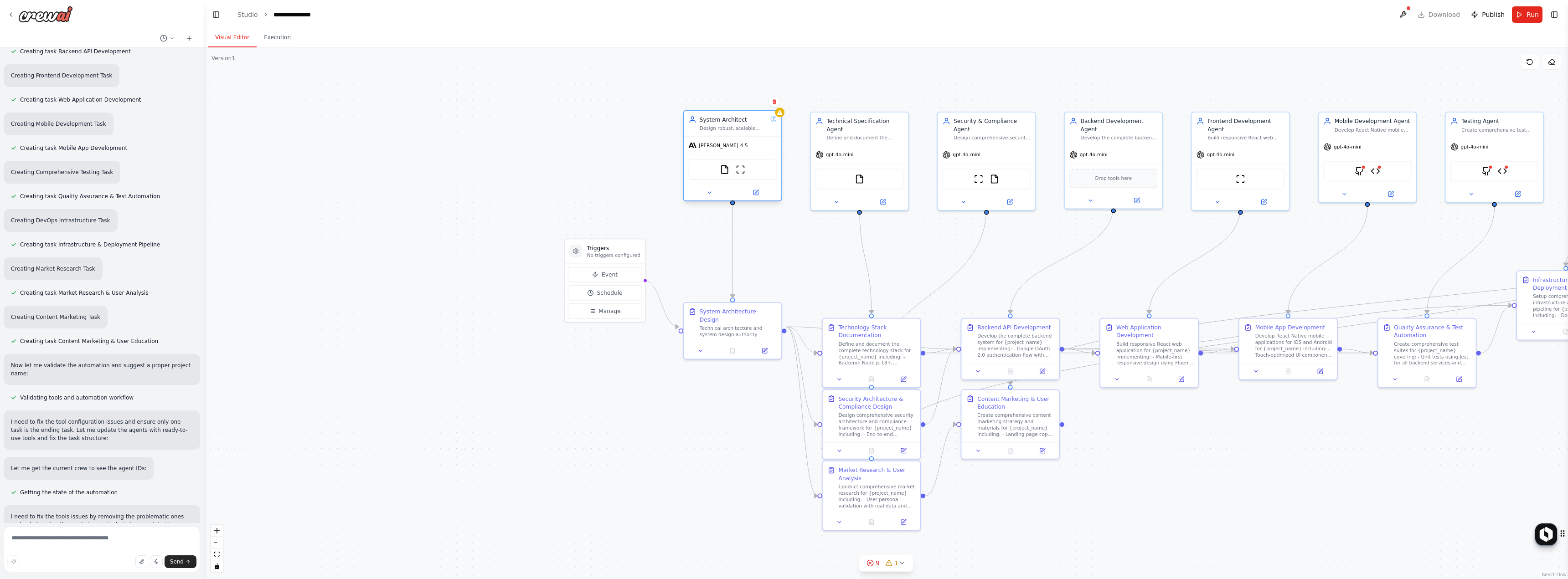
click at [718, 147] on span "[PERSON_NAME]-4-5" at bounding box center [723, 145] width 49 height 6
click at [759, 192] on button at bounding box center [756, 192] width 45 height 10
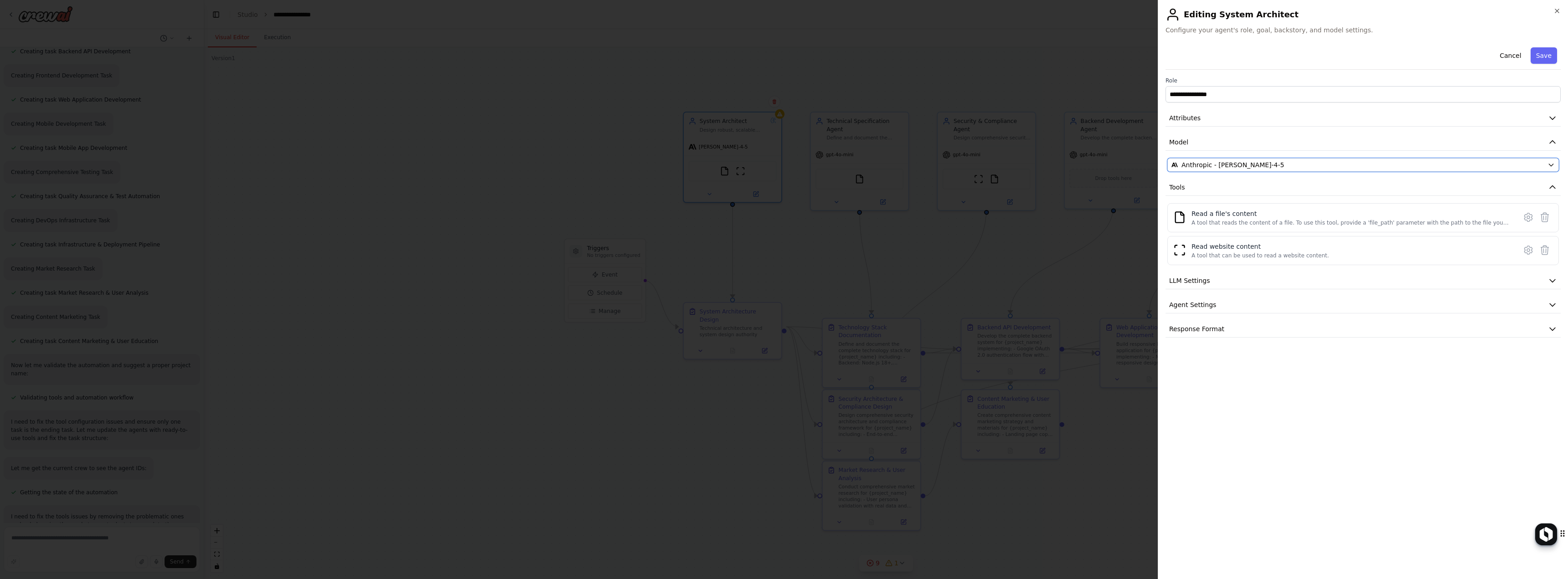
click at [1289, 159] on button "Anthropic - [PERSON_NAME]-4-5" at bounding box center [1363, 165] width 391 height 13
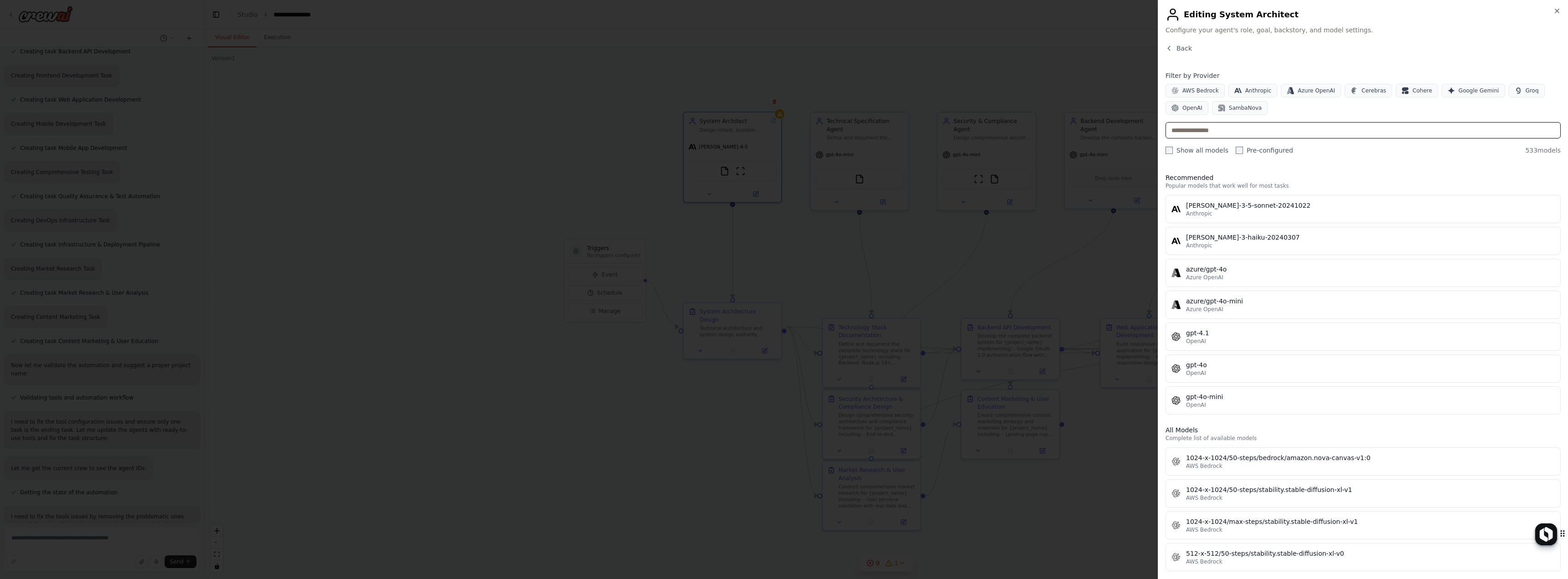
click at [1308, 135] on input "text" at bounding box center [1363, 130] width 395 height 16
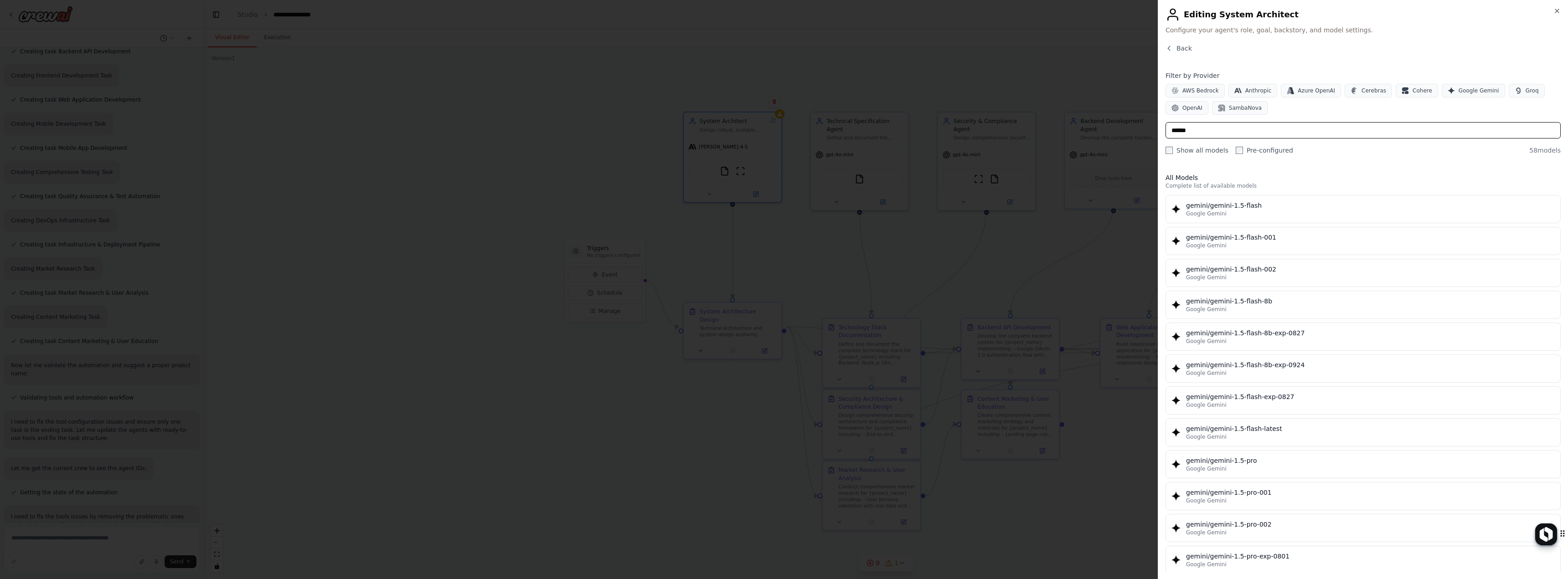
type input "******"
click at [1474, 85] on button "Google Gemini" at bounding box center [1474, 90] width 63 height 13
click at [1391, 120] on div "Filter by Provider AWS Bedrock Anthropic Azure OpenAI Cerebras Cohere Google Ge…" at bounding box center [1363, 112] width 395 height 84
click at [1393, 129] on input "******" at bounding box center [1363, 130] width 395 height 16
click at [1393, 128] on input "******" at bounding box center [1363, 130] width 395 height 16
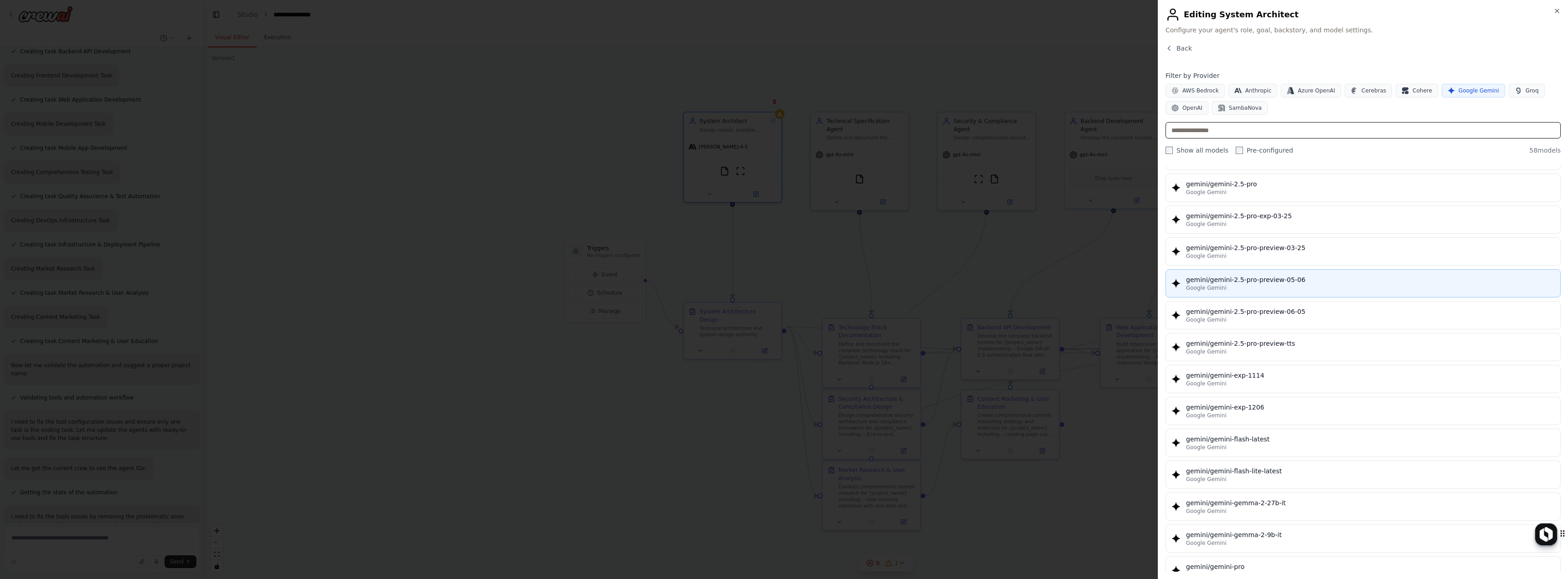
scroll to position [1066, 0]
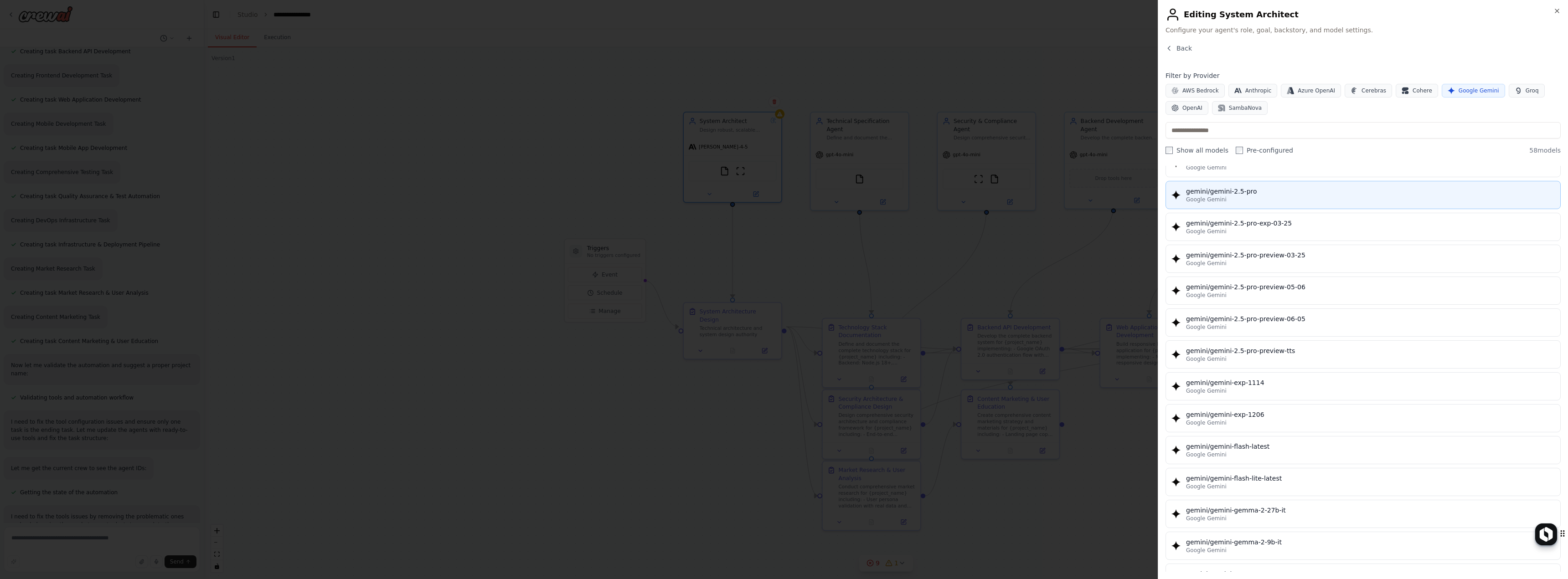
click at [1296, 198] on div "Google Gemini" at bounding box center [1371, 200] width 369 height 7
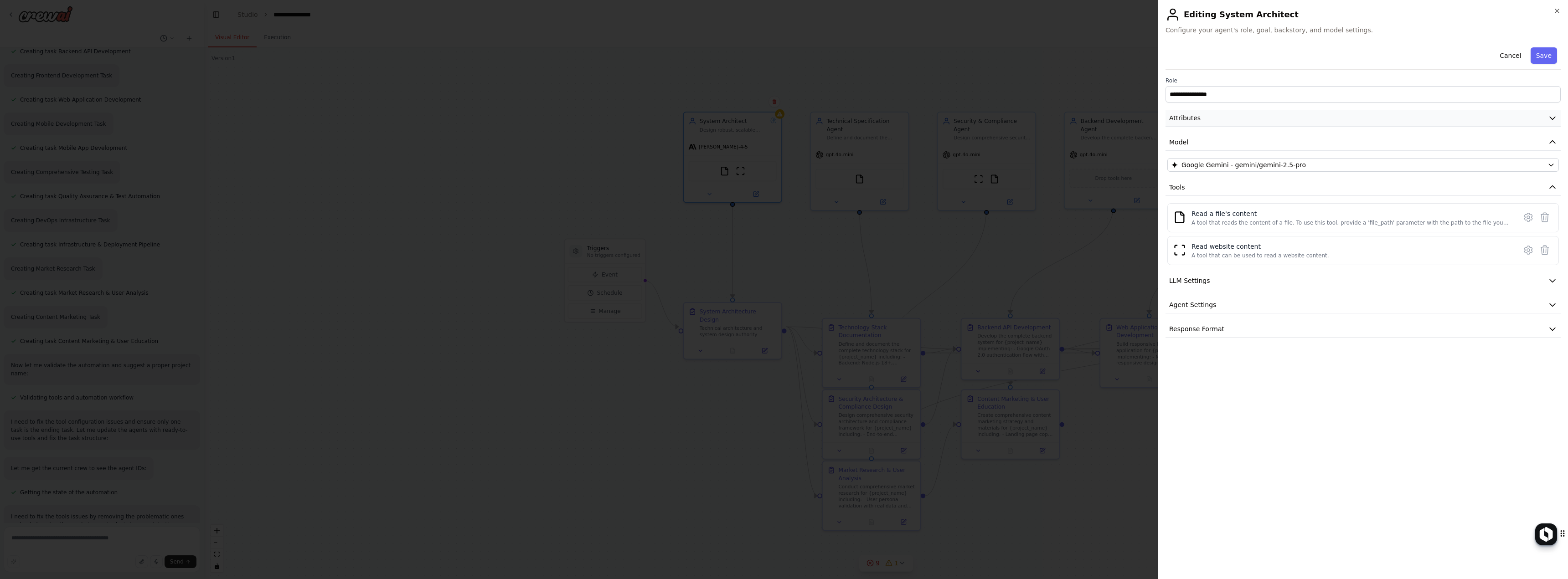
click at [1478, 123] on button "Attributes" at bounding box center [1363, 118] width 395 height 17
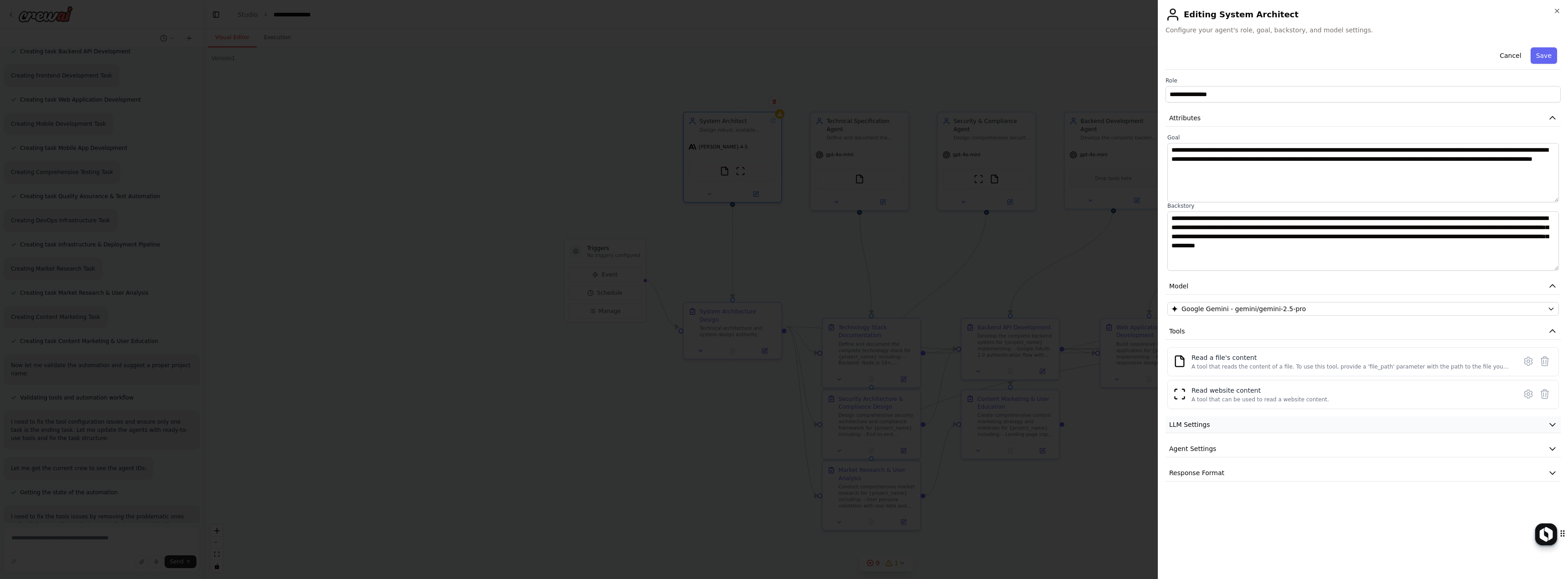
click at [1242, 420] on button "LLM Settings" at bounding box center [1363, 424] width 395 height 17
click at [1207, 511] on span "Agent Settings" at bounding box center [1193, 514] width 47 height 9
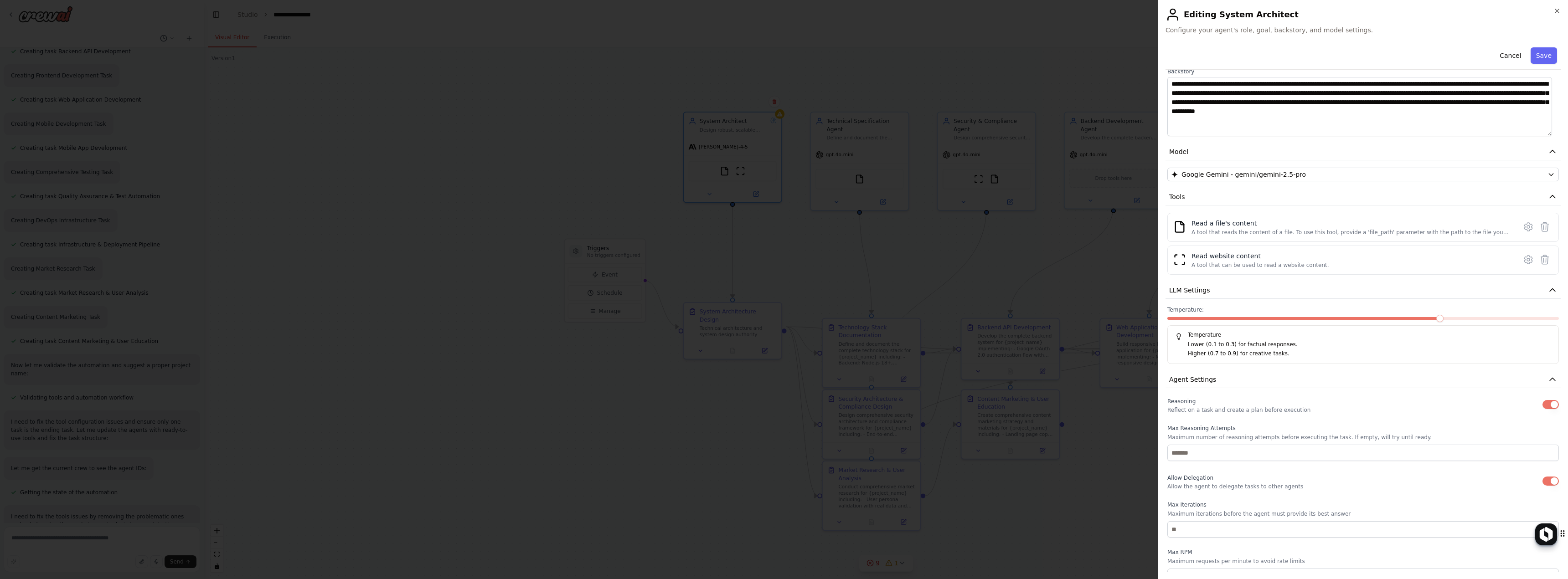
scroll to position [137, 0]
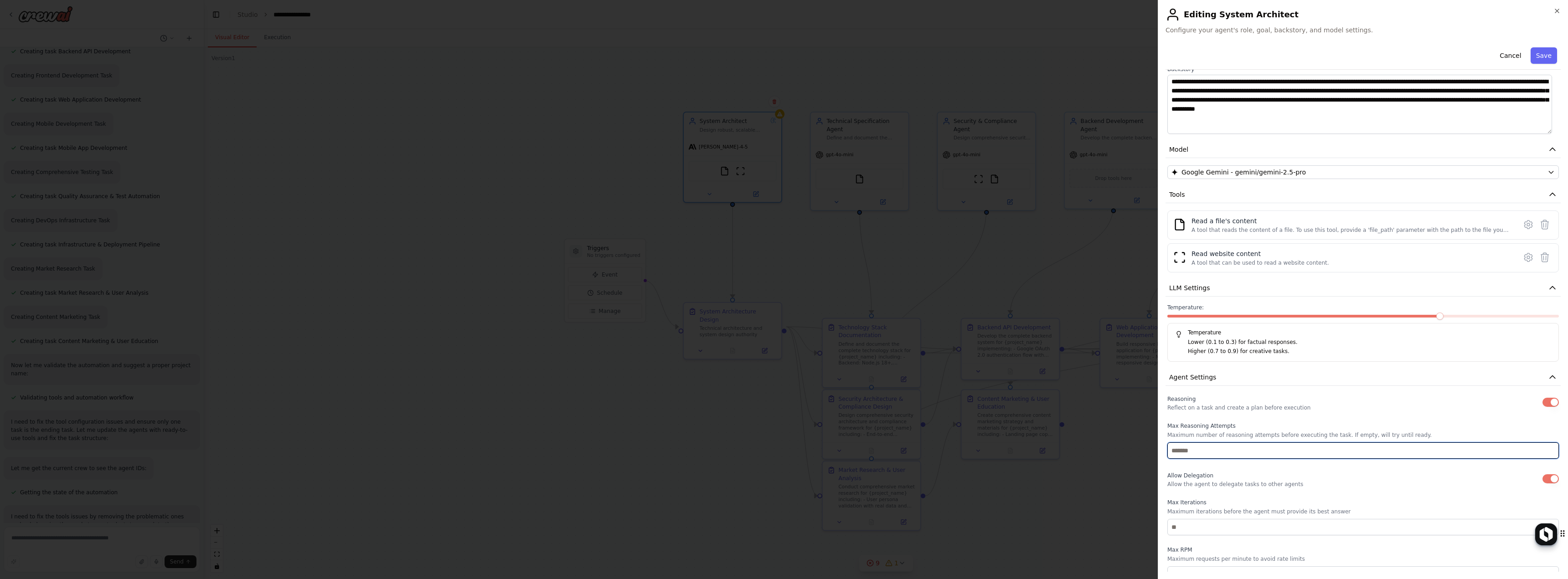
drag, startPoint x: 1189, startPoint y: 446, endPoint x: 1135, endPoint y: 461, distance: 56.0
click at [1135, 461] on body "create this flow Technical Specification Agent Role : Technology stack selectio…" at bounding box center [784, 290] width 1568 height 579
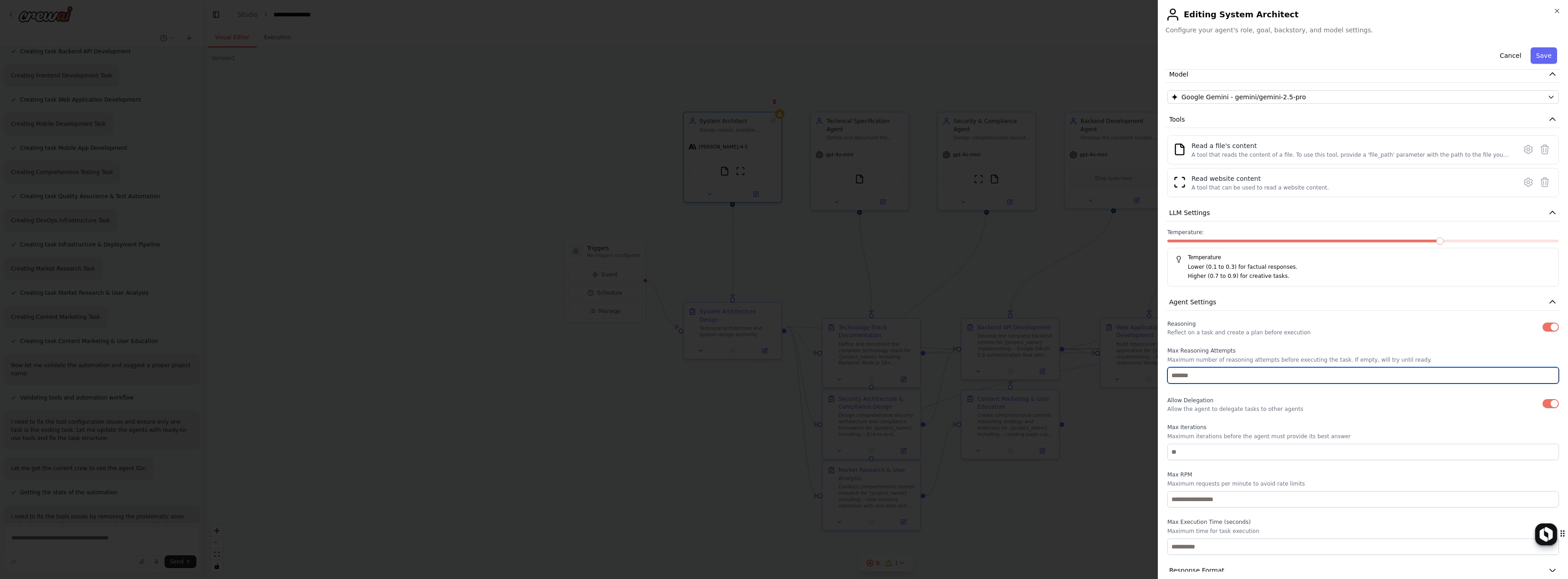
scroll to position [227, 0]
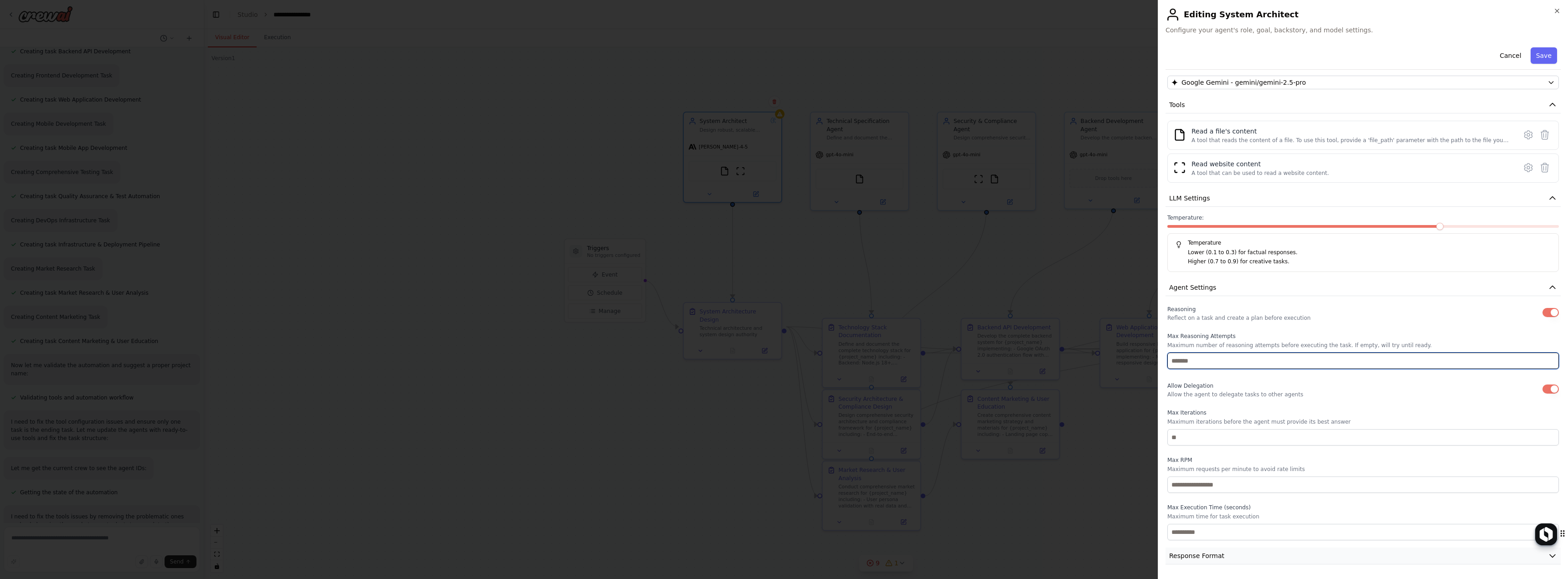
type input "*"
click at [1196, 556] on span "Response Format" at bounding box center [1196, 556] width 55 height 9
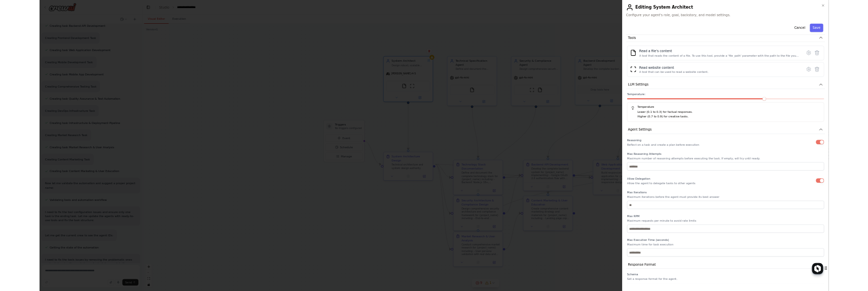
scroll to position [300, 0]
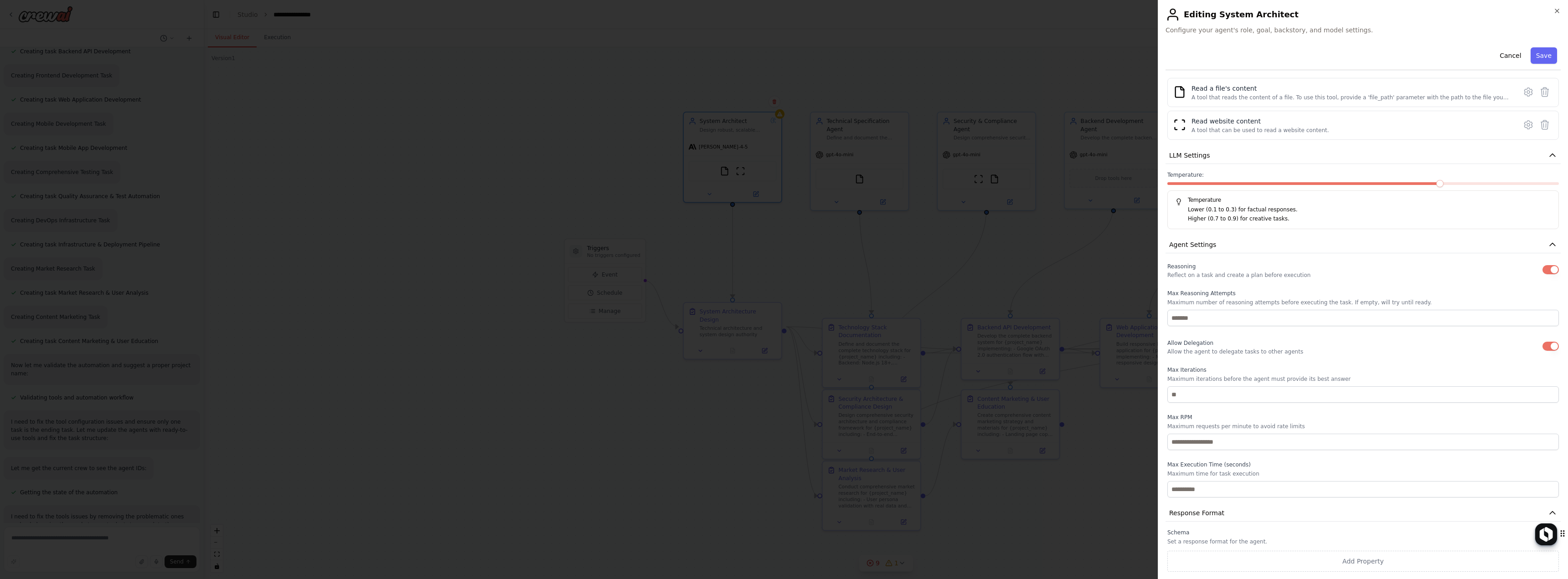
click at [1536, 56] on button "Save" at bounding box center [1544, 56] width 26 height 16
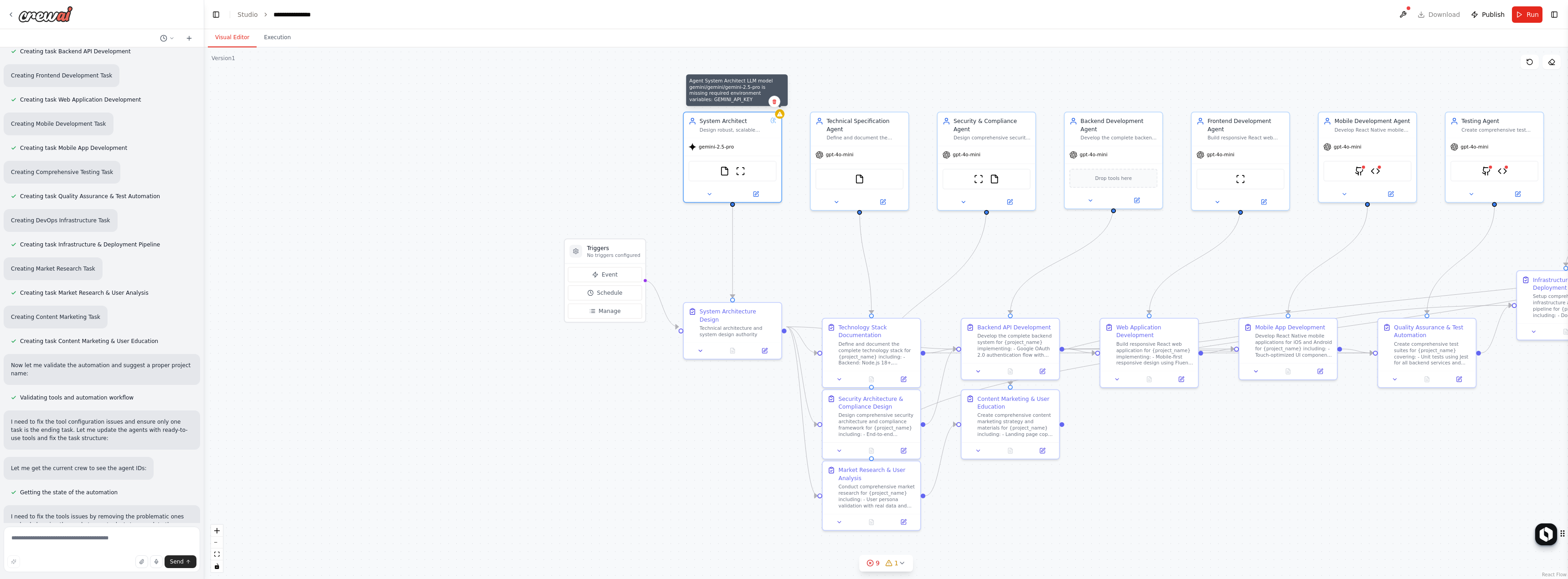
click at [783, 118] on div ".deletable-edge-delete-btn { width: 20px; height: 20px; border: 0px solid #ffff…" at bounding box center [886, 313] width 1364 height 531
click at [771, 122] on div "System Architect Design robust, scalable system architecture for {project_name}…" at bounding box center [732, 124] width 88 height 16
click at [714, 197] on button at bounding box center [710, 192] width 45 height 10
click at [781, 113] on icon at bounding box center [780, 112] width 5 height 4
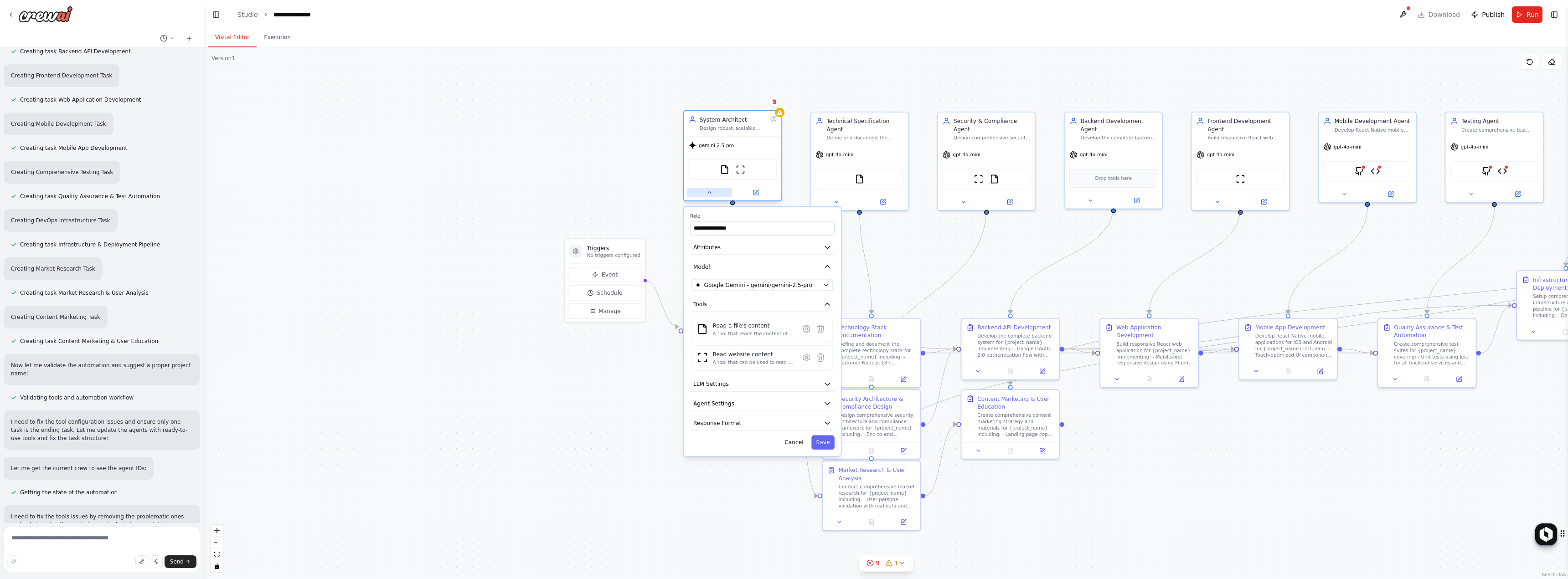
drag, startPoint x: 770, startPoint y: 160, endPoint x: 704, endPoint y: 194, distance: 74.2
click at [704, 194] on button at bounding box center [710, 192] width 45 height 10
click at [757, 191] on icon at bounding box center [756, 192] width 6 height 6
drag, startPoint x: 773, startPoint y: 124, endPoint x: 733, endPoint y: 136, distance: 41.8
click at [734, 136] on div "System Architect Design robust, scalable system architecture for {project_name}…" at bounding box center [732, 156] width 99 height 91
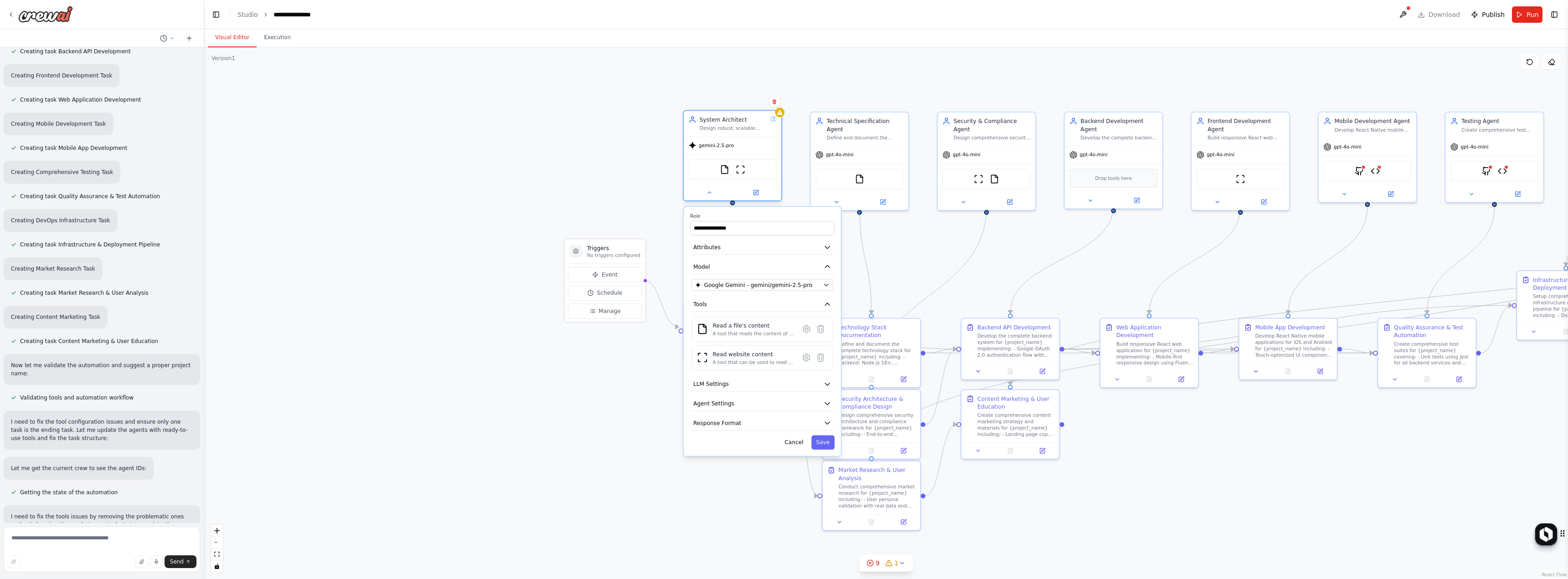
click at [733, 135] on div "System Architect Design robust, scalable system architecture for {project_name}…" at bounding box center [732, 123] width 97 height 25
click at [1411, 13] on button at bounding box center [1403, 14] width 14 height 16
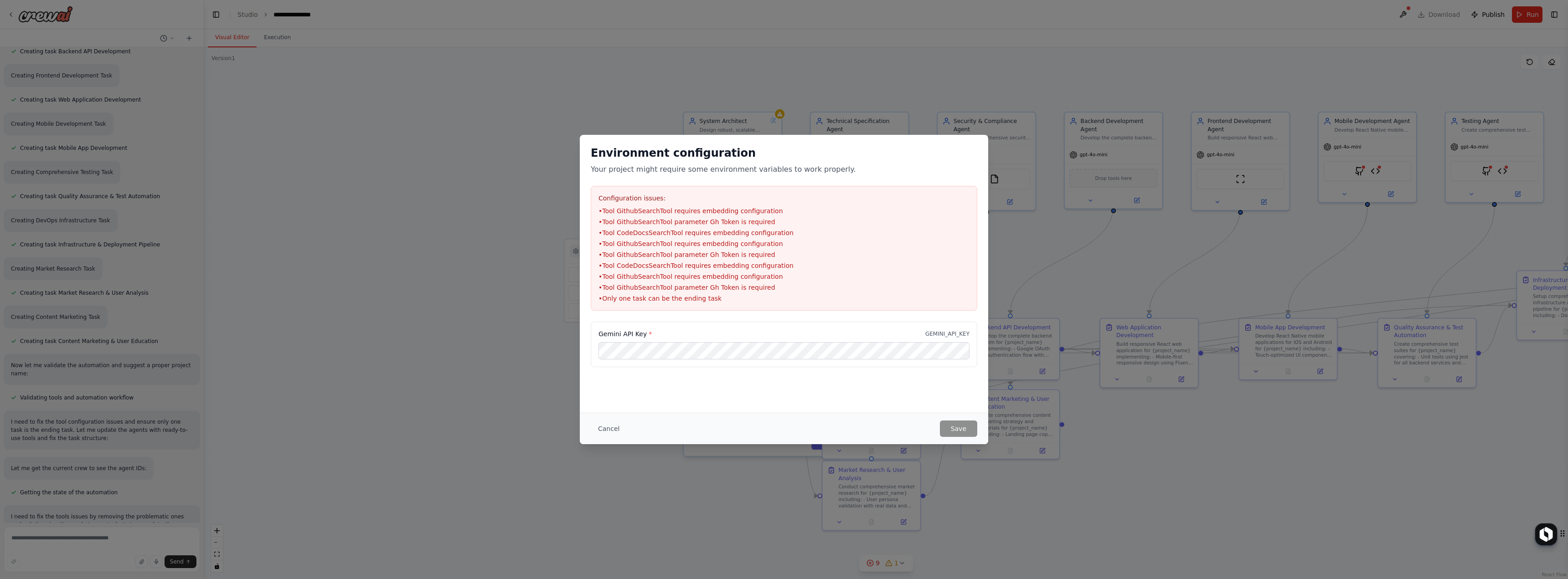
drag, startPoint x: 808, startPoint y: 365, endPoint x: 803, endPoint y: 364, distance: 5.1
click at [804, 364] on div "Gemini API Key * GEMINI_API_KEY" at bounding box center [784, 344] width 387 height 46
click at [963, 424] on button "Save" at bounding box center [959, 429] width 38 height 16
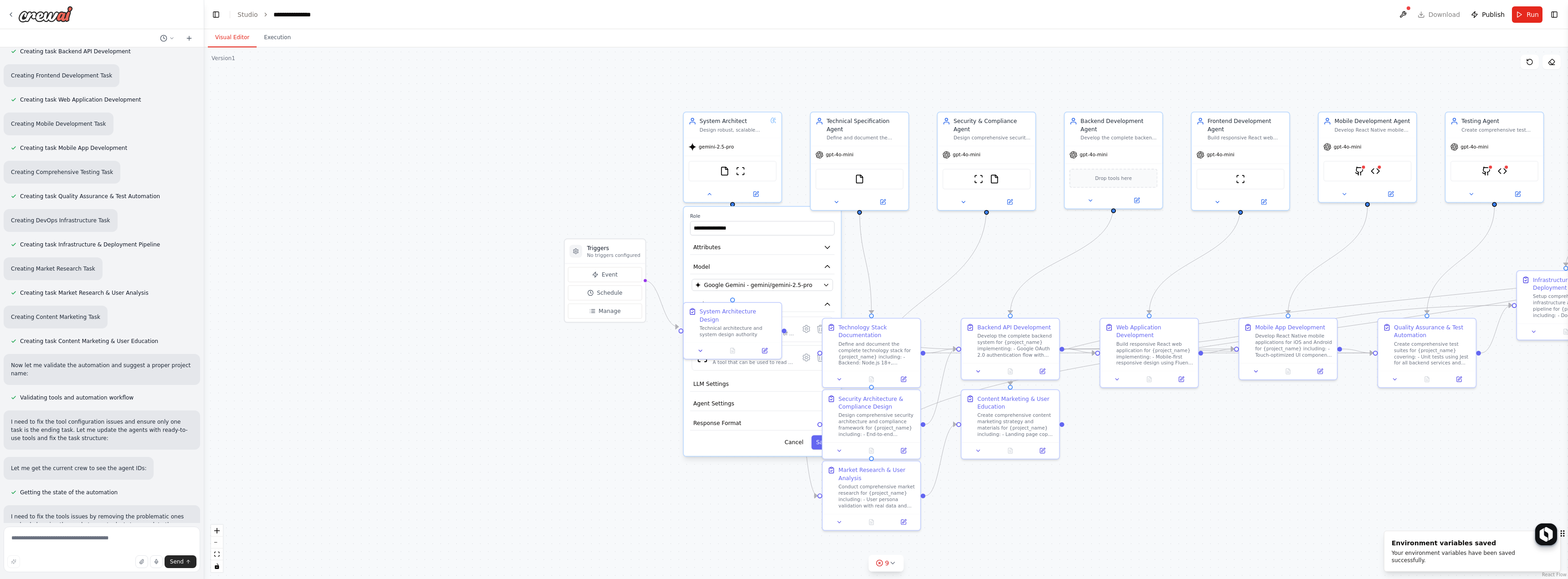
click at [783, 77] on div ".deletable-edge-delete-btn { width: 20px; height: 20px; border: 0px solid #ffff…" at bounding box center [886, 313] width 1364 height 531
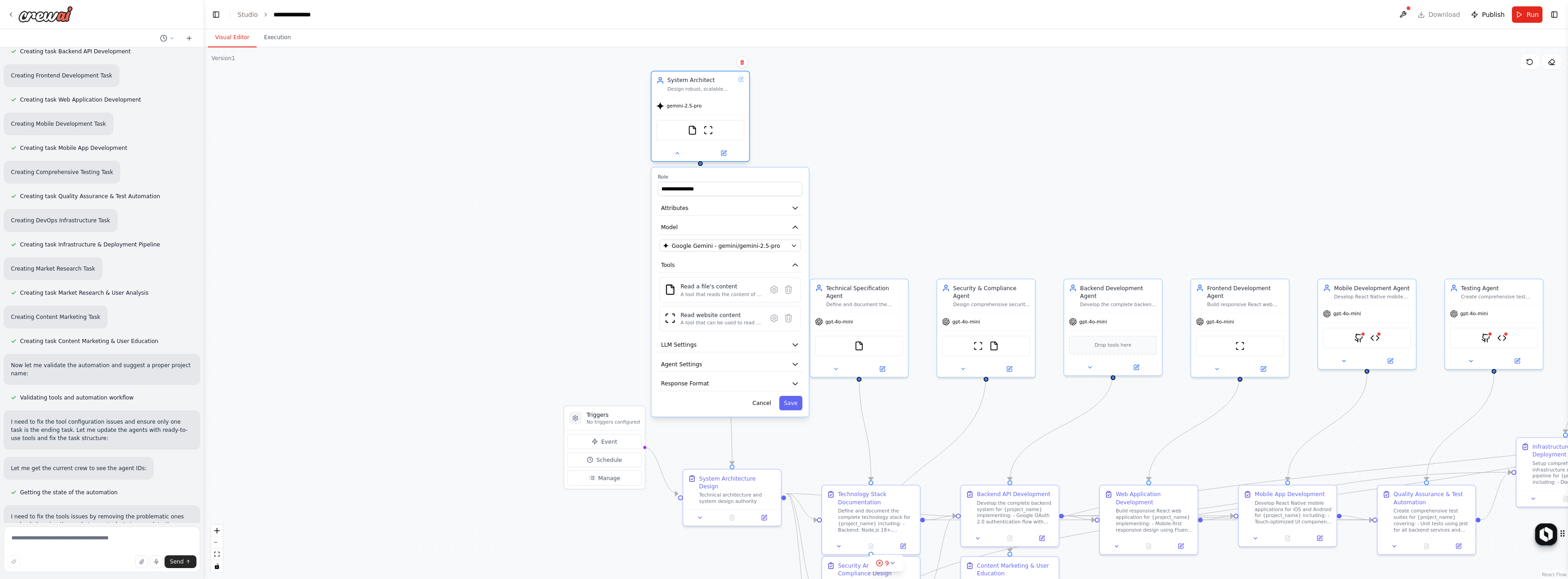
drag, startPoint x: 745, startPoint y: 127, endPoint x: 712, endPoint y: 104, distance: 40.2
click at [712, 91] on div "Design robust, scalable system architecture for {project_name}. Create comprehe…" at bounding box center [701, 88] width 67 height 6
click at [794, 402] on button "Save" at bounding box center [791, 403] width 23 height 14
drag, startPoint x: 718, startPoint y: 80, endPoint x: 742, endPoint y: 284, distance: 205.4
click at [742, 284] on div "System Architect" at bounding box center [724, 286] width 67 height 8
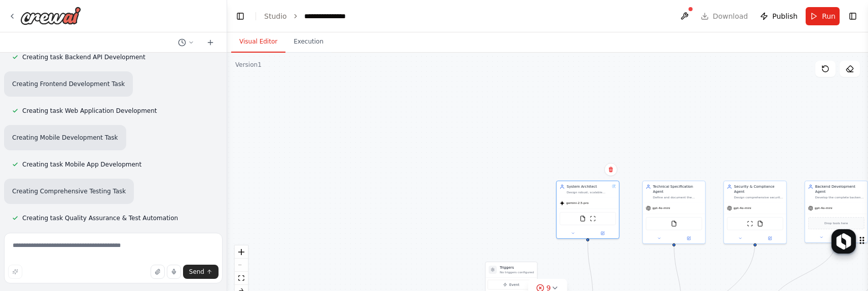
drag, startPoint x: 610, startPoint y: 148, endPoint x: 392, endPoint y: 102, distance: 223.3
click at [373, 87] on div ".deletable-edge-delete-btn { width: 20px; height: 20px; border: 0px solid #ffff…" at bounding box center [547, 179] width 641 height 253
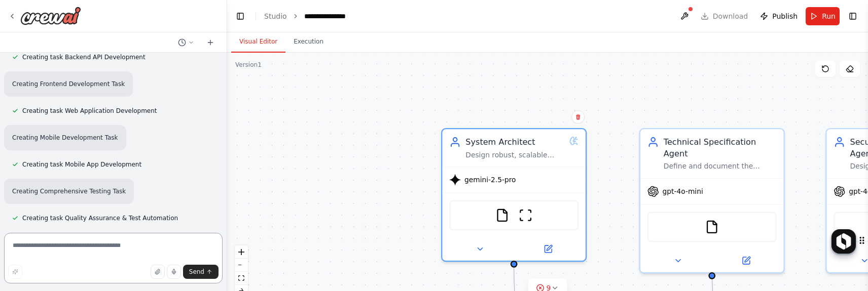
click at [128, 248] on textarea at bounding box center [113, 258] width 218 height 51
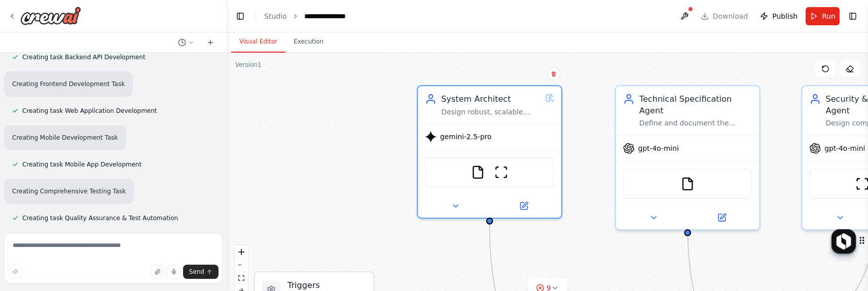
drag, startPoint x: 290, startPoint y: 229, endPoint x: 338, endPoint y: 210, distance: 51.0
click at [272, 185] on div ".deletable-edge-delete-btn { width: 20px; height: 20px; border: 0px solid #ffff…" at bounding box center [547, 179] width 641 height 253
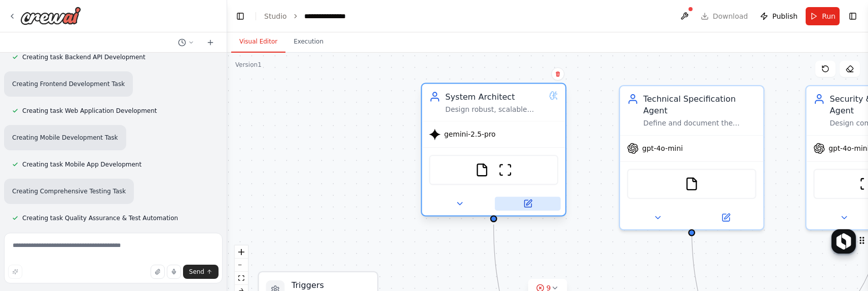
drag, startPoint x: 529, startPoint y: 206, endPoint x: 529, endPoint y: 201, distance: 5.1
click at [529, 206] on icon at bounding box center [527, 204] width 7 height 7
click at [524, 202] on icon at bounding box center [527, 204] width 7 height 7
click at [523, 199] on icon at bounding box center [527, 203] width 9 height 9
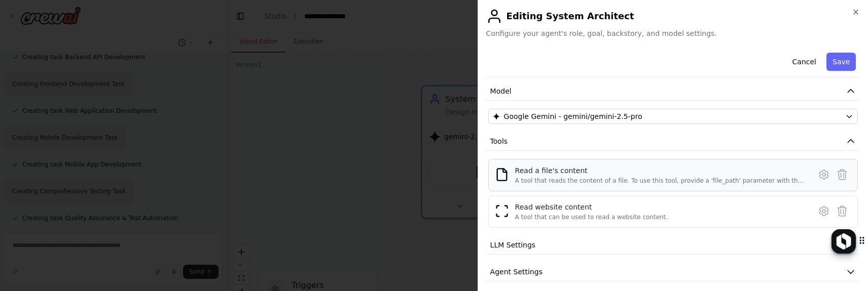
scroll to position [100, 0]
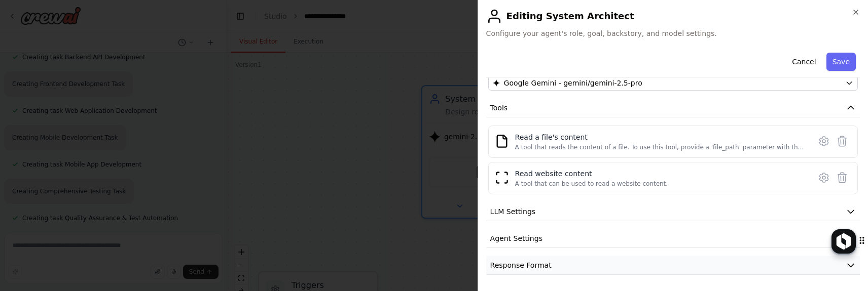
click at [524, 265] on span "Response Format" at bounding box center [520, 266] width 61 height 10
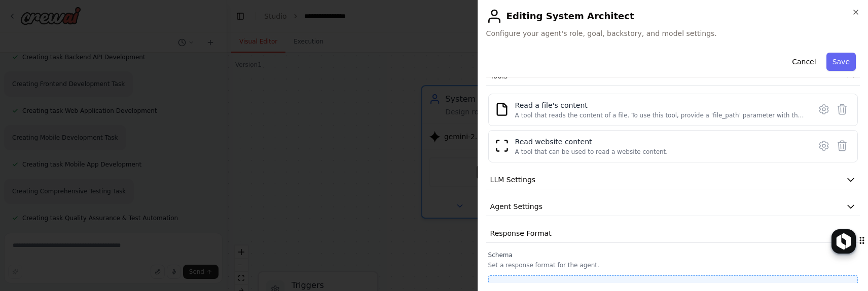
scroll to position [148, 0]
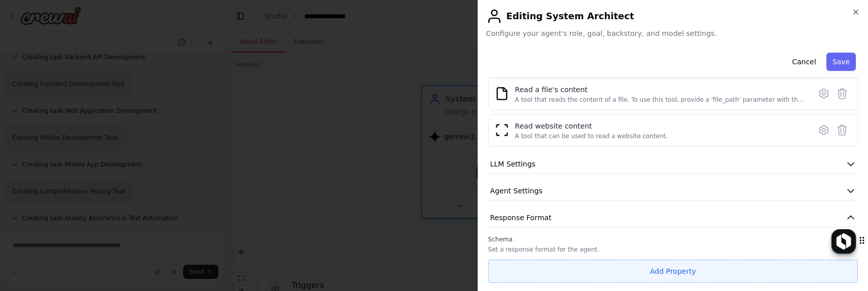
click at [527, 269] on button "Add Property" at bounding box center [672, 271] width 369 height 23
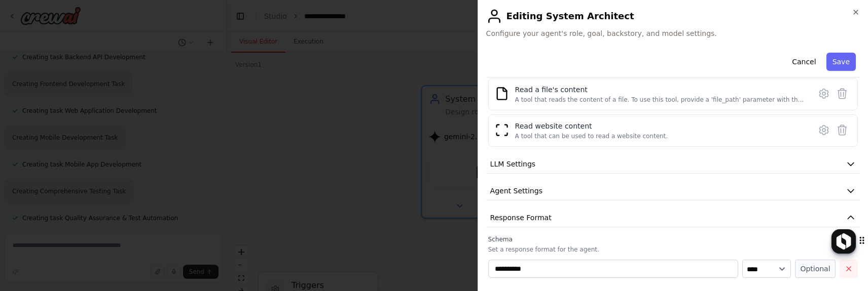
click at [844, 270] on icon "button" at bounding box center [848, 269] width 8 height 8
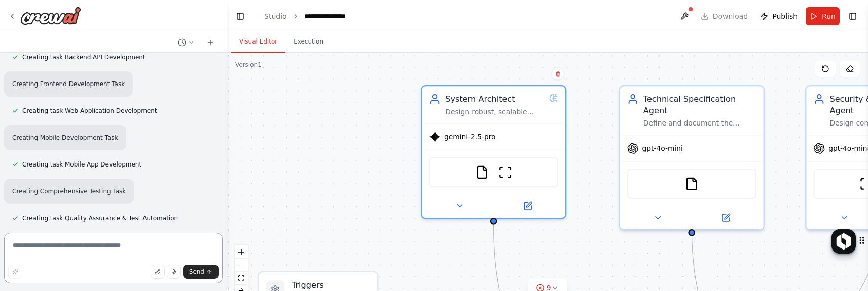
click at [128, 248] on textarea at bounding box center [113, 258] width 218 height 51
type textarea "**********"
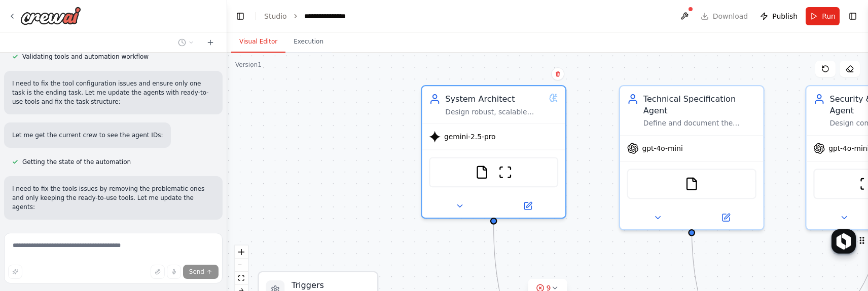
scroll to position [7042, 0]
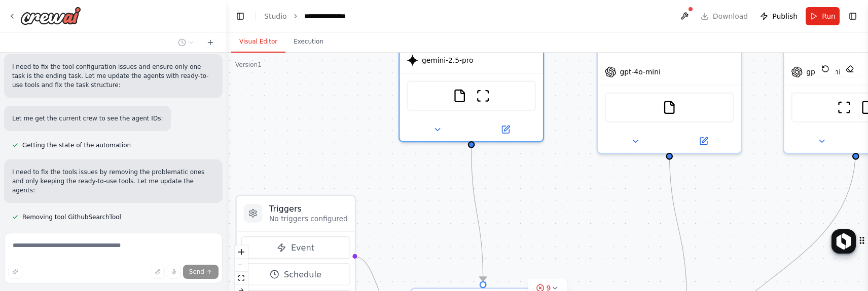
drag, startPoint x: 308, startPoint y: 139, endPoint x: 292, endPoint y: 73, distance: 67.7
click at [291, 71] on div ".deletable-edge-delete-btn { width: 20px; height: 20px; border: 0px solid #ffff…" at bounding box center [547, 179] width 641 height 253
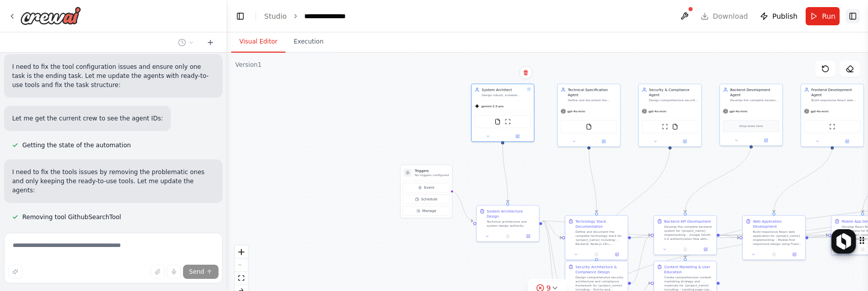
click at [853, 18] on button "Toggle Right Sidebar" at bounding box center [852, 16] width 14 height 14
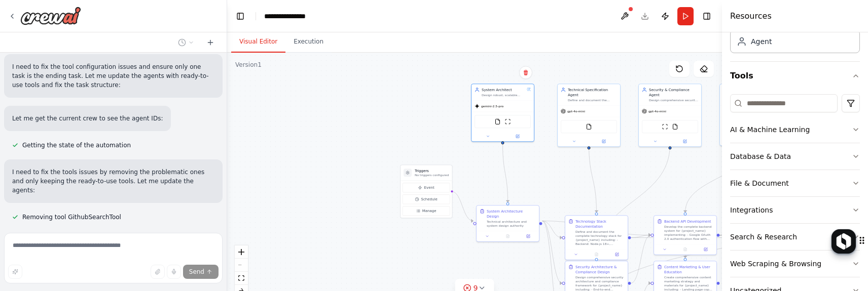
scroll to position [96, 0]
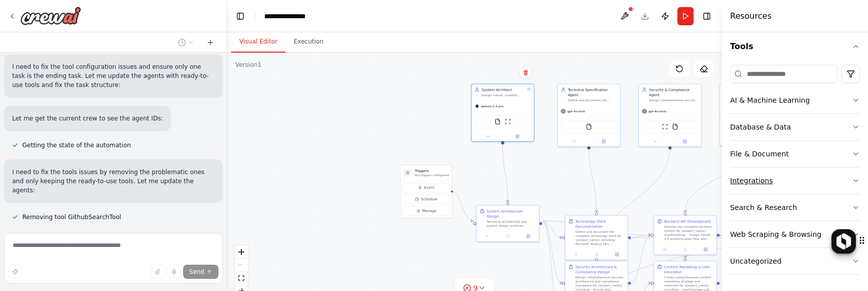
click at [772, 178] on button "Integrations" at bounding box center [795, 181] width 130 height 26
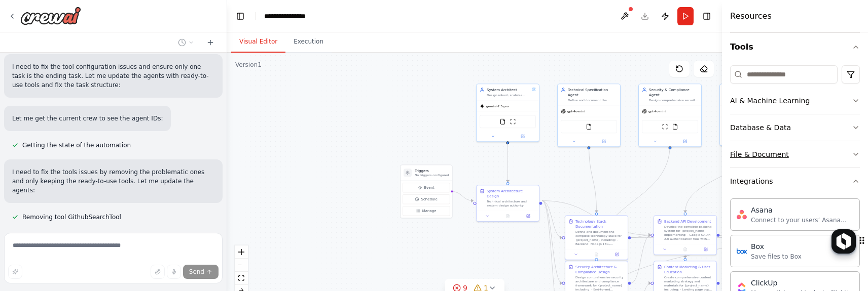
scroll to position [65, 0]
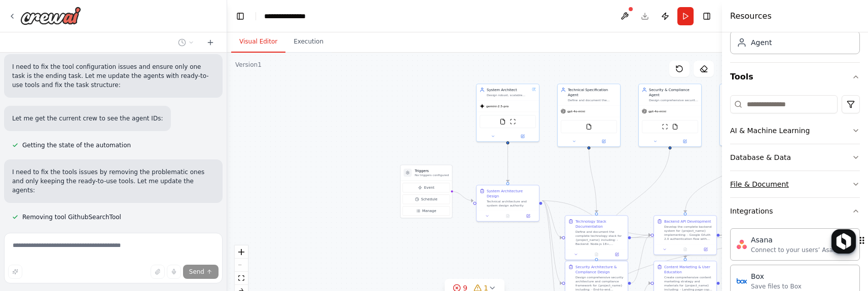
click at [767, 178] on button "File & Document" at bounding box center [795, 184] width 130 height 26
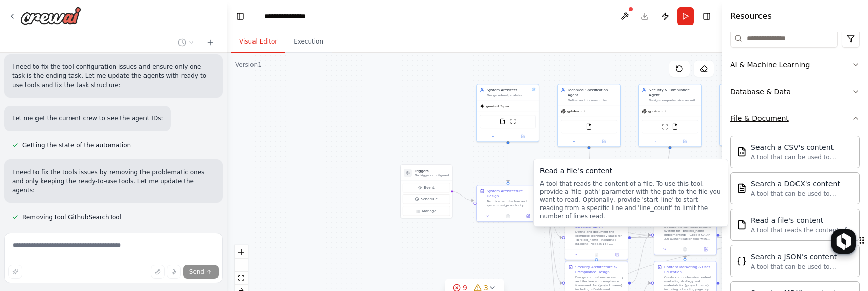
scroll to position [116, 0]
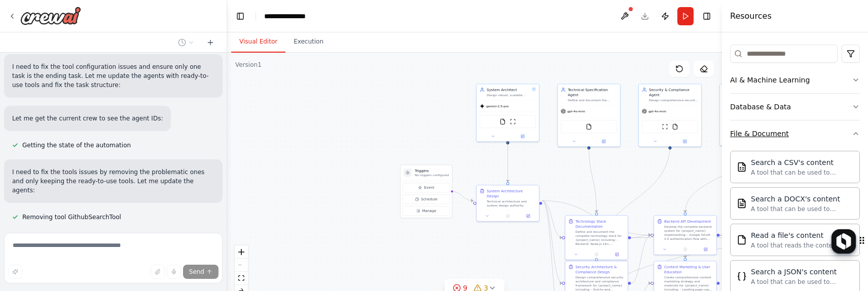
click at [760, 132] on div "File & Document" at bounding box center [759, 134] width 59 height 10
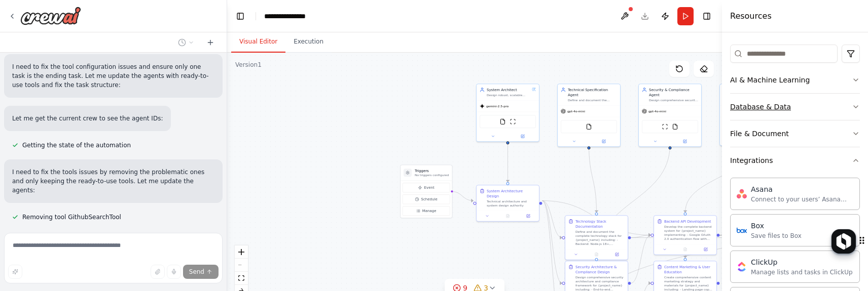
click at [762, 110] on div "Database & Data" at bounding box center [760, 107] width 61 height 10
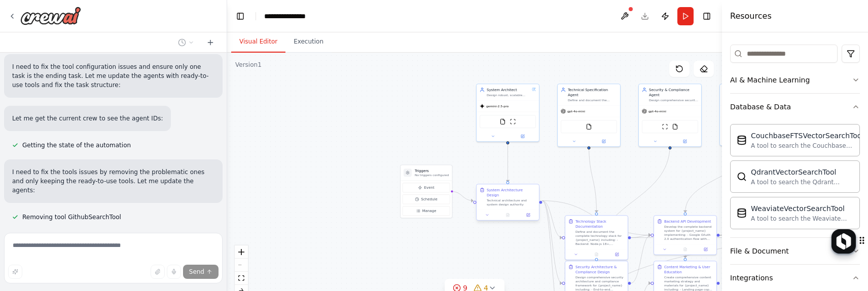
click at [508, 199] on div "Technical architecture and system design authority" at bounding box center [511, 203] width 49 height 8
click at [502, 199] on div "Technical architecture and system design authority" at bounding box center [511, 203] width 49 height 8
click at [772, 103] on div "Database & Data" at bounding box center [760, 107] width 61 height 10
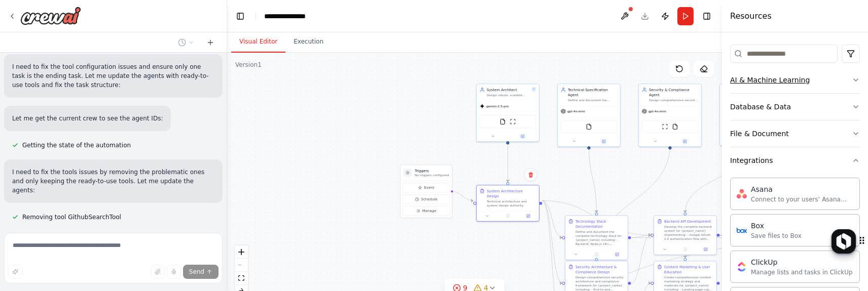
click at [775, 84] on div "AI & Machine Learning" at bounding box center [770, 80] width 80 height 10
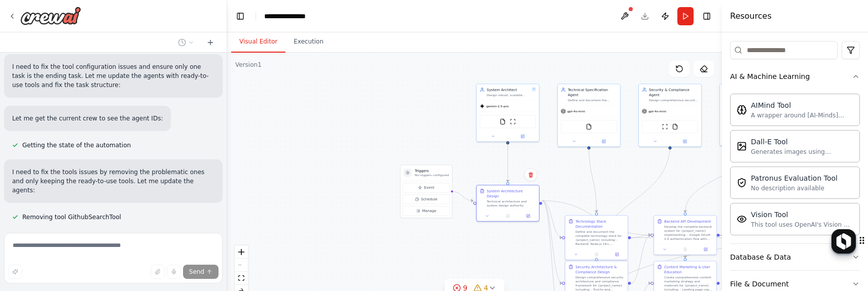
scroll to position [101, 0]
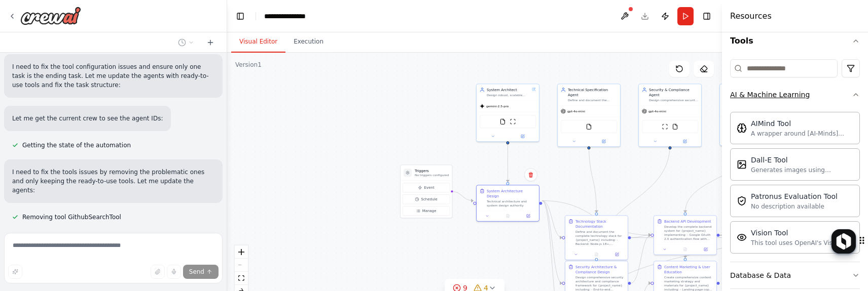
click at [803, 98] on button "AI & Machine Learning" at bounding box center [795, 95] width 130 height 26
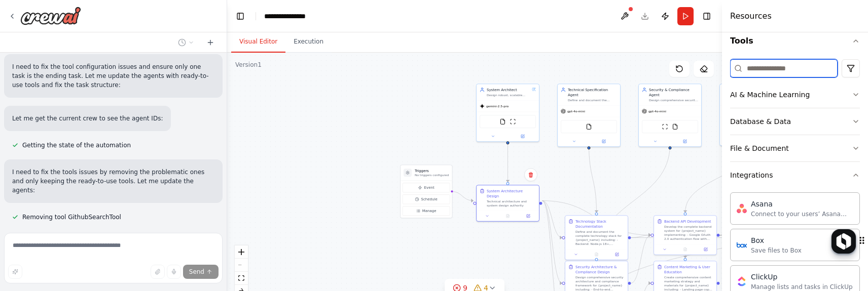
click at [797, 75] on input at bounding box center [783, 68] width 107 height 18
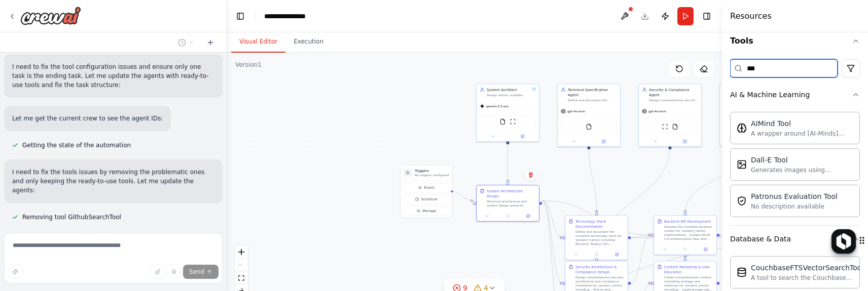
scroll to position [0, 0]
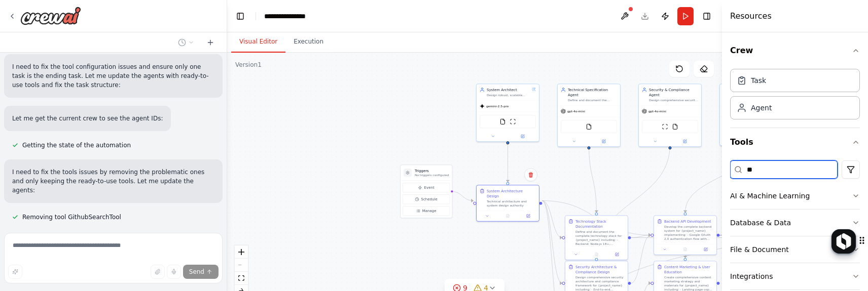
type input "*"
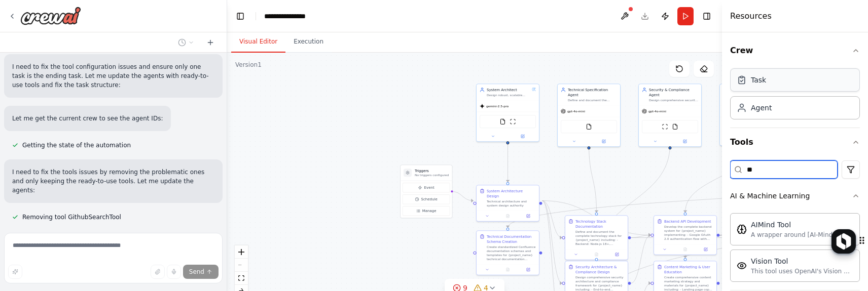
type input "*"
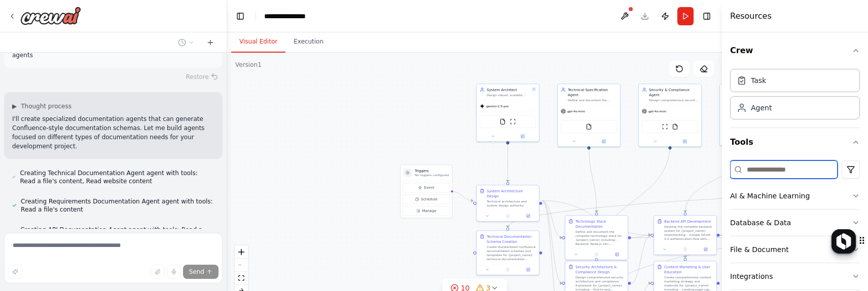
scroll to position [7344, 0]
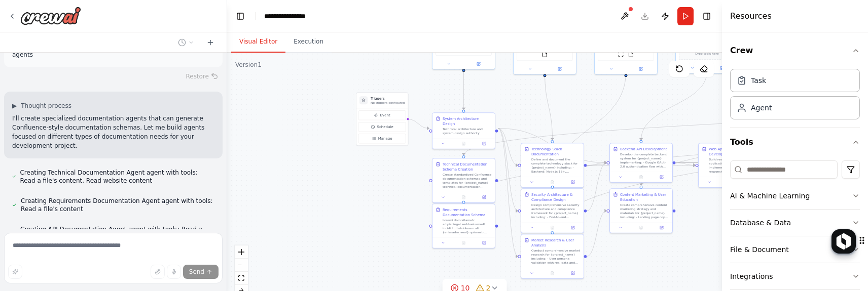
drag, startPoint x: 305, startPoint y: 217, endPoint x: 264, endPoint y: 160, distance: 70.6
click at [264, 159] on div ".deletable-edge-delete-btn { width: 20px; height: 20px; border: 0px solid #ffff…" at bounding box center [474, 179] width 495 height 253
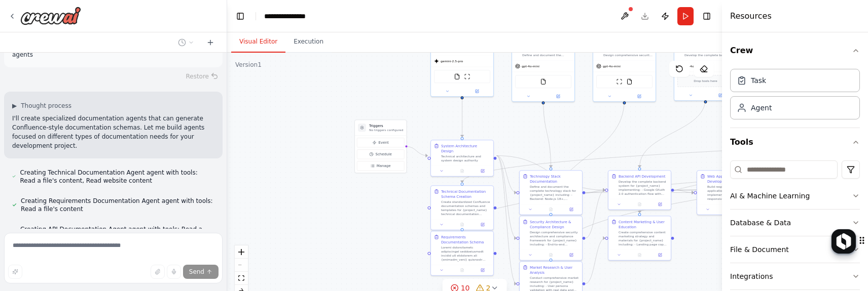
drag, startPoint x: 314, startPoint y: 159, endPoint x: 308, endPoint y: 174, distance: 16.2
click at [305, 176] on div ".deletable-edge-delete-btn { width: 20px; height: 20px; border: 0px solid #ffff…" at bounding box center [474, 179] width 495 height 253
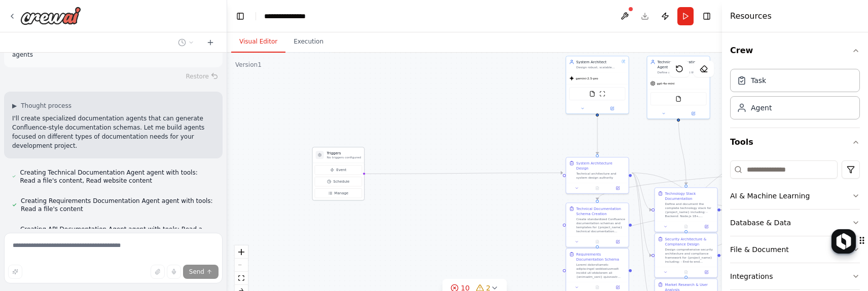
drag, startPoint x: 358, startPoint y: 148, endPoint x: 324, endPoint y: 156, distance: 34.8
click at [325, 157] on div "Triggers No triggers configured" at bounding box center [338, 155] width 51 height 16
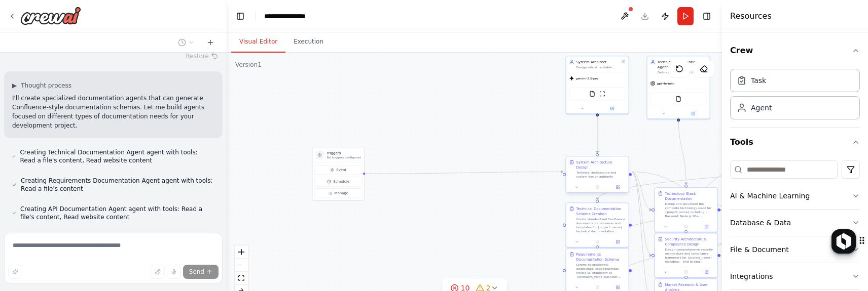
drag, startPoint x: 618, startPoint y: 168, endPoint x: 448, endPoint y: 167, distance: 170.8
click at [448, 167] on div ".deletable-edge-delete-btn { width: 20px; height: 20px; border: 0px solid #ffff…" at bounding box center [474, 179] width 495 height 253
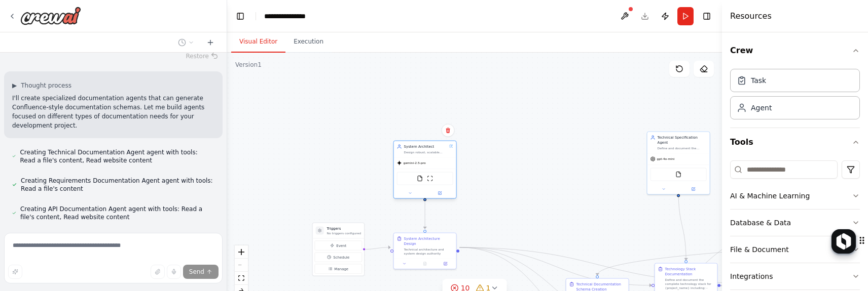
drag, startPoint x: 605, startPoint y: 63, endPoint x: 433, endPoint y: 147, distance: 191.5
click at [433, 147] on div "System Architect" at bounding box center [425, 146] width 43 height 5
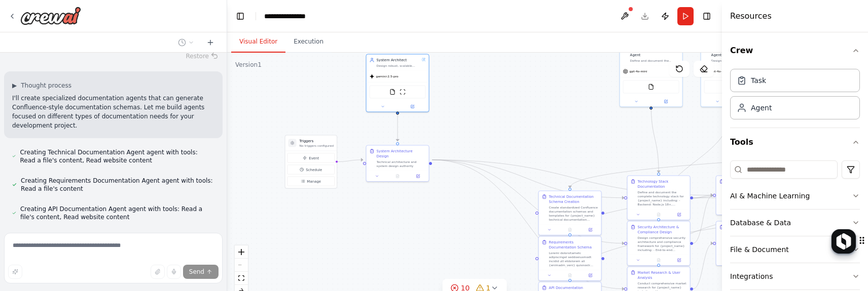
drag, startPoint x: 519, startPoint y: 168, endPoint x: 492, endPoint y: 75, distance: 97.5
click at [492, 75] on div ".deletable-edge-delete-btn { width: 20px; height: 20px; border: 0px solid #ffff…" at bounding box center [474, 179] width 495 height 253
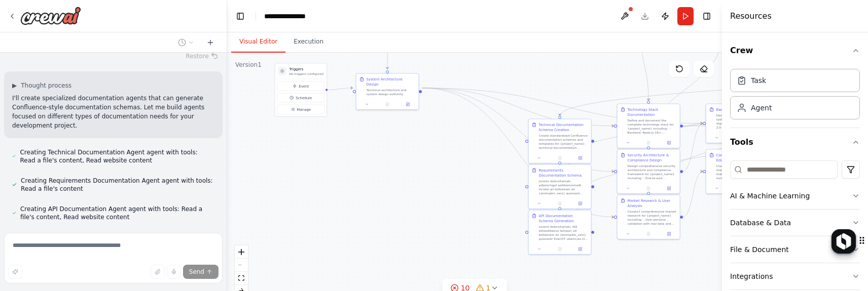
drag, startPoint x: 360, startPoint y: 281, endPoint x: 361, endPoint y: 253, distance: 27.9
click at [351, 214] on div ".deletable-edge-delete-btn { width: 20px; height: 20px; border: 0px solid #ffff…" at bounding box center [474, 179] width 495 height 253
click at [405, 125] on div ".deletable-edge-delete-btn { width: 20px; height: 20px; border: 0px solid #ffff…" at bounding box center [474, 179] width 495 height 253
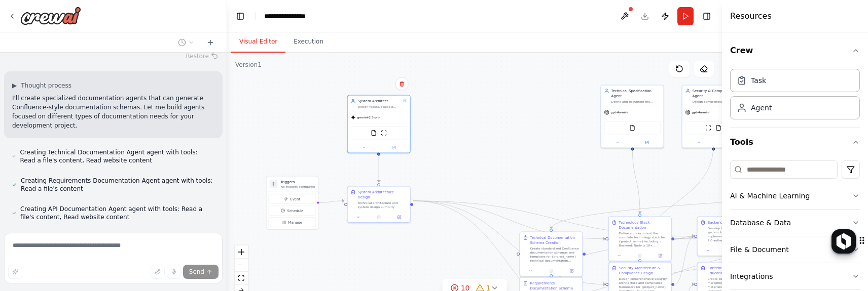
drag, startPoint x: 405, startPoint y: 145, endPoint x: 390, endPoint y: 251, distance: 106.9
click at [394, 252] on div ".deletable-edge-delete-btn { width: 20px; height: 20px; border: 0px solid #ffff…" at bounding box center [474, 179] width 495 height 253
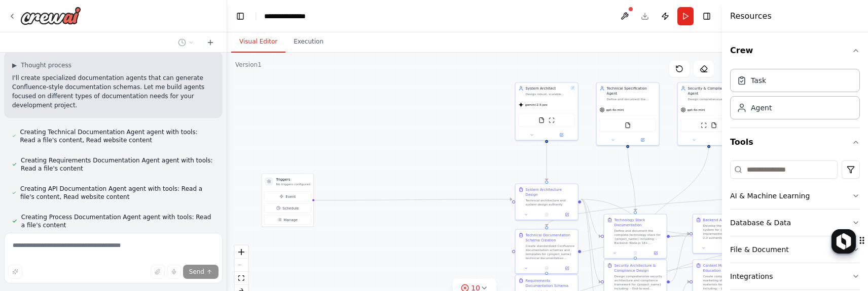
click at [453, 158] on div ".deletable-edge-delete-btn { width: 20px; height: 20px; border: 0px solid #ffff…" at bounding box center [474, 179] width 495 height 253
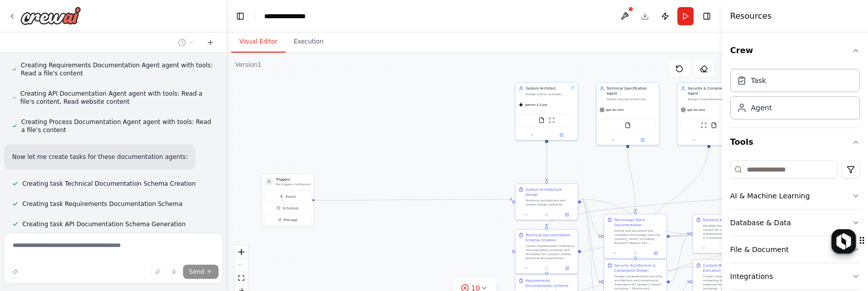
scroll to position [7500, 0]
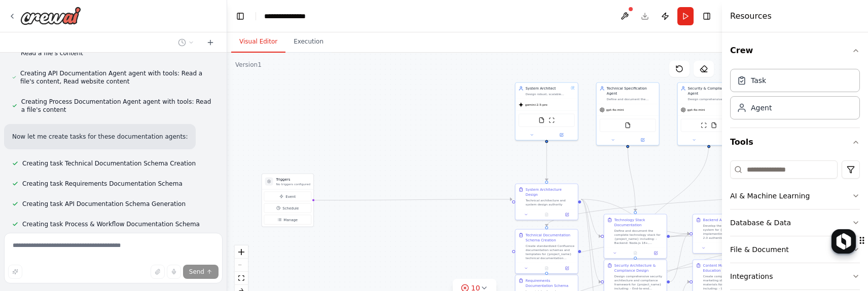
drag, startPoint x: 307, startPoint y: 32, endPoint x: 389, endPoint y: 122, distance: 121.6
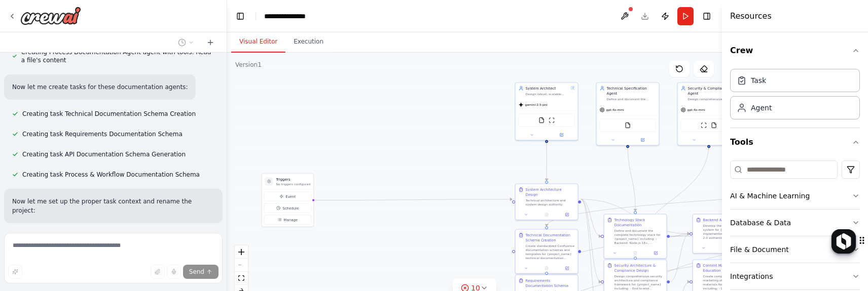
drag, startPoint x: 389, startPoint y: 122, endPoint x: 340, endPoint y: 88, distance: 59.7
click at [333, 81] on div ".deletable-edge-delete-btn { width: 20px; height: 20px; border: 0px solid #ffff…" at bounding box center [474, 179] width 495 height 253
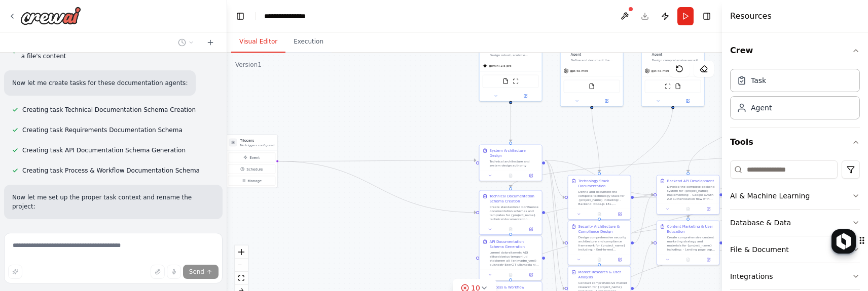
drag, startPoint x: 338, startPoint y: 230, endPoint x: 304, endPoint y: 194, distance: 49.5
click at [306, 194] on div ".deletable-edge-delete-btn { width: 20px; height: 20px; border: 0px solid #ffff…" at bounding box center [474, 179] width 495 height 253
drag, startPoint x: 502, startPoint y: 154, endPoint x: 401, endPoint y: 157, distance: 100.9
click at [401, 162] on div "Technical architecture and system design authority" at bounding box center [412, 166] width 49 height 8
drag, startPoint x: 494, startPoint y: 213, endPoint x: 482, endPoint y: 175, distance: 40.1
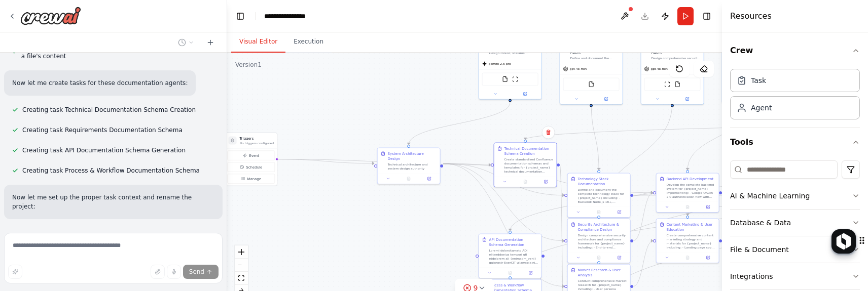
click at [507, 166] on div "Create standardized Confluence documentation schemas and templates for {project…" at bounding box center [528, 166] width 49 height 16
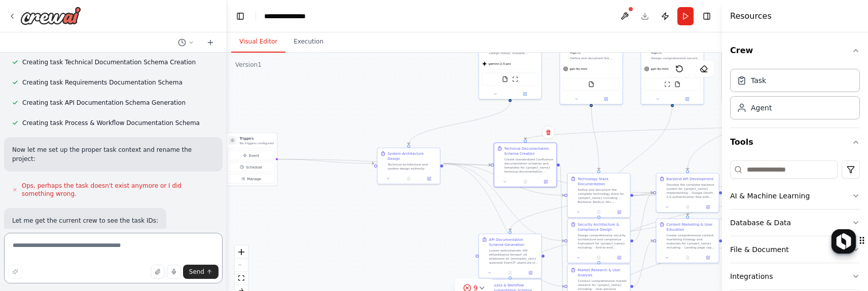
click at [98, 246] on textarea at bounding box center [113, 258] width 218 height 51
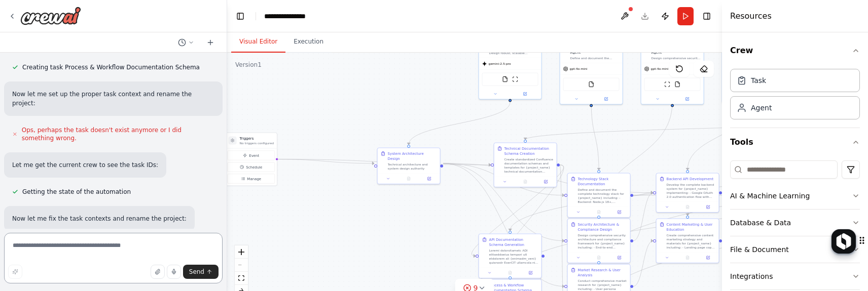
type textarea "*"
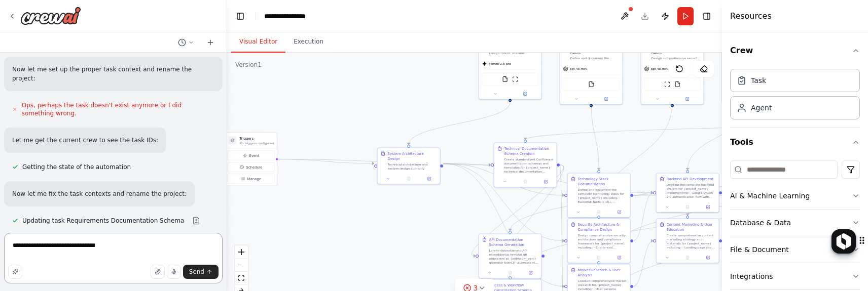
scroll to position [7626, 0]
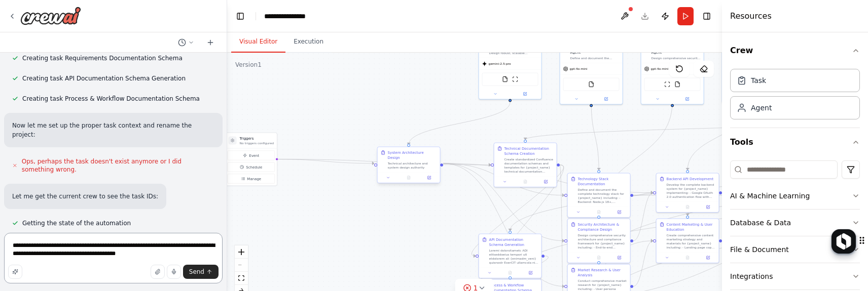
type textarea "**********"
click at [422, 162] on div "Technical architecture and system design authority" at bounding box center [412, 166] width 49 height 8
click at [388, 175] on button at bounding box center [388, 178] width 17 height 6
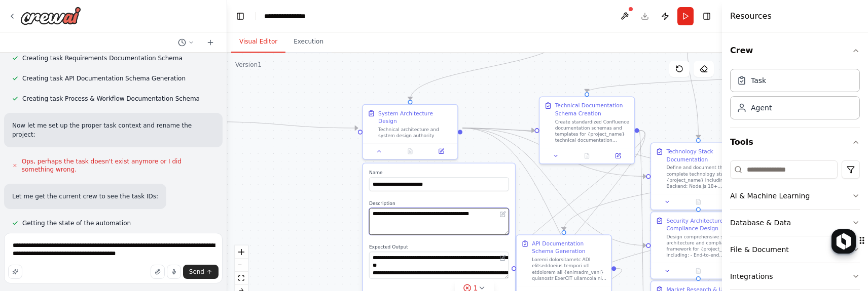
drag, startPoint x: 421, startPoint y: 213, endPoint x: 418, endPoint y: 193, distance: 20.4
click at [418, 201] on div "**********" at bounding box center [439, 218] width 140 height 34
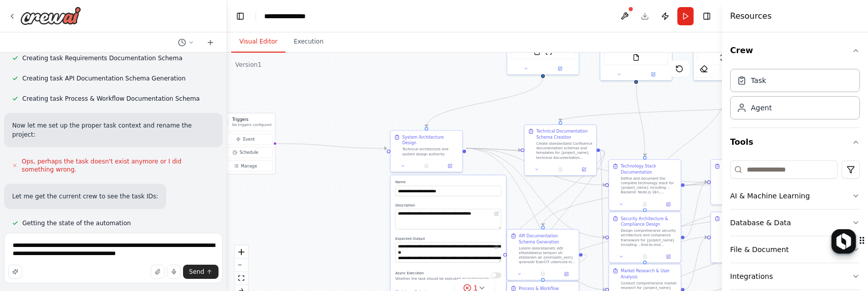
click at [448, 270] on div "Async Execution Whether the task should be executed asynchronously." at bounding box center [442, 276] width 95 height 12
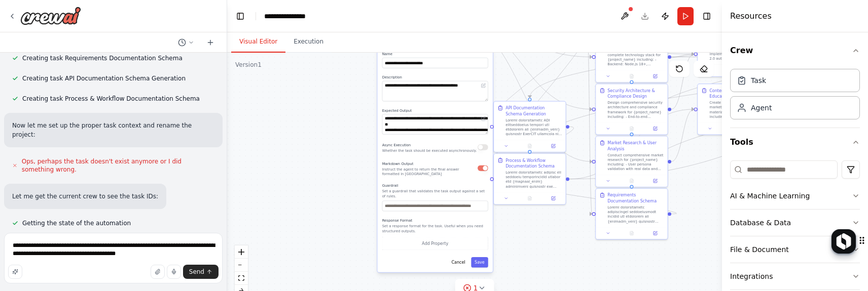
drag, startPoint x: 342, startPoint y: 222, endPoint x: 340, endPoint y: 108, distance: 113.5
click at [337, 104] on div ".deletable-edge-delete-btn { width: 20px; height: 20px; border: 0px solid #ffff…" at bounding box center [474, 179] width 495 height 253
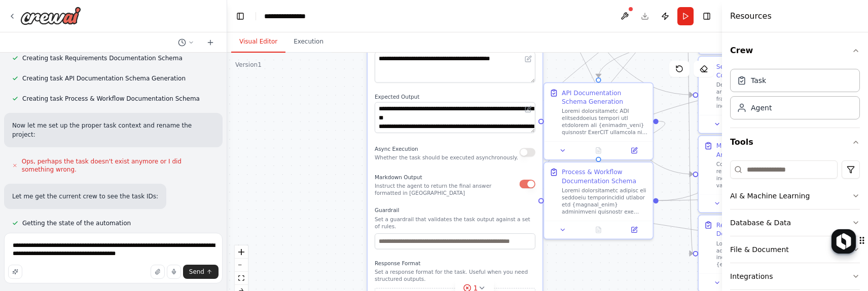
drag, startPoint x: 289, startPoint y: 177, endPoint x: 287, endPoint y: 185, distance: 8.5
click at [287, 185] on div ".deletable-edge-delete-btn { width: 20px; height: 20px; border: 0px solid #ffff…" at bounding box center [474, 179] width 495 height 253
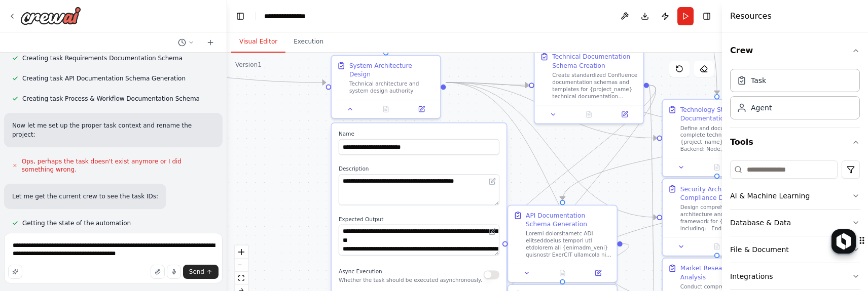
drag, startPoint x: 258, startPoint y: 168, endPoint x: 252, endPoint y: 243, distance: 75.3
click at [249, 252] on div ".deletable-edge-delete-btn { width: 20px; height: 20px; border: 0px solid #ffff…" at bounding box center [474, 179] width 495 height 253
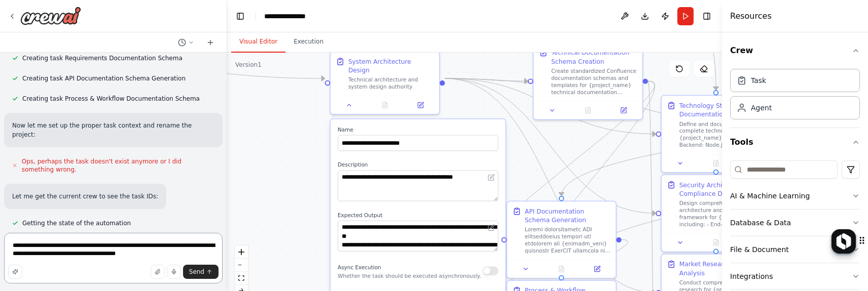
click at [156, 252] on textarea "**********" at bounding box center [113, 258] width 218 height 51
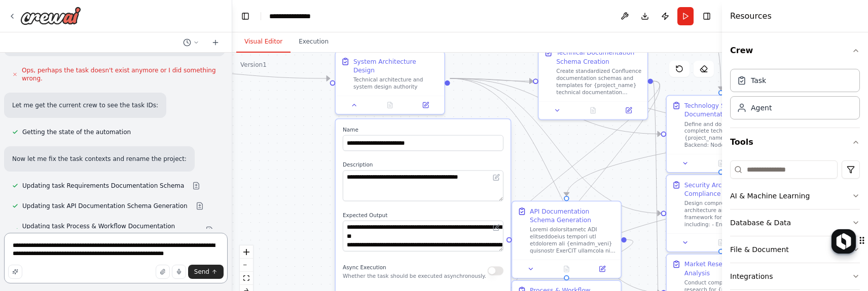
scroll to position [7464, 0]
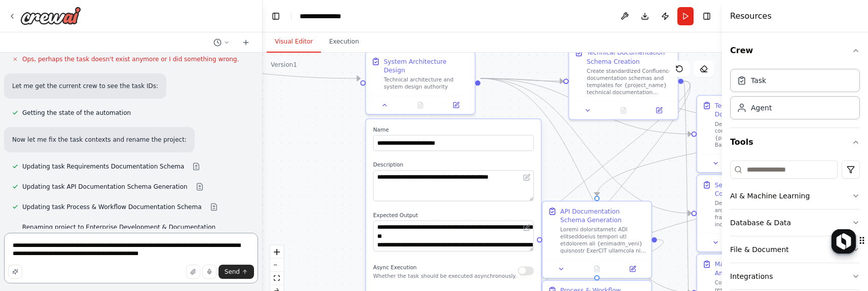
drag, startPoint x: 224, startPoint y: 192, endPoint x: 263, endPoint y: 192, distance: 39.0
click at [263, 192] on div "create this flow Technical Specification Agent Role : Technology stack selectio…" at bounding box center [434, 145] width 868 height 291
drag, startPoint x: 164, startPoint y: 252, endPoint x: 70, endPoint y: 267, distance: 95.3
click at [70, 267] on div "**********" at bounding box center [131, 260] width 254 height 54
drag, startPoint x: 40, startPoint y: 254, endPoint x: 103, endPoint y: 226, distance: 69.0
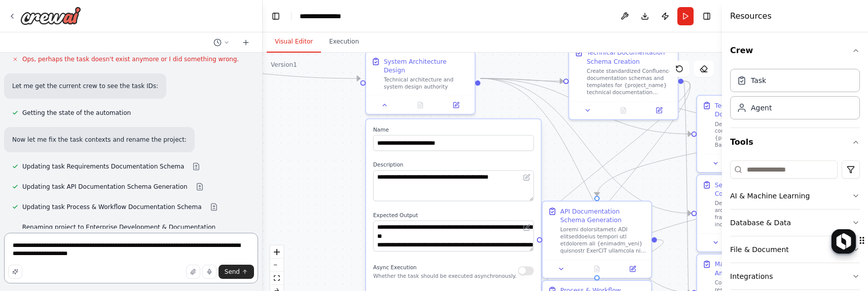
click at [41, 254] on textarea "**********" at bounding box center [131, 258] width 254 height 51
click at [388, 100] on icon at bounding box center [384, 103] width 7 height 7
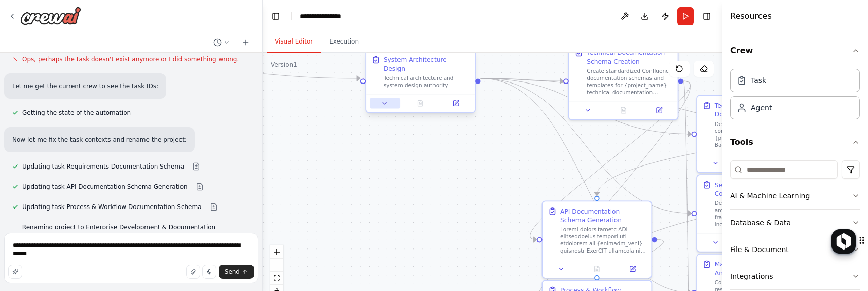
click at [390, 98] on button at bounding box center [384, 103] width 30 height 11
click at [386, 100] on icon at bounding box center [384, 103] width 7 height 7
click at [384, 102] on icon at bounding box center [385, 103] width 4 height 2
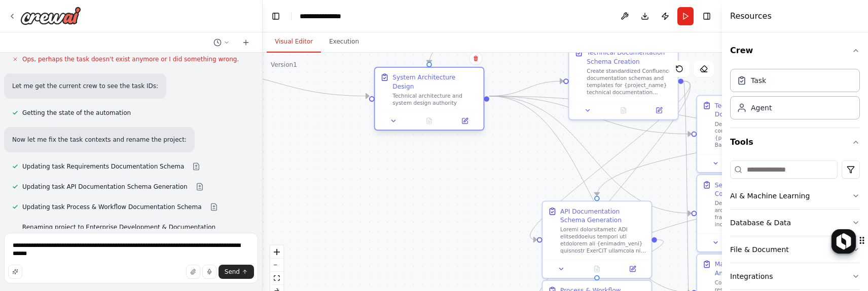
drag, startPoint x: 419, startPoint y: 82, endPoint x: 431, endPoint y: 109, distance: 30.2
click at [428, 106] on div "Technical architecture and system design authority" at bounding box center [435, 99] width 86 height 14
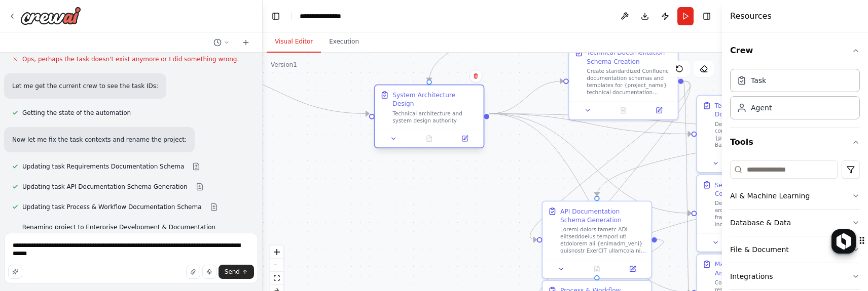
click at [468, 99] on div "System Architecture Design" at bounding box center [435, 100] width 86 height 18
click at [465, 110] on div "Technical architecture and system design authority" at bounding box center [435, 117] width 86 height 14
click at [396, 135] on icon at bounding box center [393, 138] width 7 height 7
click at [395, 135] on icon at bounding box center [393, 138] width 7 height 7
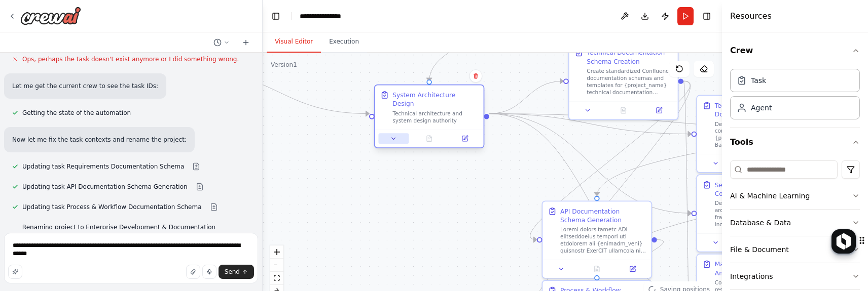
click at [395, 135] on icon at bounding box center [393, 138] width 7 height 7
click at [396, 135] on icon at bounding box center [393, 138] width 7 height 7
click at [399, 133] on button at bounding box center [393, 138] width 30 height 11
click at [396, 135] on icon at bounding box center [393, 138] width 7 height 7
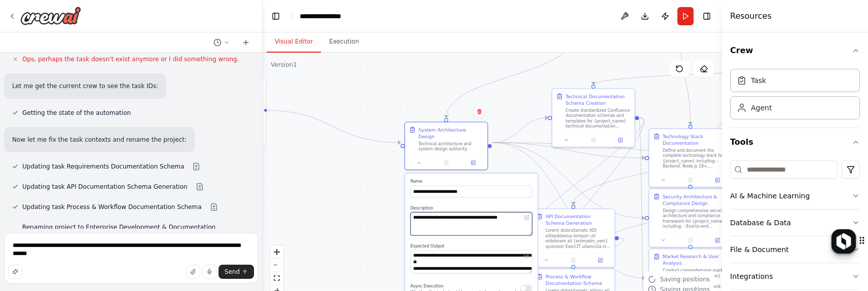
drag, startPoint x: 500, startPoint y: 228, endPoint x: 497, endPoint y: 216, distance: 12.7
click at [497, 216] on textarea "**********" at bounding box center [471, 223] width 122 height 23
click at [85, 254] on textarea "**********" at bounding box center [131, 258] width 254 height 51
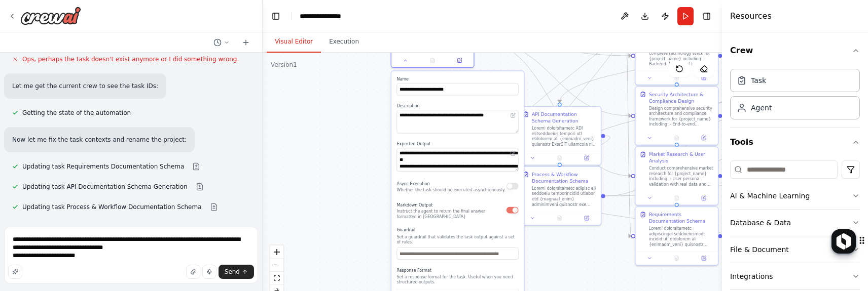
drag, startPoint x: 271, startPoint y: 198, endPoint x: 255, endPoint y: 99, distance: 100.2
click at [254, 98] on div "create this flow Technical Specification Agent Role : Technology stack selectio…" at bounding box center [434, 145] width 868 height 291
click at [134, 266] on div "Send" at bounding box center [131, 272] width 246 height 14
click at [147, 263] on textarea "**********" at bounding box center [131, 255] width 254 height 57
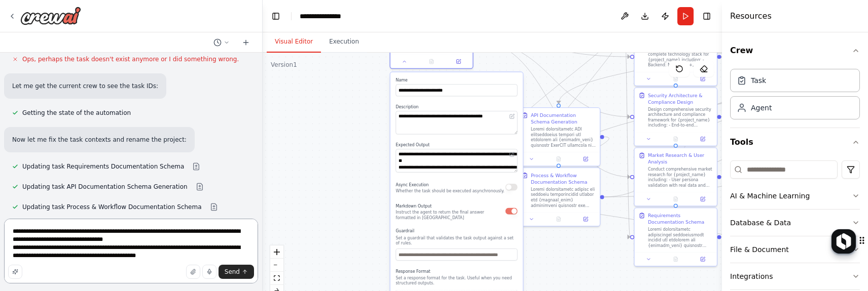
click at [38, 247] on textarea "**********" at bounding box center [131, 251] width 254 height 65
click at [31, 248] on textarea "**********" at bounding box center [131, 251] width 254 height 65
click at [32, 248] on textarea "**********" at bounding box center [131, 251] width 254 height 65
click at [13, 249] on textarea "**********" at bounding box center [131, 251] width 254 height 65
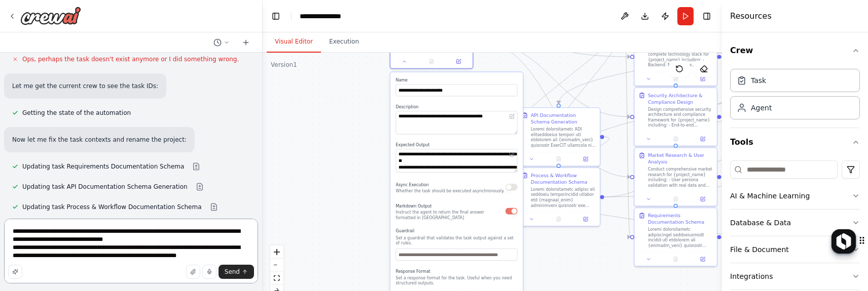
click at [218, 256] on textarea "**********" at bounding box center [131, 251] width 254 height 65
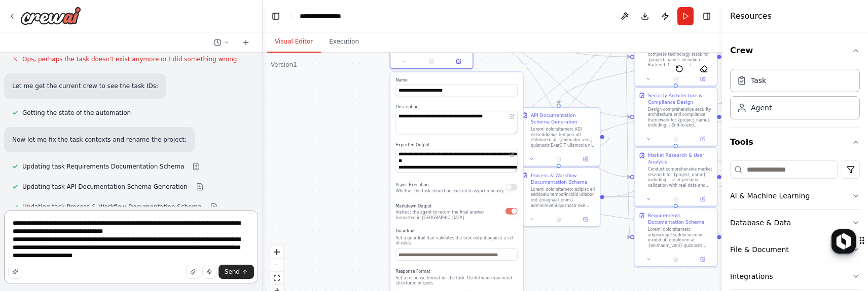
type textarea "**********"
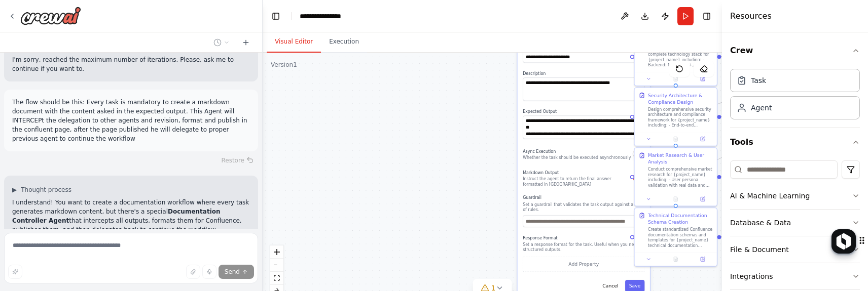
scroll to position [8379, 0]
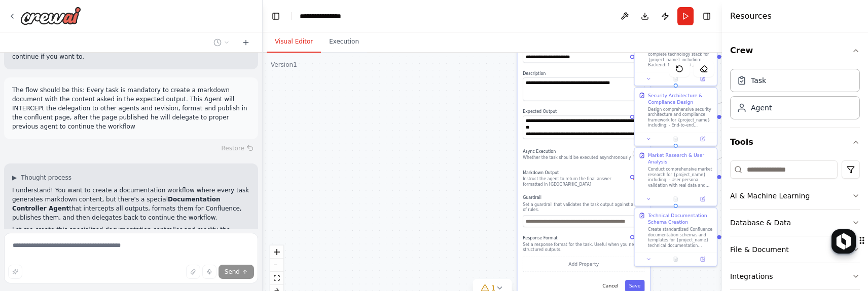
click at [63, 186] on div "I understand! You want to create a documentation workflow where every task gene…" at bounding box center [131, 215] width 238 height 58
drag, startPoint x: 79, startPoint y: 142, endPoint x: 9, endPoint y: 139, distance: 70.0
click at [9, 164] on div "▶ Thought process I understand! You want to create a documentation workflow whe…" at bounding box center [131, 208] width 254 height 88
click at [15, 226] on p "Let me create this specialized documentation controller and modify the workflow:" at bounding box center [131, 235] width 238 height 18
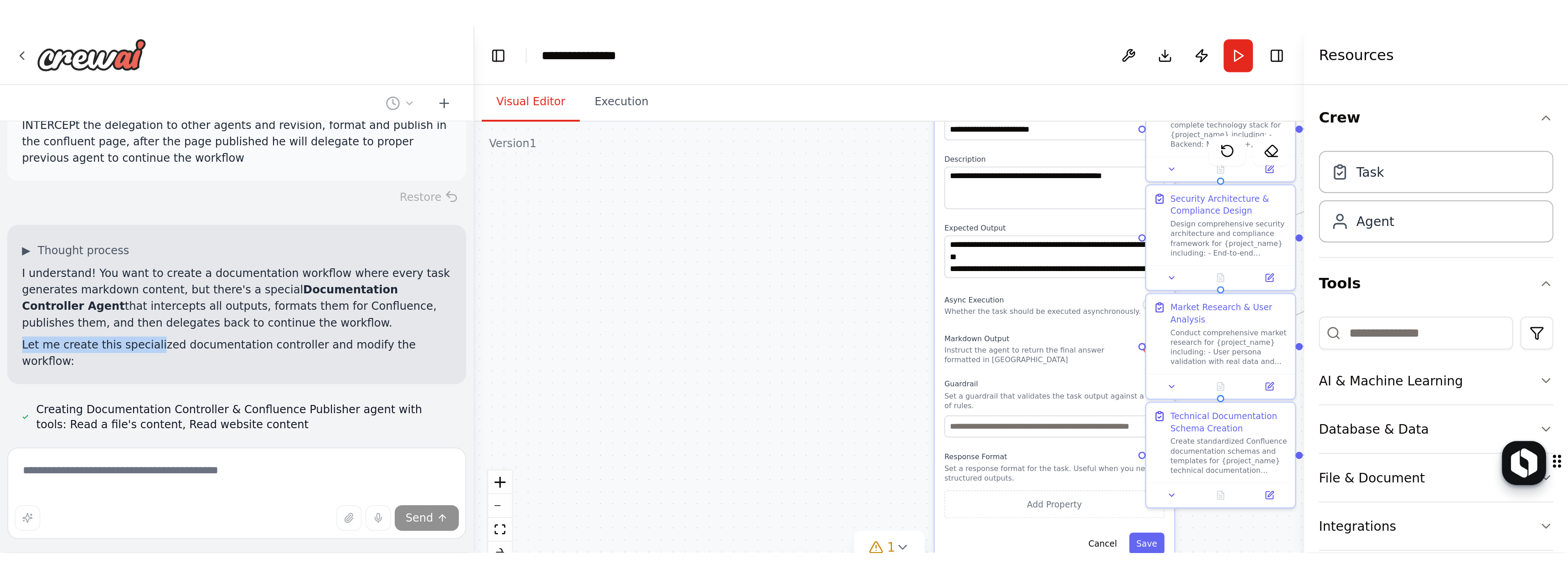
scroll to position [7590, 0]
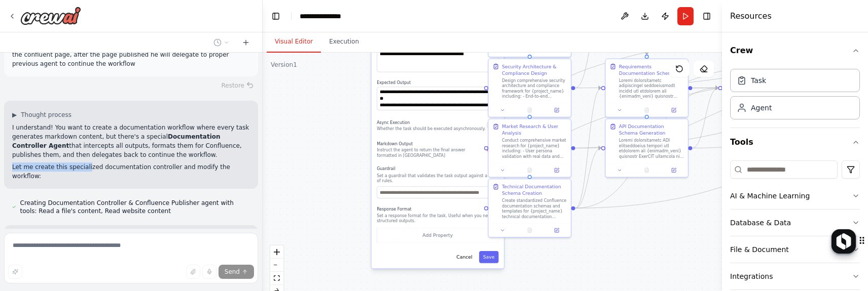
drag, startPoint x: 363, startPoint y: 116, endPoint x: 263, endPoint y: 106, distance: 100.9
click at [225, 87] on div "create this flow Technical Specification Agent Role : Technology stack selectio…" at bounding box center [434, 145] width 868 height 291
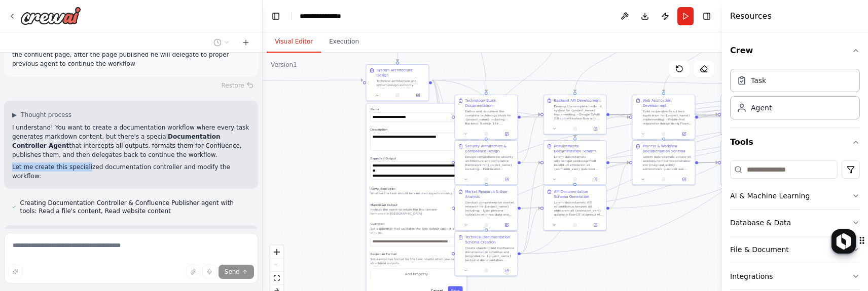
drag, startPoint x: 329, startPoint y: 151, endPoint x: 313, endPoint y: 175, distance: 29.2
click at [314, 174] on div ".deletable-edge-delete-btn { width: 20px; height: 20px; border: 0px solid #ffff…" at bounding box center [492, 179] width 459 height 253
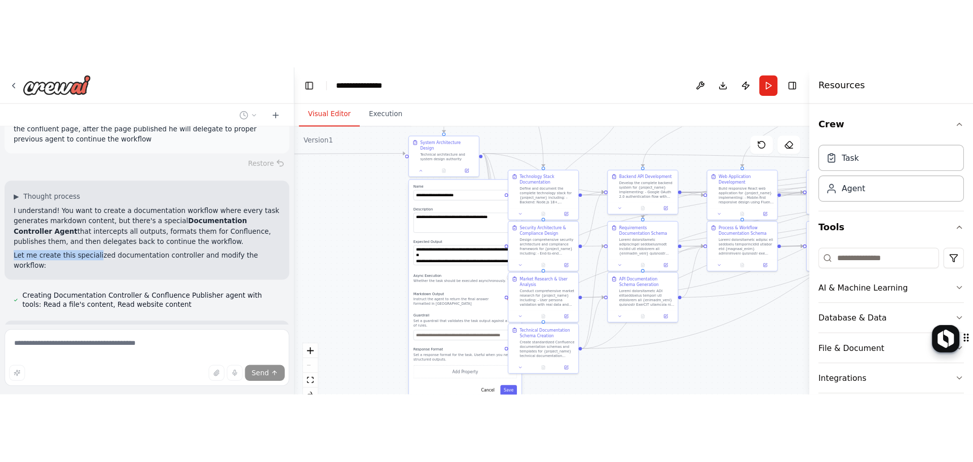
scroll to position [8272, 0]
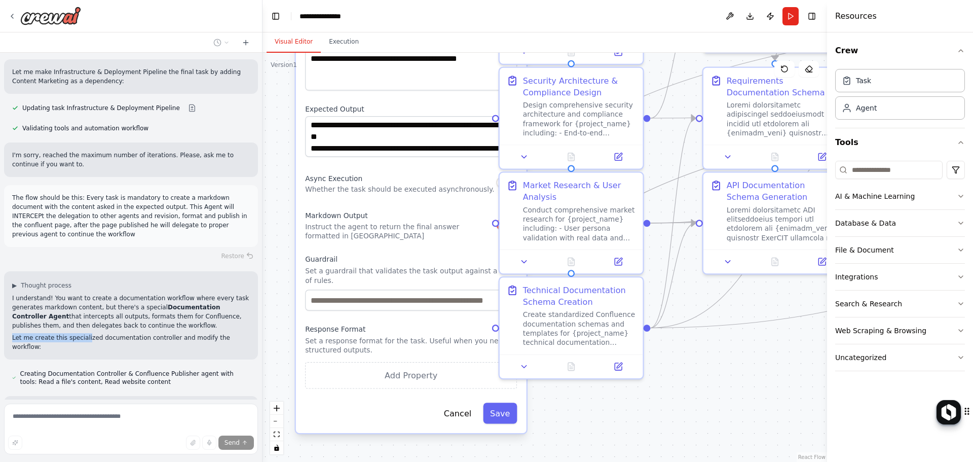
drag, startPoint x: 645, startPoint y: 307, endPoint x: 723, endPoint y: 387, distance: 111.5
click at [723, 389] on div ".deletable-edge-delete-btn { width: 20px; height: 20px; border: 0px solid #ffff…" at bounding box center [545, 257] width 565 height 409
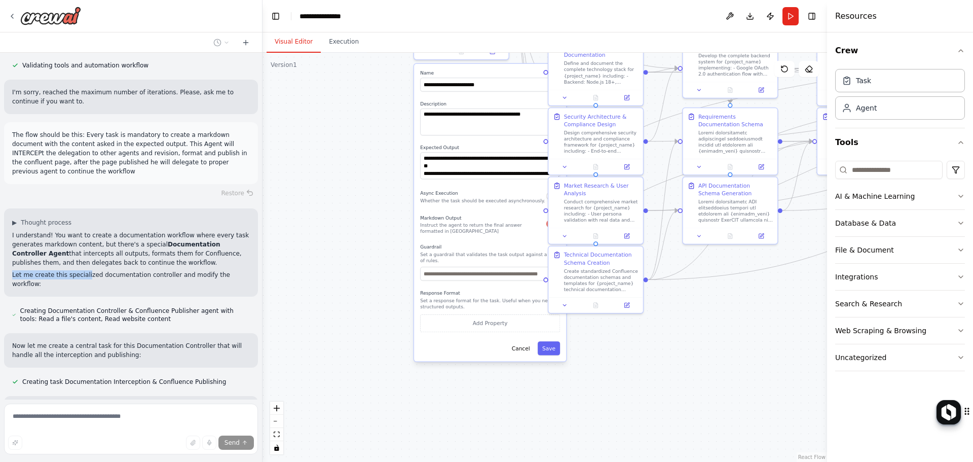
scroll to position [8344, 0]
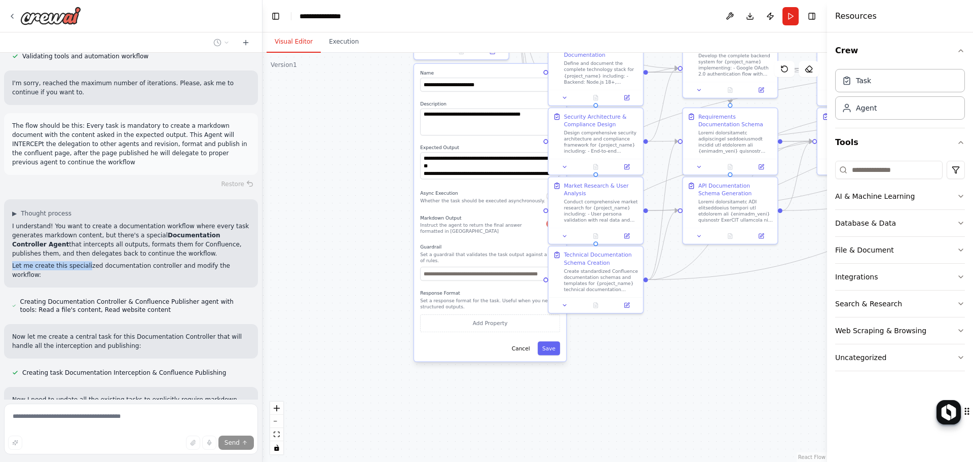
click at [272, 296] on div ".deletable-edge-delete-btn { width: 20px; height: 20px; border: 0px solid #ffff…" at bounding box center [545, 257] width 565 height 409
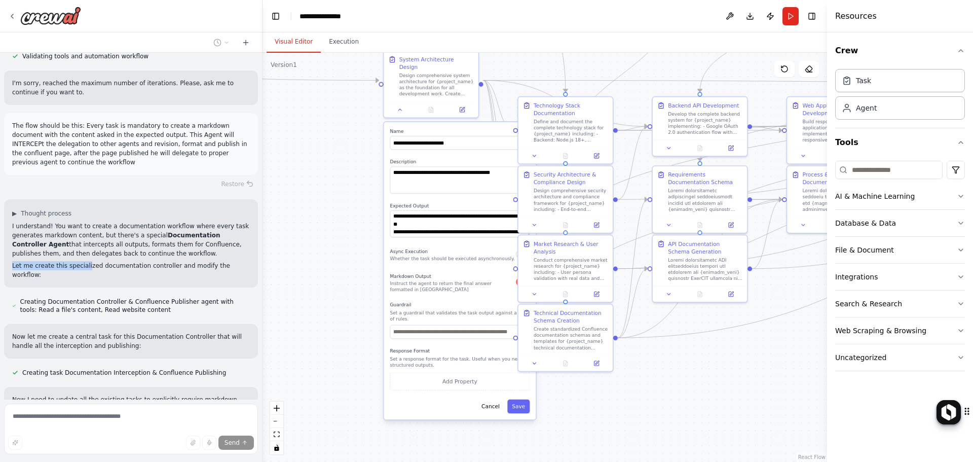
drag, startPoint x: 386, startPoint y: 284, endPoint x: 340, endPoint y: 337, distance: 69.3
click at [341, 347] on div ".deletable-edge-delete-btn { width: 20px; height: 20px; border: 0px solid #ffff…" at bounding box center [545, 257] width 565 height 409
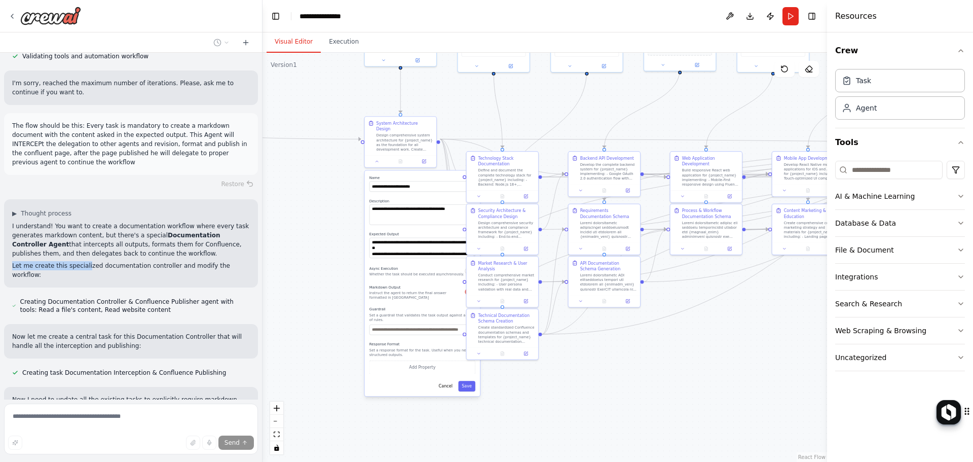
scroll to position [8364, 0]
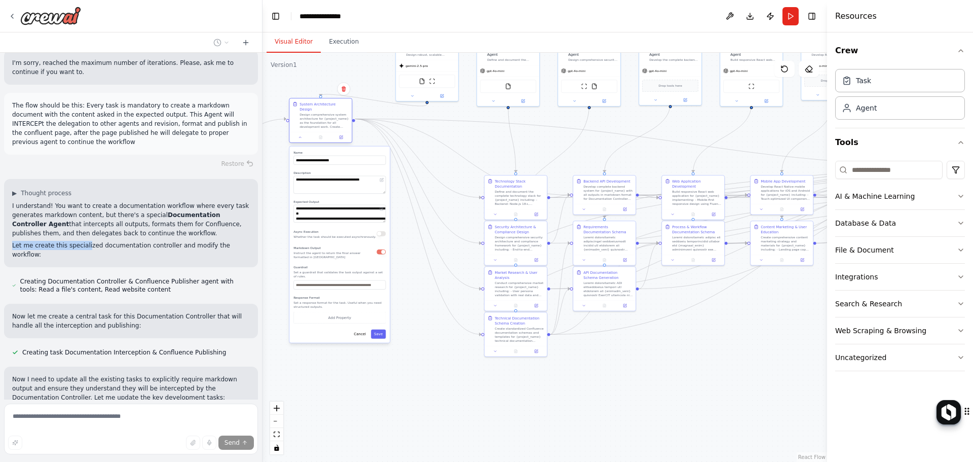
drag, startPoint x: 402, startPoint y: 156, endPoint x: 329, endPoint y: 112, distance: 84.8
click at [329, 113] on div "Design comprehensive system architecture for {project_name} as the foundation f…" at bounding box center [324, 121] width 49 height 16
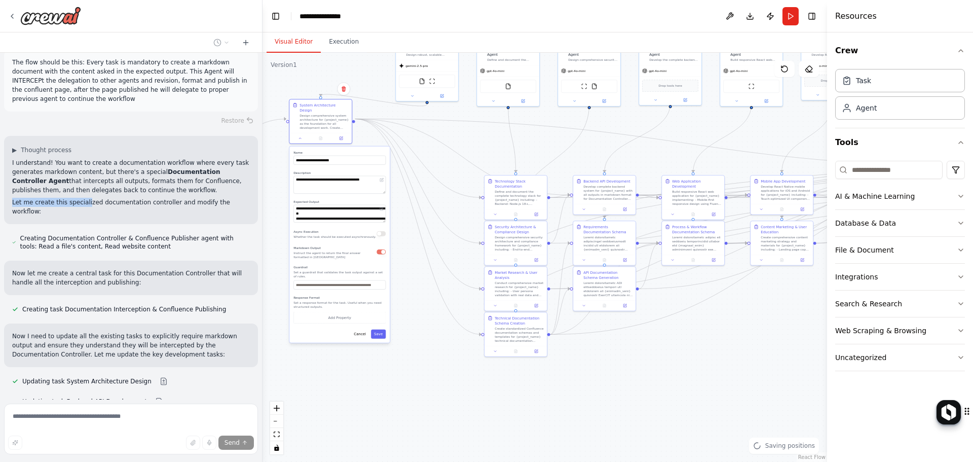
click at [404, 275] on div ".deletable-edge-delete-btn { width: 20px; height: 20px; border: 0px solid #ffff…" at bounding box center [545, 257] width 565 height 409
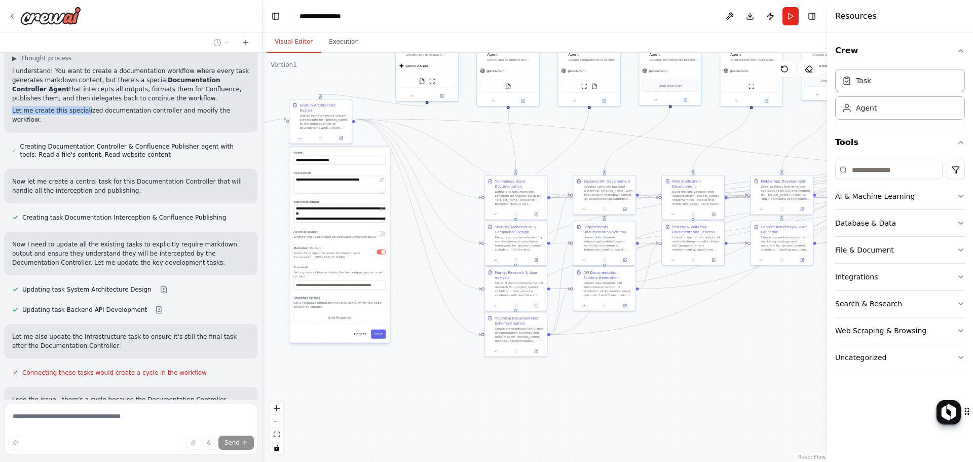
scroll to position [8532, 0]
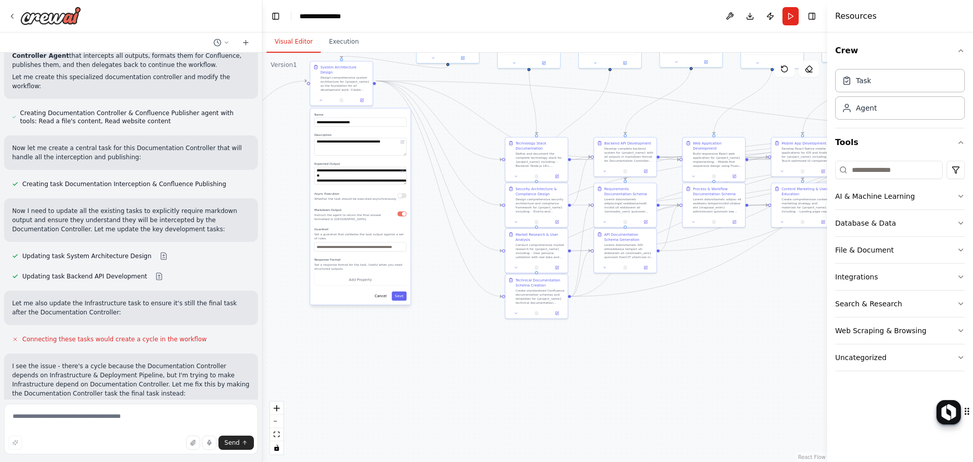
drag, startPoint x: 328, startPoint y: 340, endPoint x: 348, endPoint y: 299, distance: 44.9
click at [354, 295] on div ".deletable-edge-delete-btn { width: 20px; height: 20px; border: 0px solid #ffff…" at bounding box center [545, 257] width 565 height 409
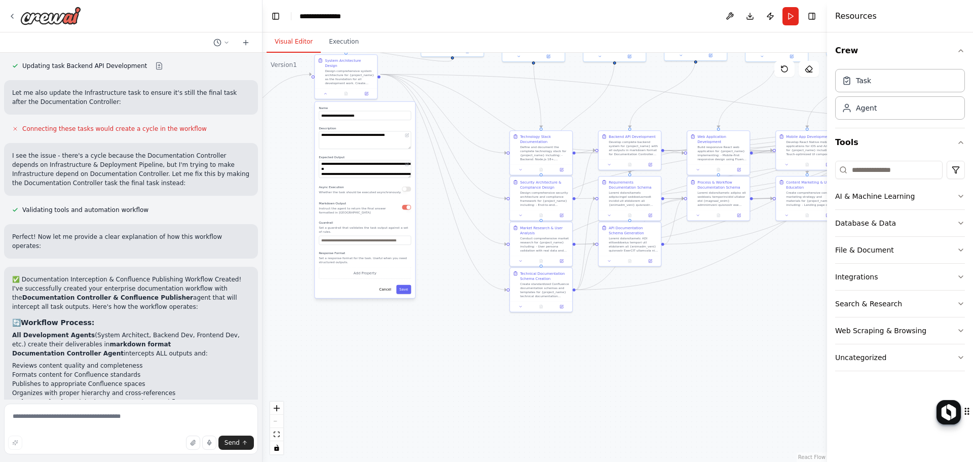
scroll to position [8738, 0]
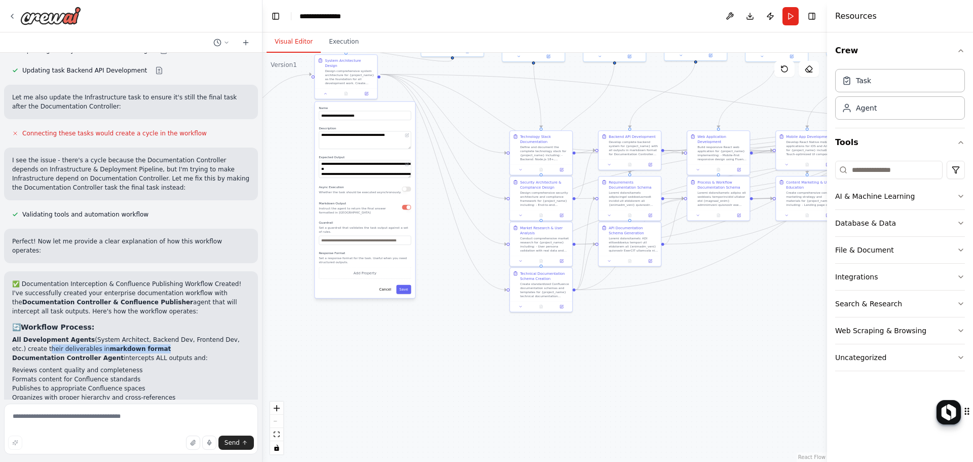
drag, startPoint x: 97, startPoint y: 243, endPoint x: 5, endPoint y: 241, distance: 92.3
click at [4, 241] on div "create this flow Technical Specification Agent Role : Technology stack selectio…" at bounding box center [131, 231] width 263 height 462
click at [7, 271] on div "✅ Documentation Interception & Confluence Publishing Workflow Created! I've suc…" at bounding box center [131, 460] width 254 height 379
copy p "their deliverables in markdown format"
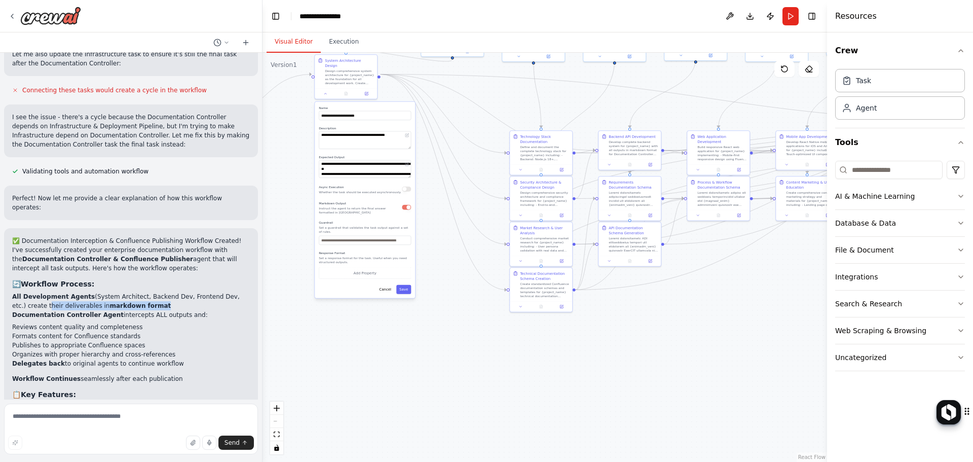
scroll to position [8839, 0]
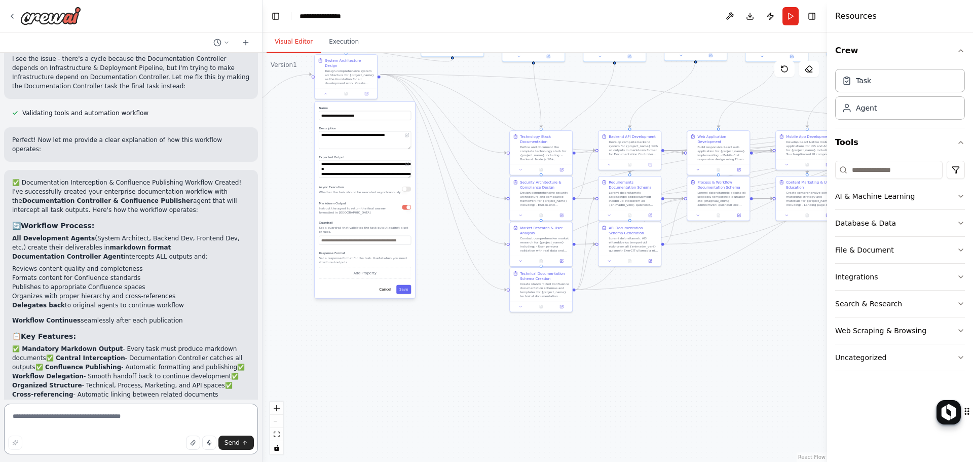
click at [104, 423] on textarea at bounding box center [131, 428] width 254 height 51
drag, startPoint x: 14, startPoint y: 132, endPoint x: 131, endPoint y: 144, distance: 117.7
click at [131, 234] on p "All Development Agents (System Architect, Backend Dev, Frontend Dev, etc.) crea…" at bounding box center [131, 243] width 238 height 18
copy p "All Development Agents (System Architect, Backend Dev, Frontend Dev, etc.) crea…"
click at [89, 424] on textarea "**********" at bounding box center [131, 428] width 254 height 51
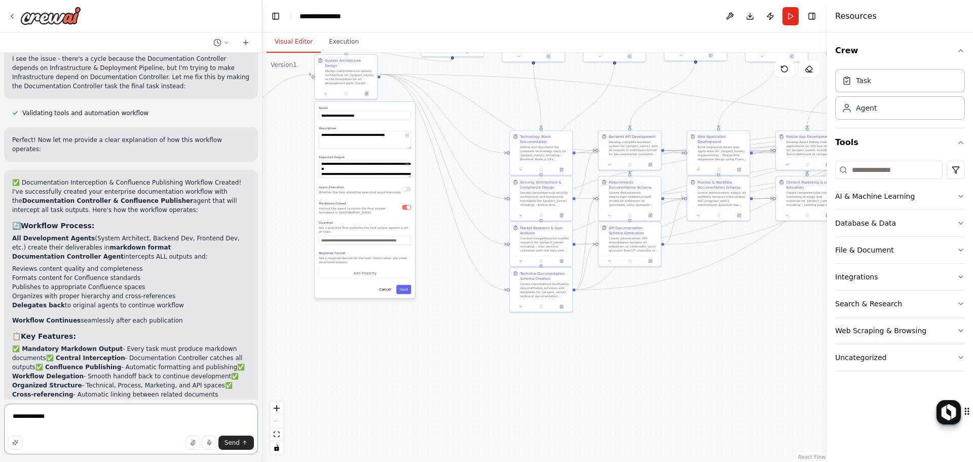
paste textarea "**********"
click at [217, 418] on textarea "**********" at bounding box center [131, 425] width 254 height 57
click at [177, 430] on textarea "**********" at bounding box center [131, 425] width 254 height 57
click at [40, 234] on p "All Development Agents (System Architect, Backend Dev, Frontend Dev, etc.) crea…" at bounding box center [131, 243] width 238 height 18
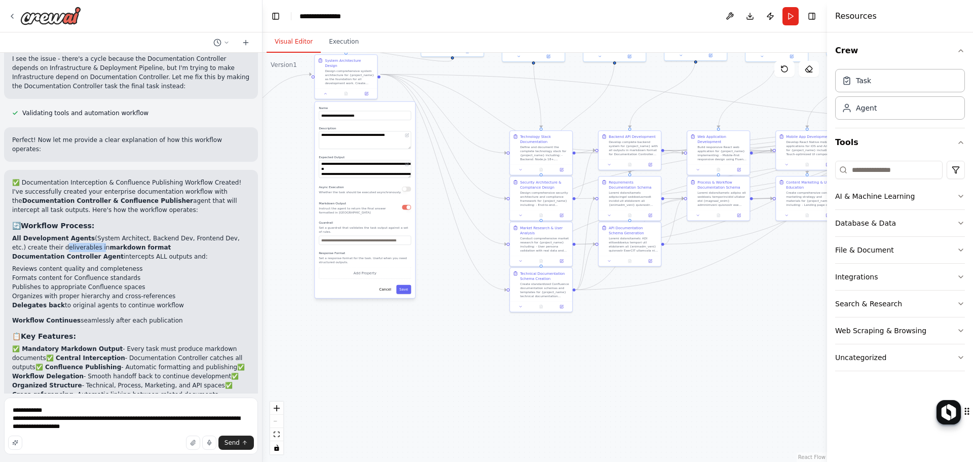
copy p "deliverables"
click at [144, 428] on textarea "**********" at bounding box center [131, 425] width 254 height 57
click at [141, 425] on textarea "**********" at bounding box center [131, 425] width 254 height 57
paste textarea "*******"
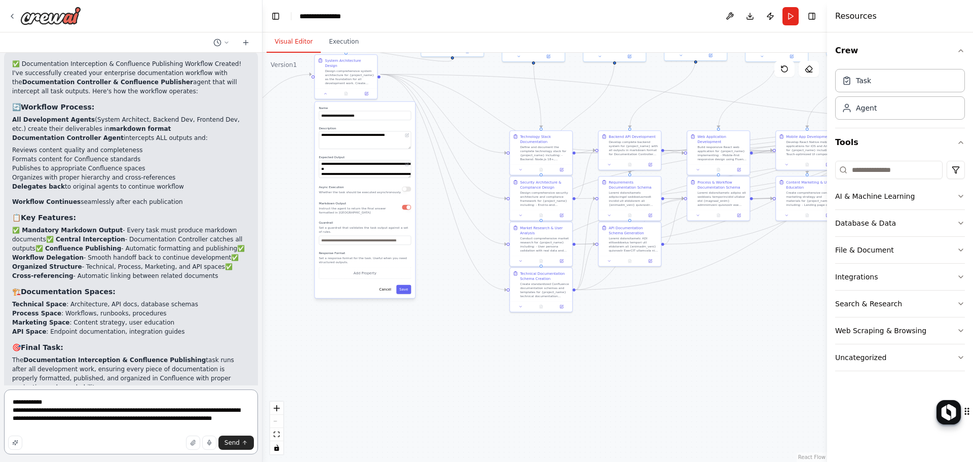
scroll to position [8959, 0]
drag, startPoint x: 47, startPoint y: 427, endPoint x: -226, endPoint y: 139, distance: 396.5
click at [0, 139] on html "create this flow Technical Specification Agent Role : Technology stack selectio…" at bounding box center [486, 231] width 973 height 462
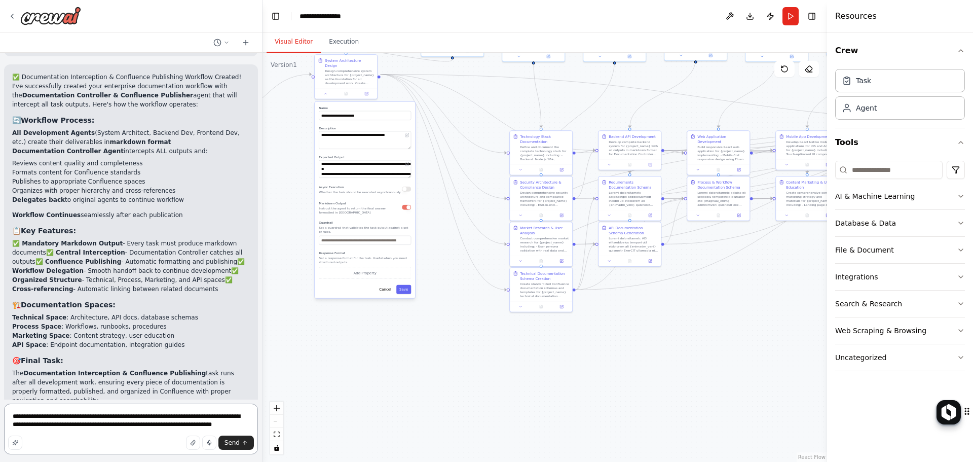
type textarea "**********"
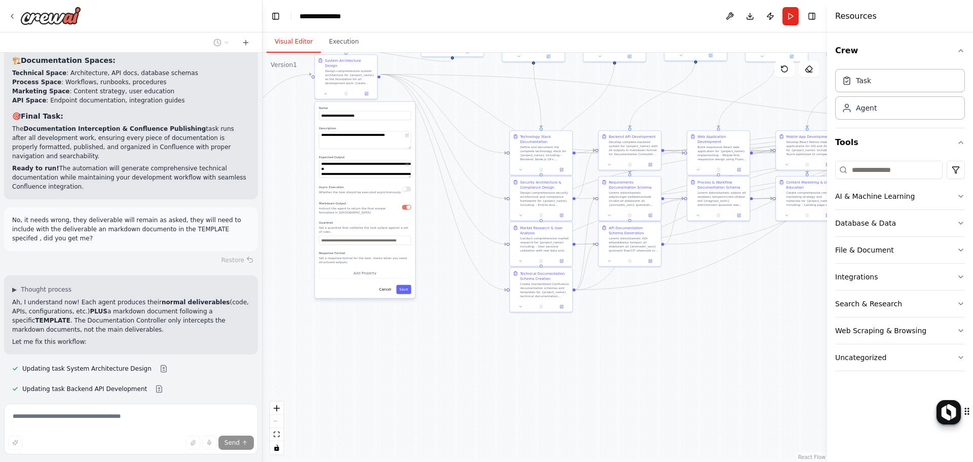
scroll to position [9243, 0]
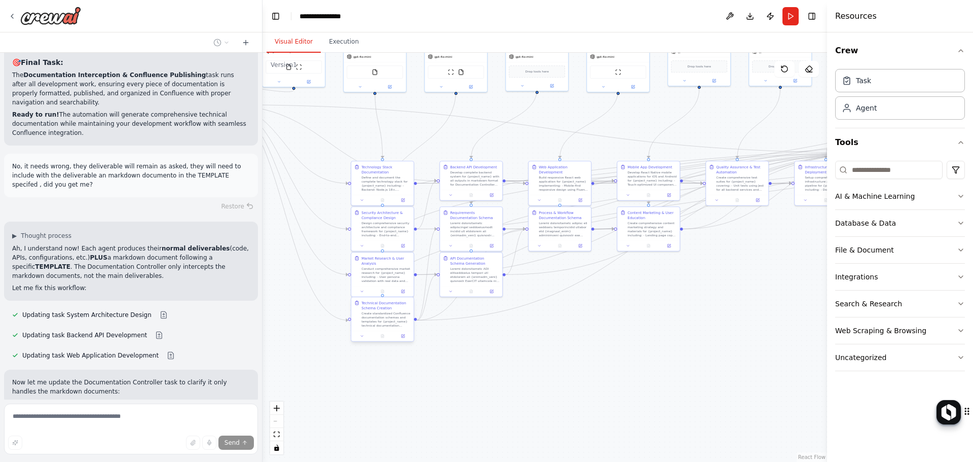
drag, startPoint x: 438, startPoint y: 325, endPoint x: 387, endPoint y: 335, distance: 51.7
click at [311, 355] on div ".deletable-edge-delete-btn { width: 20px; height: 20px; border: 0px solid #ffff…" at bounding box center [545, 257] width 565 height 409
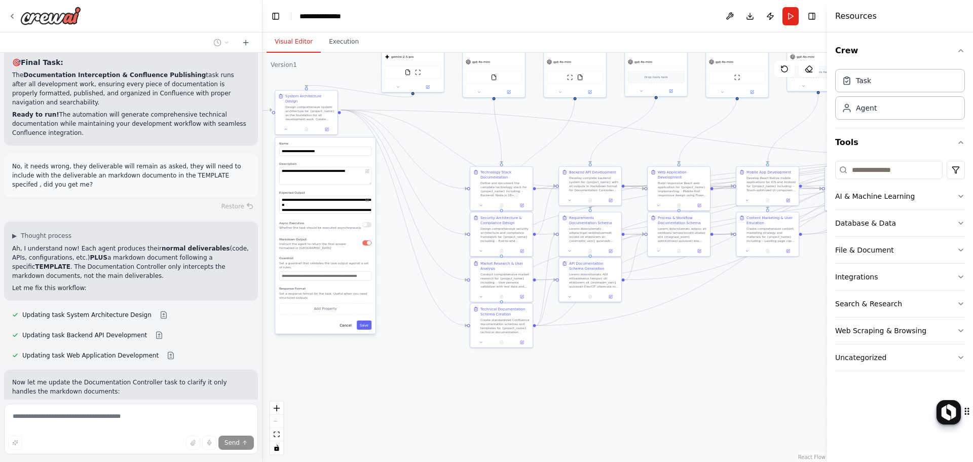
drag, startPoint x: 342, startPoint y: 146, endPoint x: 441, endPoint y: 158, distance: 99.5
click at [441, 152] on div ".deletable-edge-delete-btn { width: 20px; height: 20px; border: 0px solid #ffff…" at bounding box center [545, 257] width 565 height 409
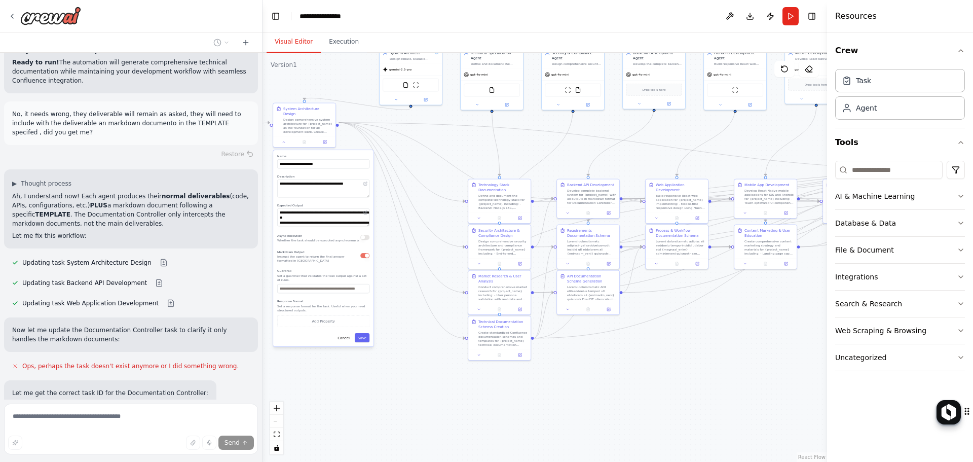
scroll to position [9297, 0]
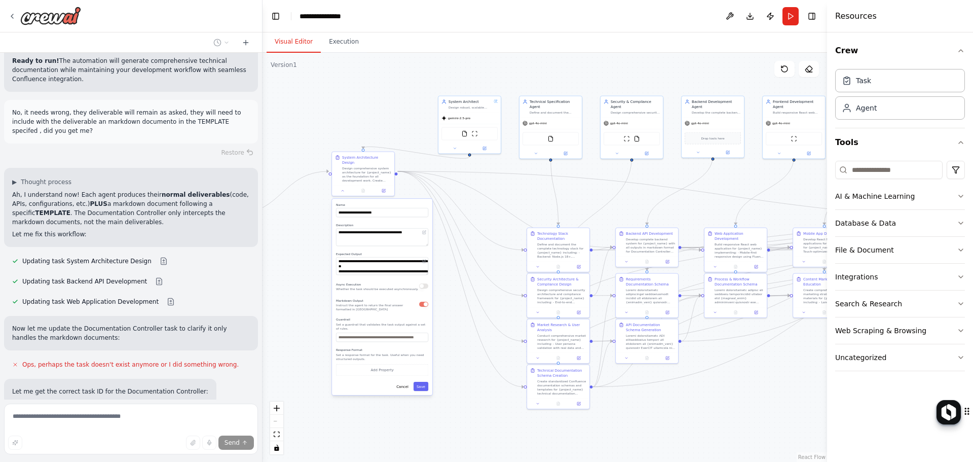
drag, startPoint x: 570, startPoint y: 150, endPoint x: 618, endPoint y: 211, distance: 78.7
click at [624, 210] on div ".deletable-edge-delete-btn { width: 20px; height: 20px; border: 0px solid #ffff…" at bounding box center [545, 257] width 565 height 409
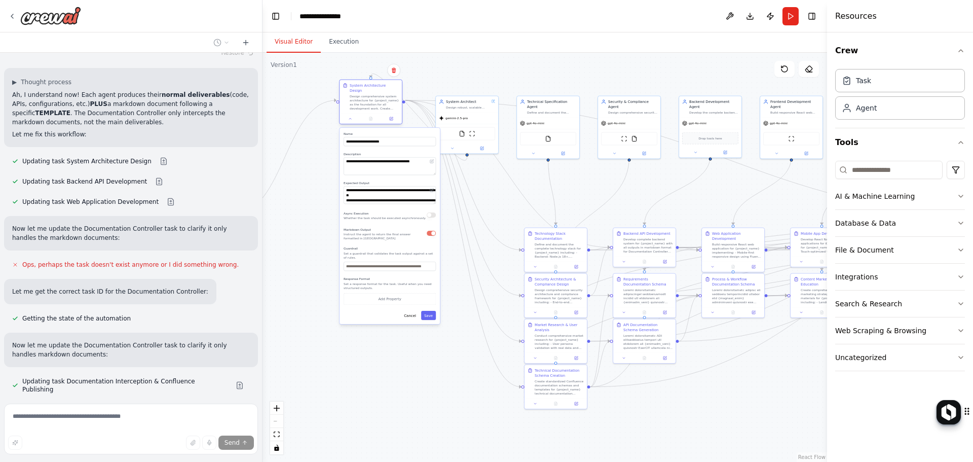
scroll to position [9400, 0]
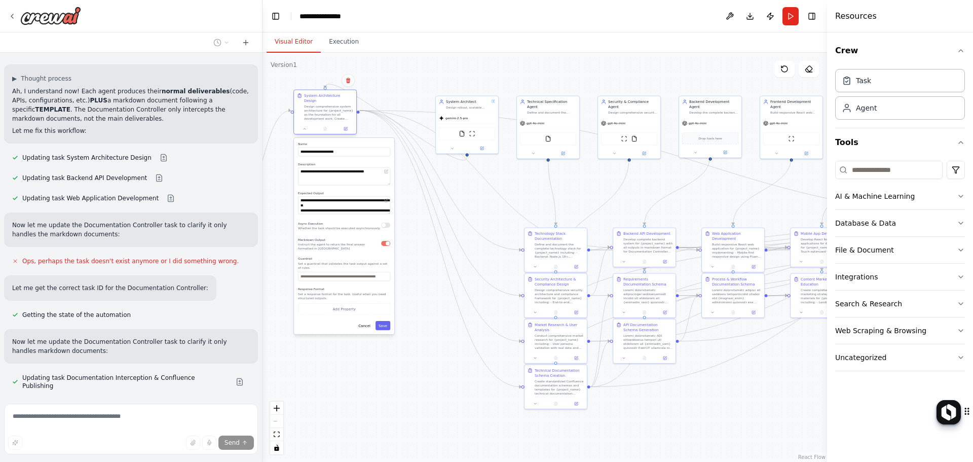
drag, startPoint x: 362, startPoint y: 161, endPoint x: 327, endPoint y: 102, distance: 68.8
click at [327, 104] on div "Design comprehensive system architecture for {project_name} as the foundation f…" at bounding box center [328, 112] width 49 height 16
click at [422, 293] on div ".deletable-edge-delete-btn { width: 20px; height: 20px; border: 0px solid #ffff…" at bounding box center [545, 257] width 565 height 409
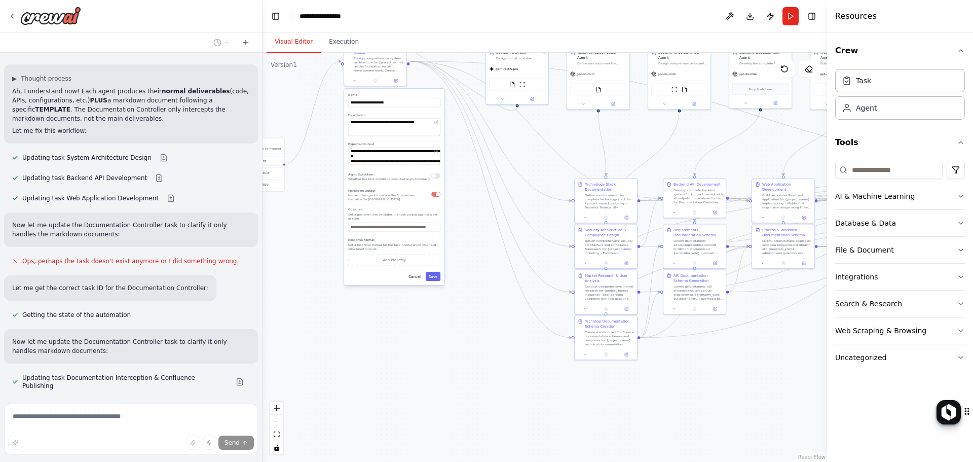
drag, startPoint x: 422, startPoint y: 293, endPoint x: 473, endPoint y: 245, distance: 69.9
click at [473, 245] on div ".deletable-edge-delete-btn { width: 20px; height: 20px; border: 0px solid #ffff…" at bounding box center [545, 257] width 565 height 409
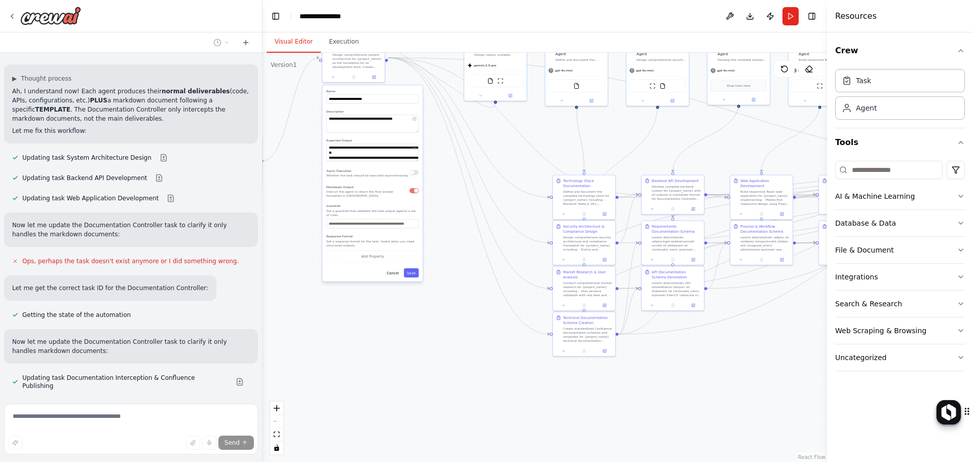
drag, startPoint x: 486, startPoint y: 283, endPoint x: 467, endPoint y: 283, distance: 18.3
click at [467, 283] on div ".deletable-edge-delete-btn { width: 20px; height: 20px; border: 0px solid #ffff…" at bounding box center [545, 257] width 565 height 409
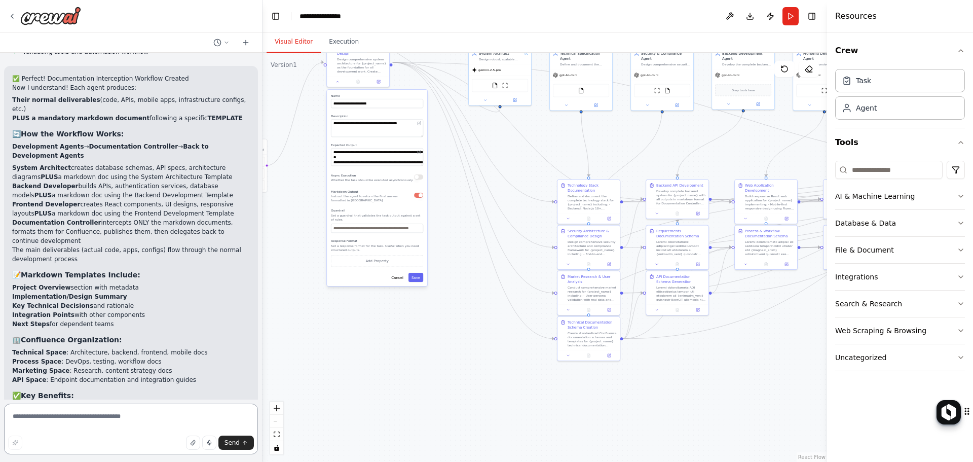
scroll to position [9766, 0]
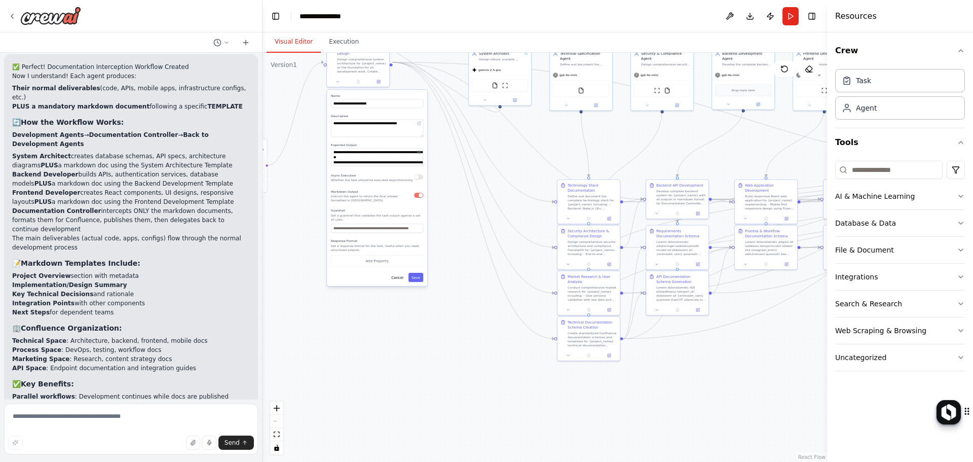
drag, startPoint x: 21, startPoint y: 404, endPoint x: 26, endPoint y: 403, distance: 5.1
click at [22, 404] on form "Send" at bounding box center [131, 430] width 262 height 62
drag, startPoint x: 94, startPoint y: 425, endPoint x: 99, endPoint y: 405, distance: 20.4
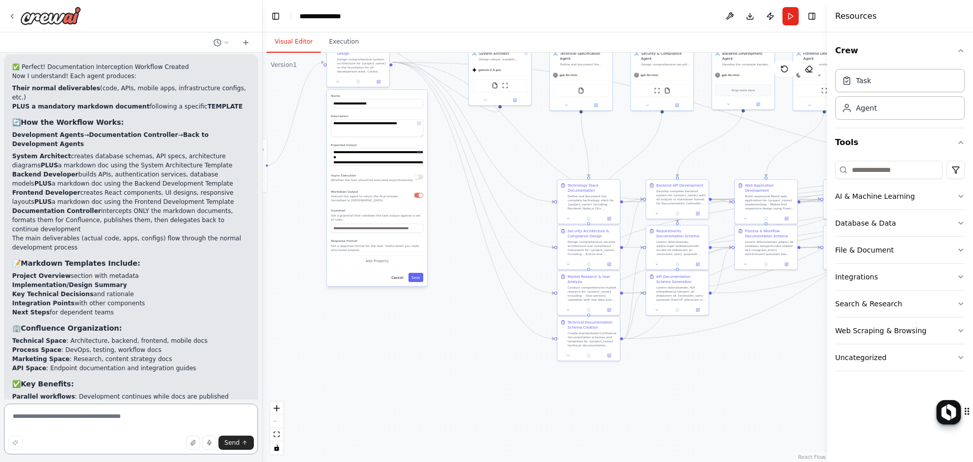
click at [94, 424] on textarea at bounding box center [131, 428] width 254 height 51
type textarea "*"
type textarea "**********"
click at [14, 441] on icon "button" at bounding box center [15, 442] width 6 height 6
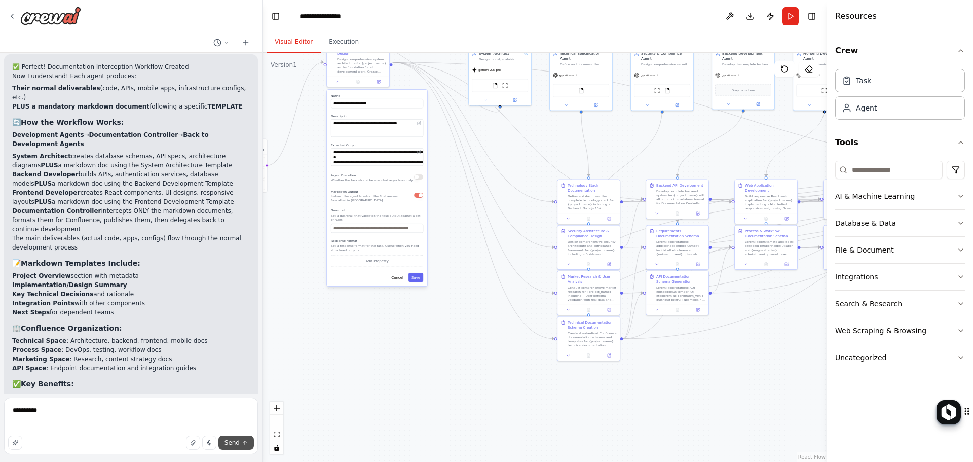
click at [224, 442] on button "Send" at bounding box center [235, 442] width 35 height 14
drag, startPoint x: 102, startPoint y: 352, endPoint x: 148, endPoint y: 362, distance: 47.1
drag, startPoint x: 253, startPoint y: 380, endPoint x: 237, endPoint y: 377, distance: 16.1
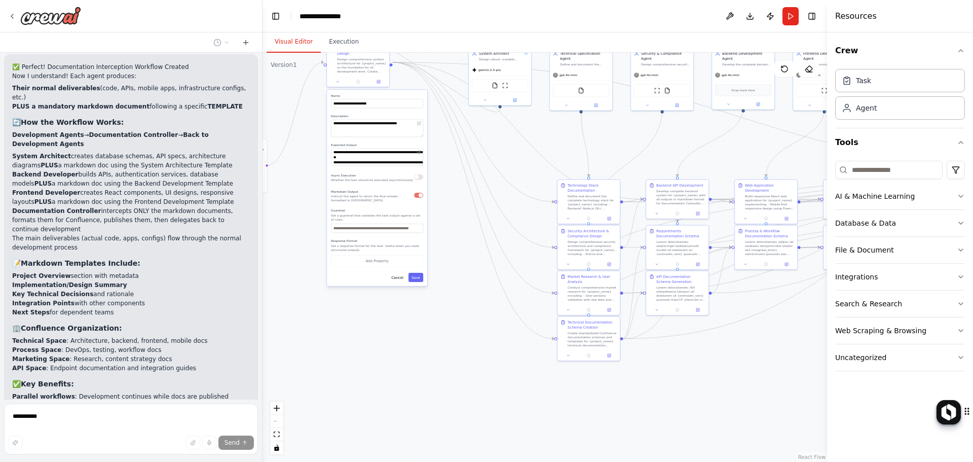
click at [243, 379] on div "create this flow Technical Specification Agent Role : Technology stack selectio…" at bounding box center [131, 226] width 262 height 347
drag, startPoint x: 93, startPoint y: 359, endPoint x: 92, endPoint y: 354, distance: 5.2
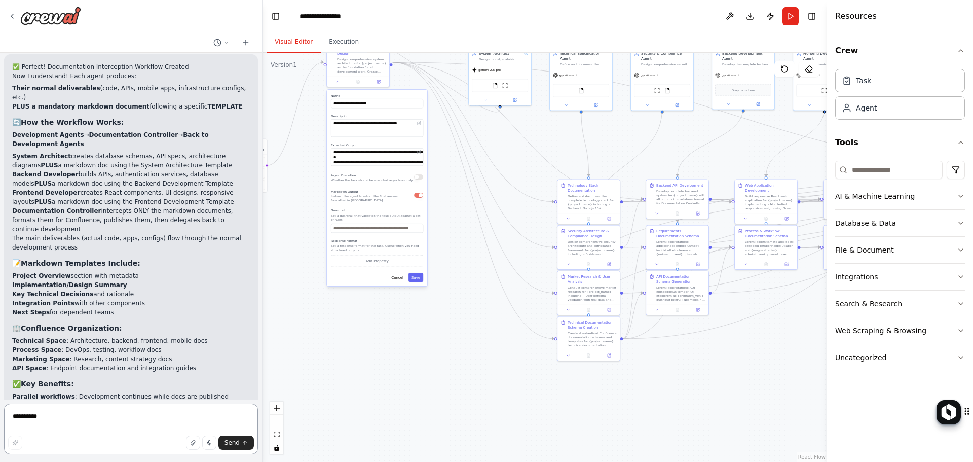
click at [149, 418] on textarea "**********" at bounding box center [131, 428] width 254 height 51
paste textarea "**********"
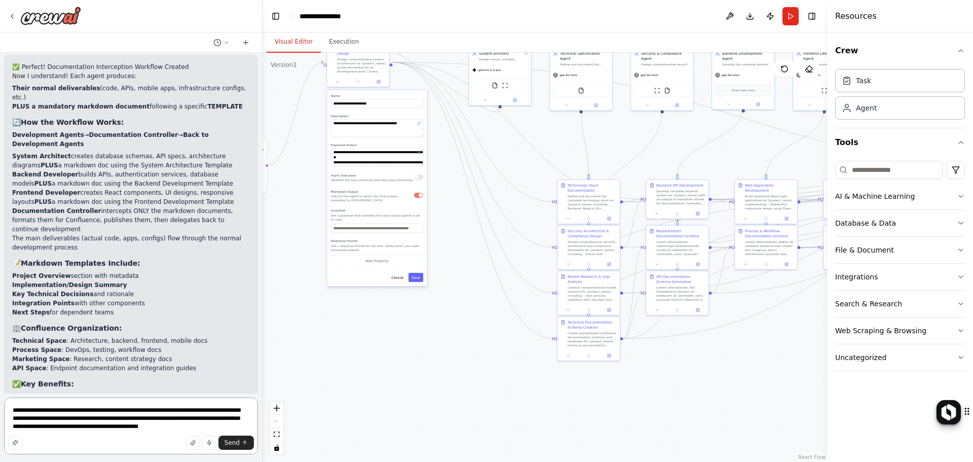
type textarea "**********"
click at [228, 441] on span "Send" at bounding box center [232, 442] width 15 height 8
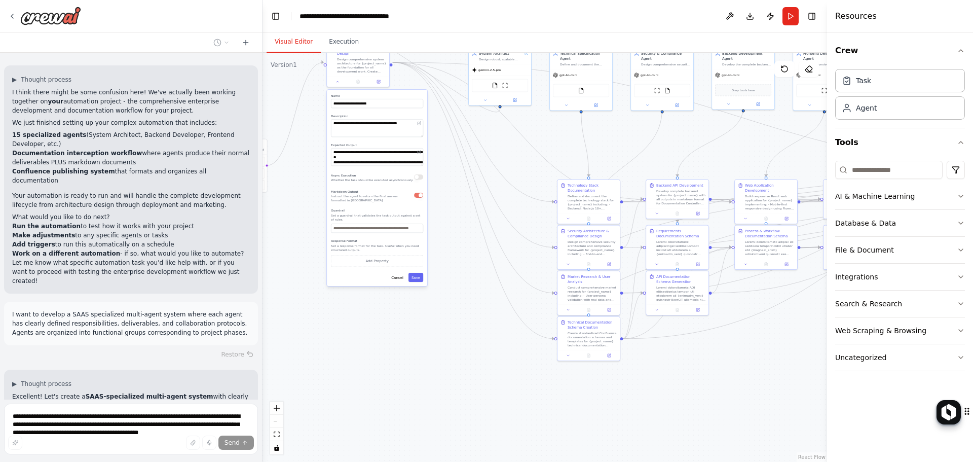
scroll to position [10265, 0]
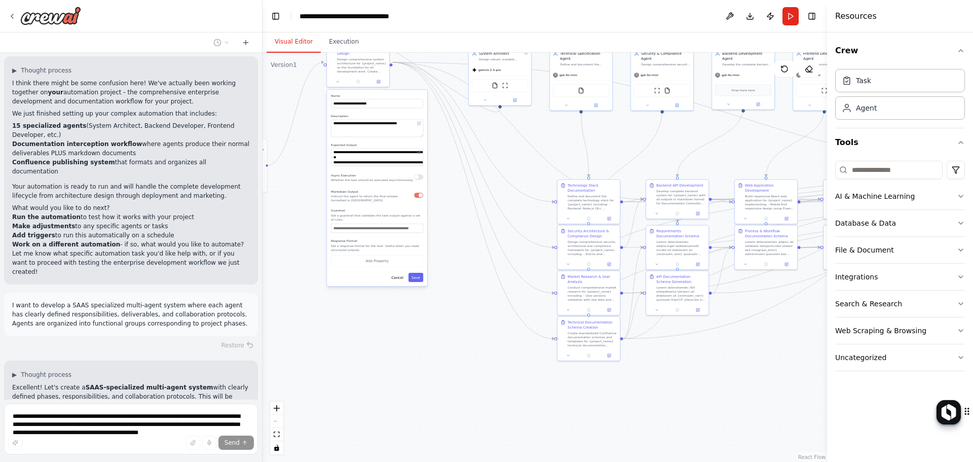
click at [47, 383] on p "Excellent! Let's create a SAAS-specialized multi-agent system with clearly defi…" at bounding box center [131, 396] width 238 height 27
click at [148, 413] on p "First, let me understand your SAAS project better, then I'll design the multi-a…" at bounding box center [131, 422] width 238 height 18
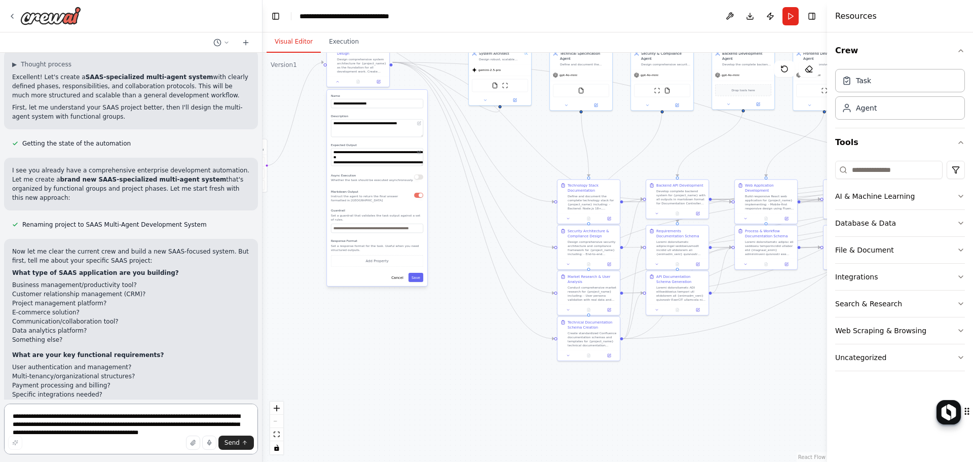
scroll to position [10473, 0]
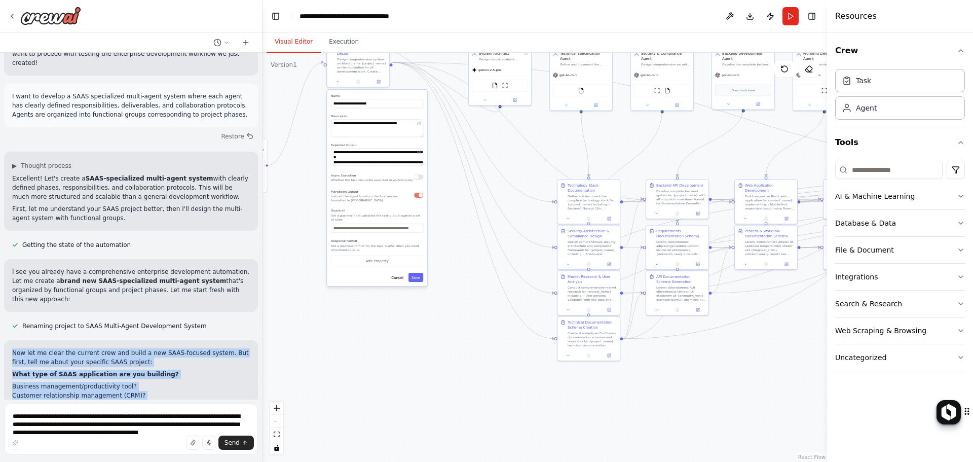
drag, startPoint x: 20, startPoint y: 199, endPoint x: 126, endPoint y: 253, distance: 118.8
click at [19, 382] on li "Business management/productivity tool?" at bounding box center [131, 386] width 238 height 9
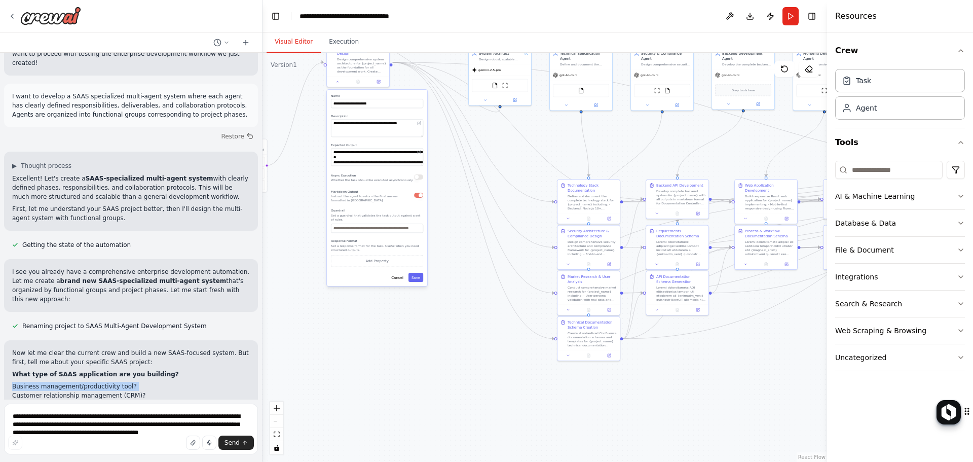
click at [19, 382] on li "Business management/productivity tool?" at bounding box center [131, 386] width 238 height 9
click at [130, 417] on textarea "**********" at bounding box center [131, 428] width 254 height 51
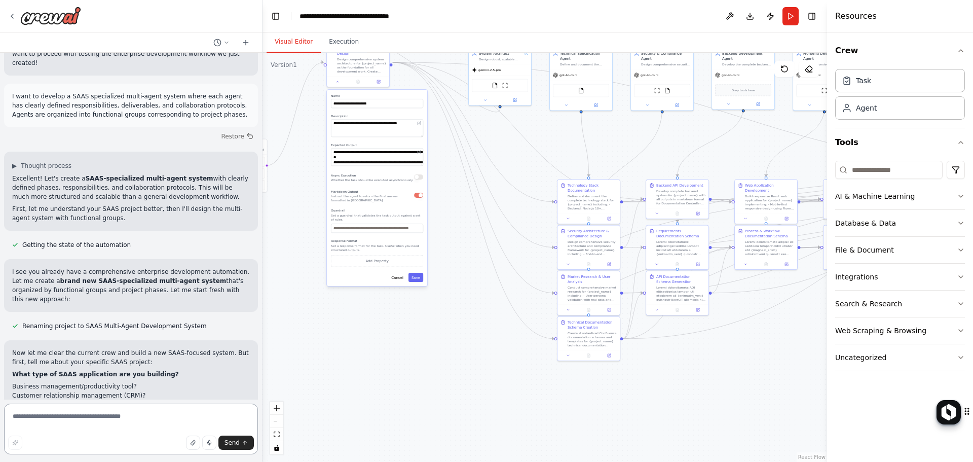
paste textarea "**********"
type textarea "**********"
type textarea "*"
click at [135, 370] on strong "What type of SAAS application are you building?" at bounding box center [95, 373] width 167 height 7
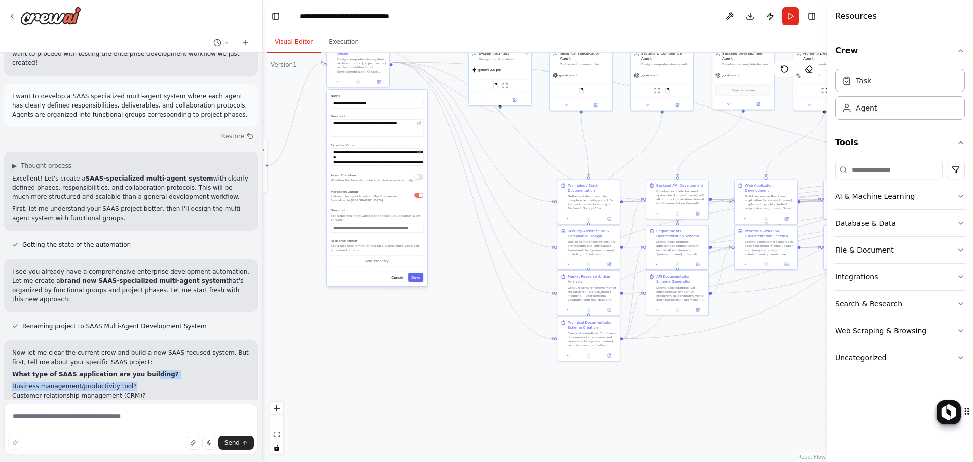
click at [138, 370] on strong "What type of SAAS application are you building?" at bounding box center [95, 373] width 167 height 7
click at [139, 370] on strong "What type of SAAS application are you building?" at bounding box center [95, 373] width 167 height 7
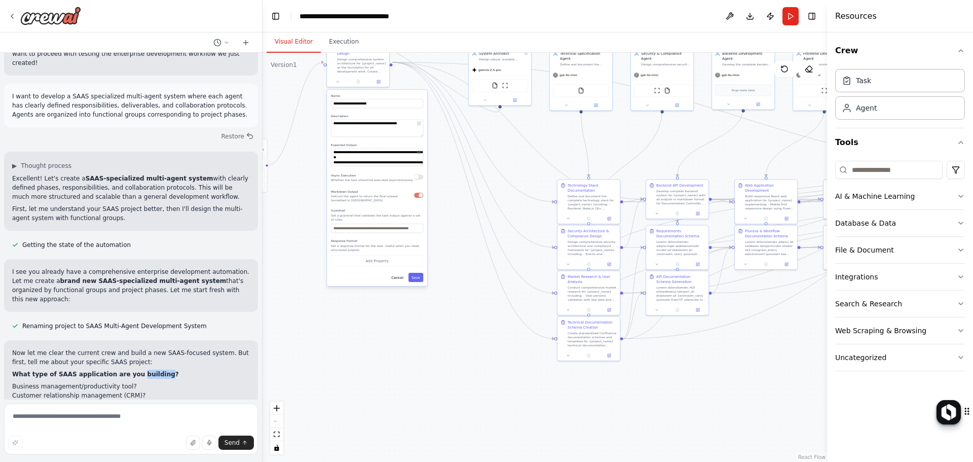
click at [145, 370] on strong "What type of SAAS application are you building?" at bounding box center [95, 373] width 167 height 7
click at [72, 404] on textarea at bounding box center [131, 428] width 254 height 51
paste textarea "**********"
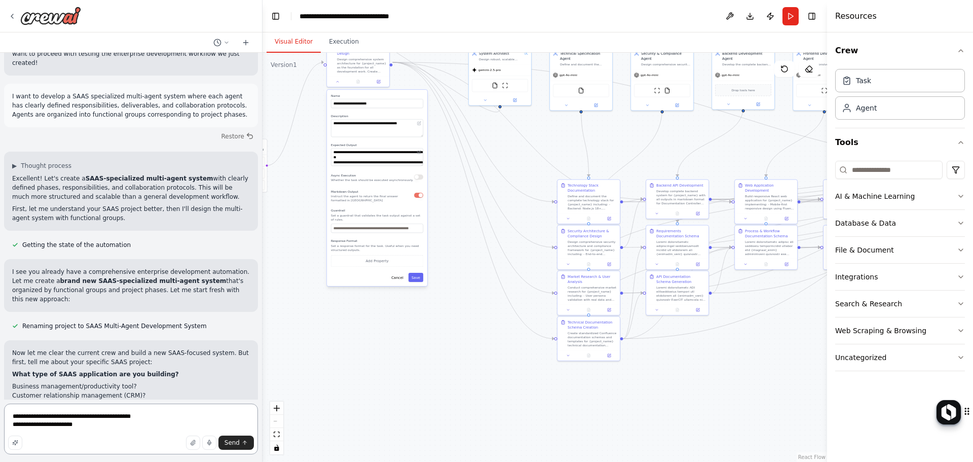
click at [29, 426] on textarea "**********" at bounding box center [131, 428] width 254 height 51
click at [135, 426] on textarea "**********" at bounding box center [131, 428] width 254 height 51
drag, startPoint x: 107, startPoint y: 423, endPoint x: 206, endPoint y: 427, distance: 98.9
click at [206, 427] on textarea "**********" at bounding box center [131, 428] width 254 height 51
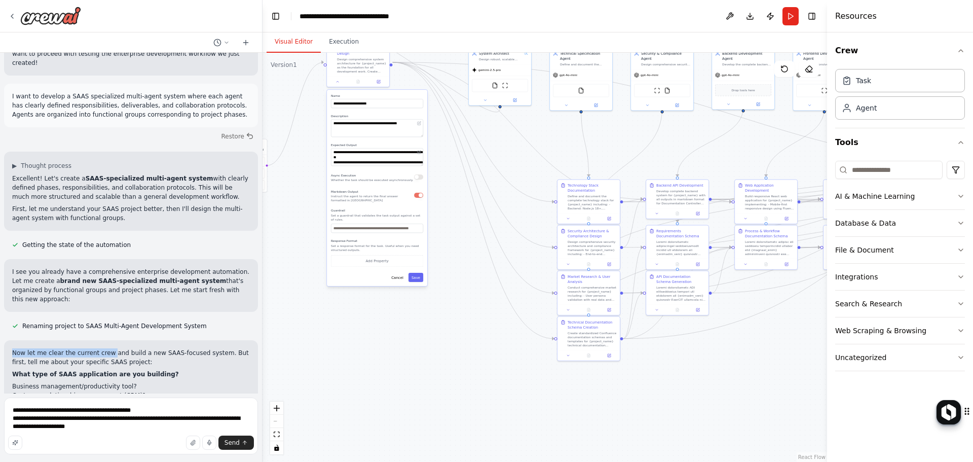
drag, startPoint x: 14, startPoint y: 163, endPoint x: 104, endPoint y: 168, distance: 89.8
click at [104, 348] on p "Now let me clear the current crew and build a new SAAS-focused system. But firs…" at bounding box center [131, 357] width 238 height 18
drag, startPoint x: 22, startPoint y: 217, endPoint x: 113, endPoint y: 215, distance: 90.7
click at [149, 424] on textarea "**********" at bounding box center [131, 425] width 254 height 57
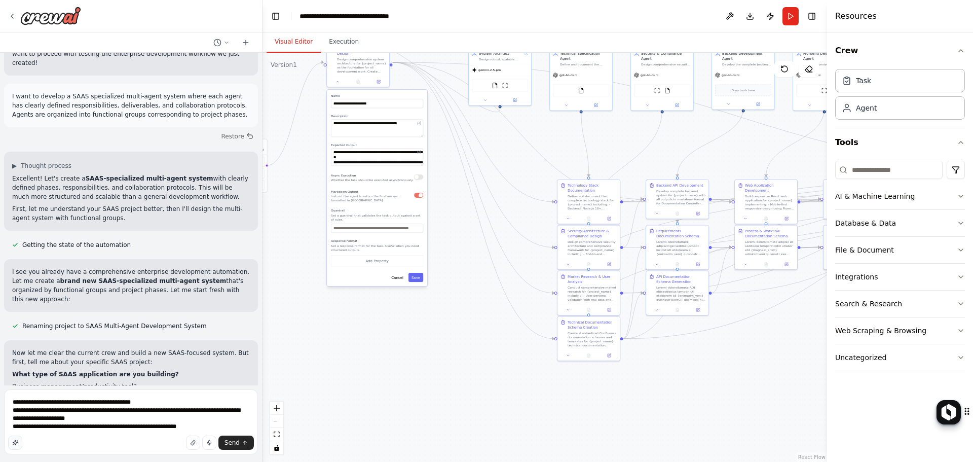
click at [18, 442] on button "button" at bounding box center [15, 442] width 14 height 14
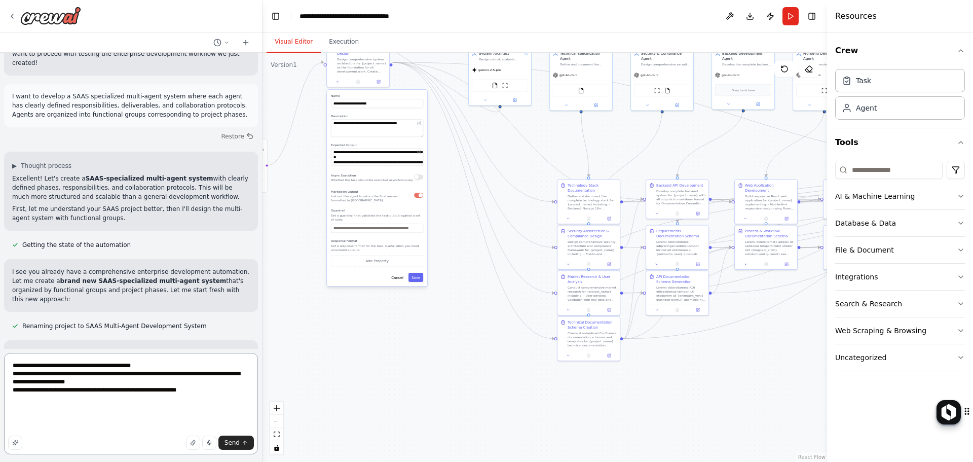
click at [43, 415] on textarea at bounding box center [131, 403] width 254 height 101
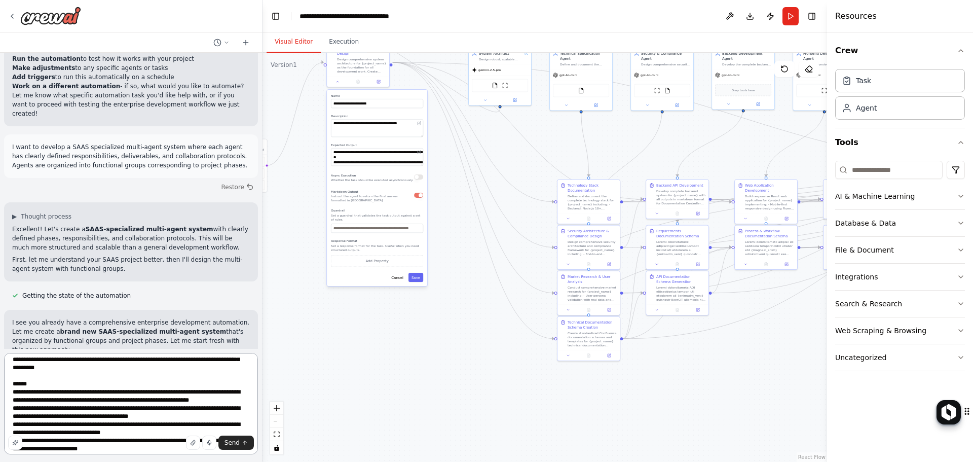
scroll to position [0, 0]
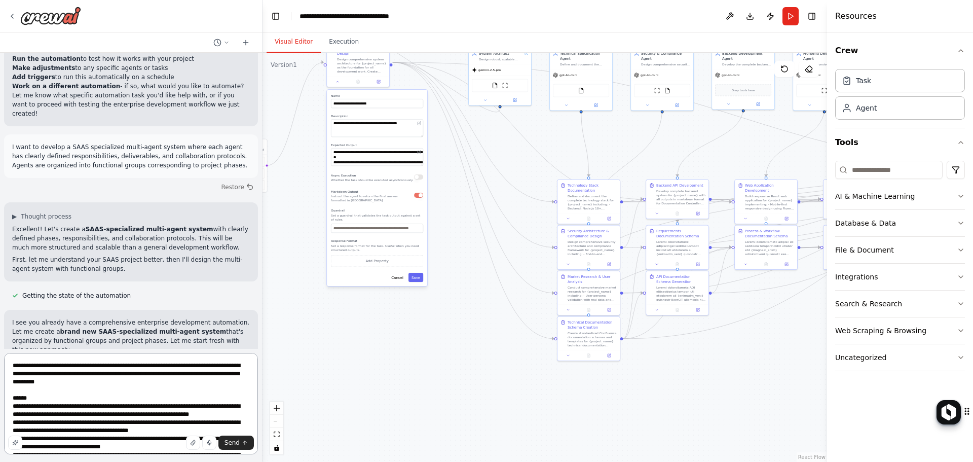
click at [173, 410] on textarea at bounding box center [131, 403] width 254 height 101
click at [235, 403] on textarea at bounding box center [131, 403] width 254 height 101
click at [207, 415] on textarea at bounding box center [131, 403] width 254 height 101
type textarea "**********"
